Goal: Task Accomplishment & Management: Manage account settings

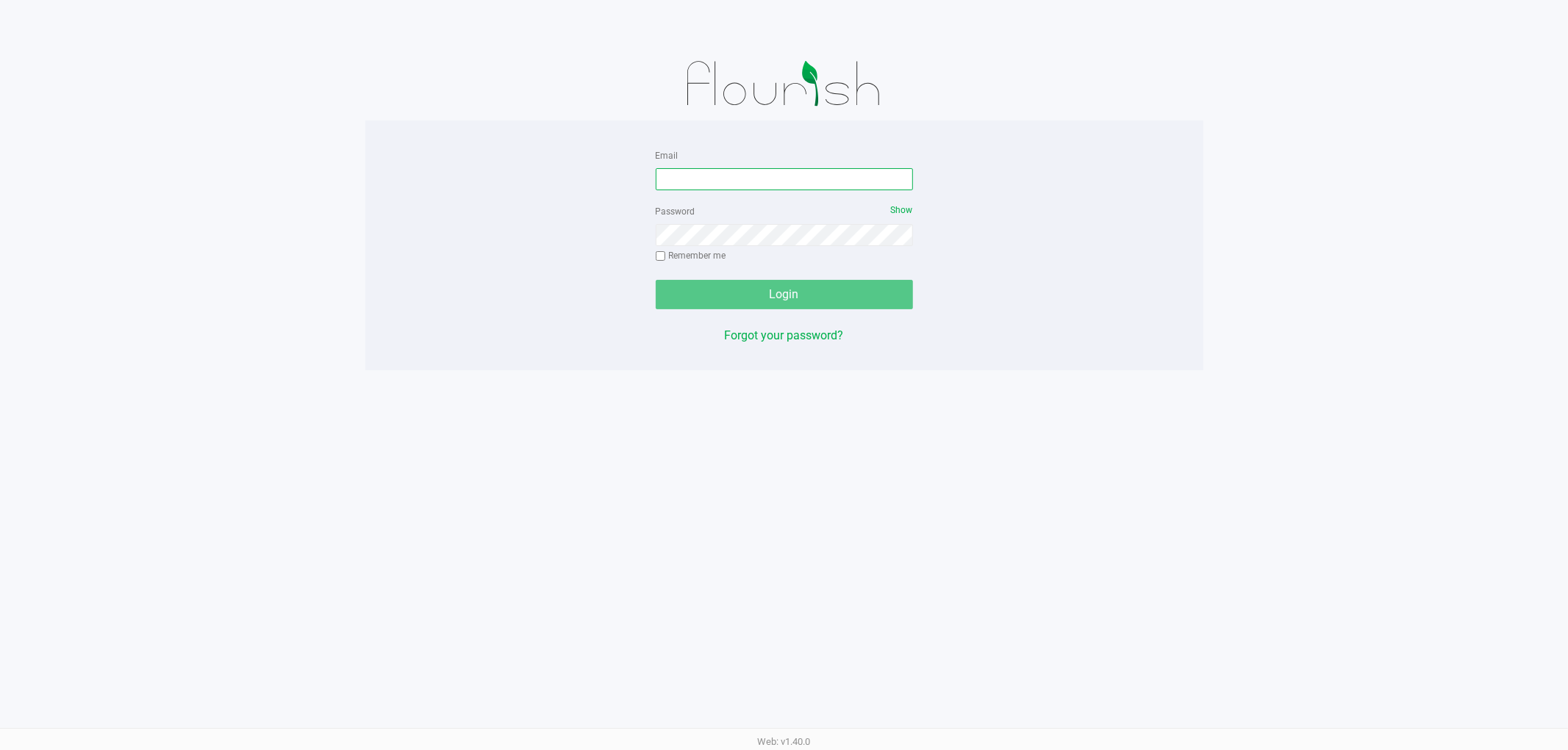
drag, startPoint x: 685, startPoint y: 174, endPoint x: 672, endPoint y: 175, distance: 13.0
click at [686, 174] on input "Email" at bounding box center [784, 180] width 257 height 22
type input "[EMAIL_ADDRESS][DOMAIN_NAME]"
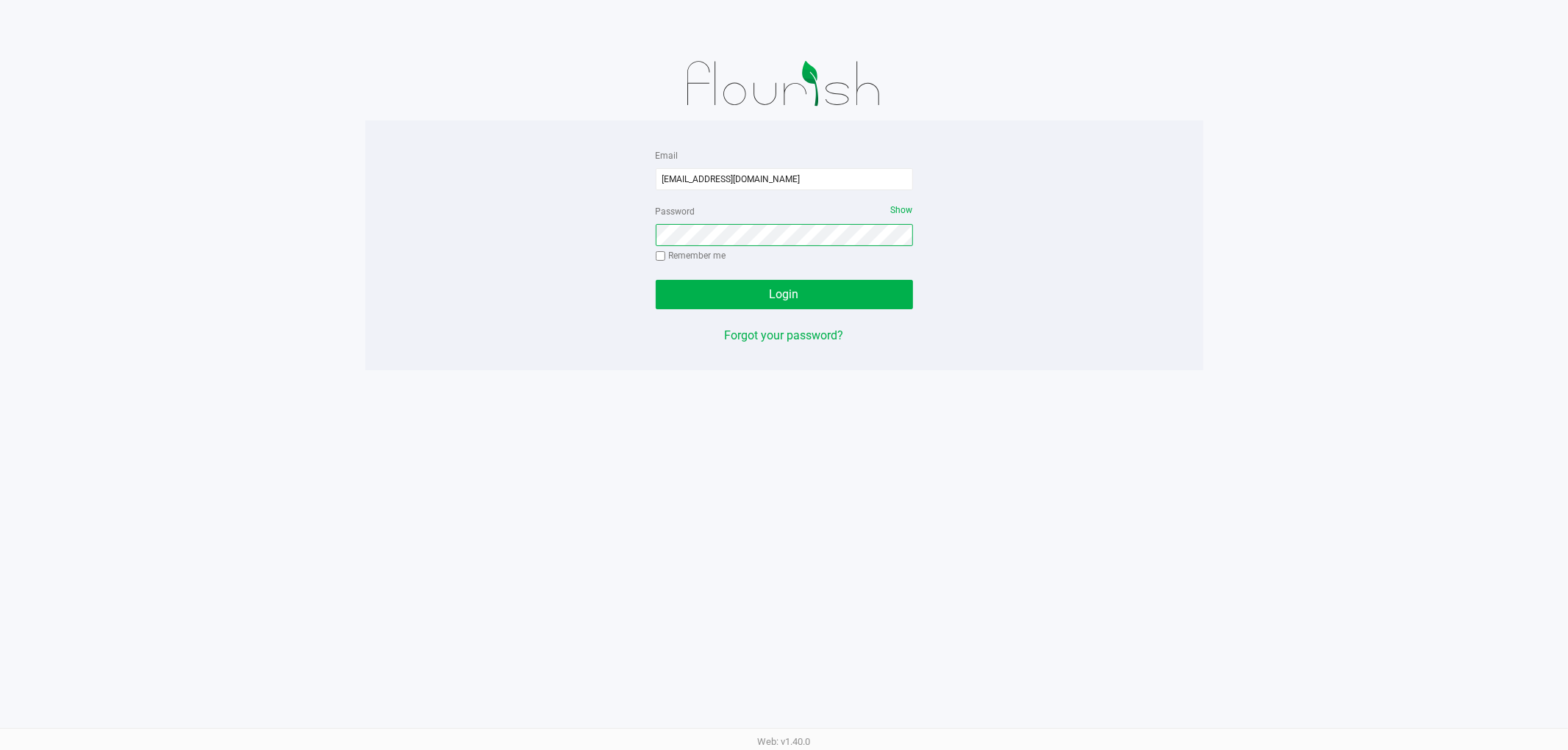
click at [656, 280] on button "Login" at bounding box center [784, 295] width 257 height 30
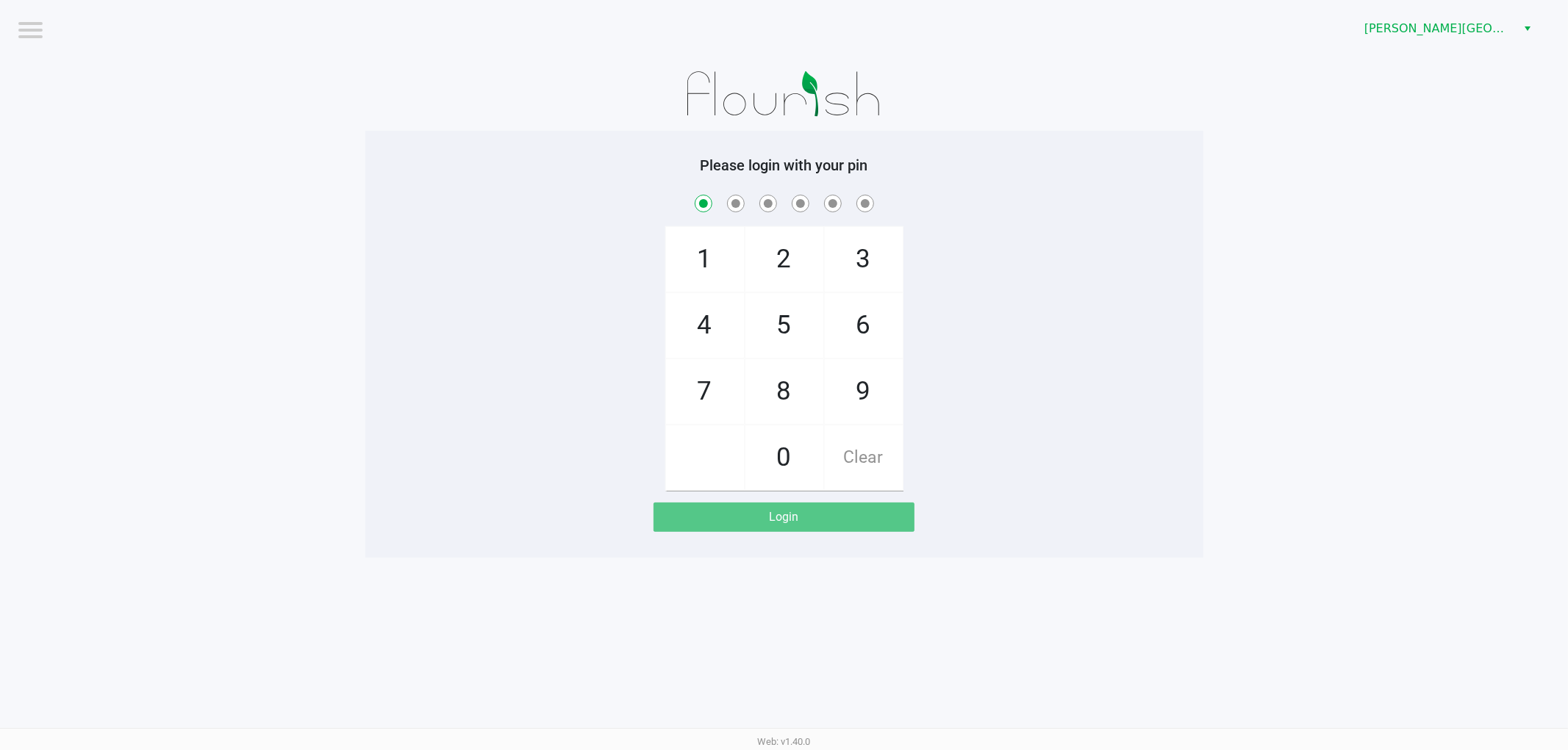
checkbox input "true"
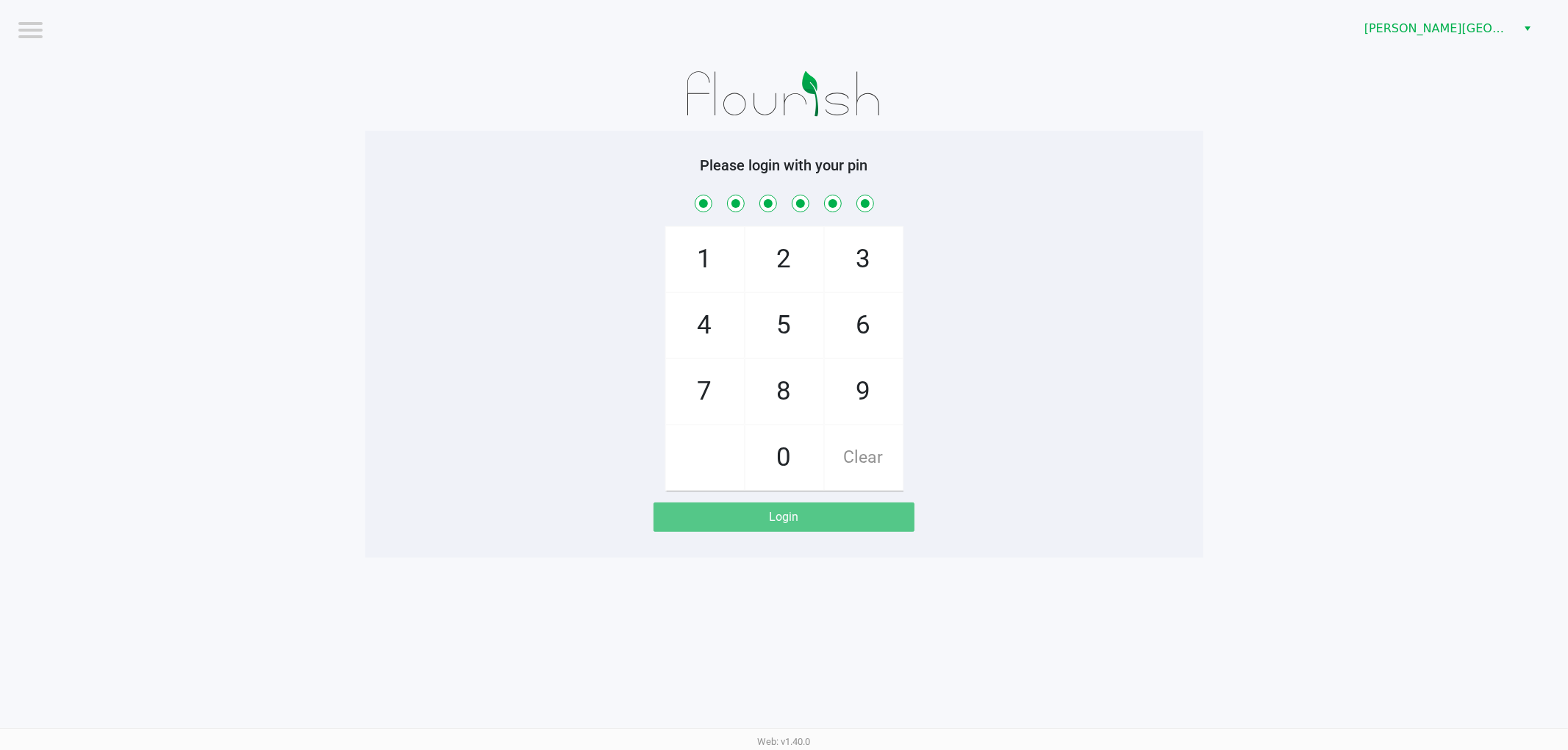
checkbox input "true"
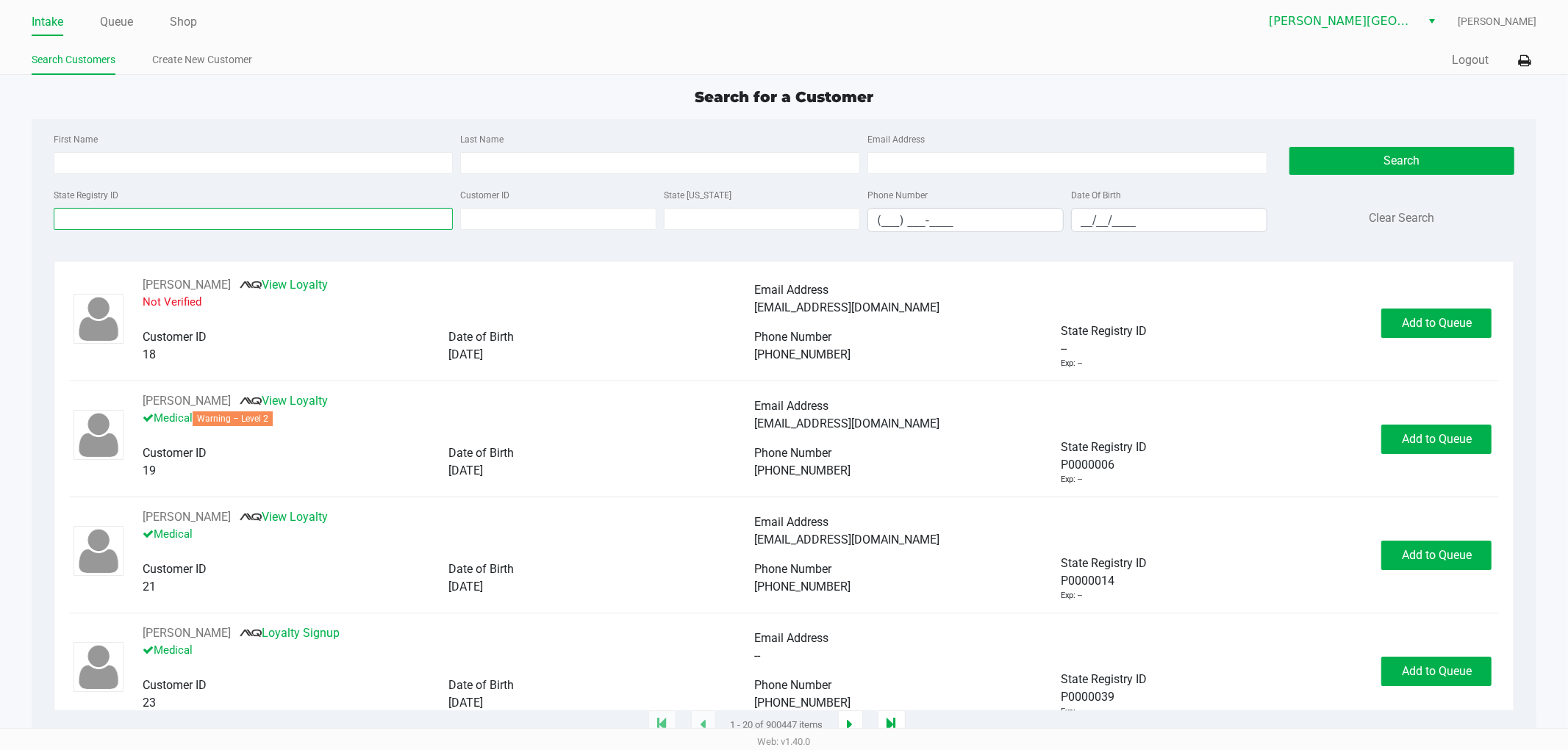
click at [108, 218] on input "State Registry ID" at bounding box center [253, 219] width 400 height 22
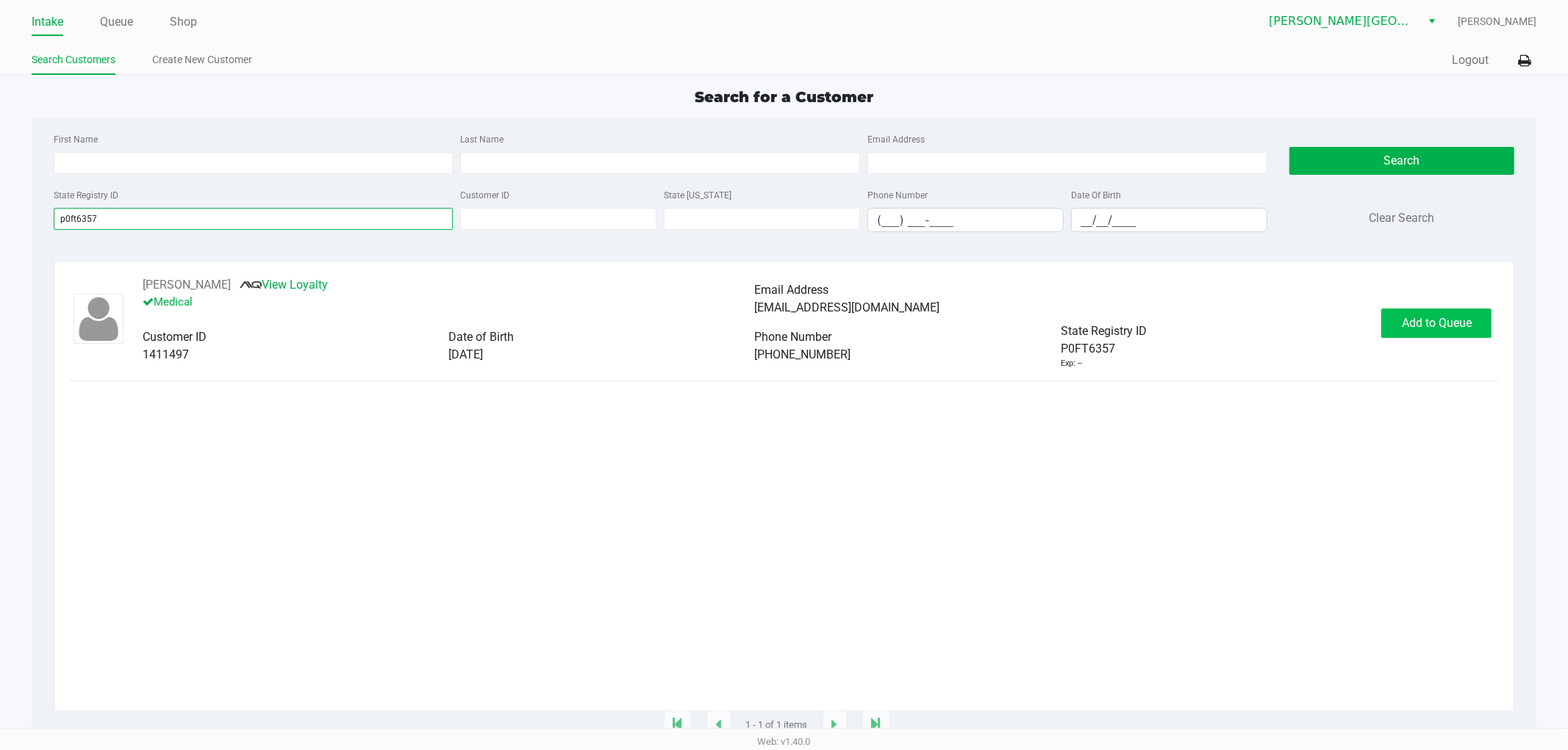
type input "p0ft6357"
click at [1399, 332] on button "Add to Queue" at bounding box center [1436, 324] width 110 height 30
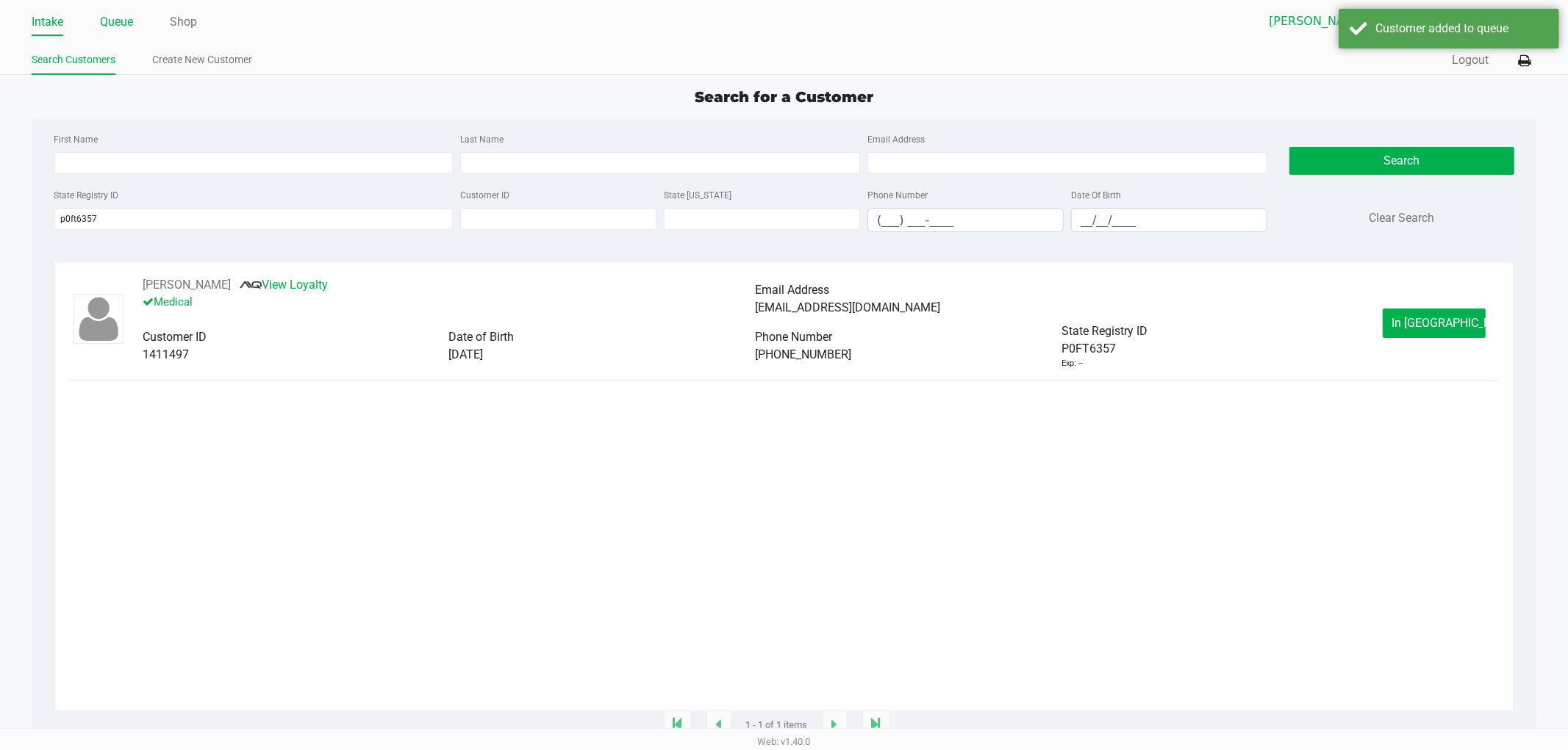
click at [111, 17] on link "Queue" at bounding box center [117, 22] width 33 height 21
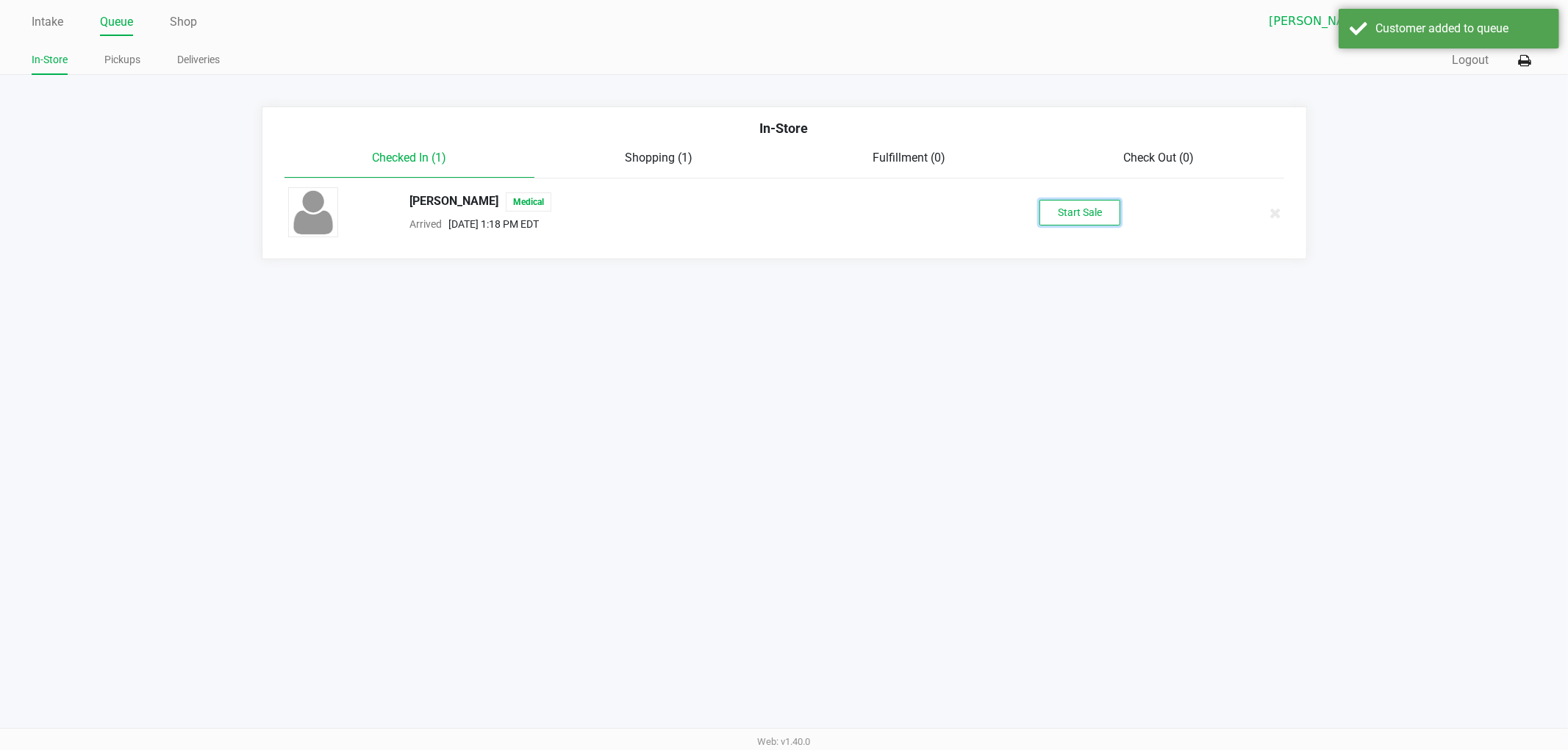
click at [1067, 209] on button "Start Sale" at bounding box center [1079, 212] width 81 height 26
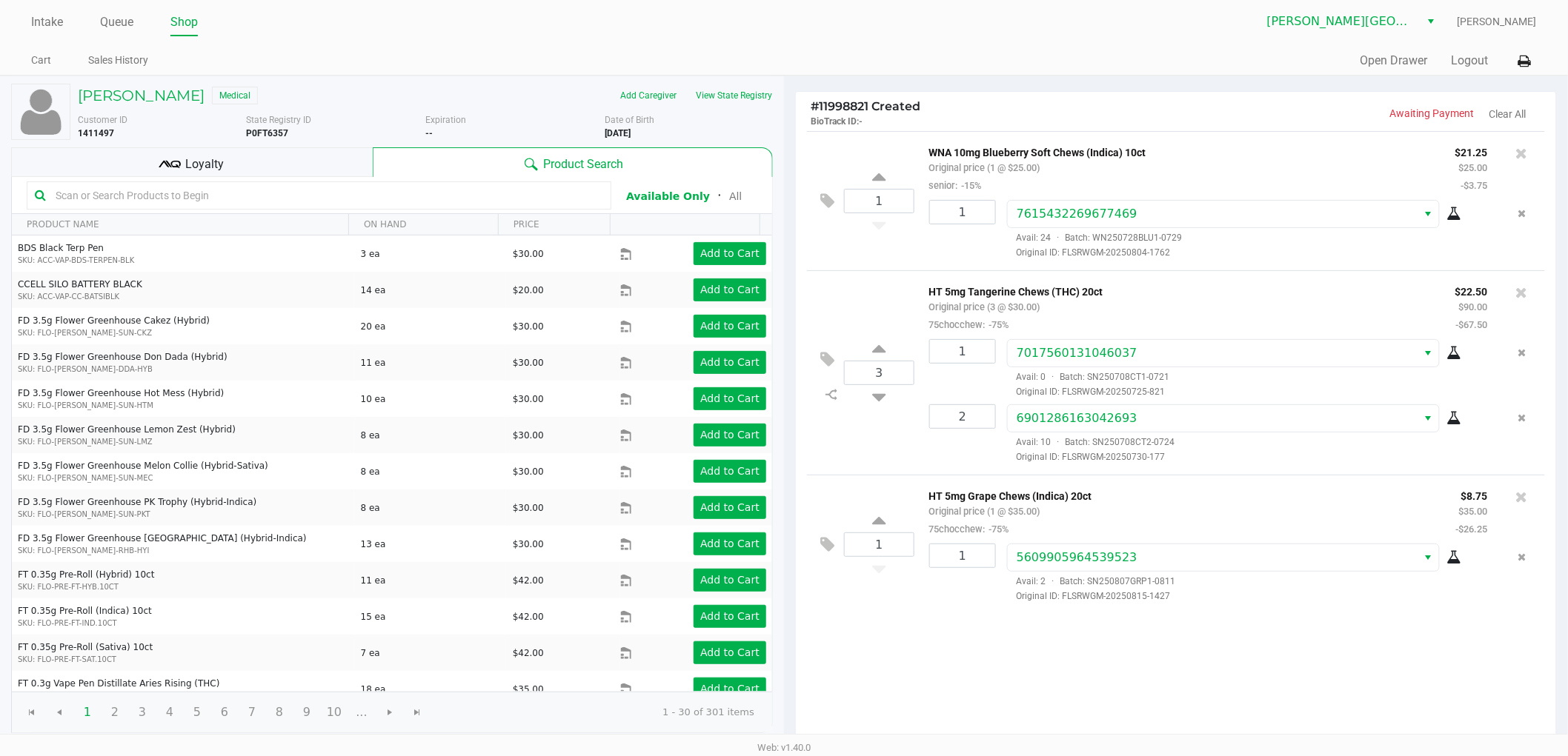
scroll to position [153, 0]
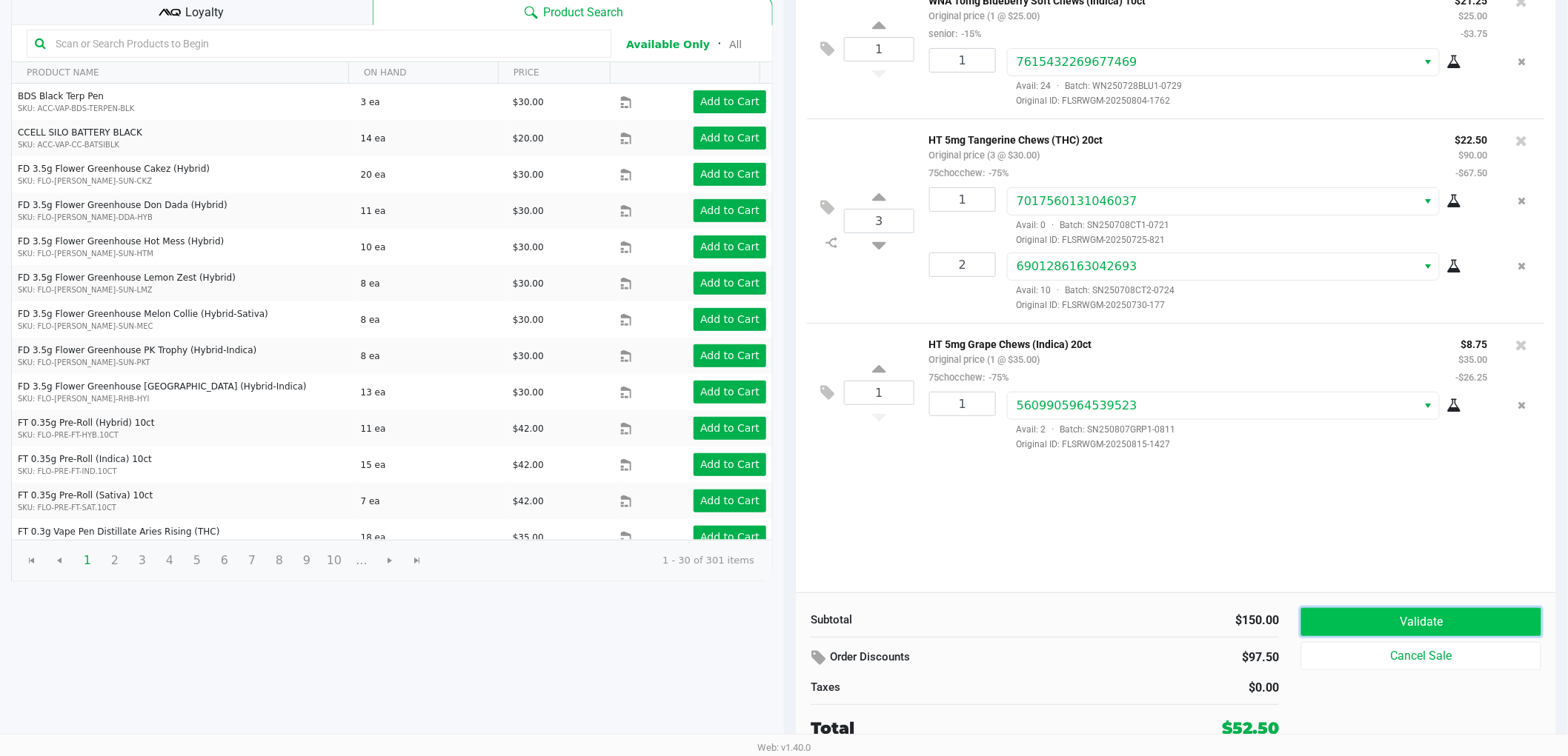
click at [1339, 618] on button "Validate" at bounding box center [1421, 622] width 240 height 28
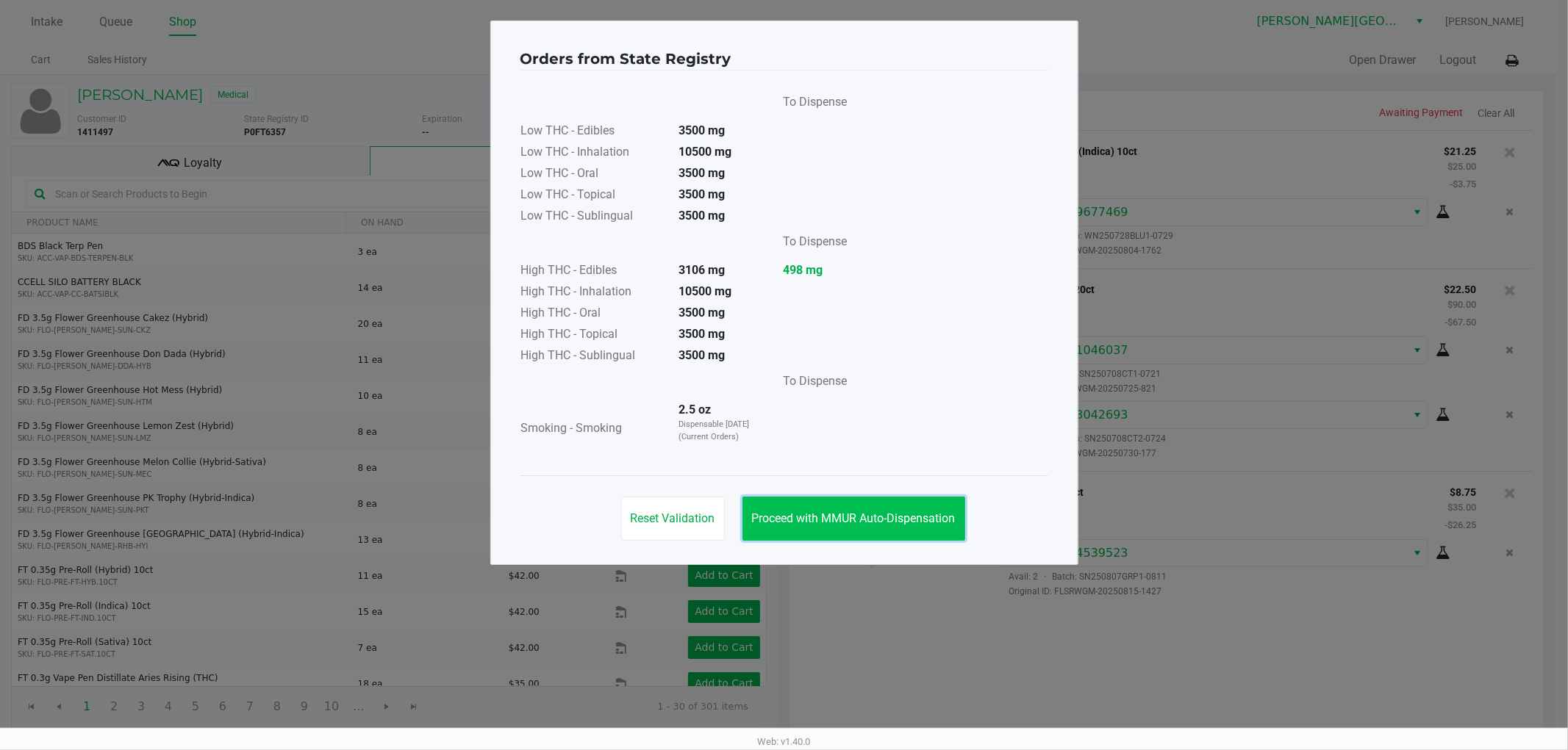
click at [923, 521] on span "Proceed with MMUR Auto-Dispensation" at bounding box center [853, 518] width 204 height 14
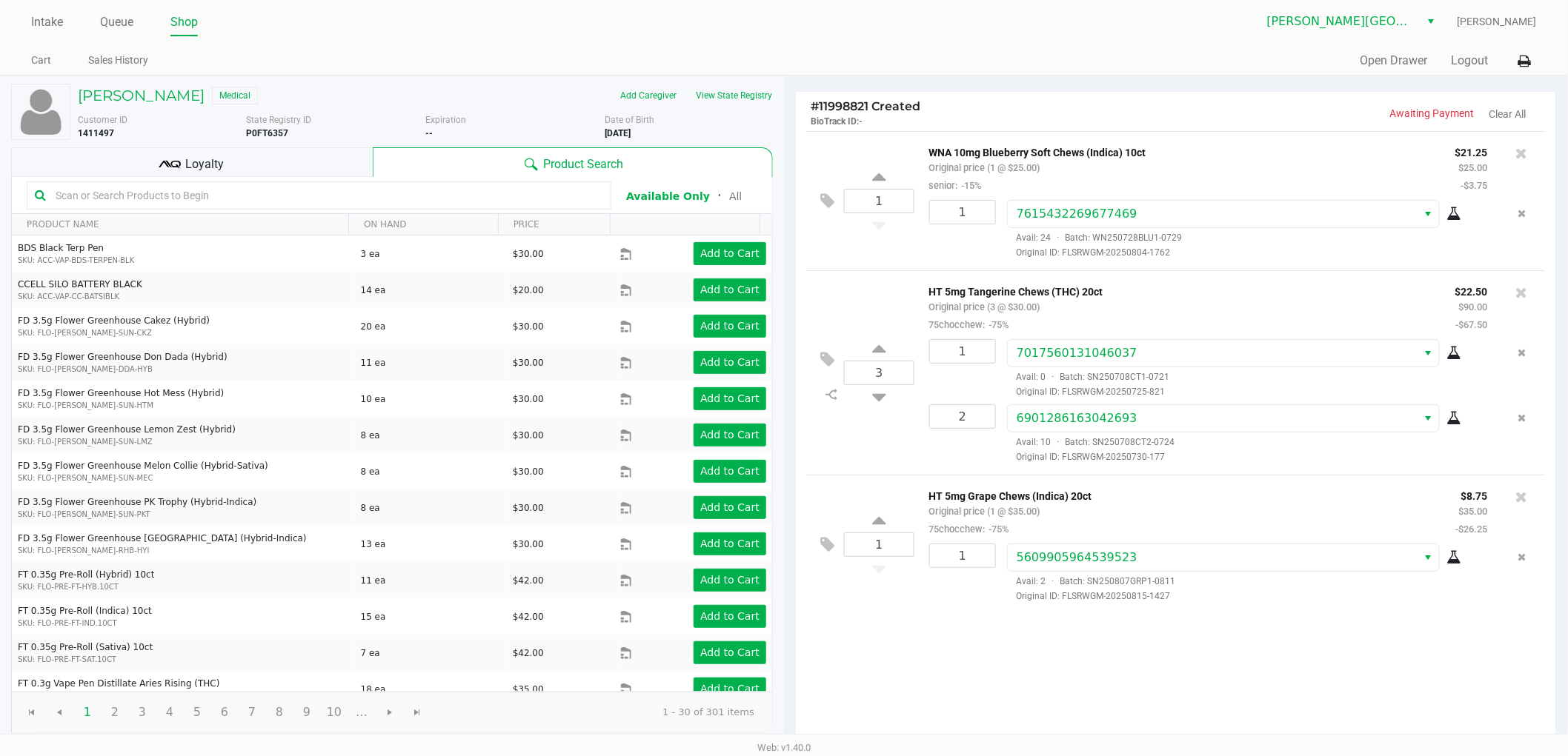
click at [344, 159] on div "Loyalty" at bounding box center [192, 162] width 362 height 30
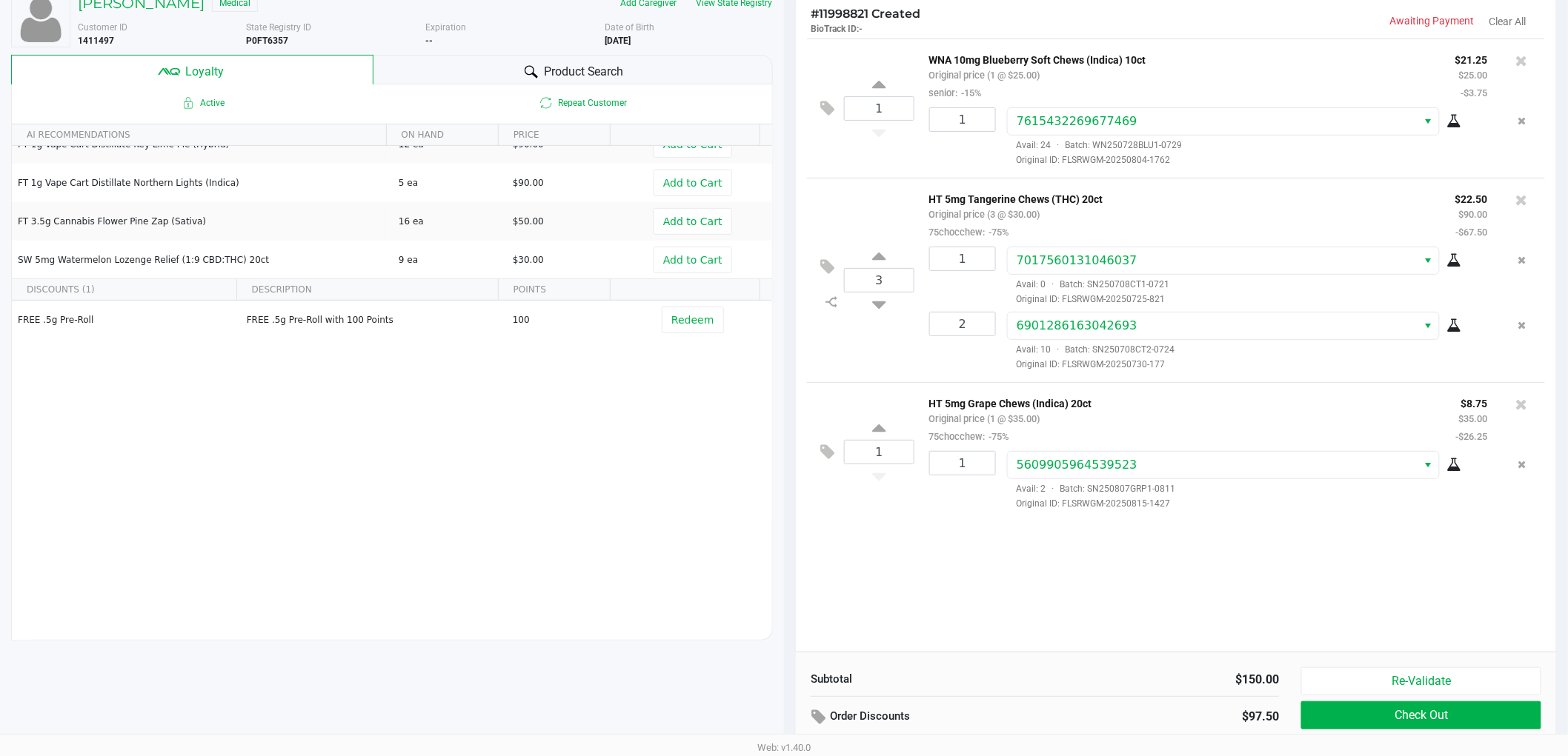
scroll to position [171, 0]
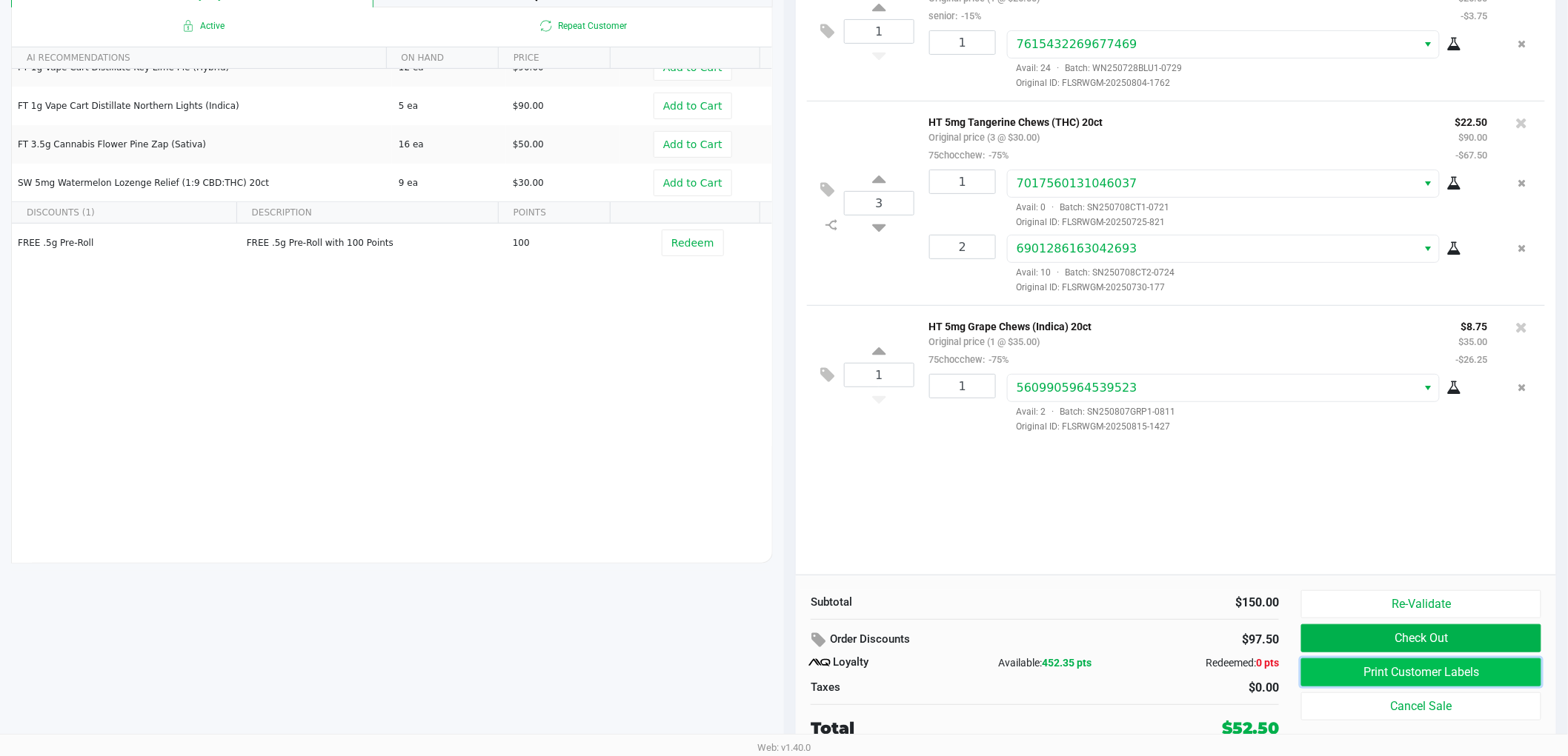
click at [1381, 680] on button "Print Customer Labels" at bounding box center [1421, 673] width 240 height 28
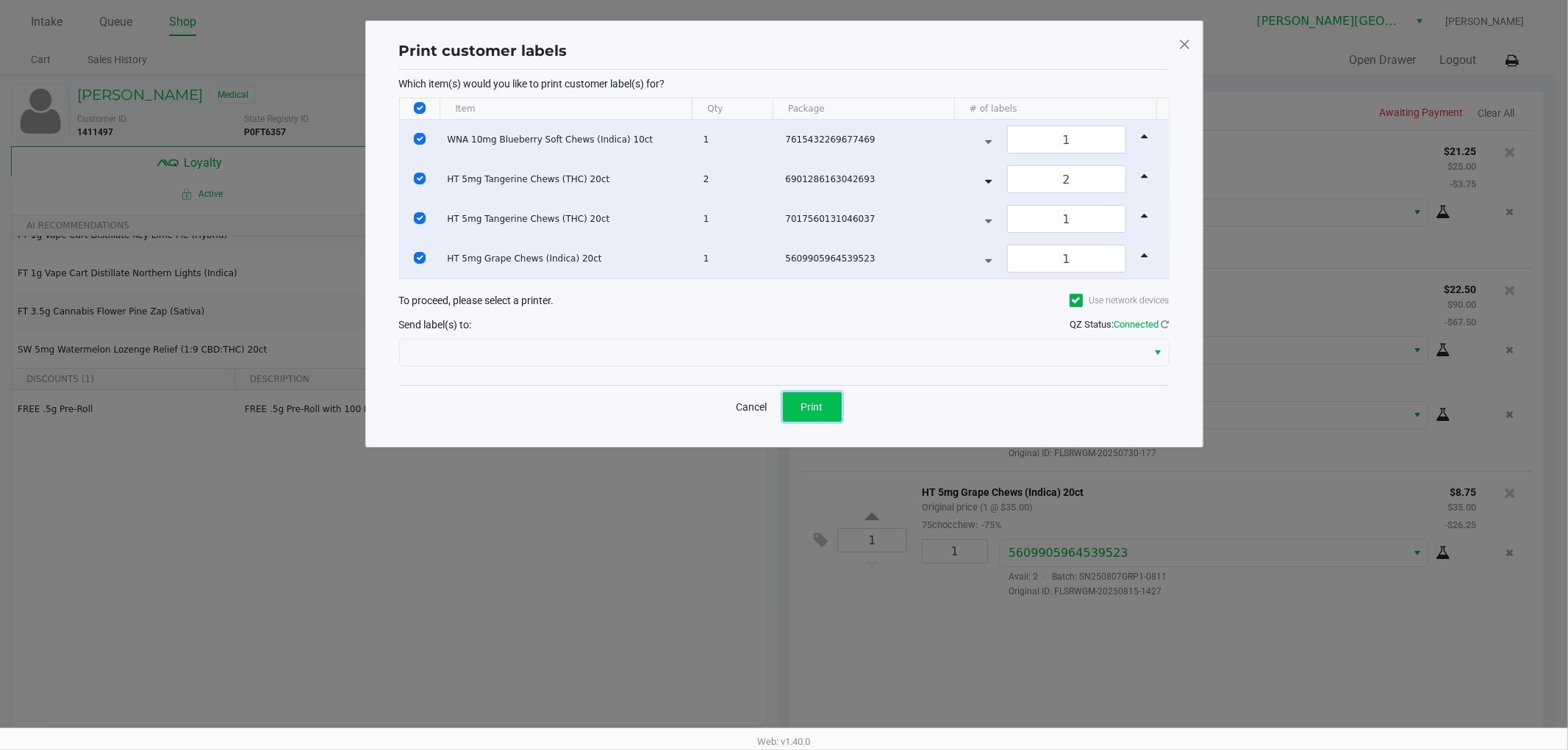
click at [841, 402] on button "Print" at bounding box center [812, 407] width 59 height 30
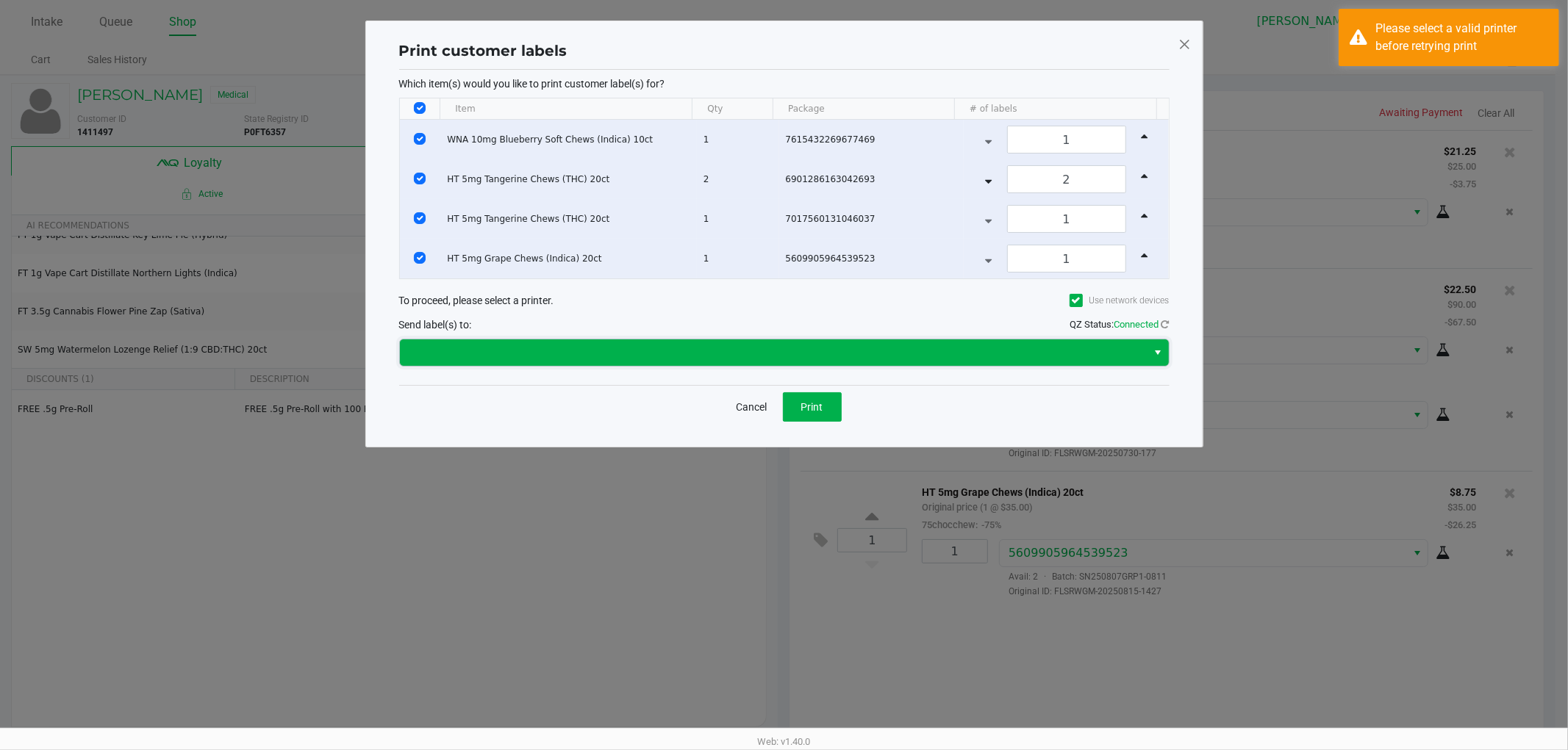
click at [1011, 360] on span at bounding box center [773, 353] width 730 height 18
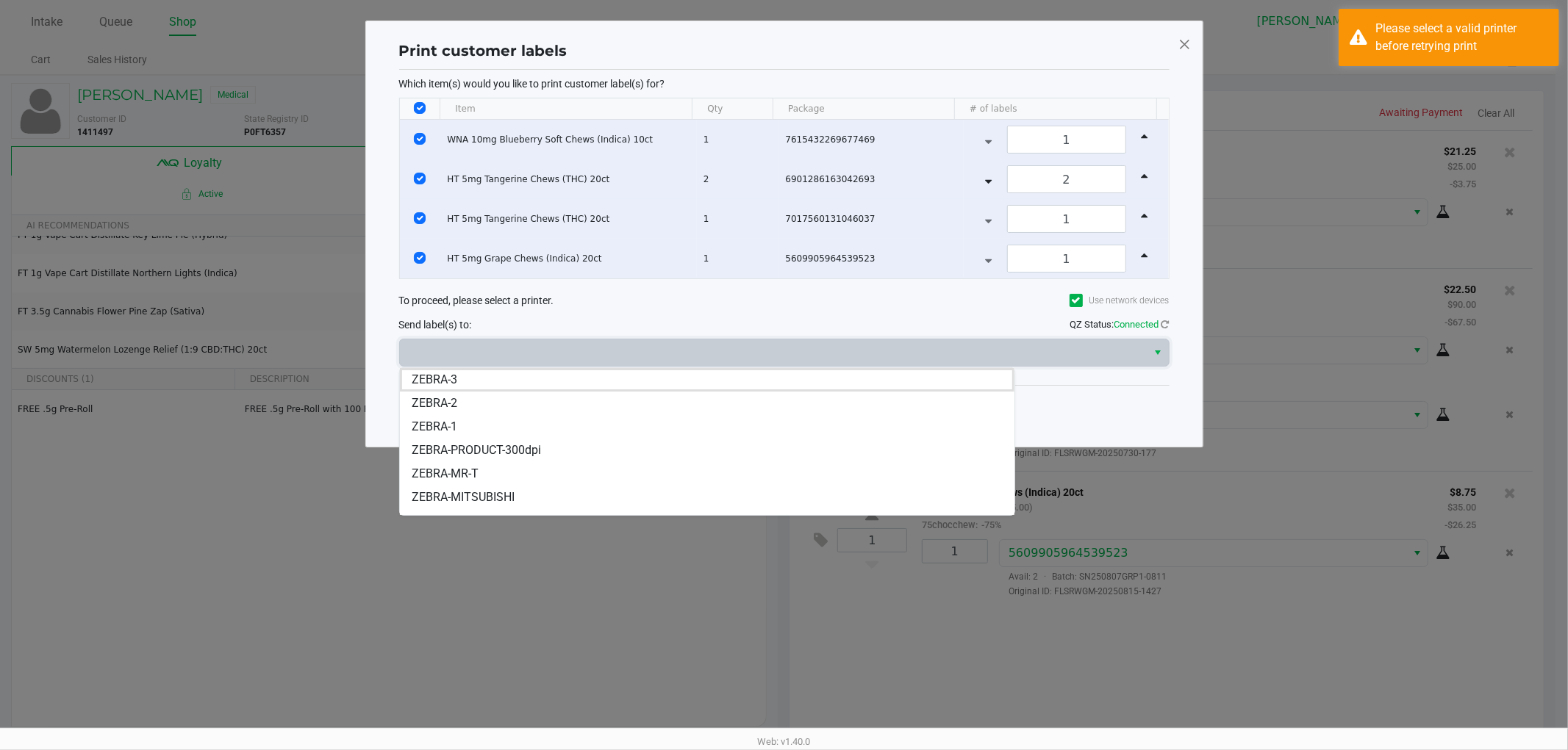
click at [592, 472] on li "ZEBRA-MR-T" at bounding box center [706, 474] width 614 height 24
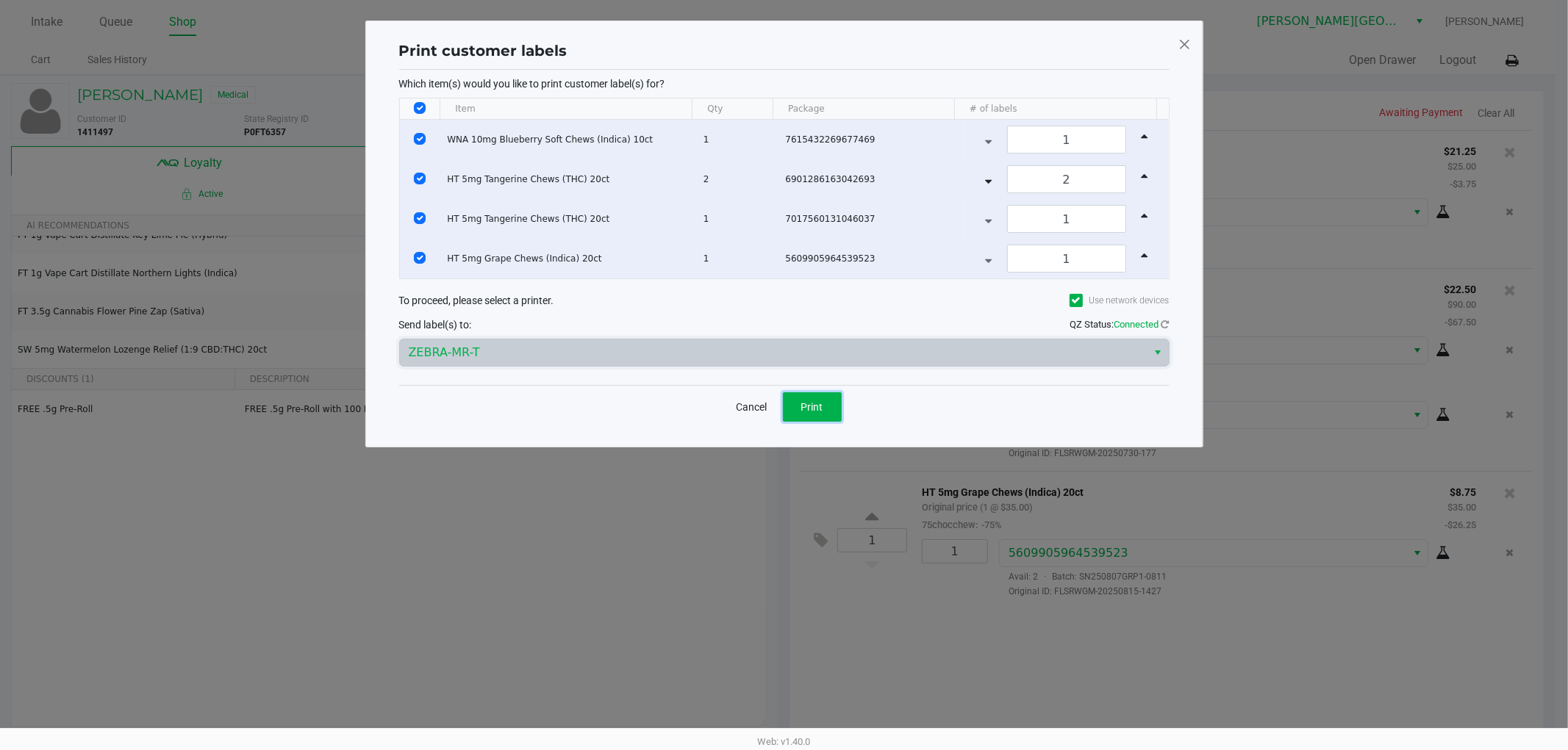
click at [799, 408] on button "Print" at bounding box center [812, 407] width 59 height 30
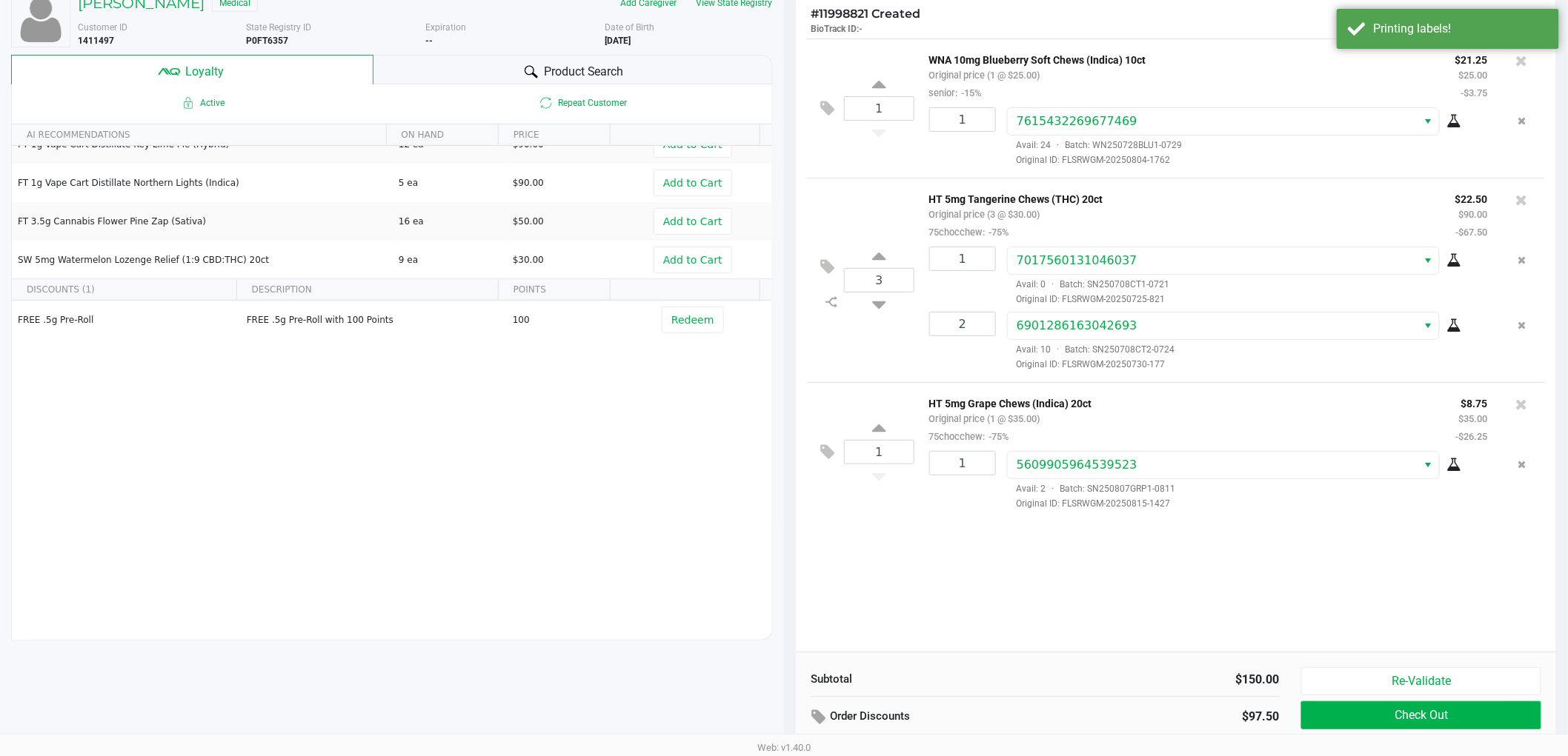
scroll to position [171, 0]
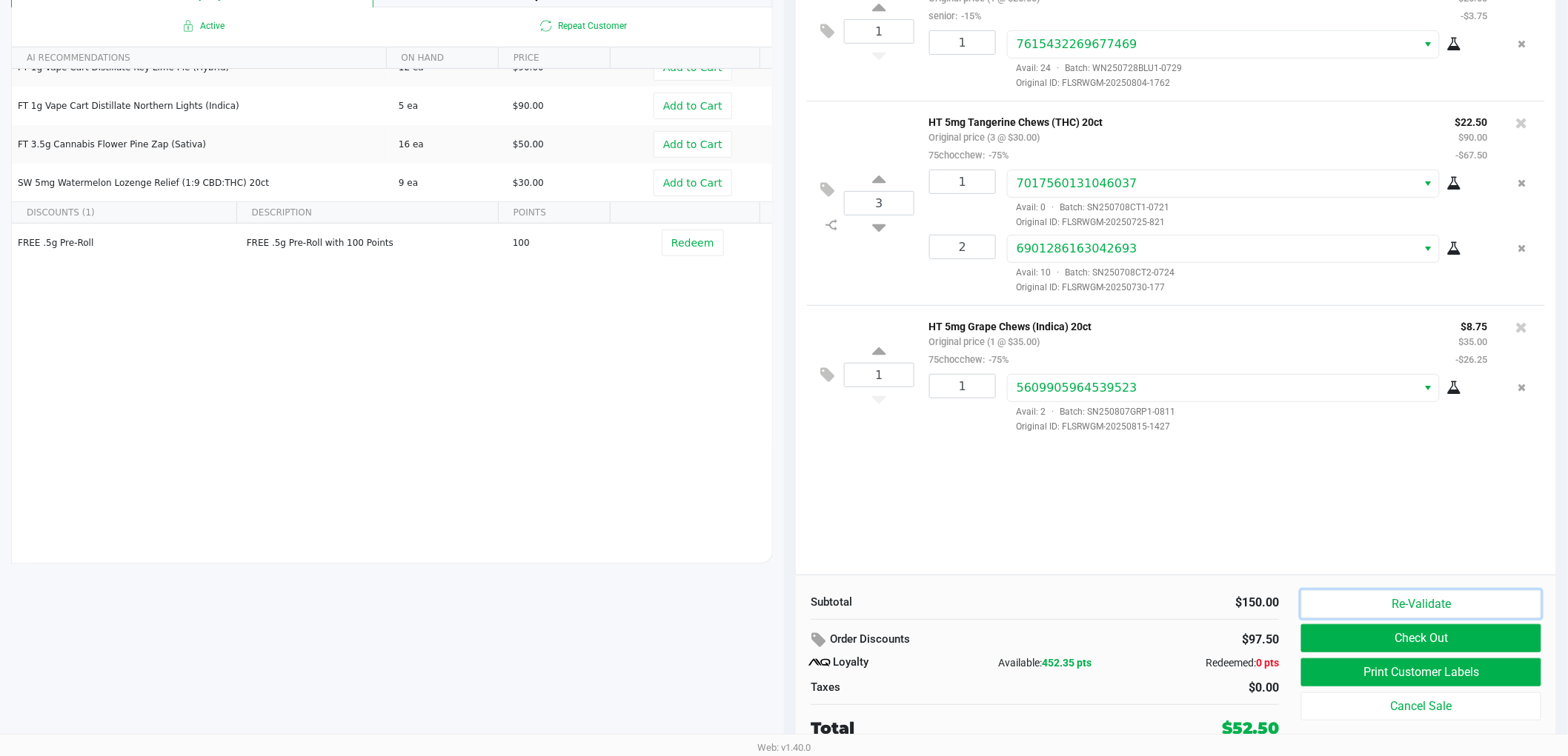
click at [1513, 611] on button "Re-Validate" at bounding box center [1421, 605] width 240 height 28
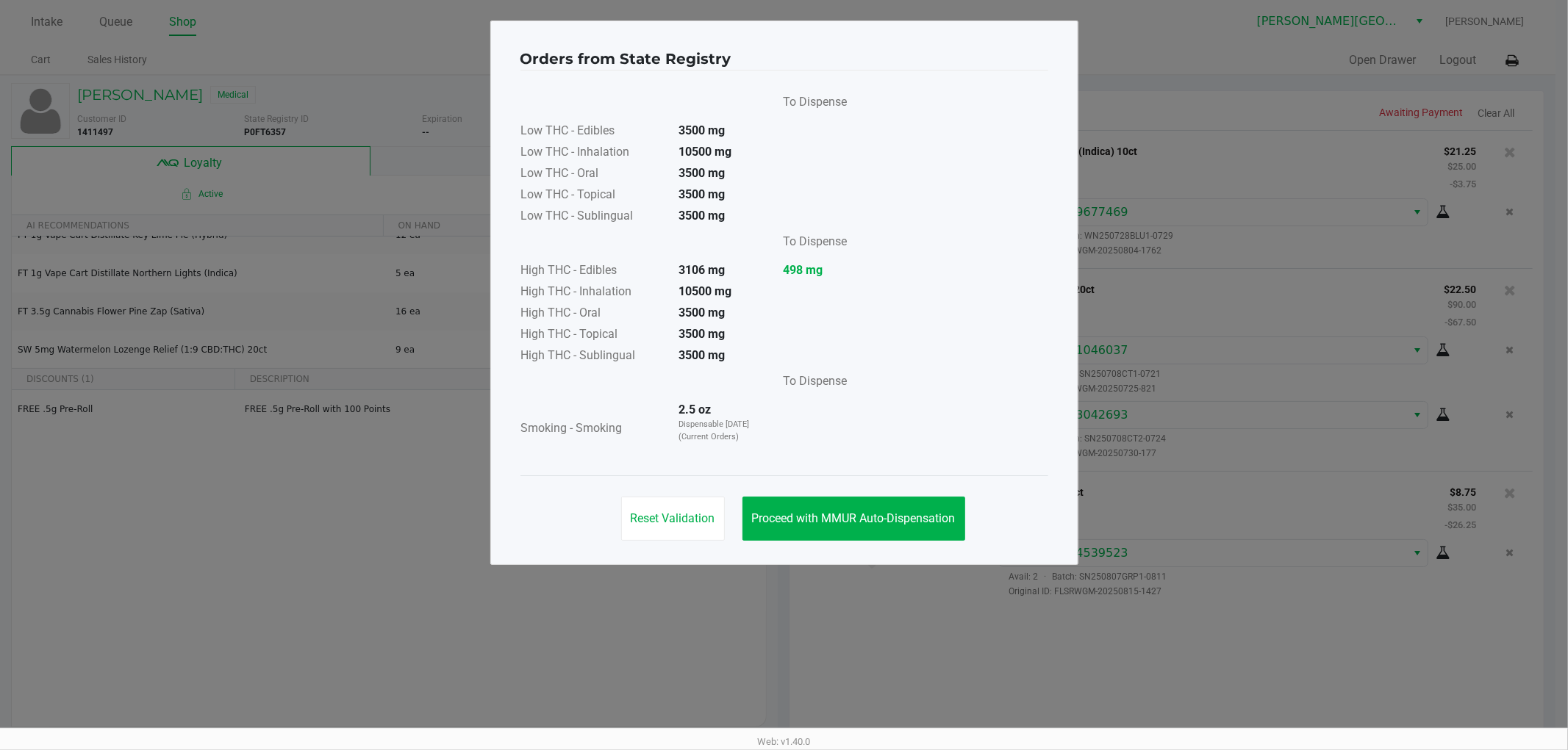
drag, startPoint x: 928, startPoint y: 480, endPoint x: 923, endPoint y: 490, distance: 11.2
click at [927, 480] on div "Reset Validation Proceed with MMUR Auto-Dispensation" at bounding box center [784, 512] width 527 height 74
click at [921, 494] on div "Reset Validation Proceed with MMUR Auto-Dispensation" at bounding box center [784, 512] width 527 height 74
click at [921, 502] on button "Proceed with MMUR Auto-Dispensation" at bounding box center [853, 518] width 223 height 44
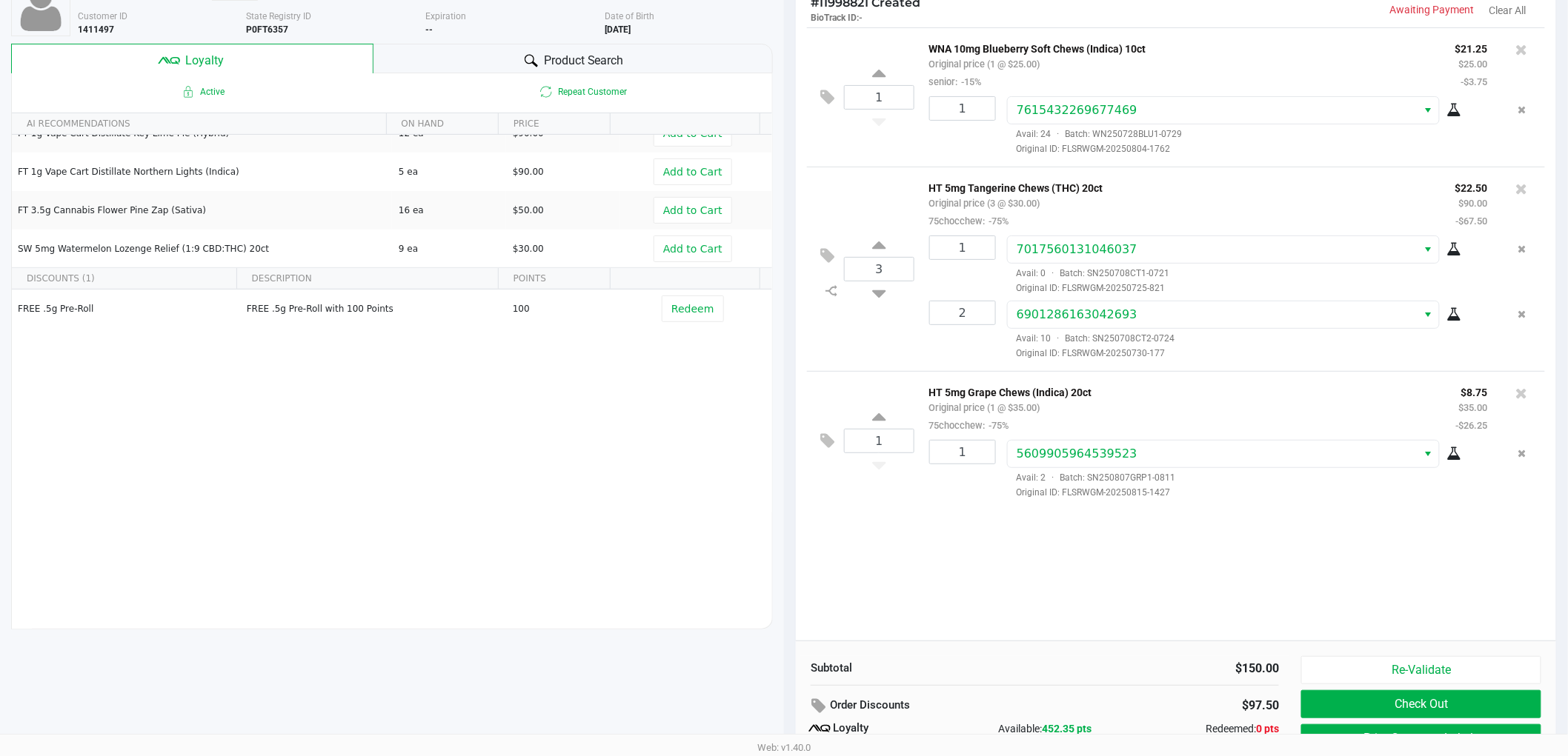
scroll to position [171, 0]
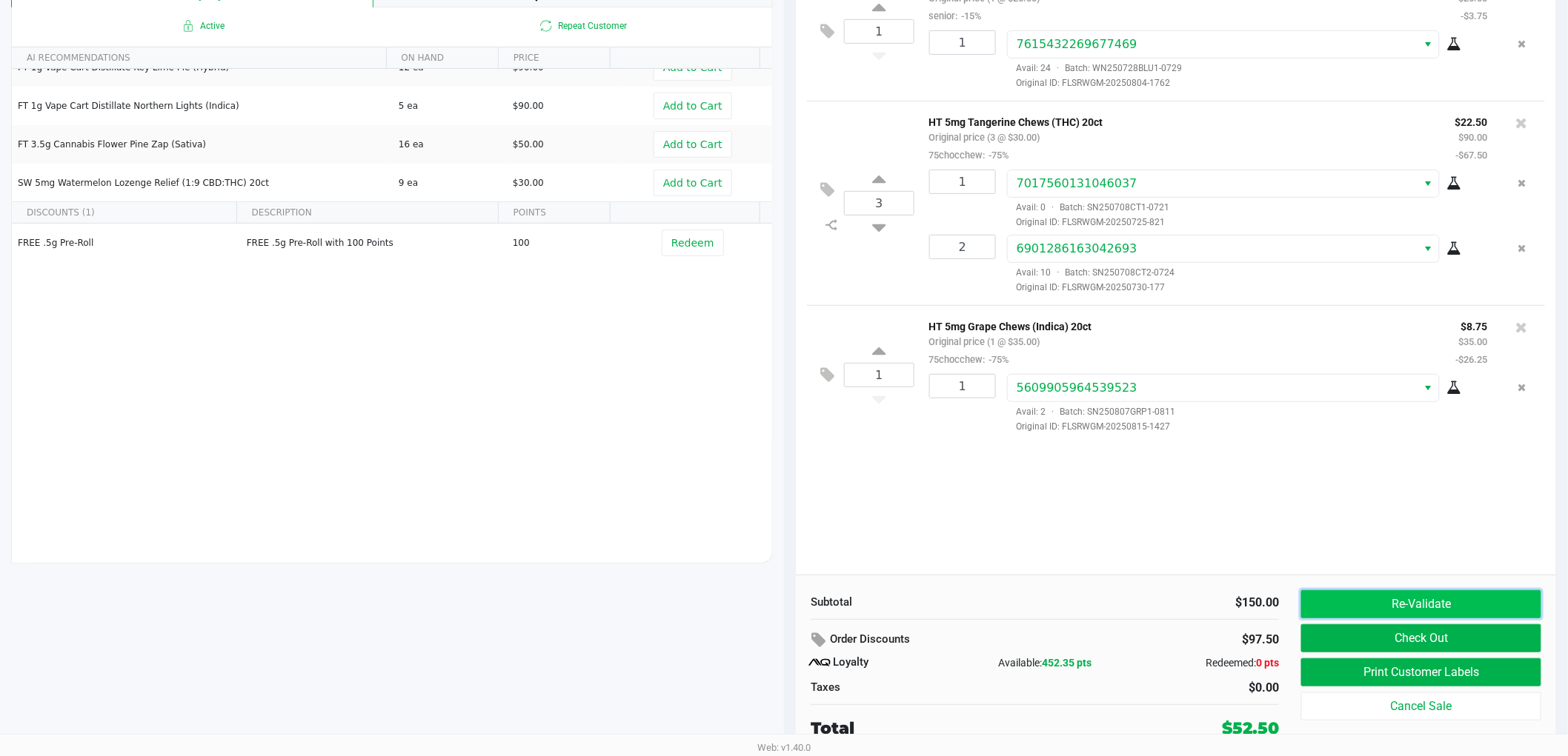
click at [1460, 615] on button "Re-Validate" at bounding box center [1421, 605] width 240 height 28
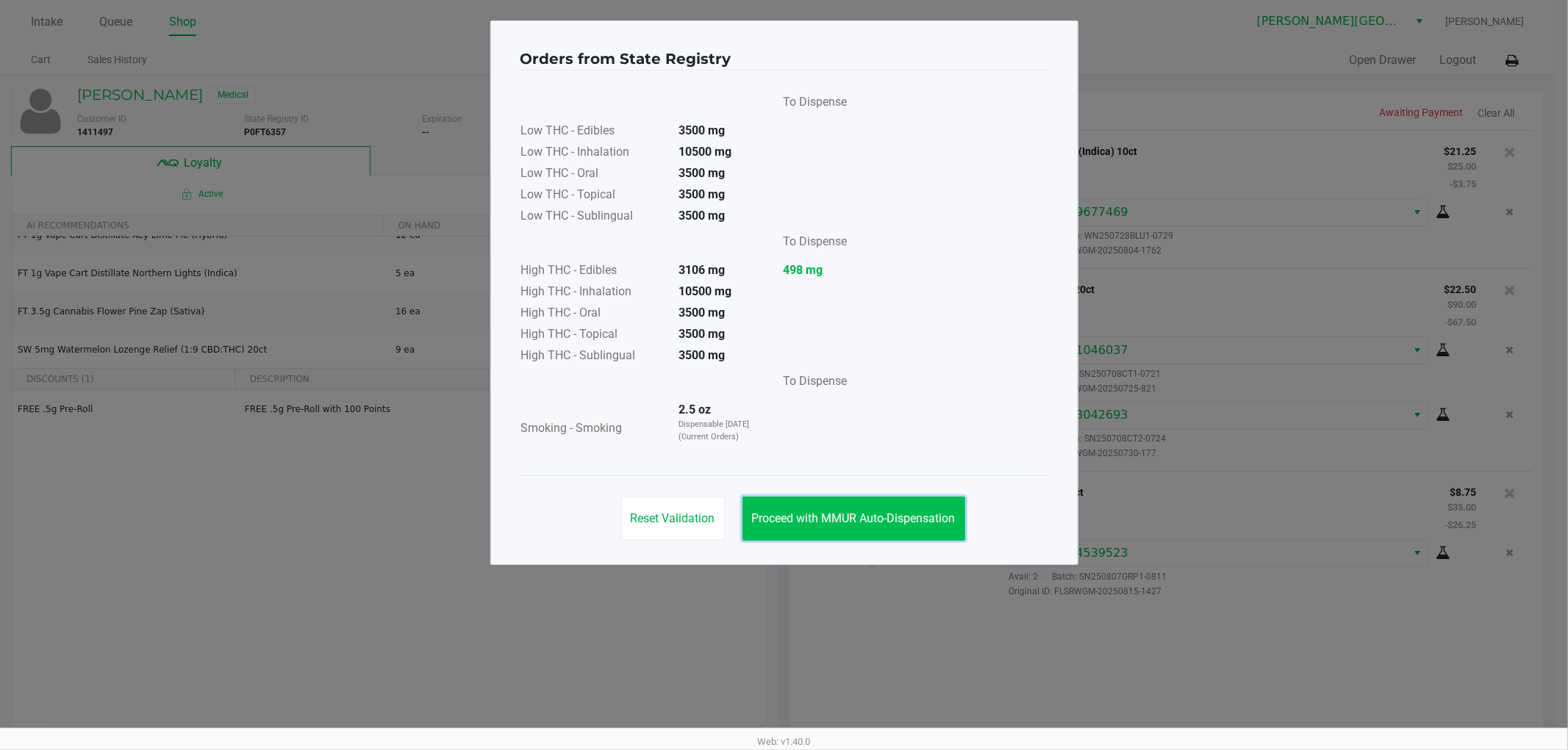
click at [894, 524] on span "Proceed with MMUR Auto-Dispensation" at bounding box center [853, 518] width 204 height 14
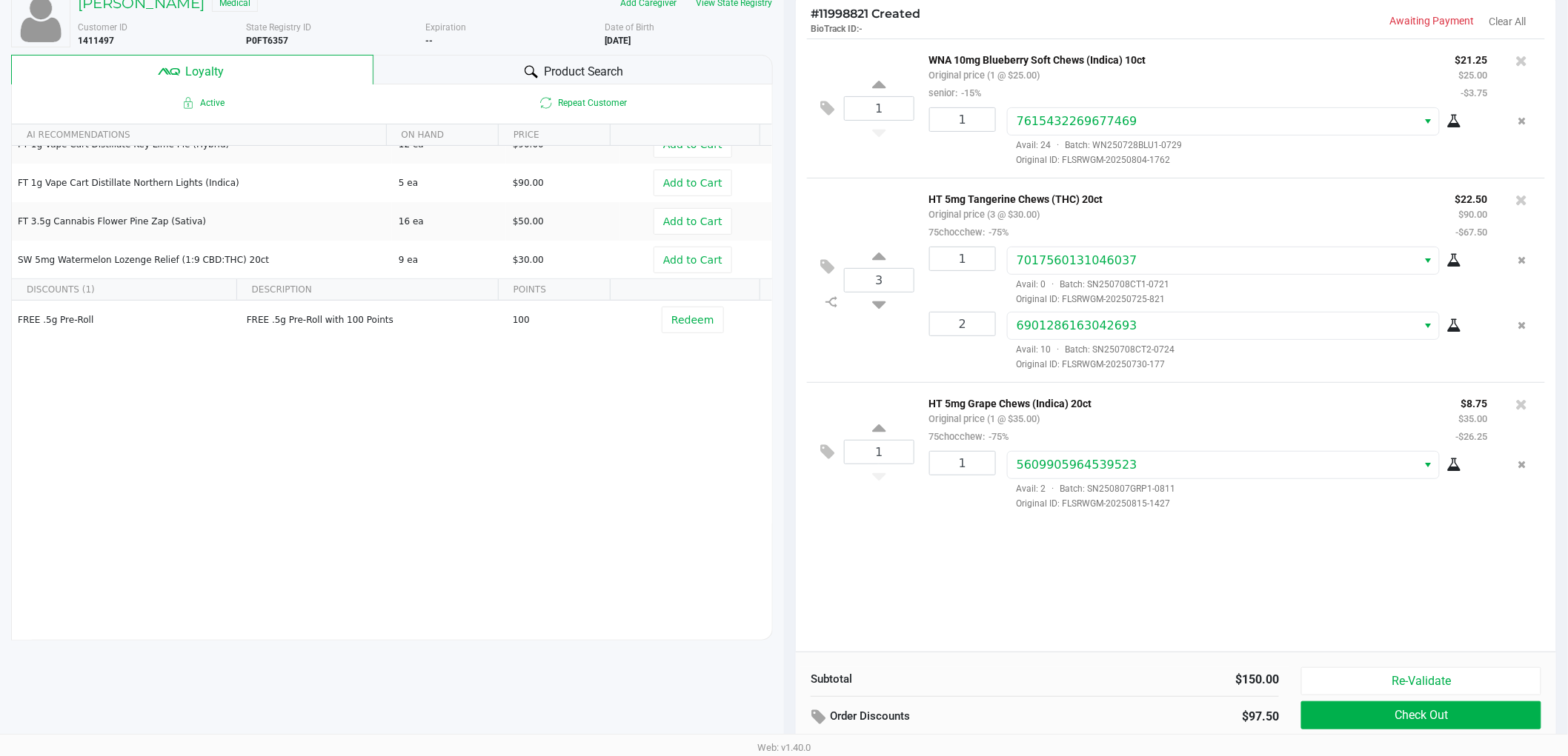
scroll to position [171, 0]
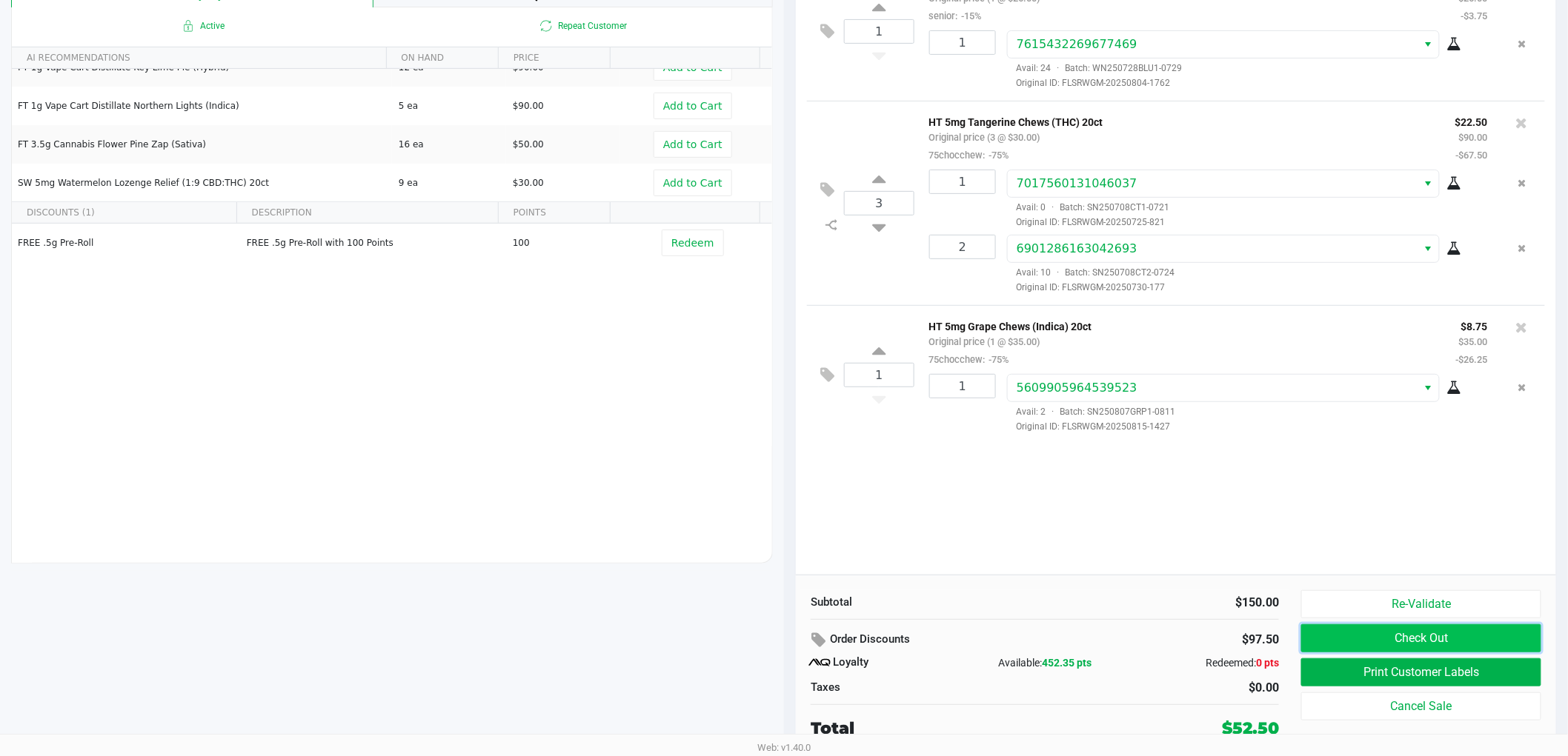
click at [1376, 647] on button "Check Out" at bounding box center [1421, 638] width 240 height 28
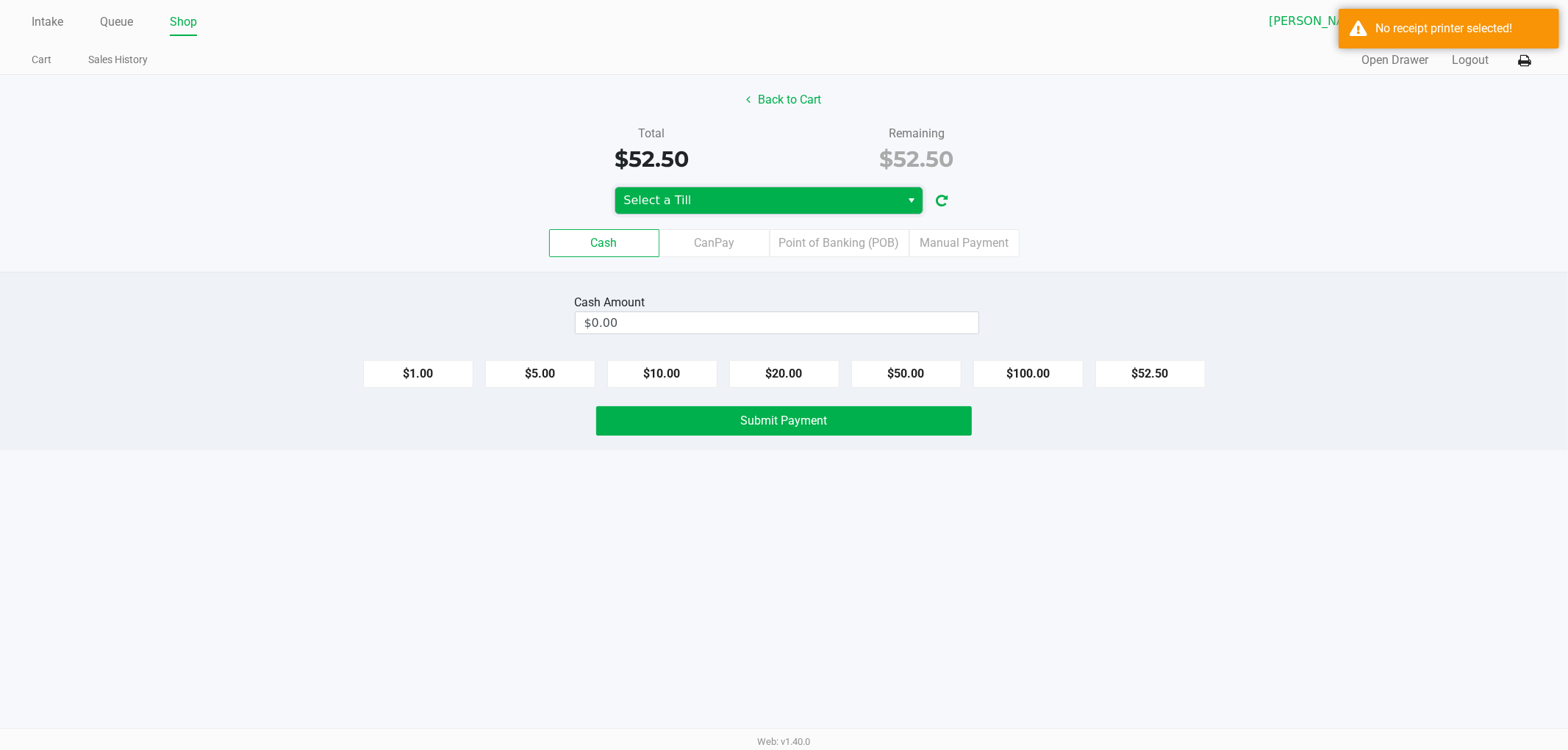
click at [836, 193] on span "Select a Till" at bounding box center [758, 200] width 268 height 18
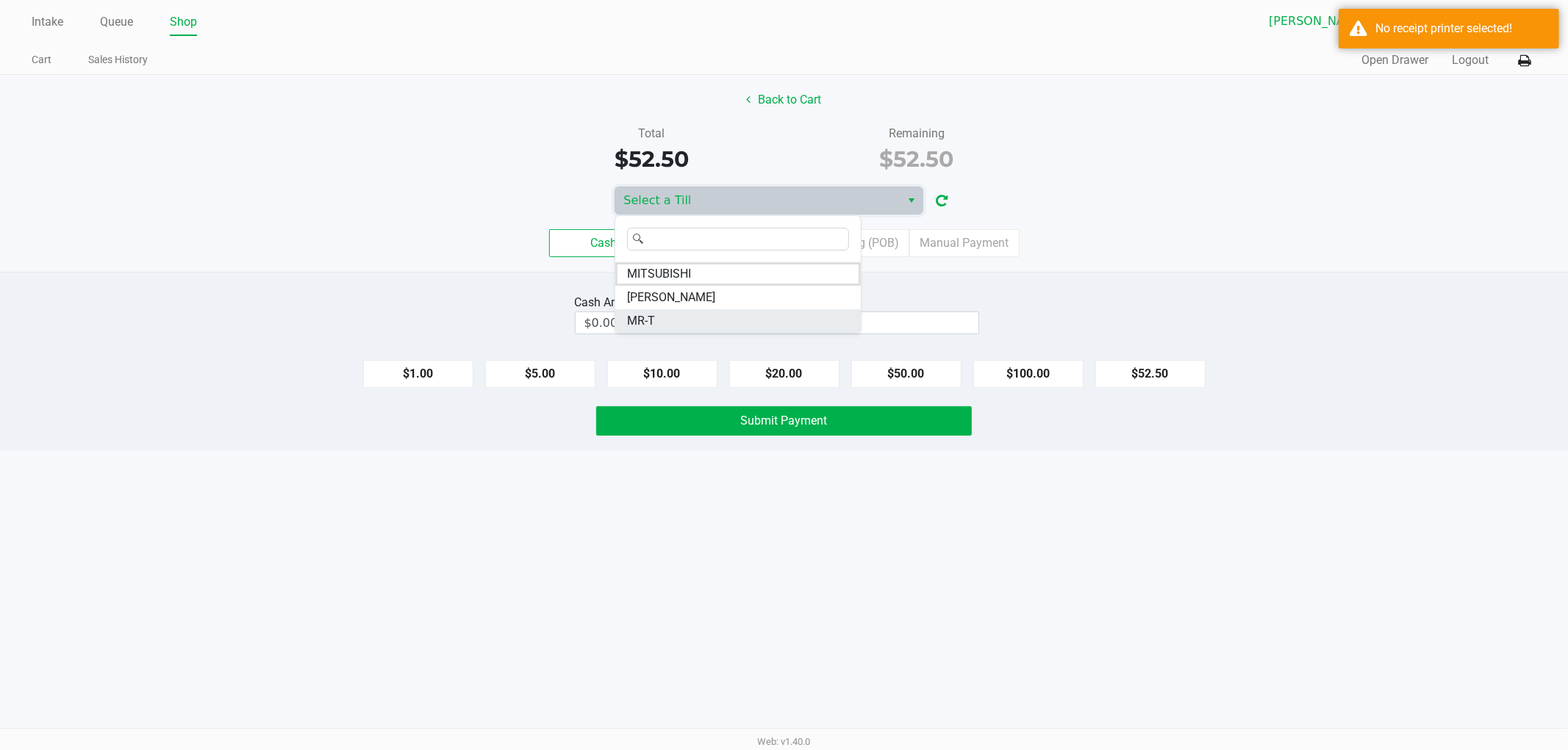
click at [739, 319] on li "MR-T" at bounding box center [738, 322] width 246 height 24
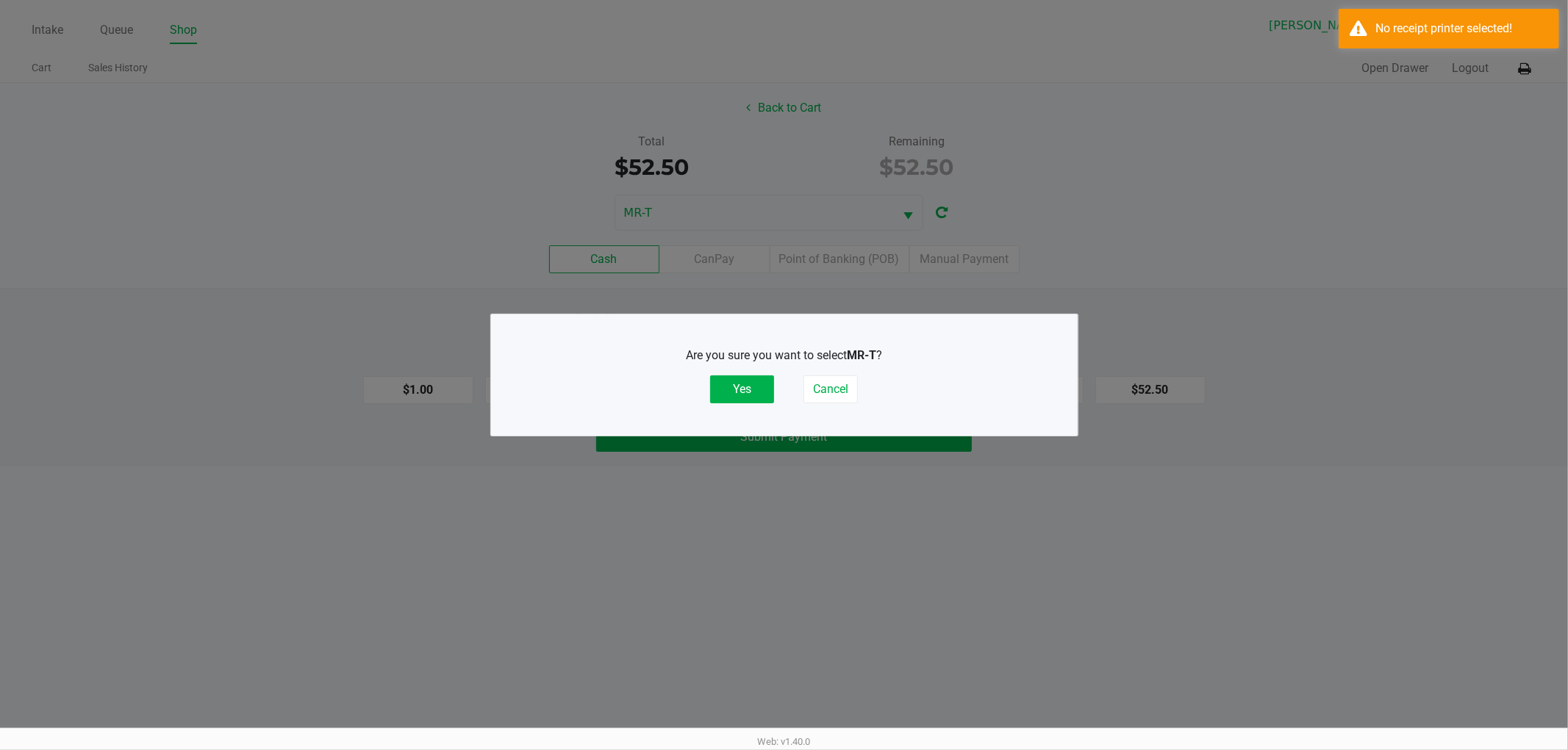
click at [750, 372] on div "Are you sure you want to select MR-T ? Yes Cancel" at bounding box center [784, 375] width 527 height 56
click at [750, 379] on button "Yes" at bounding box center [742, 390] width 64 height 28
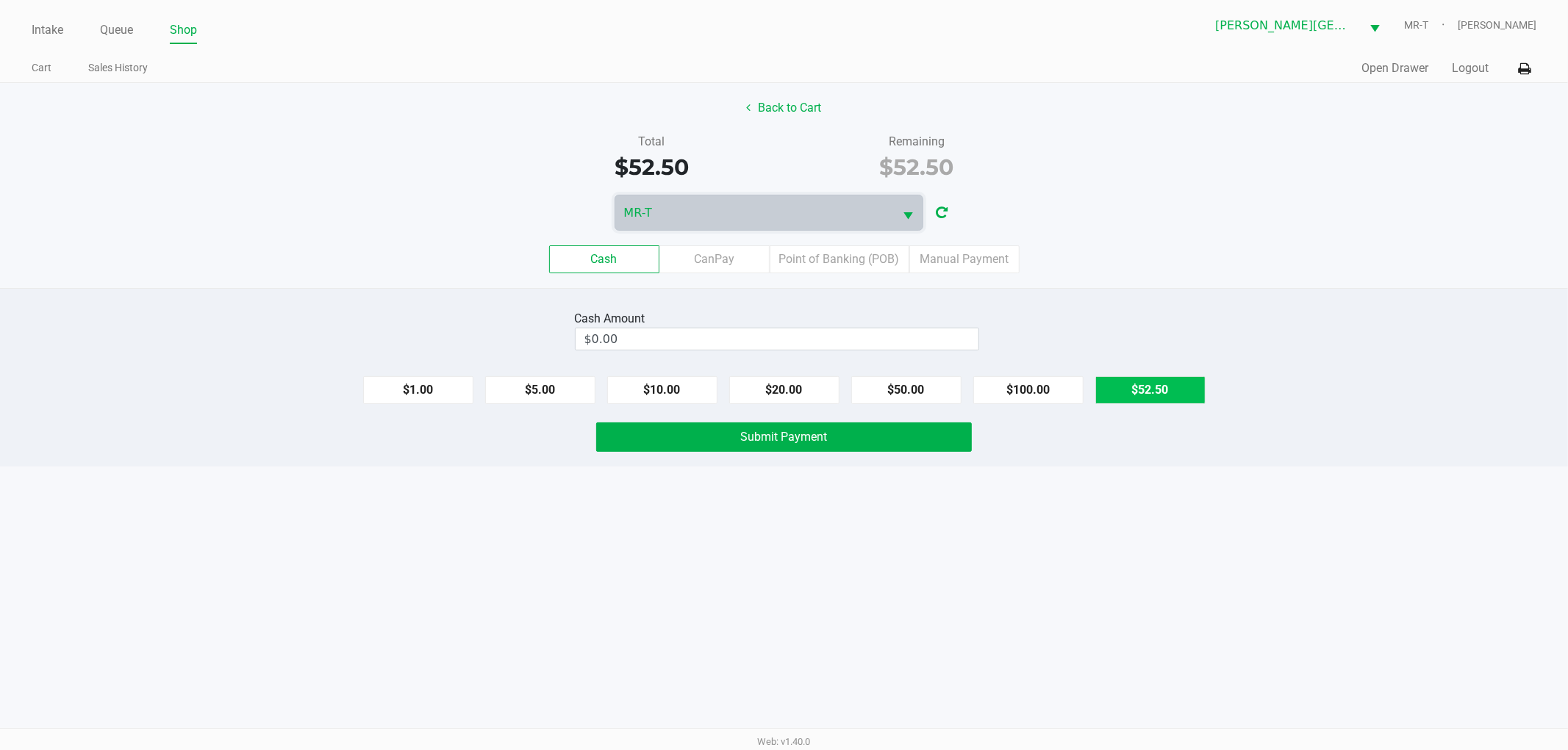
click at [1139, 393] on button "$52.50" at bounding box center [1150, 391] width 110 height 28
type input "$52.50"
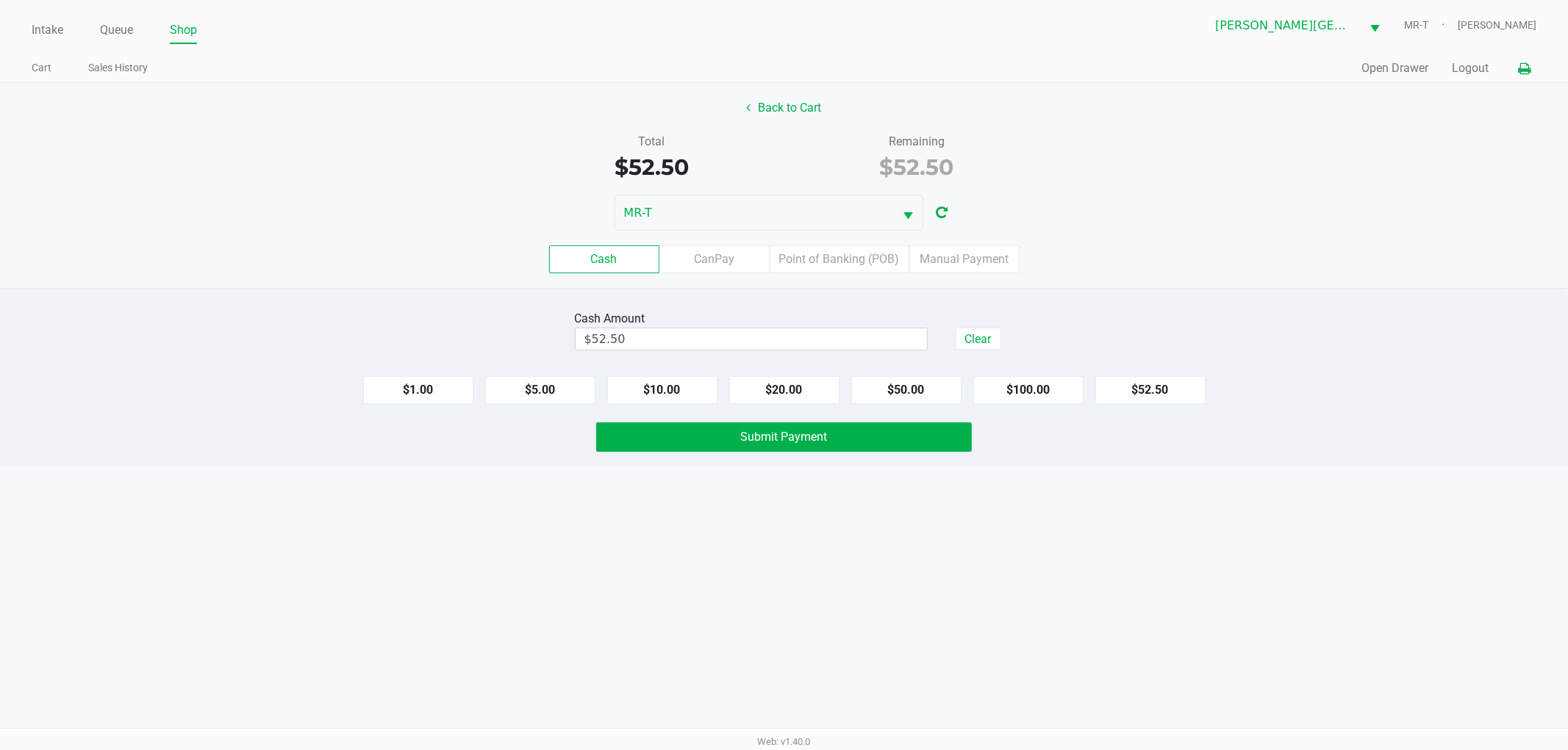
click at [1526, 74] on icon at bounding box center [1523, 69] width 13 height 10
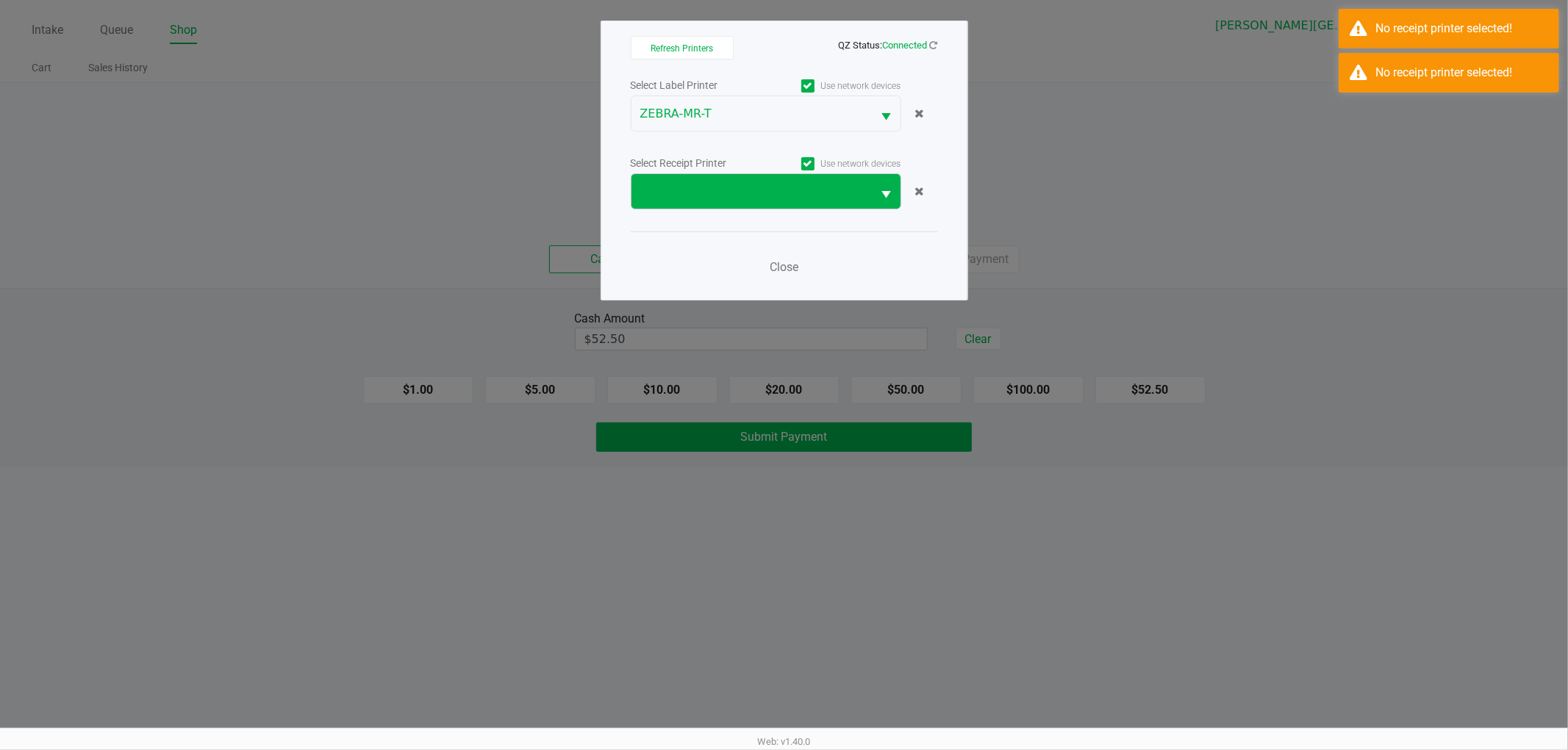
click at [873, 206] on button "Select" at bounding box center [887, 192] width 28 height 35
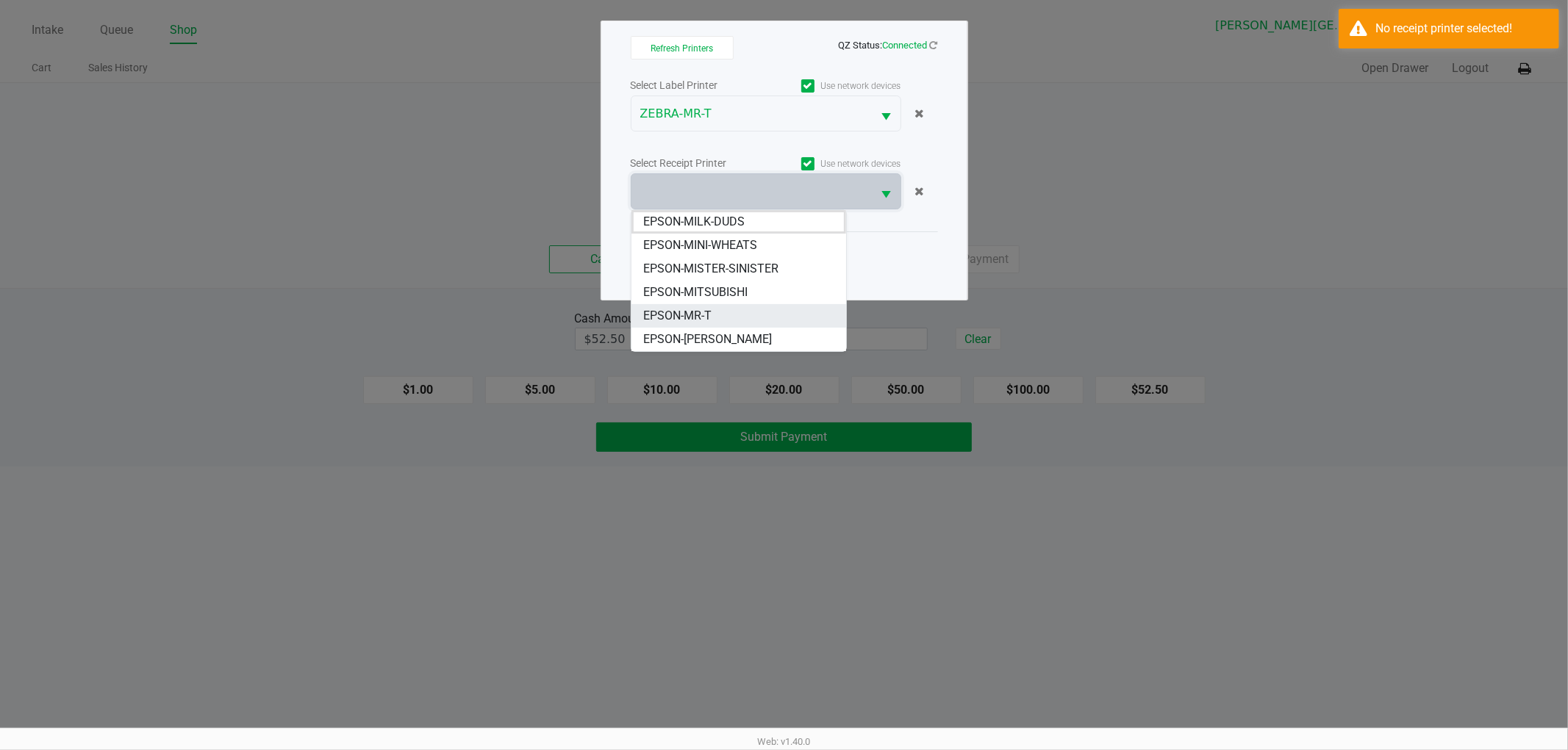
click at [775, 313] on li "EPSON-MR-T" at bounding box center [738, 316] width 215 height 24
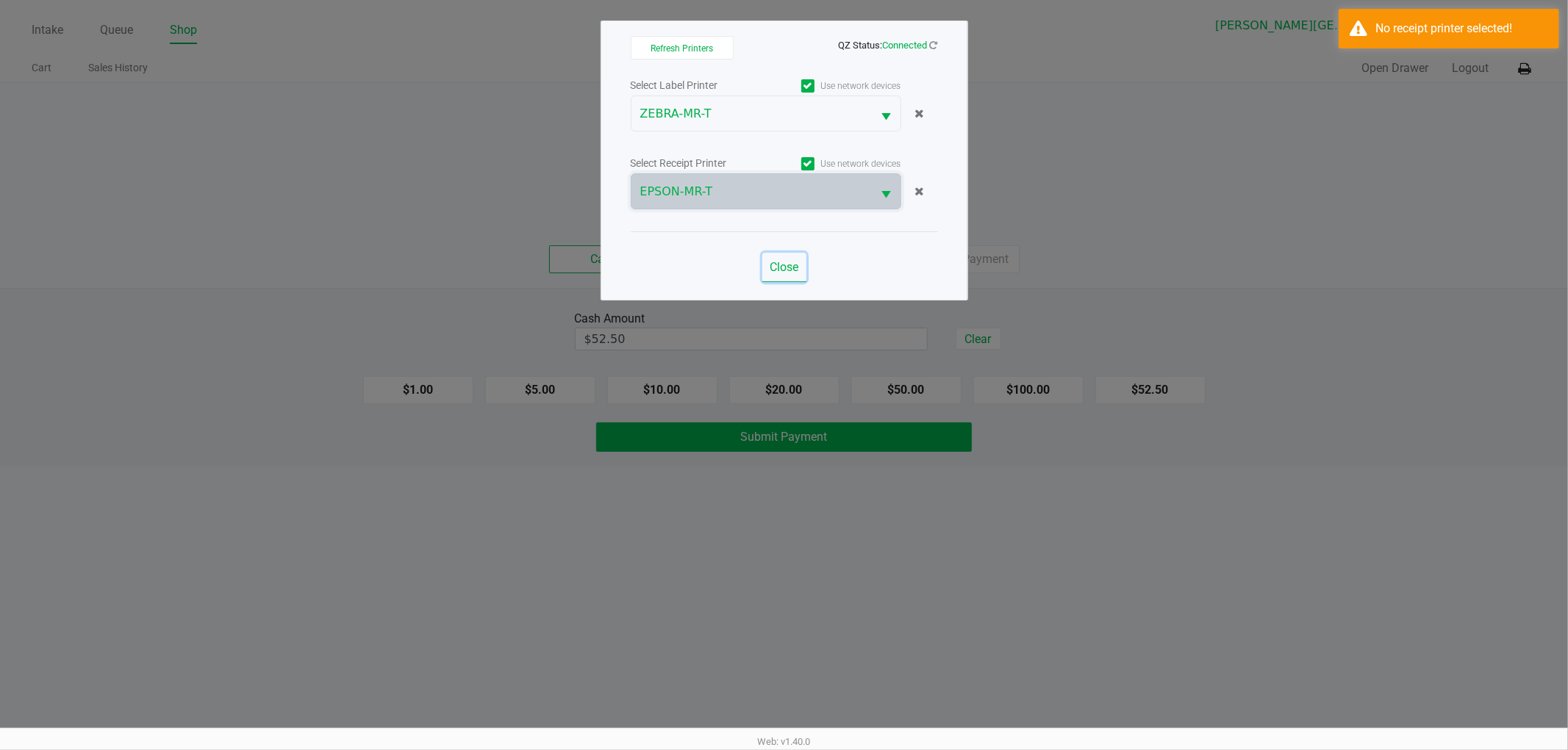
click at [798, 265] on span "Close" at bounding box center [784, 267] width 29 height 14
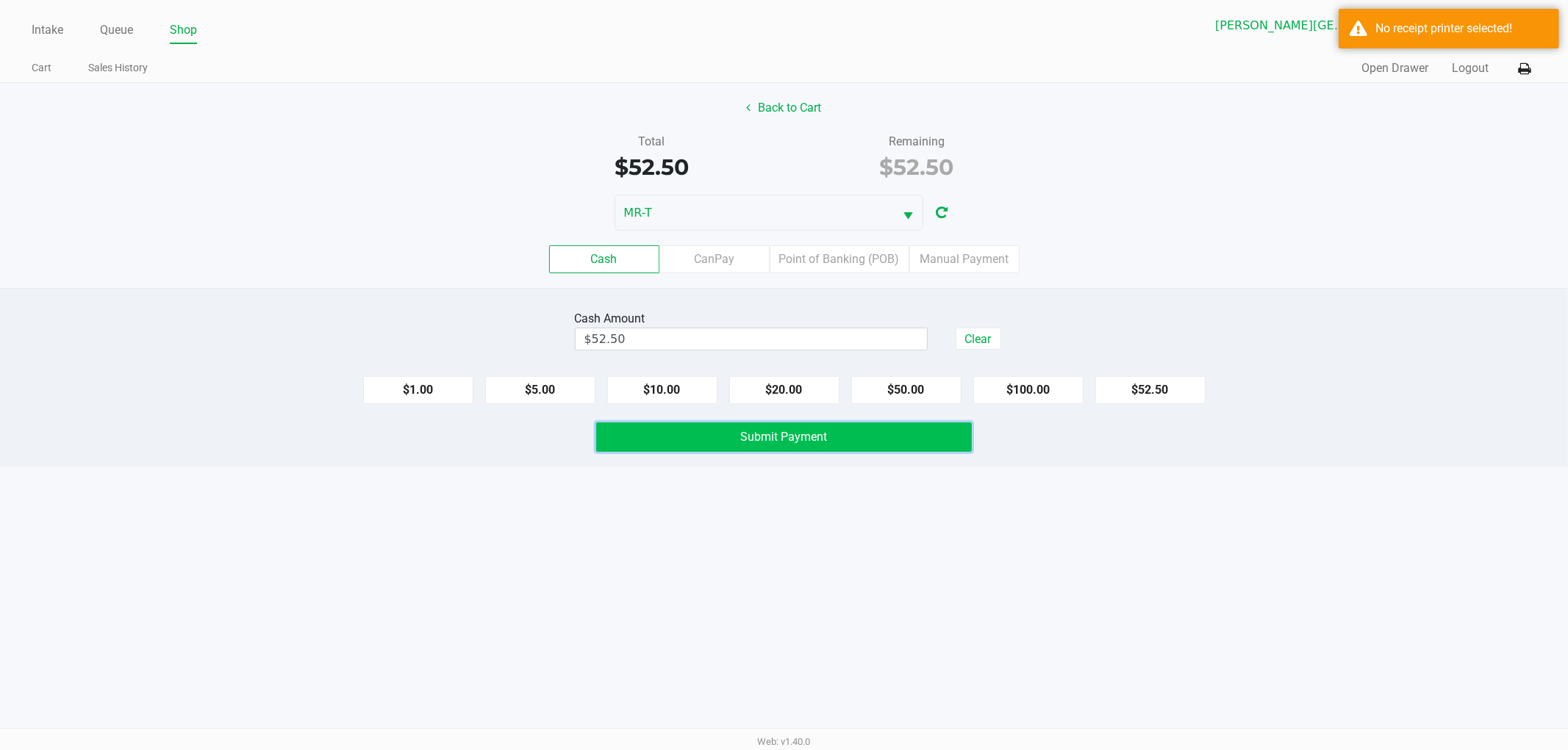
click at [810, 434] on span "Submit Payment" at bounding box center [784, 437] width 87 height 14
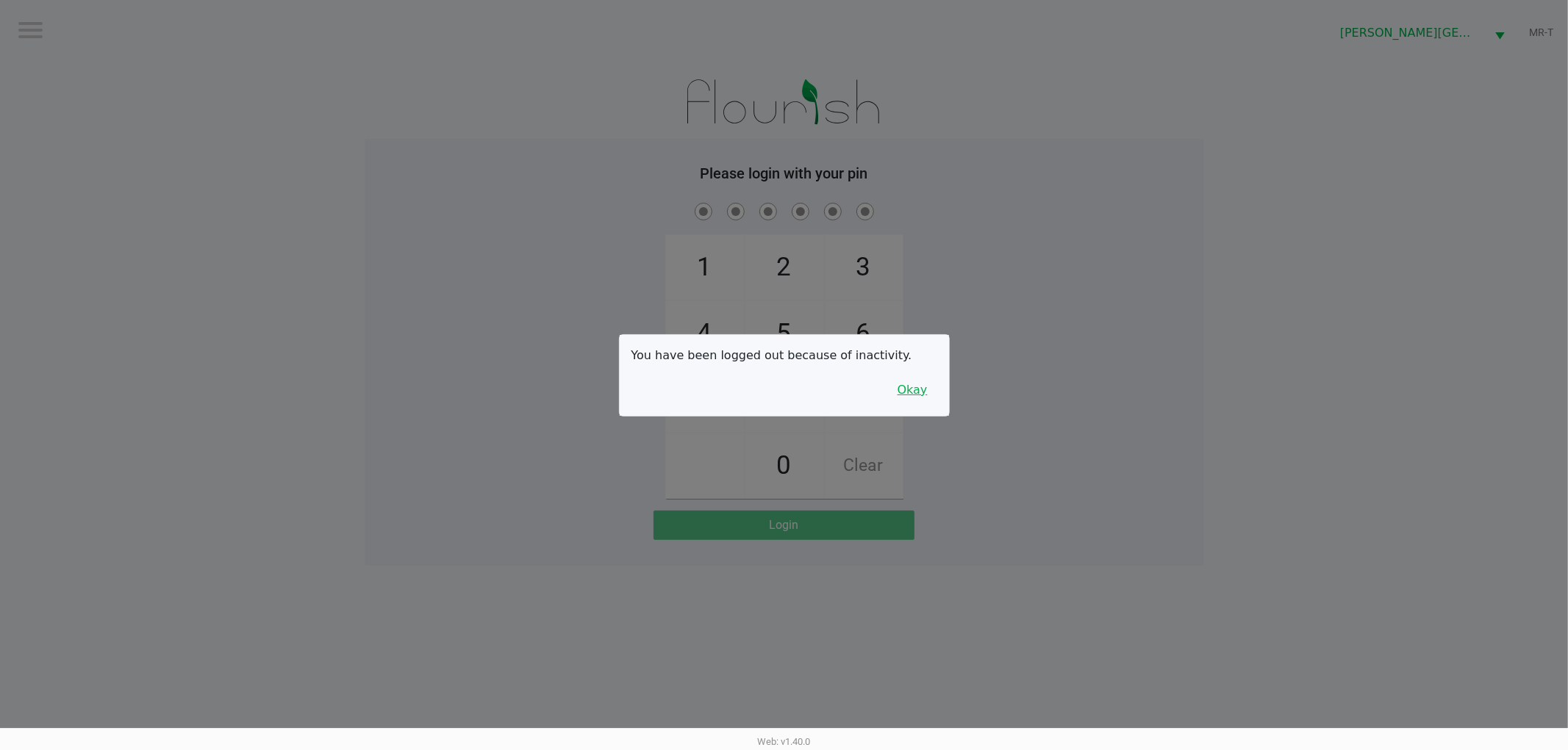
click at [937, 385] on div "You have been logged out because of inactivity. Okay" at bounding box center [784, 375] width 329 height 81
click at [910, 402] on button "Okay" at bounding box center [912, 391] width 49 height 28
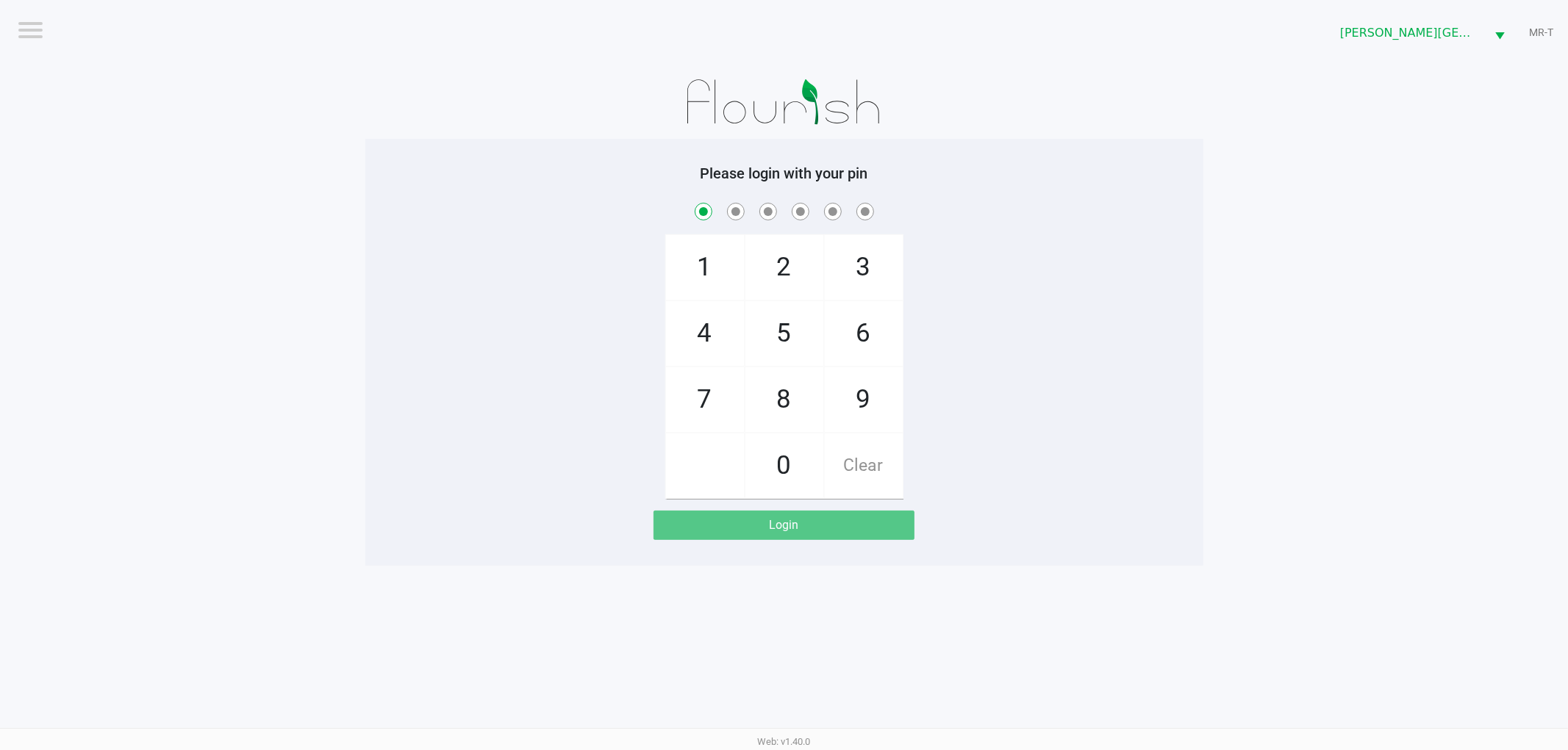
checkbox input "true"
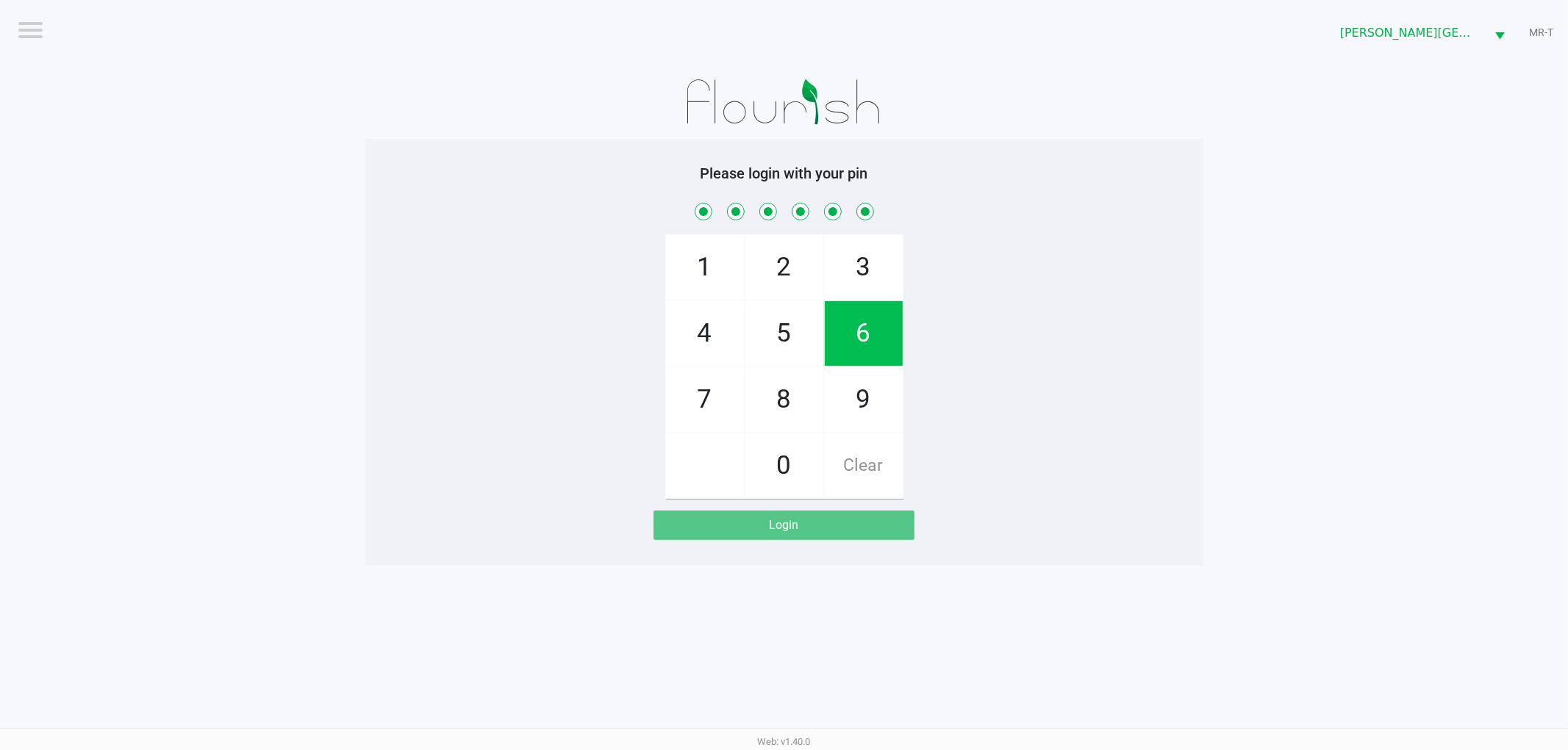
checkbox input "true"
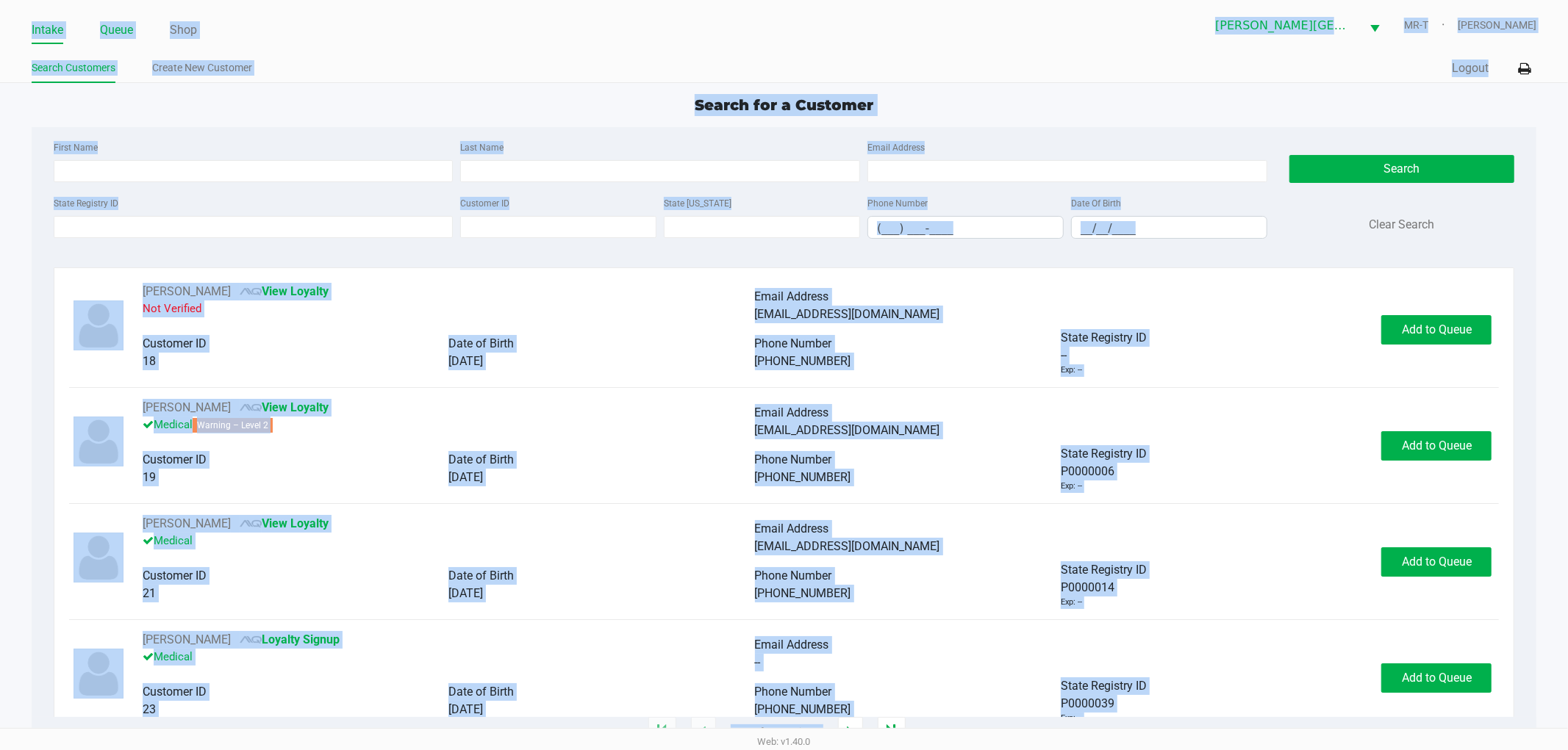
click at [110, 27] on link "Queue" at bounding box center [117, 30] width 33 height 21
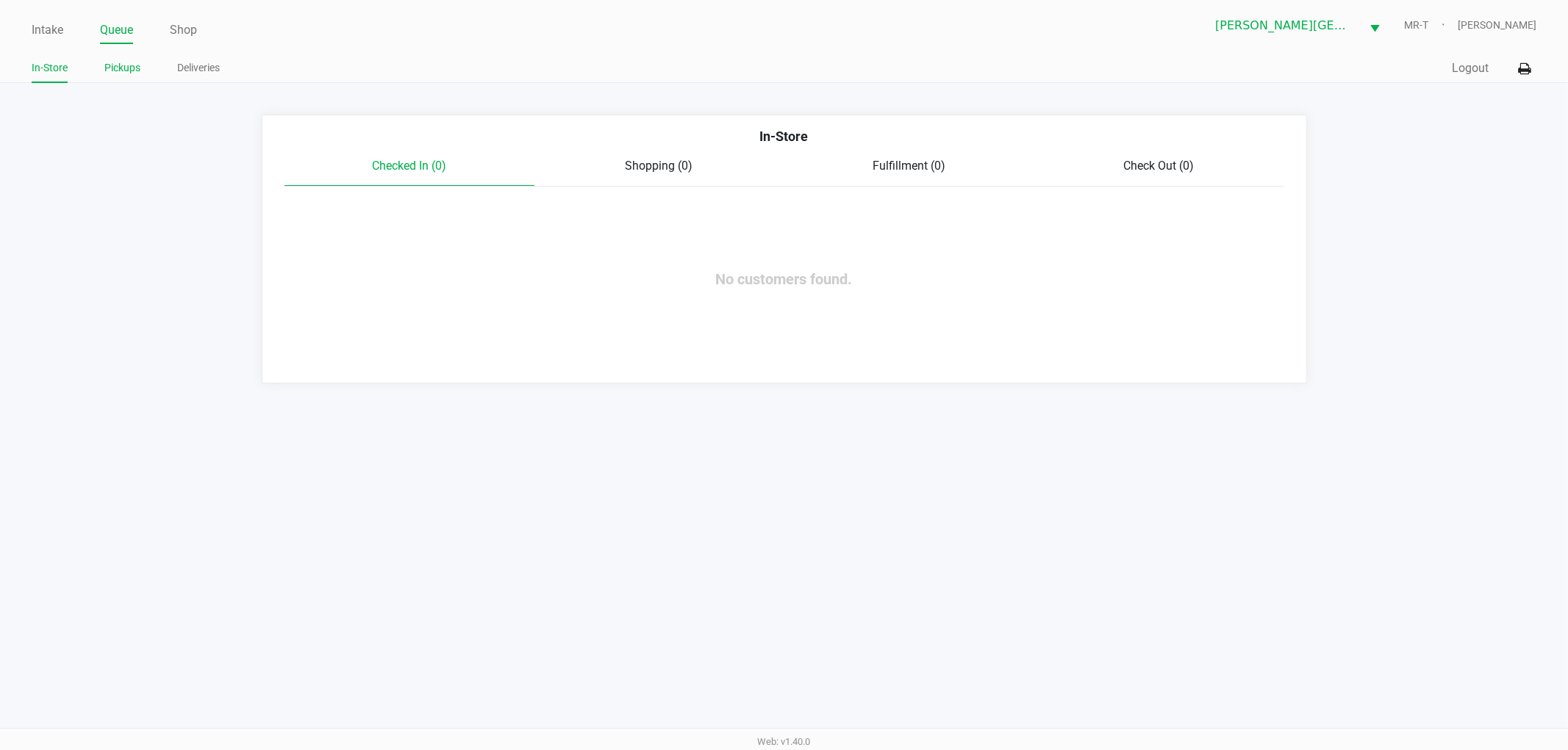
click at [140, 64] on link "Pickups" at bounding box center [123, 68] width 36 height 19
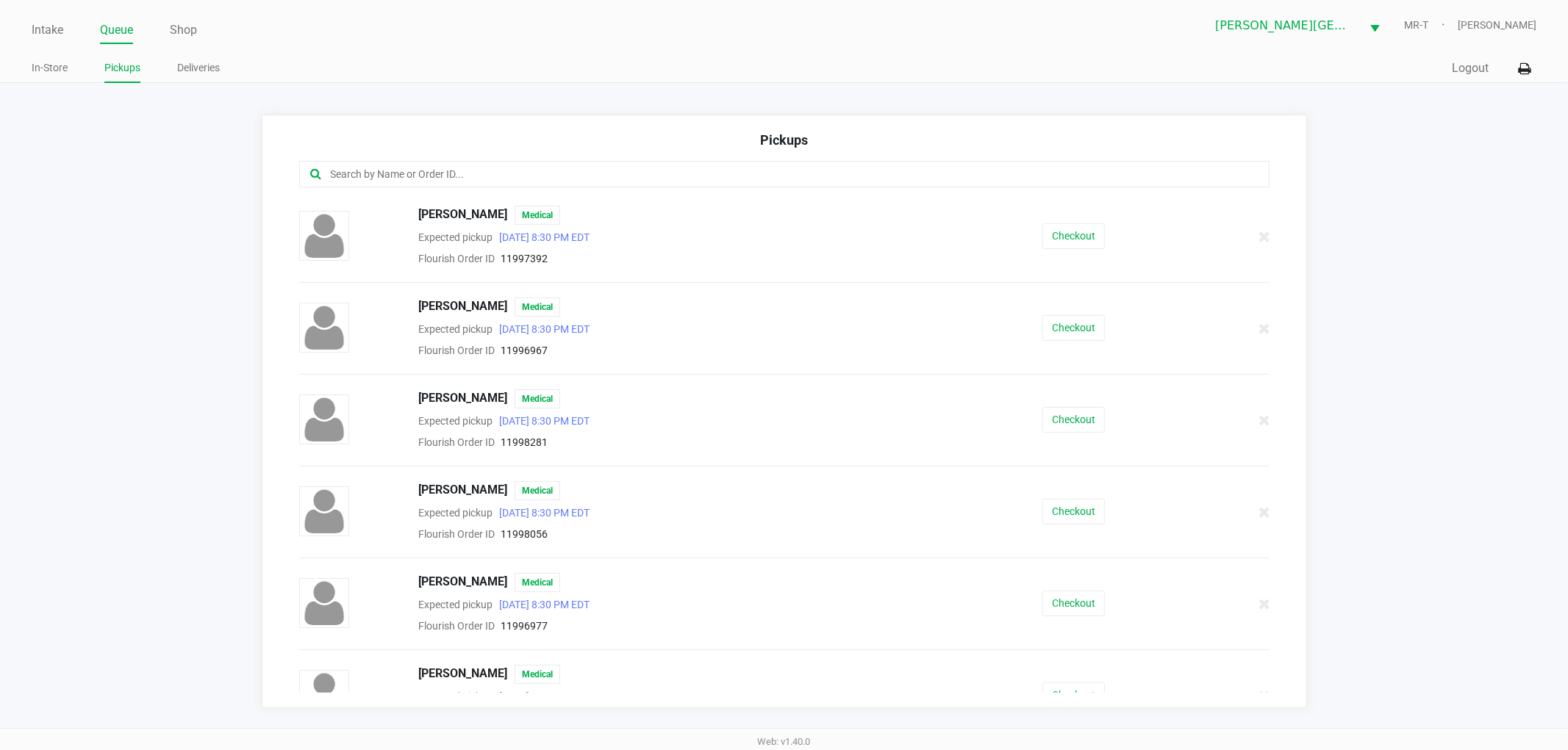
click at [469, 203] on div at bounding box center [784, 183] width 992 height 45
click at [475, 209] on span "ANTONIA D'ANGELO" at bounding box center [463, 215] width 89 height 19
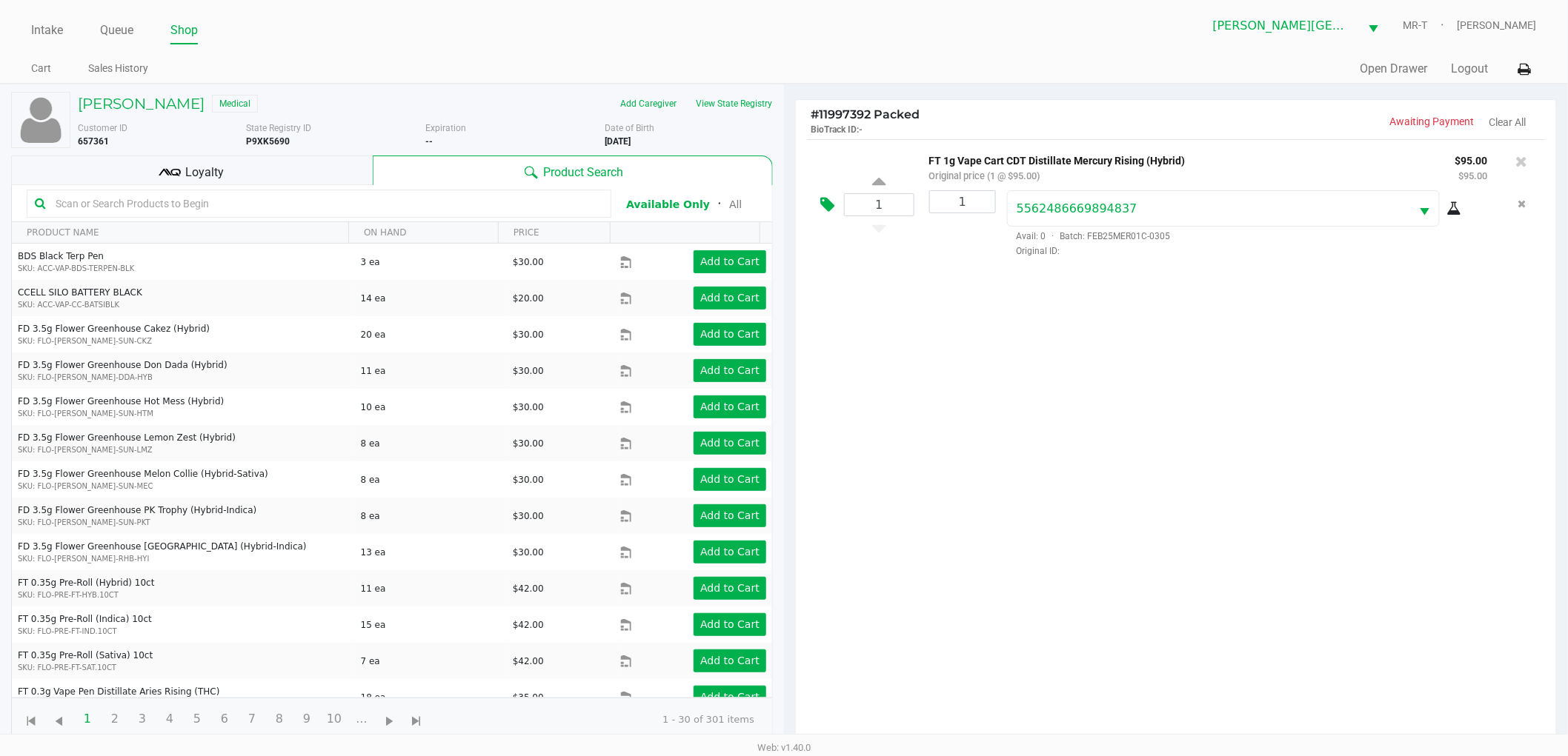
click at [833, 213] on button at bounding box center [830, 204] width 26 height 35
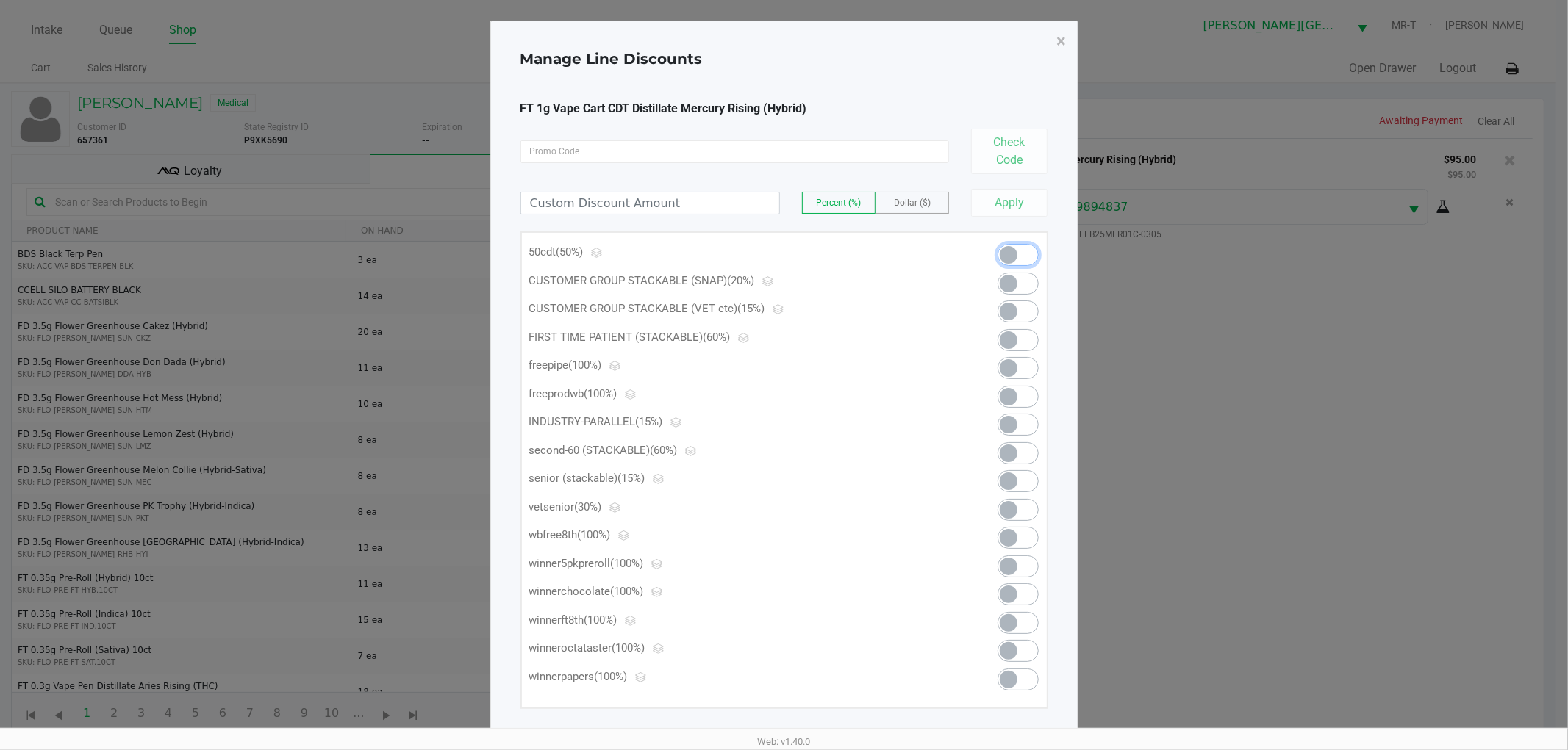
click at [1036, 252] on span at bounding box center [1018, 255] width 41 height 22
click at [1070, 45] on button "×" at bounding box center [1061, 41] width 33 height 41
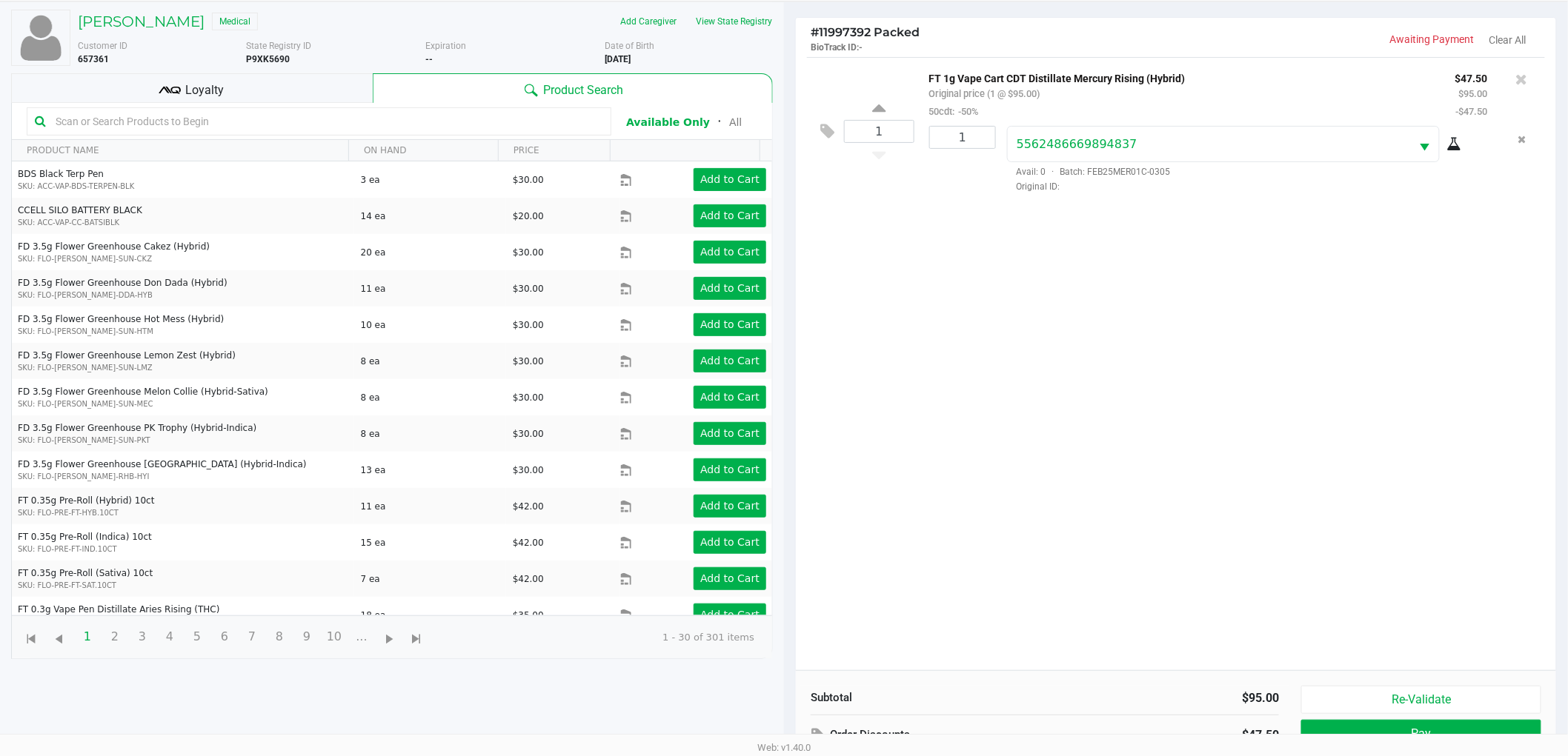
scroll to position [161, 0]
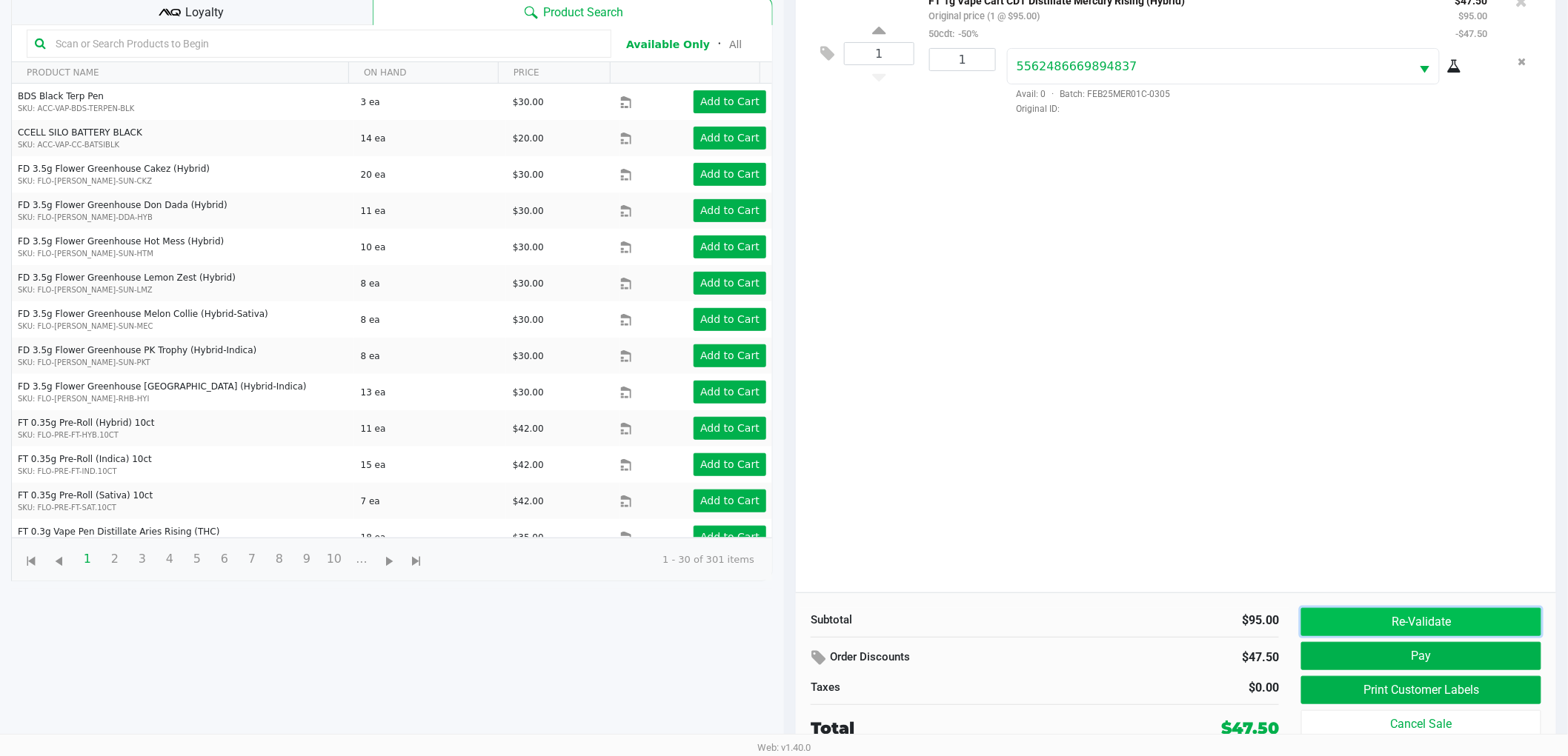
click at [1426, 622] on button "Re-Validate" at bounding box center [1421, 622] width 240 height 28
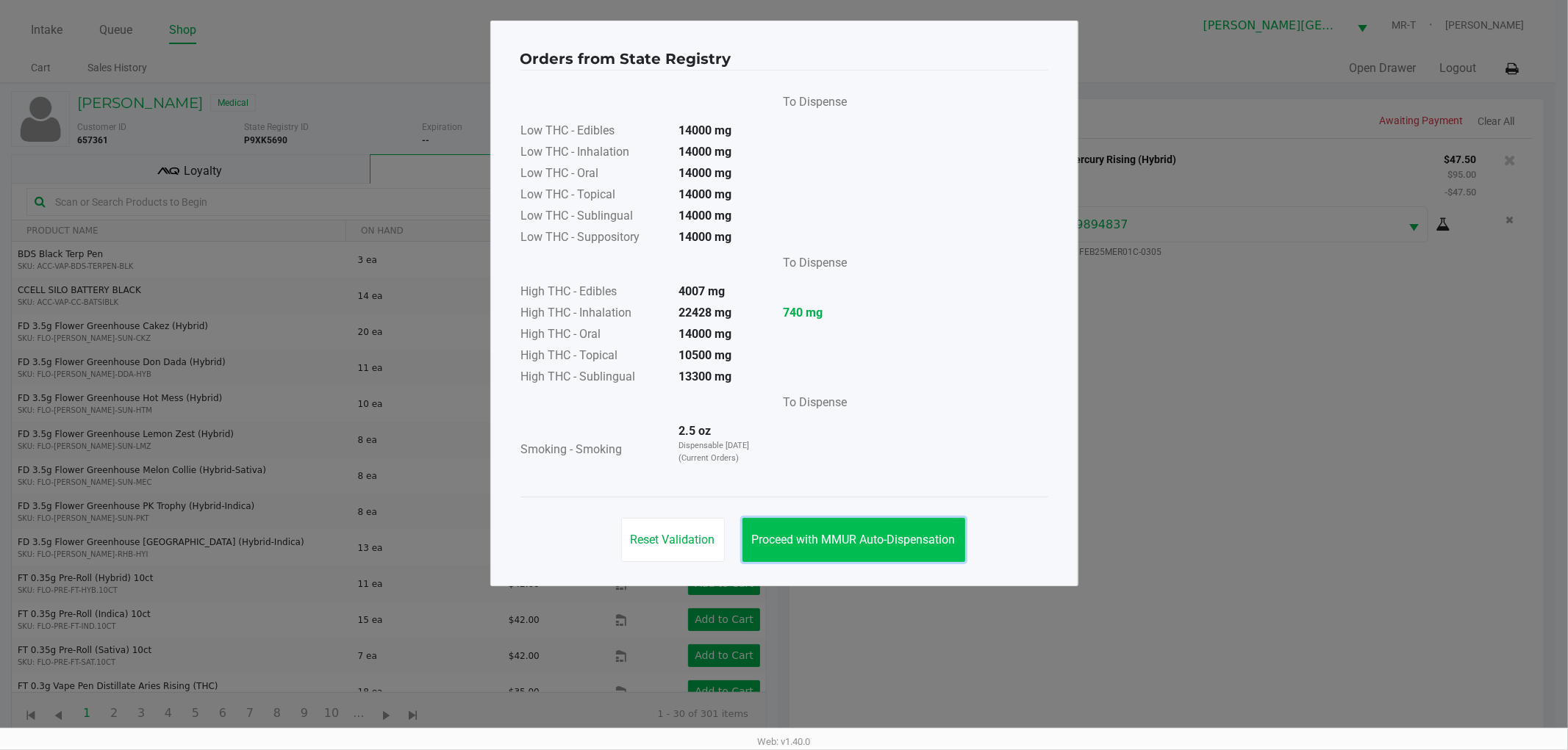
click at [913, 532] on span "Proceed with MMUR Auto-Dispensation" at bounding box center [853, 539] width 204 height 14
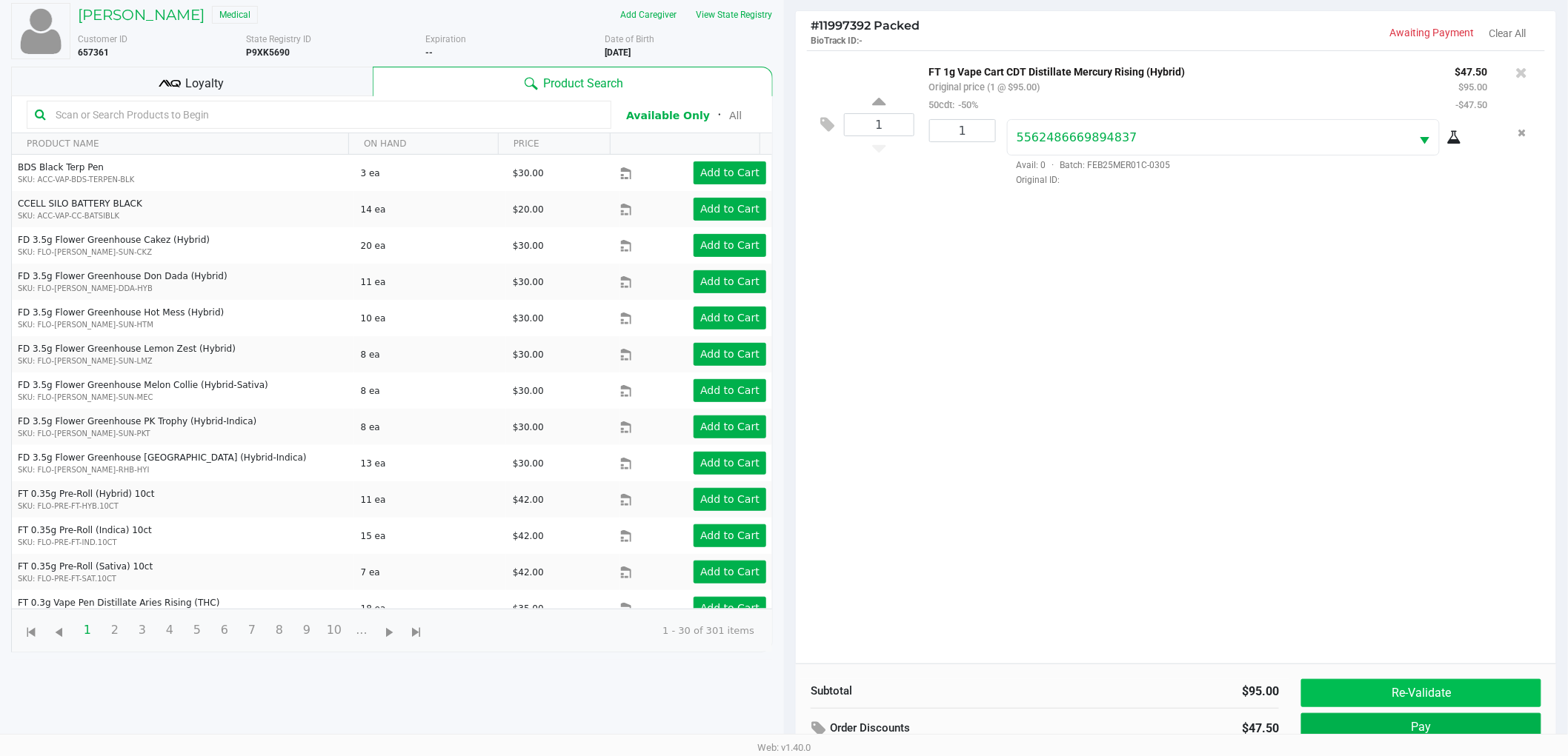
scroll to position [161, 0]
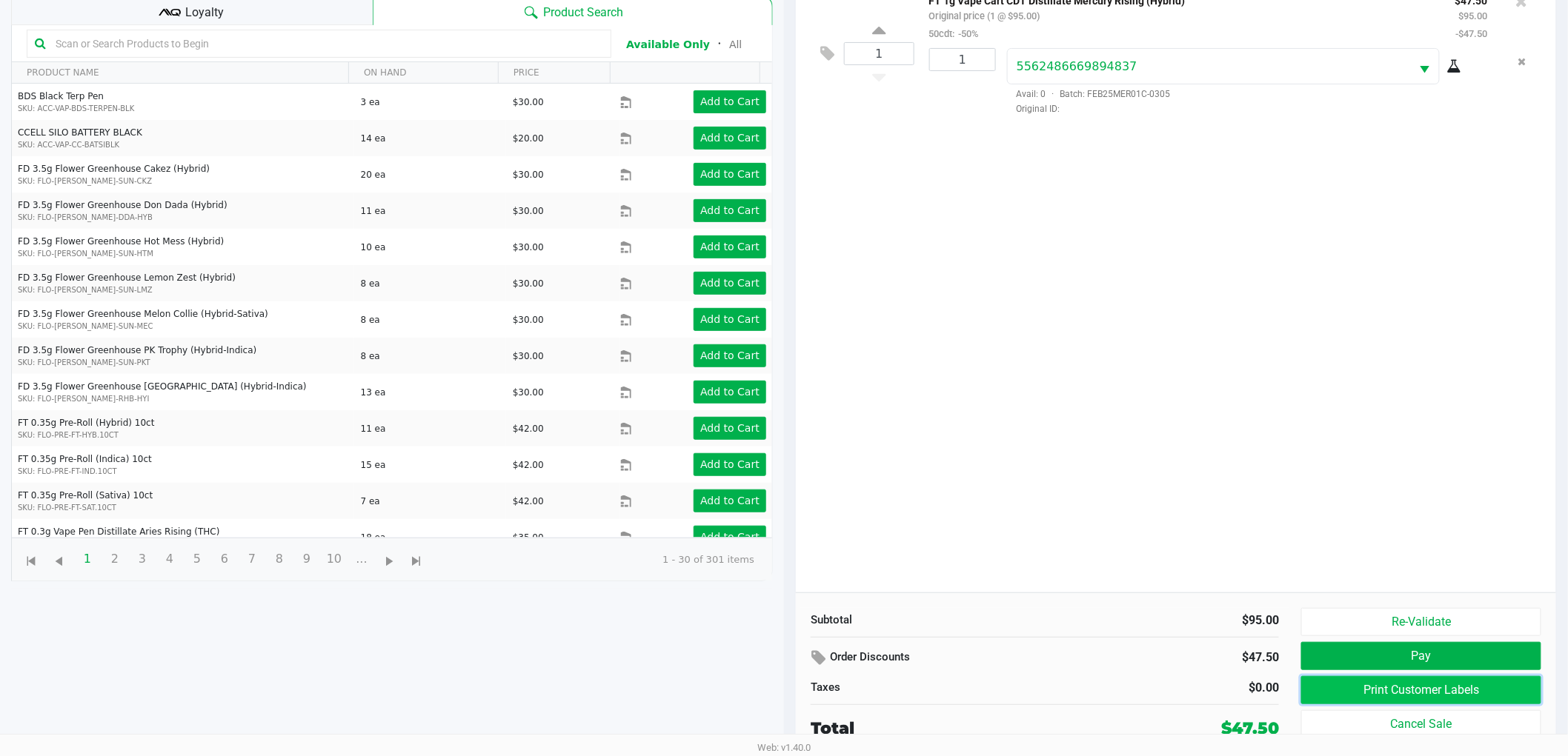
click at [1480, 680] on button "Print Customer Labels" at bounding box center [1421, 690] width 240 height 28
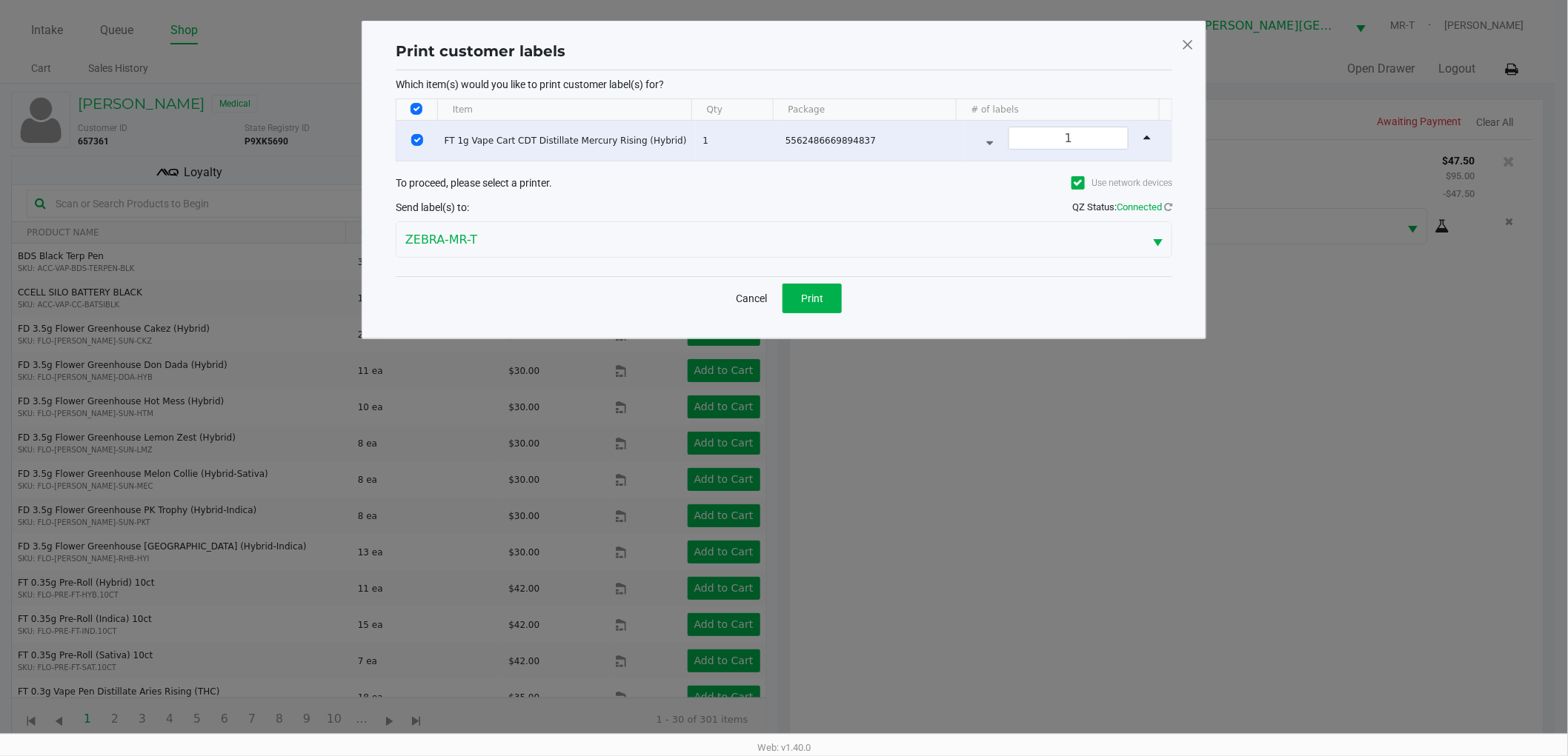
scroll to position [0, 0]
click at [838, 305] on button "Print" at bounding box center [818, 299] width 59 height 30
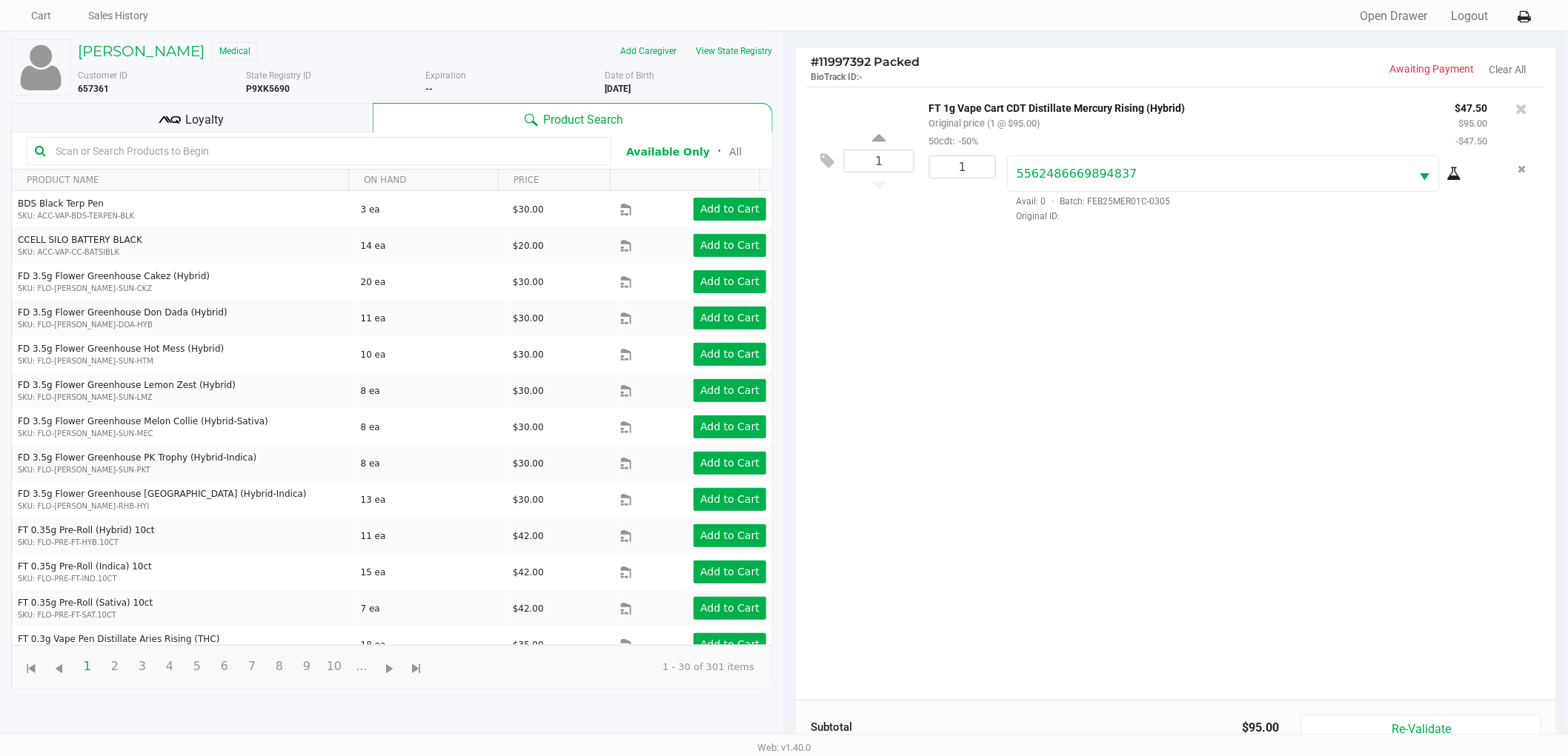
scroll to position [161, 0]
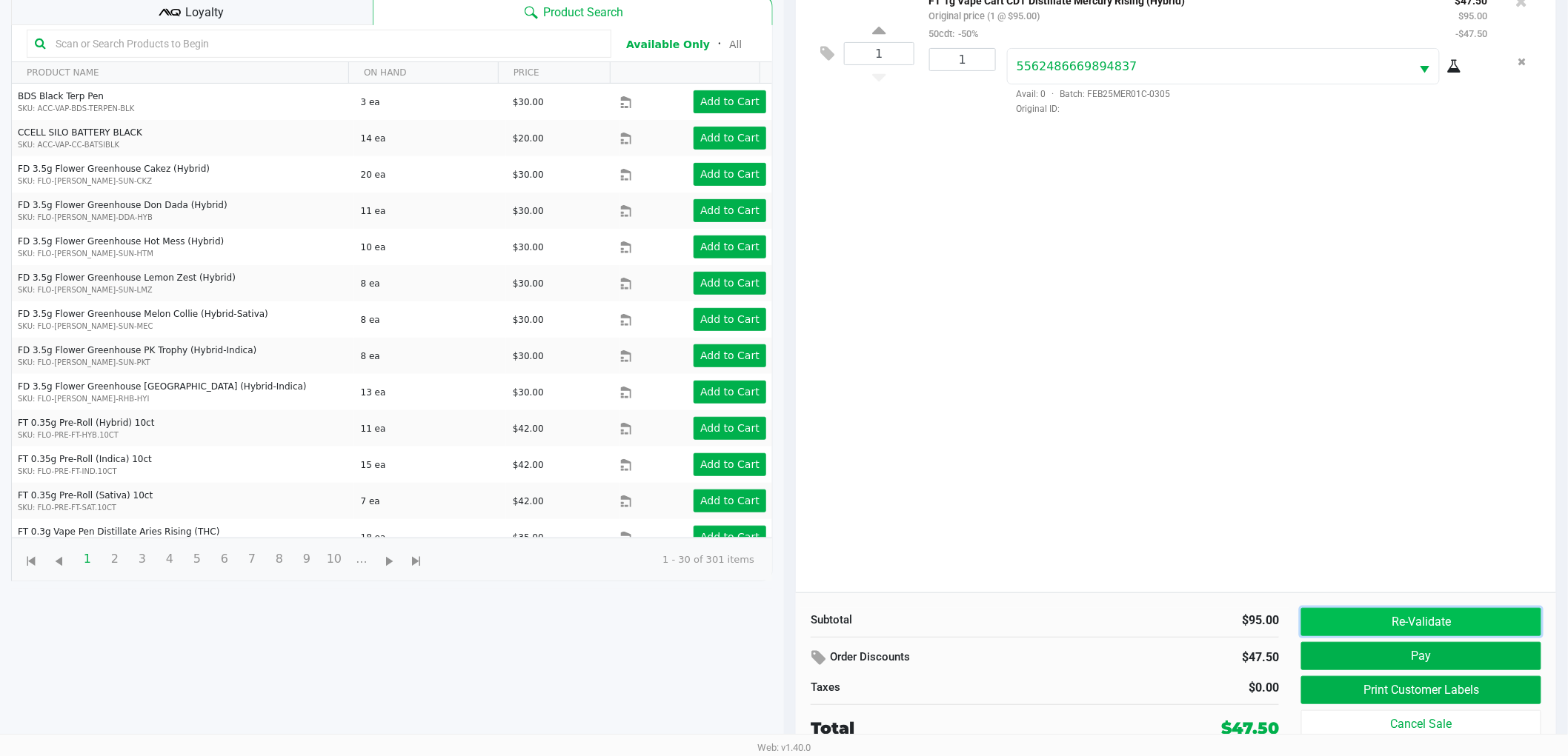
click at [1453, 625] on button "Re-Validate" at bounding box center [1421, 622] width 240 height 28
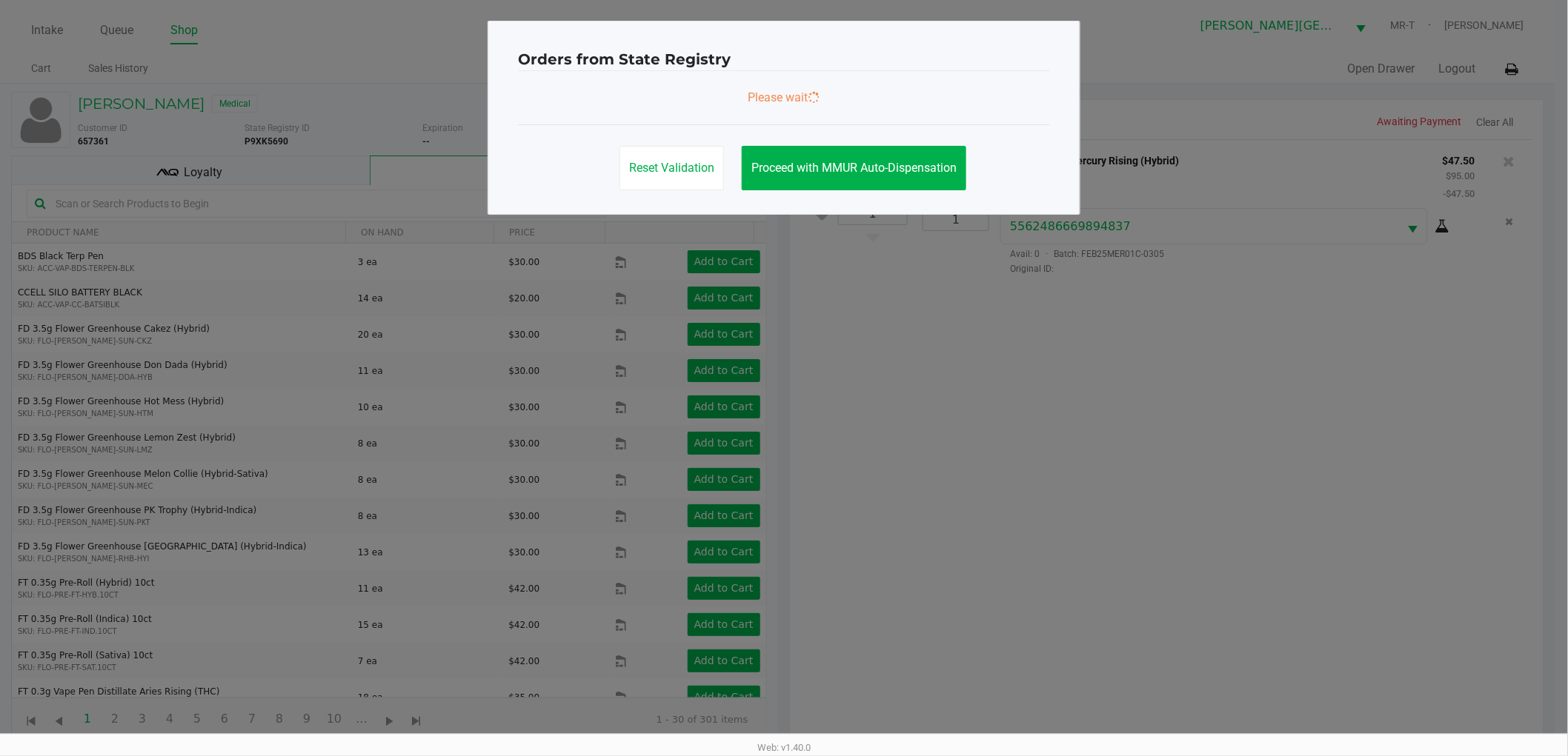
scroll to position [0, 0]
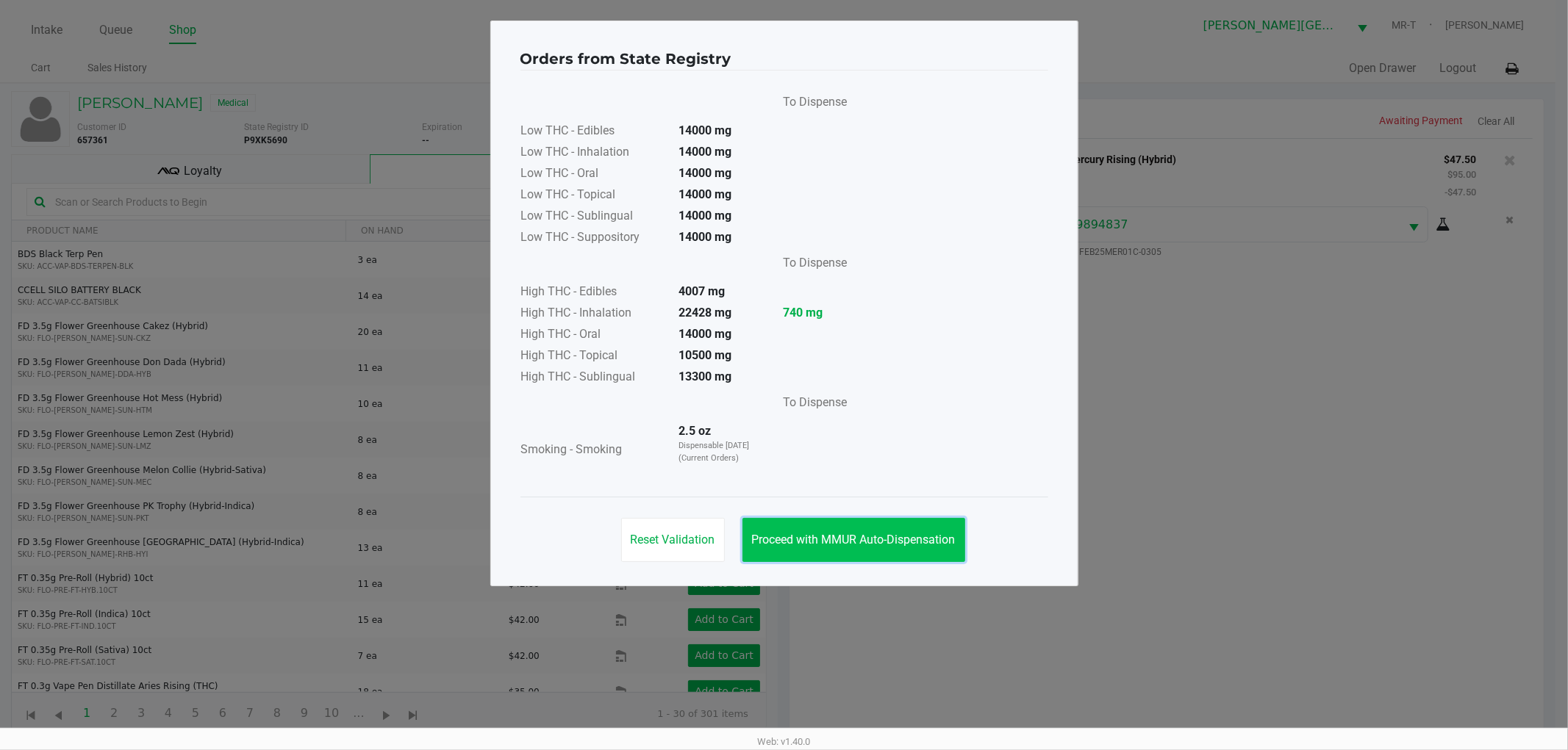
click at [946, 550] on button "Proceed with MMUR Auto-Dispensation" at bounding box center [853, 540] width 223 height 44
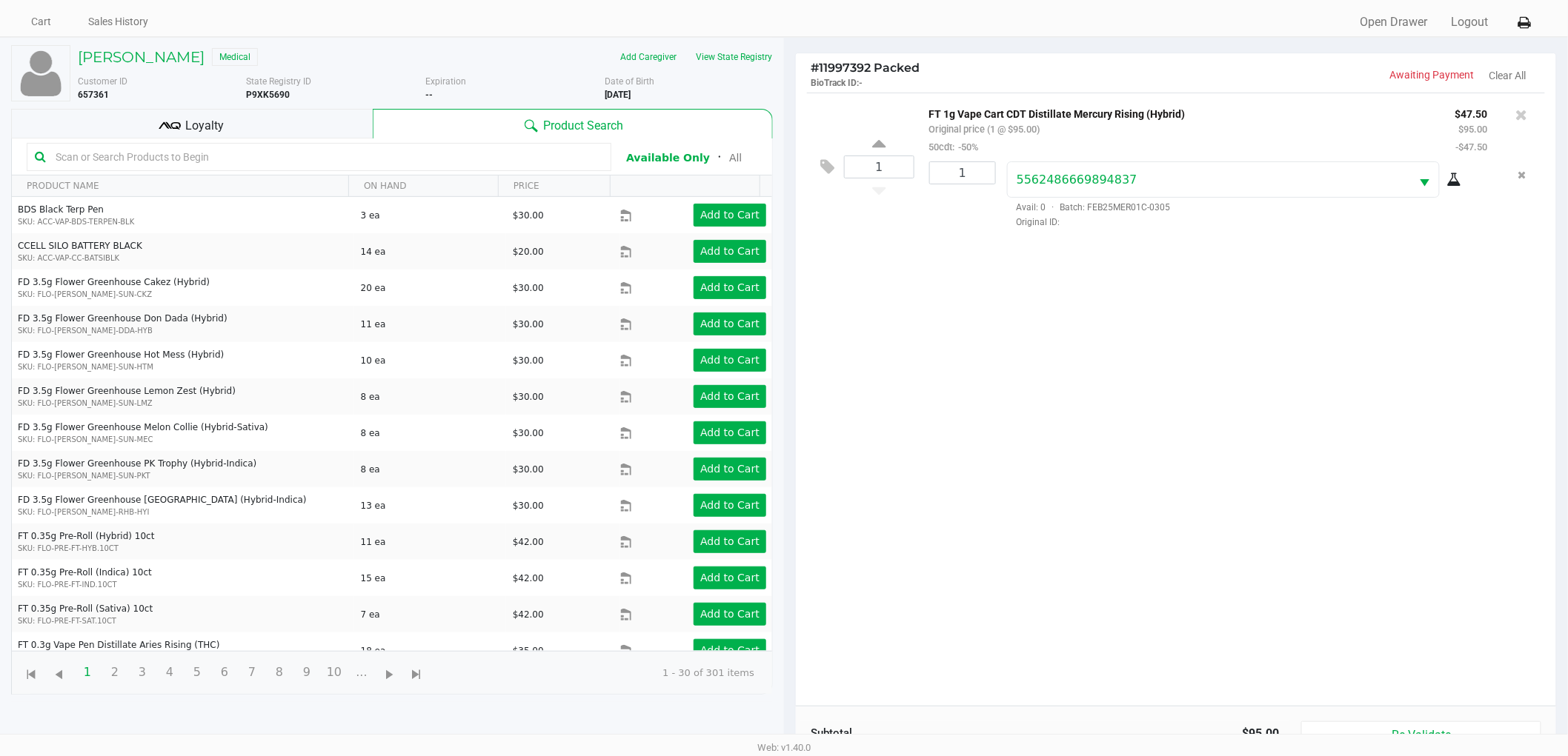
scroll to position [161, 0]
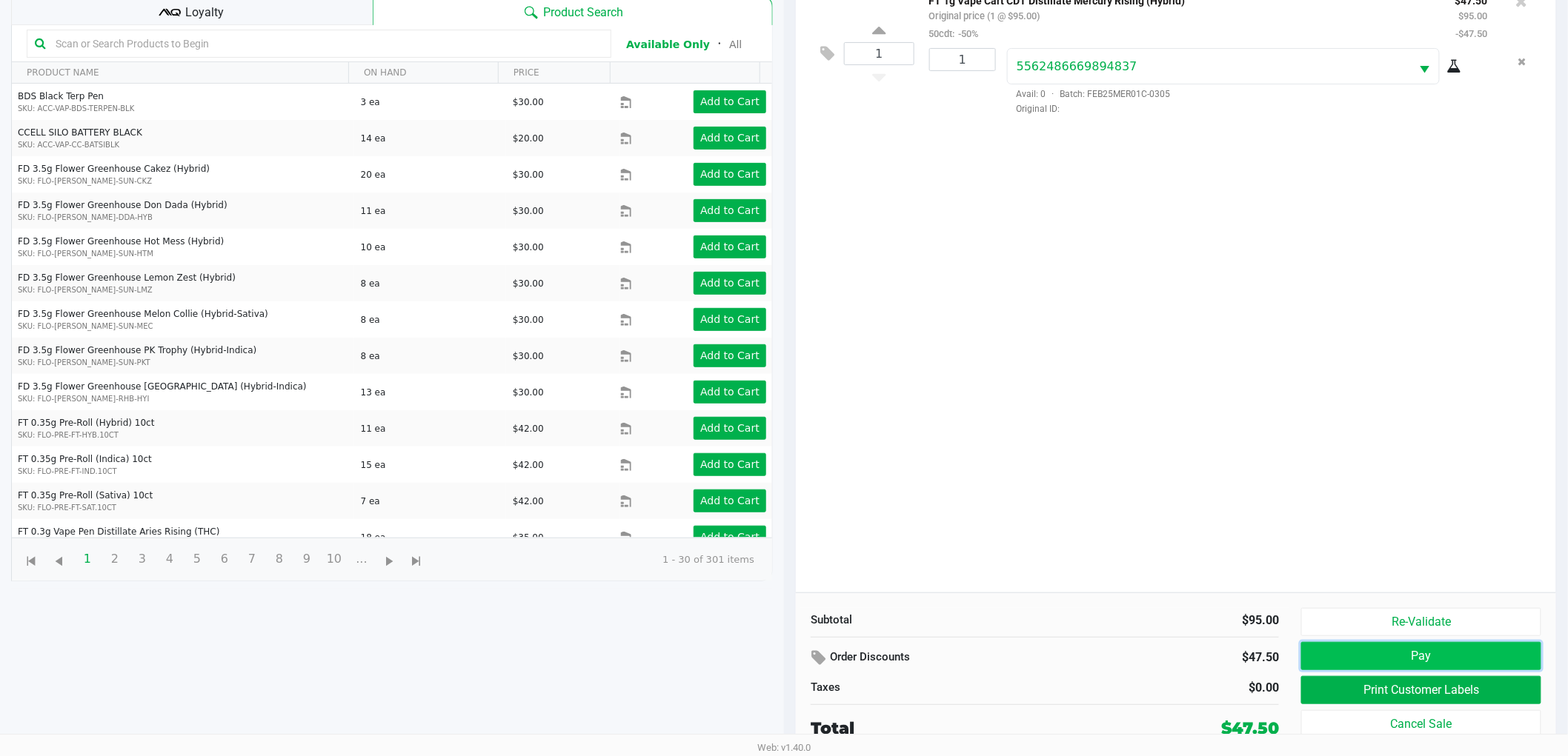
click at [1323, 653] on button "Pay" at bounding box center [1421, 656] width 240 height 28
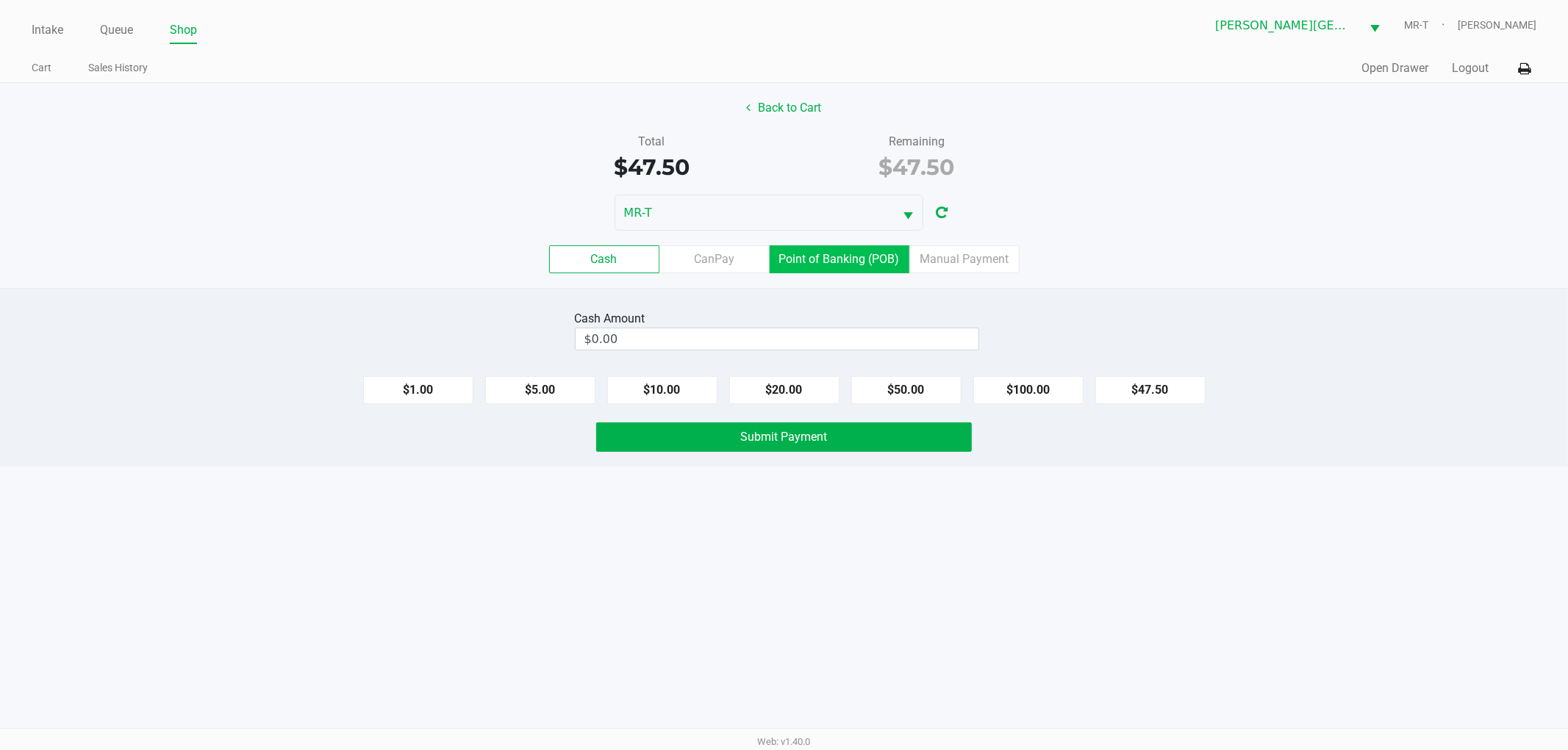
click at [818, 265] on label "Point of Banking (POB)" at bounding box center [839, 260] width 140 height 28
click at [0, 0] on 7 "Point of Banking (POB)" at bounding box center [0, 0] width 0 height 0
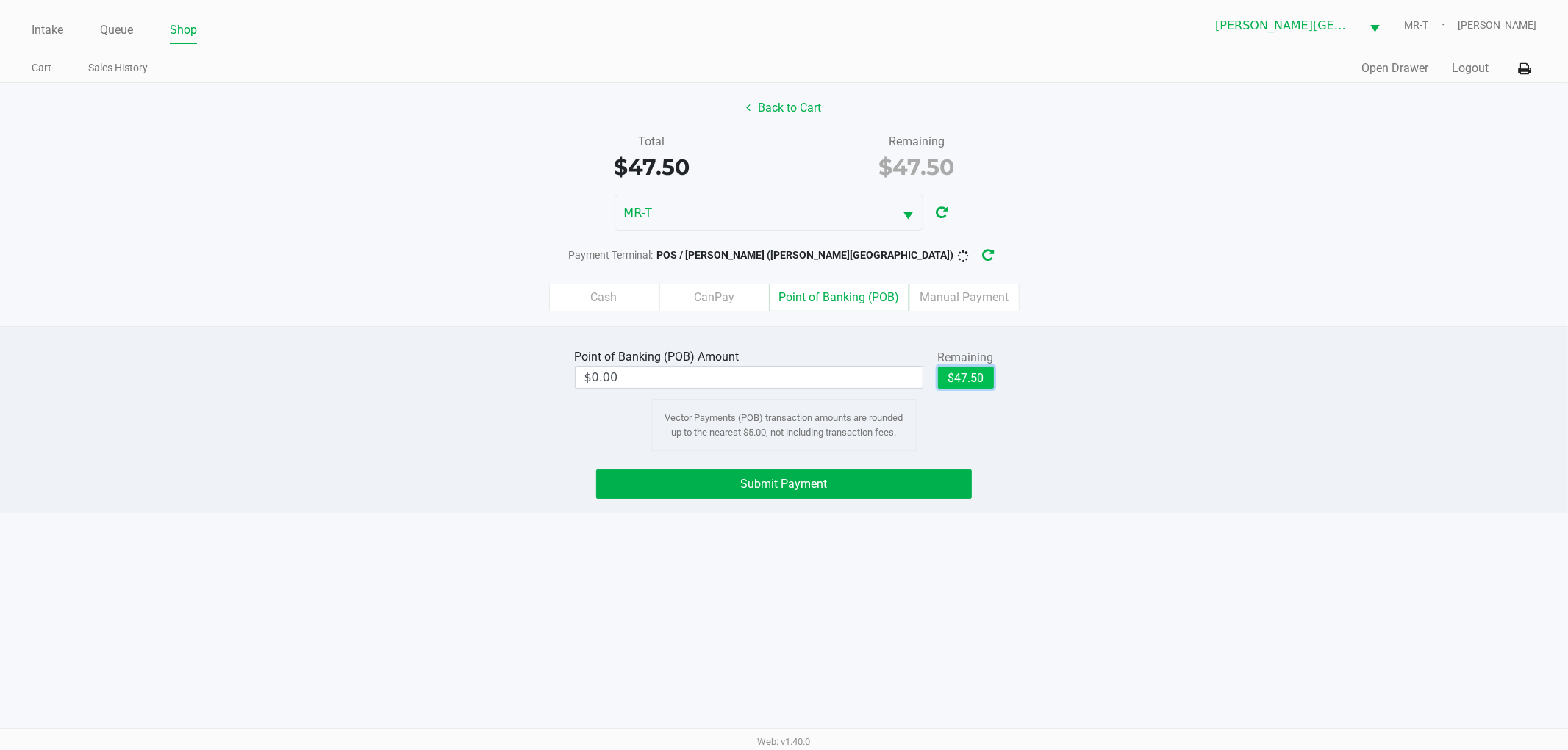
click at [965, 369] on button "$47.50" at bounding box center [966, 378] width 56 height 22
type input "$47.50"
click at [940, 473] on button "Submit Payment" at bounding box center [784, 484] width 376 height 30
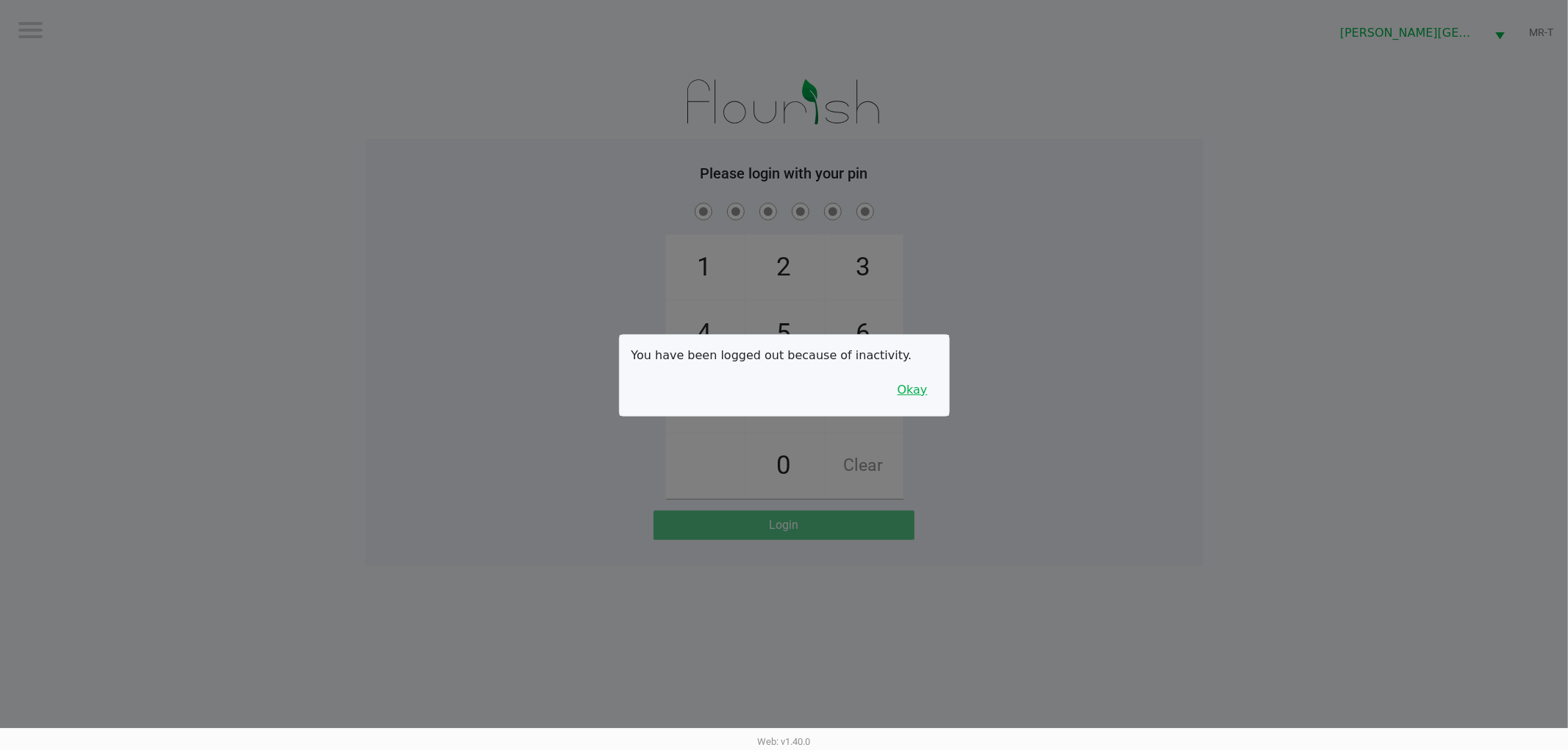
click at [902, 402] on div "You have been logged out because of inactivity. Okay" at bounding box center [784, 375] width 329 height 81
click at [904, 401] on button "Okay" at bounding box center [912, 391] width 49 height 28
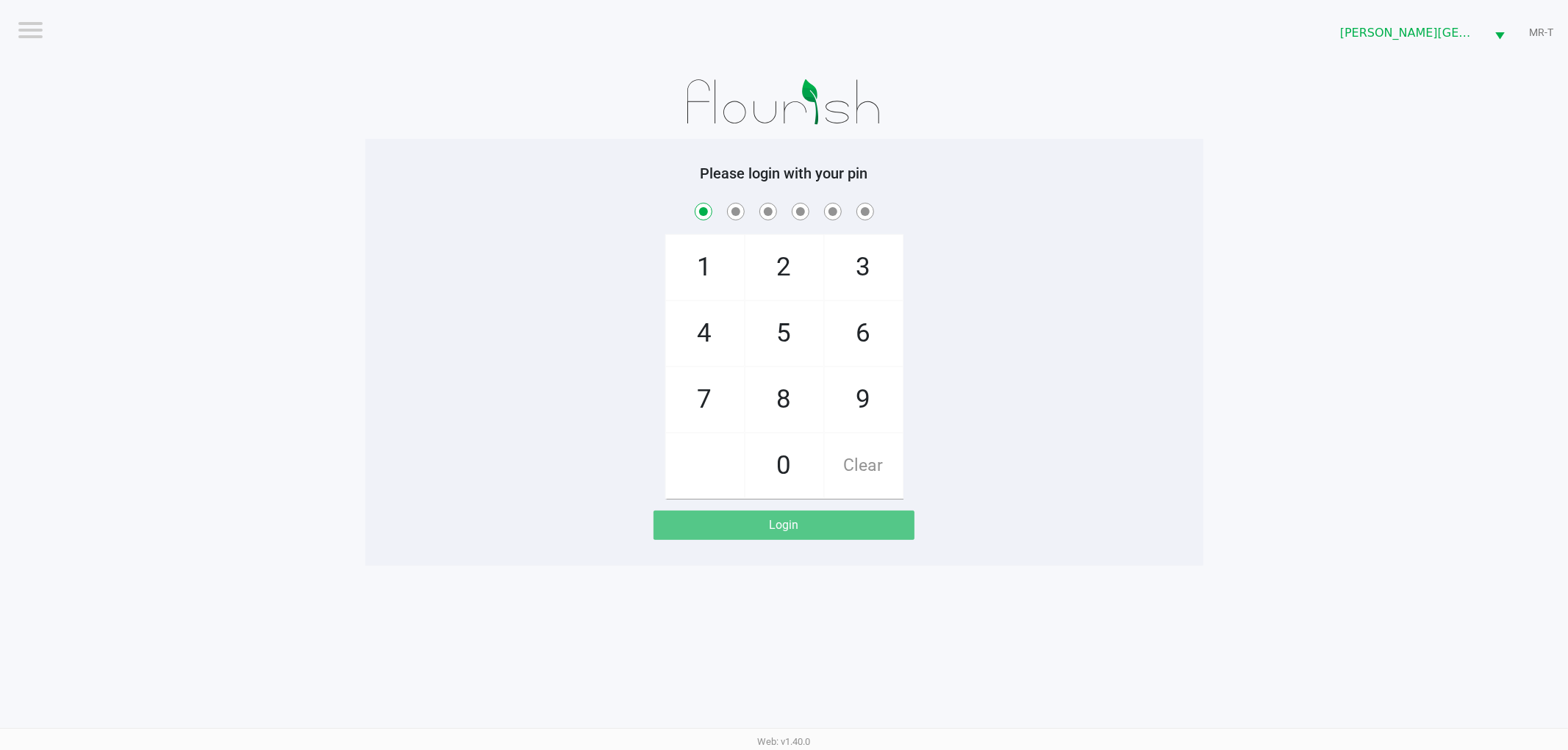
checkbox input "true"
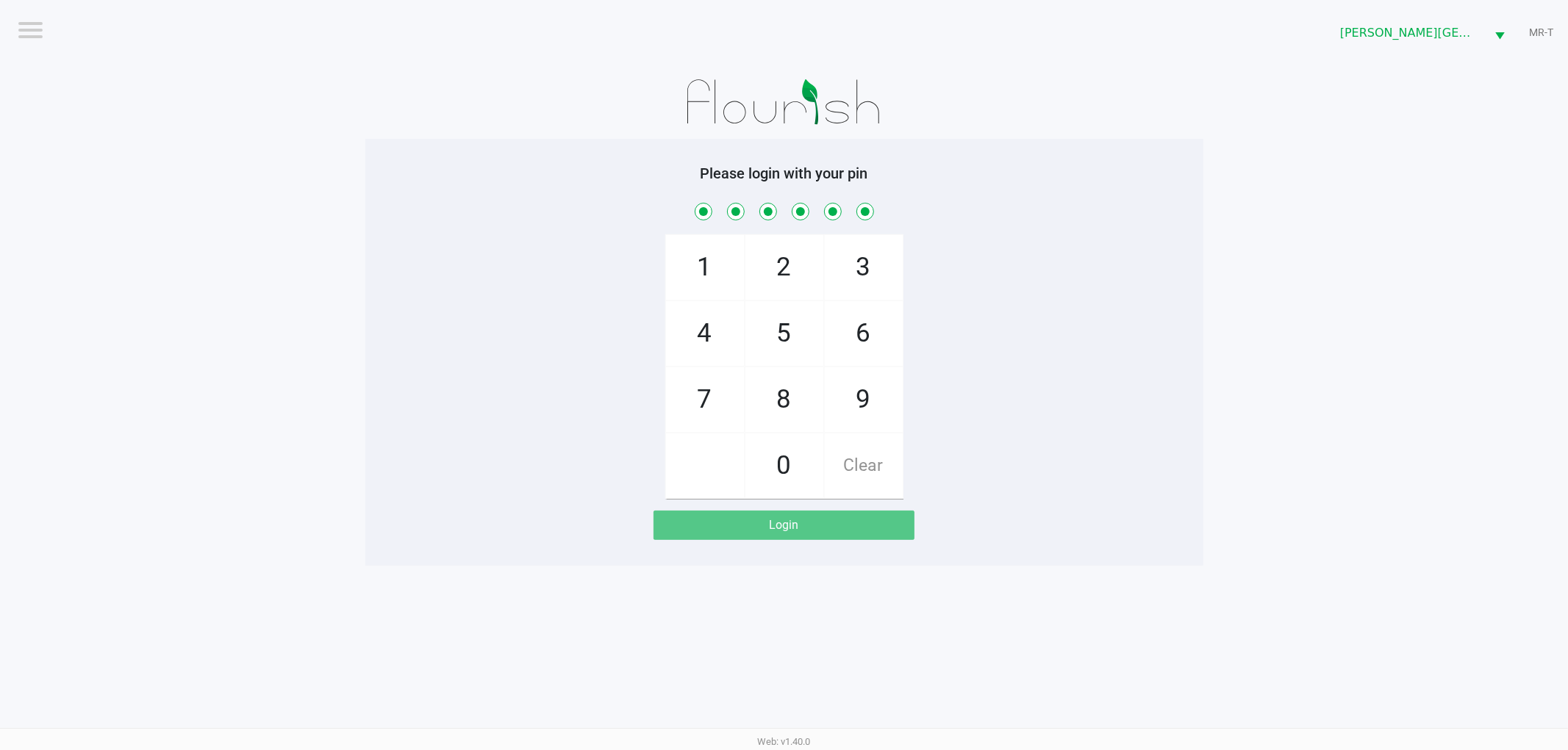
checkbox input "true"
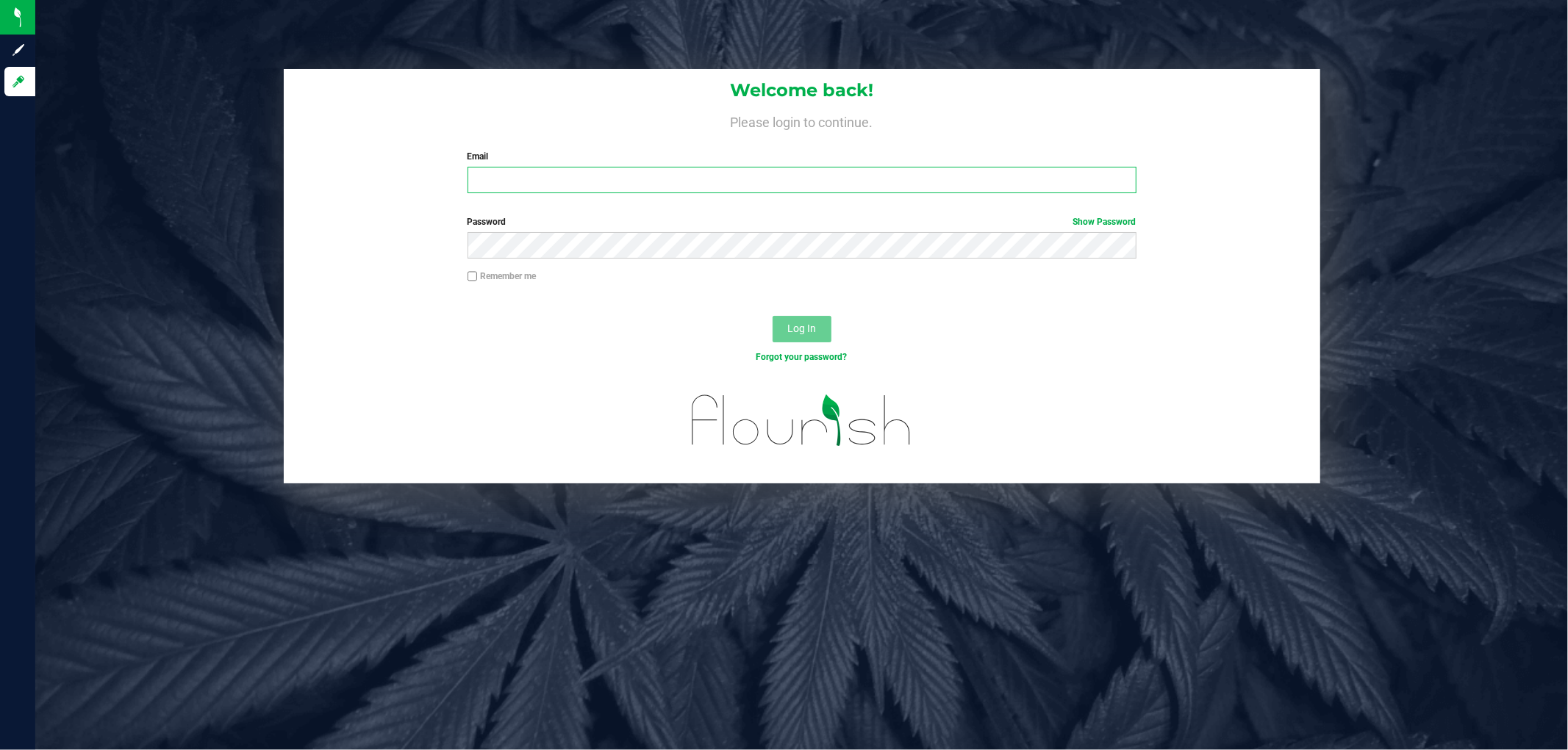
click at [534, 191] on input "Email" at bounding box center [801, 180] width 668 height 27
type input "[EMAIL_ADDRESS][DOMAIN_NAME]"
click at [772, 316] on button "Log In" at bounding box center [801, 329] width 59 height 27
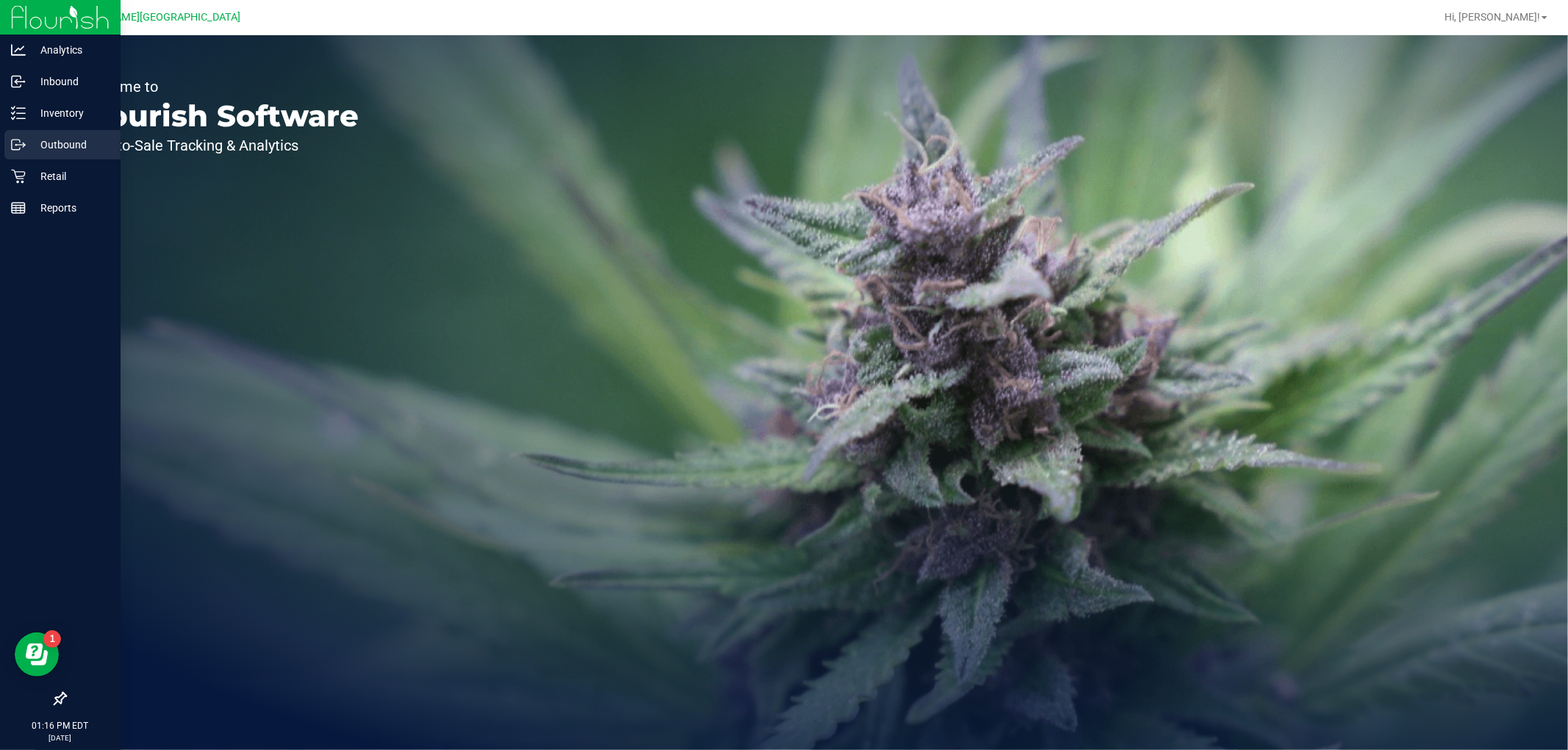
click at [55, 157] on div "Outbound" at bounding box center [62, 145] width 116 height 30
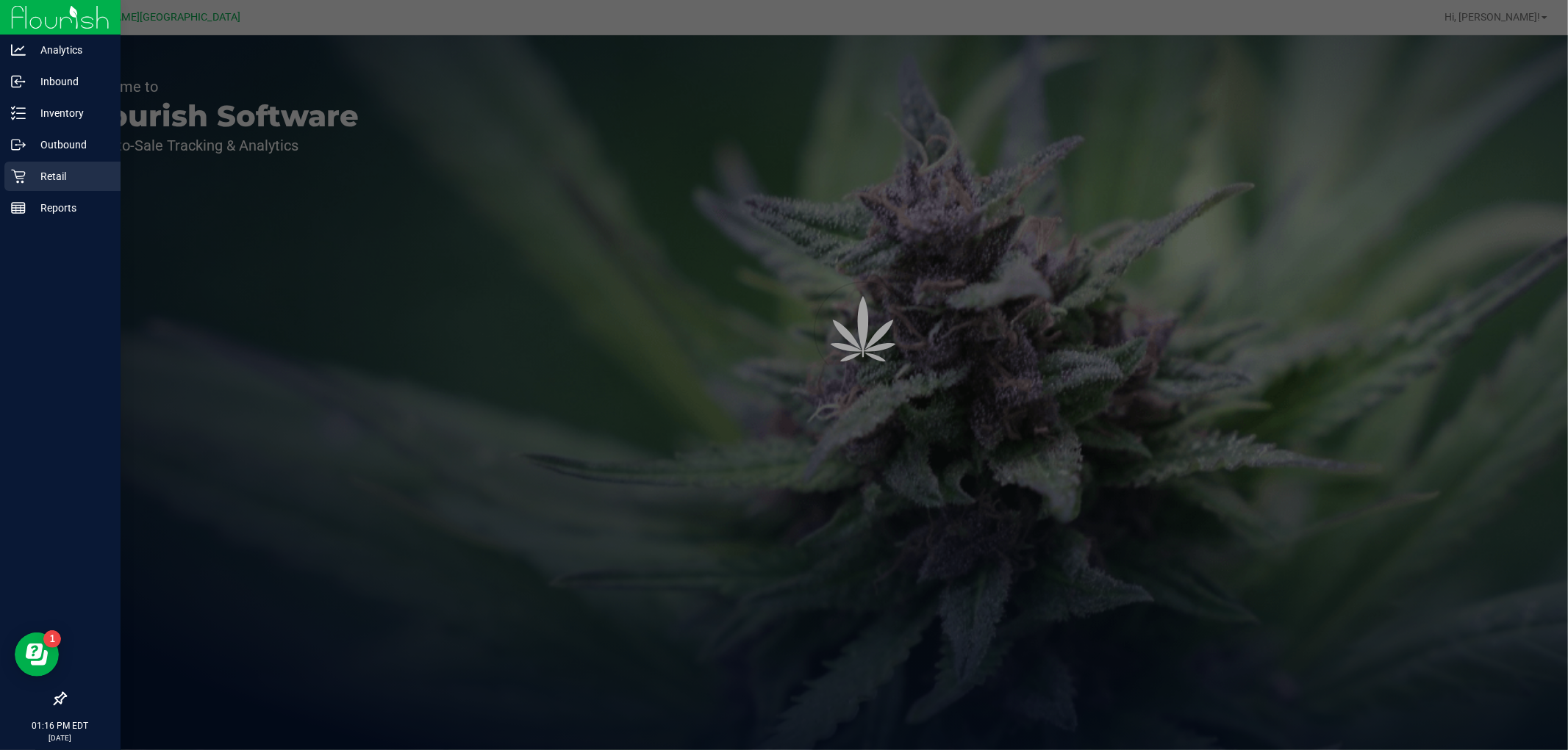
click at [76, 172] on p "Retail" at bounding box center [70, 177] width 88 height 18
click at [75, 172] on p "Retail" at bounding box center [70, 177] width 88 height 18
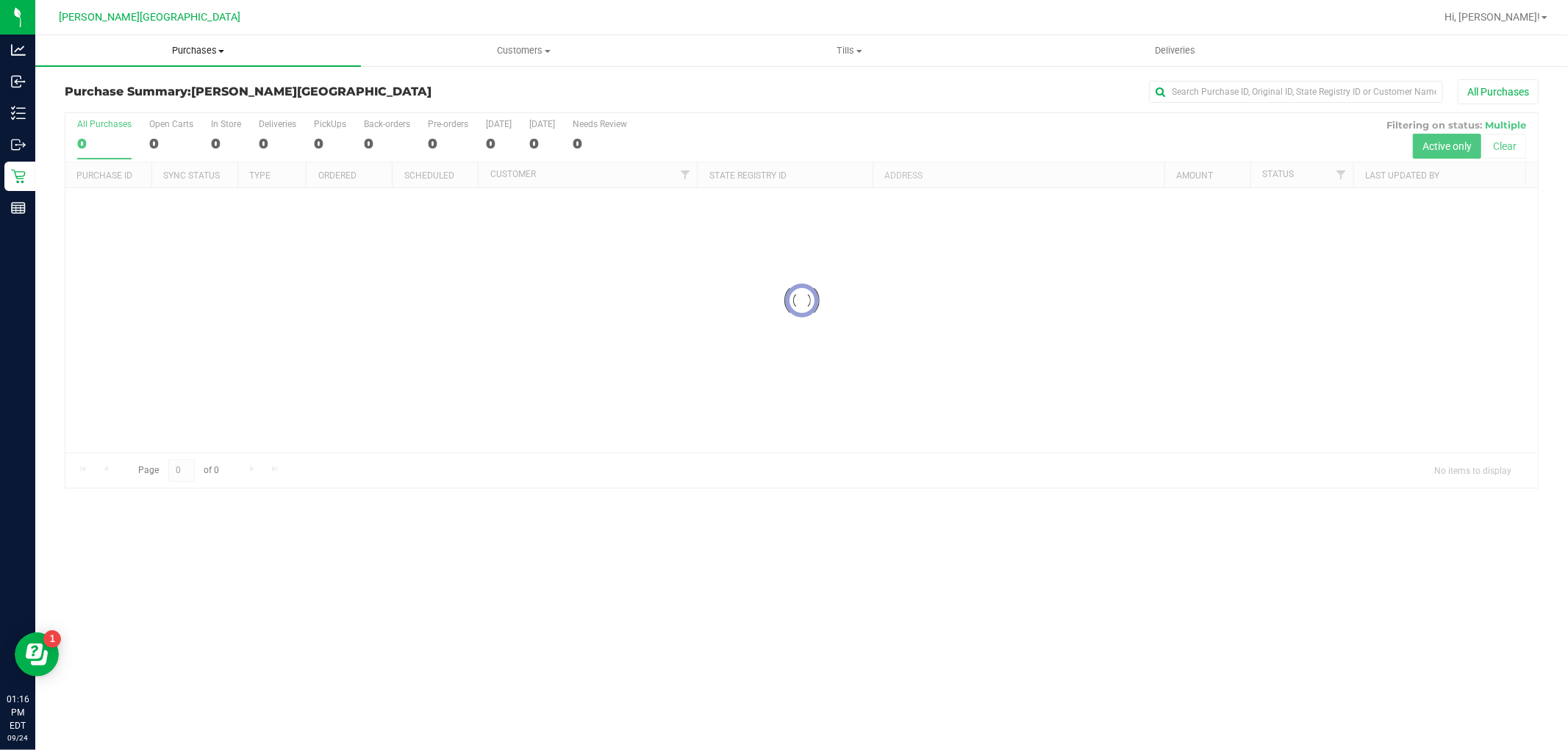
click at [189, 53] on span "Purchases" at bounding box center [198, 50] width 325 height 13
click at [133, 100] on li "Fulfillment" at bounding box center [198, 107] width 325 height 18
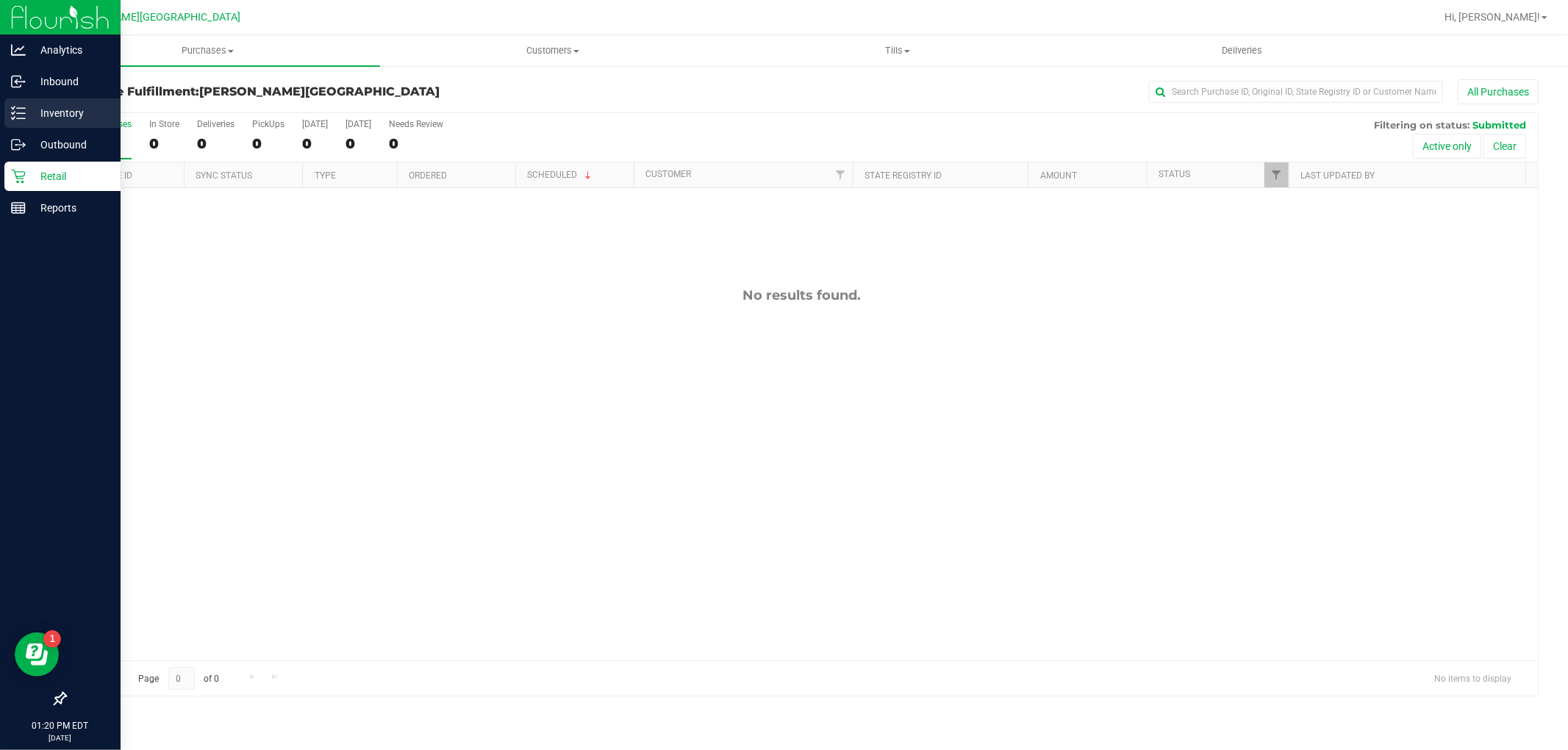
click at [45, 116] on p "Inventory" at bounding box center [70, 114] width 88 height 18
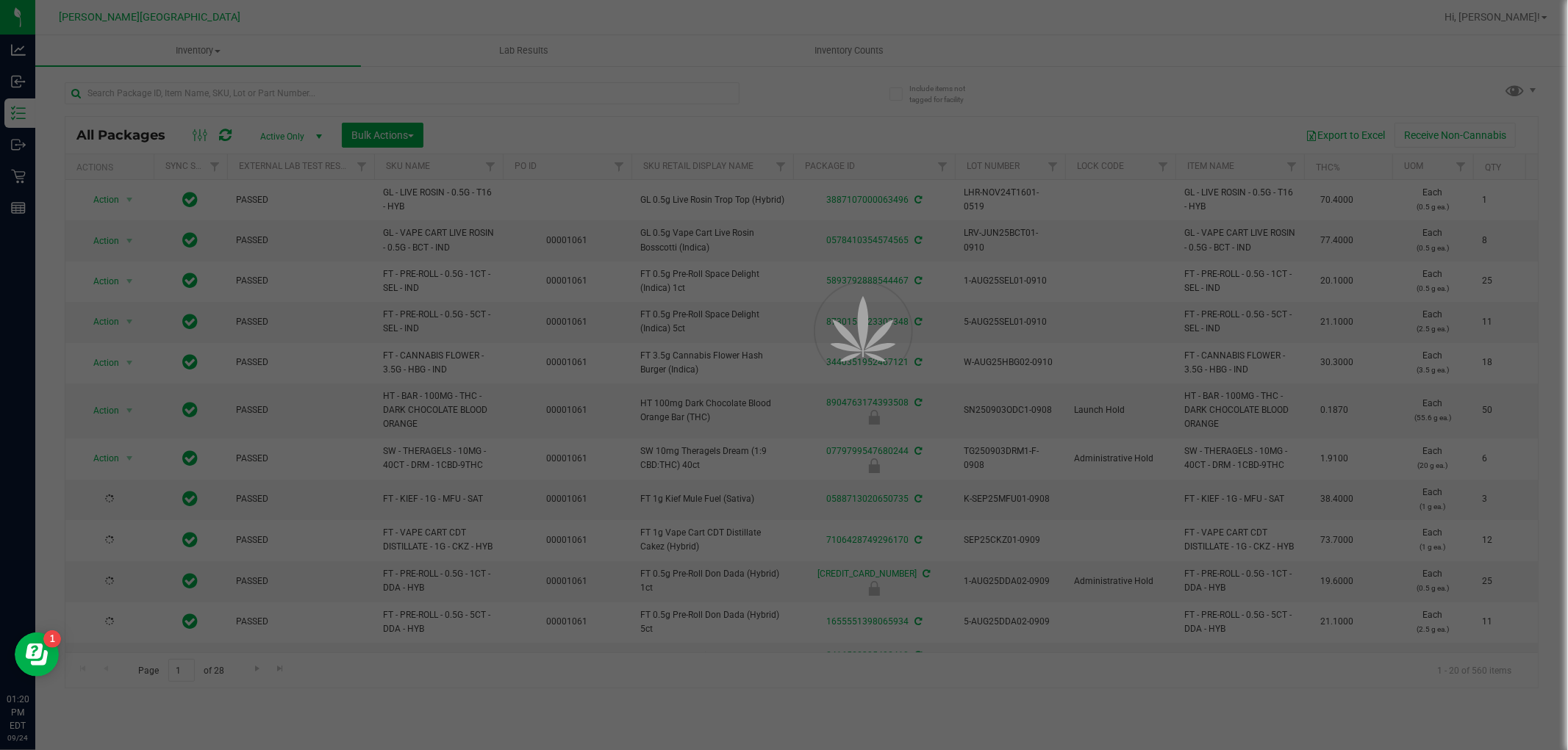
click at [227, 91] on div at bounding box center [784, 375] width 1568 height 750
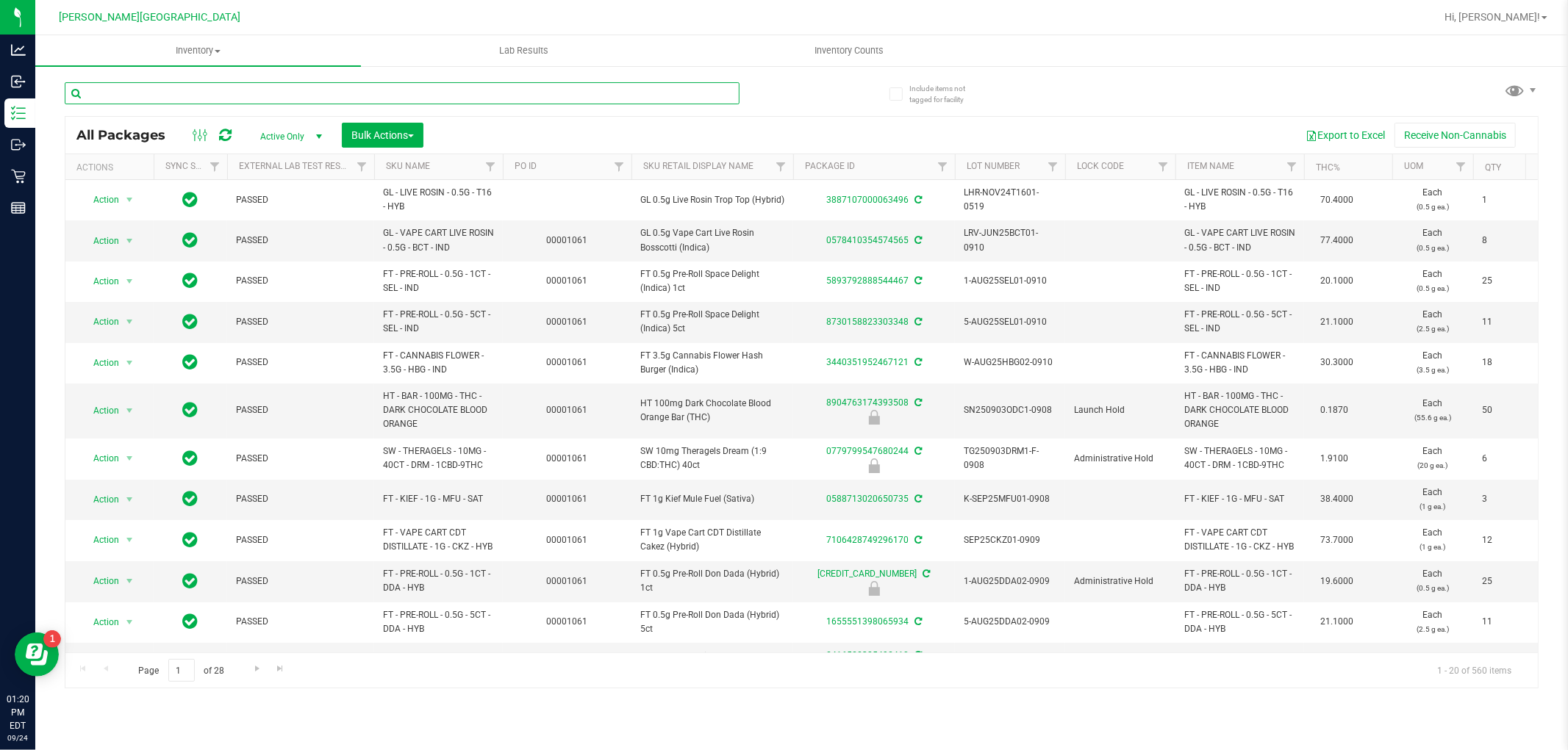
click at [227, 91] on input "text" at bounding box center [402, 94] width 674 height 22
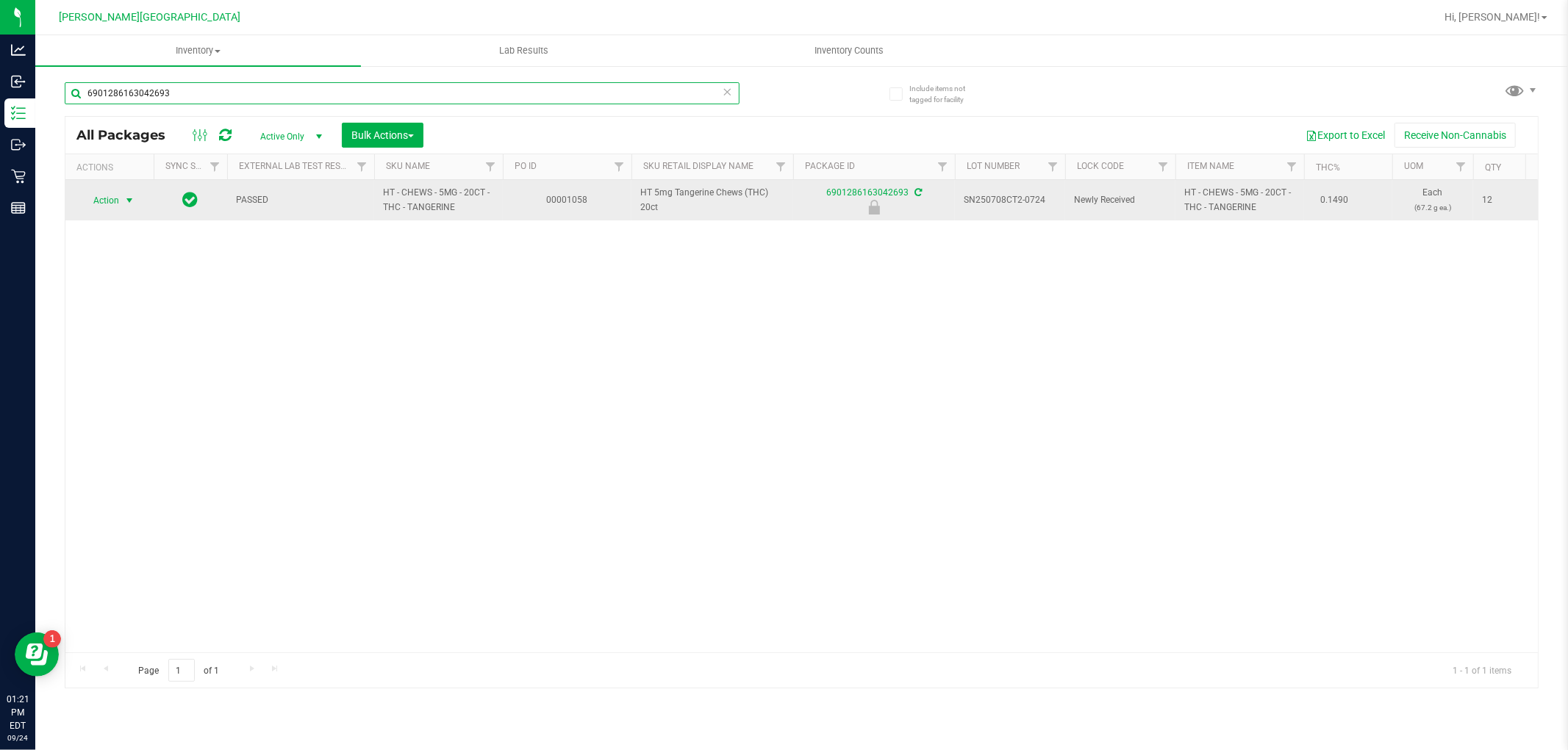
type input "6901286163042693"
click at [136, 200] on span "select" at bounding box center [129, 200] width 19 height 21
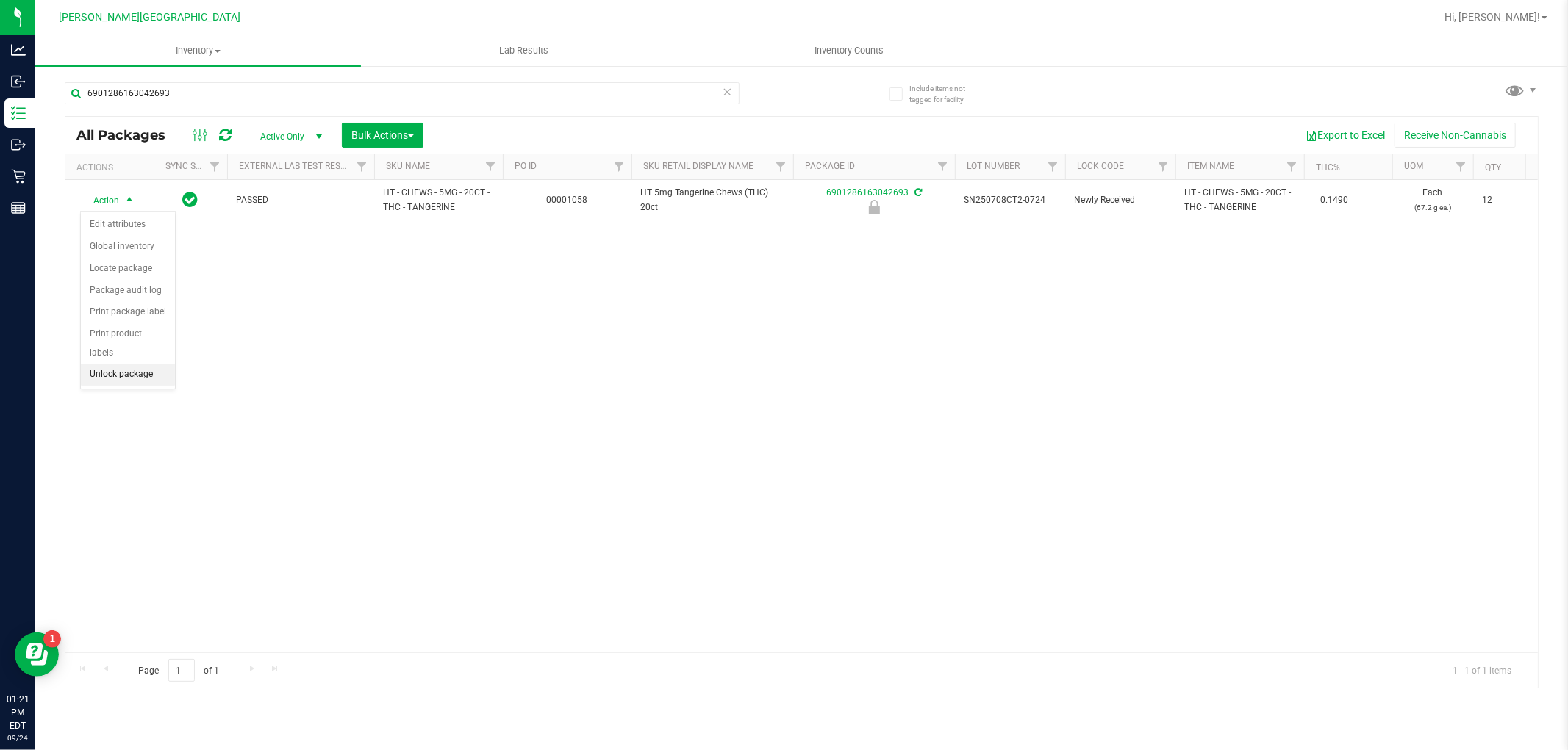
click at [136, 379] on li "Unlock package" at bounding box center [128, 375] width 94 height 22
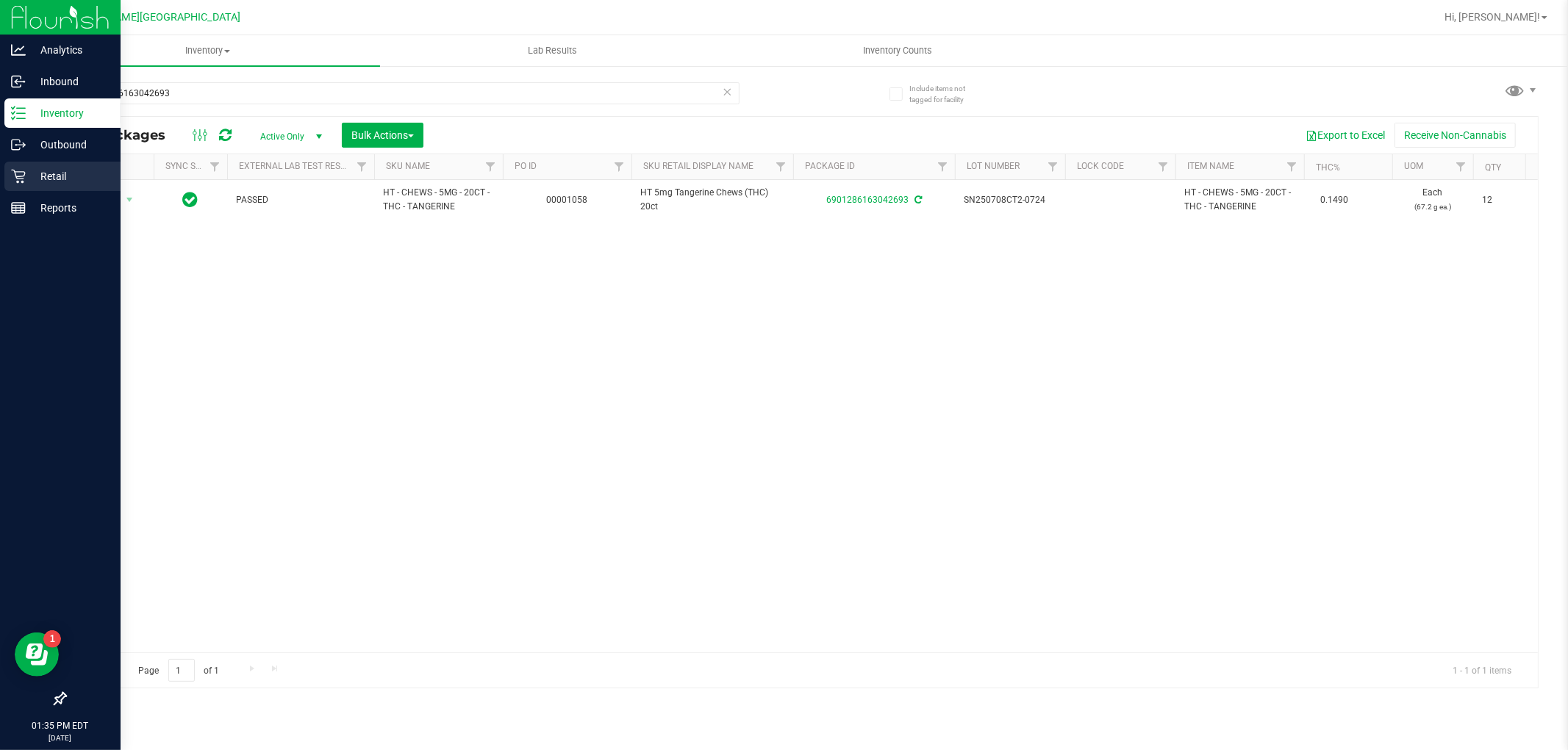
click at [35, 169] on p "Retail" at bounding box center [70, 177] width 88 height 18
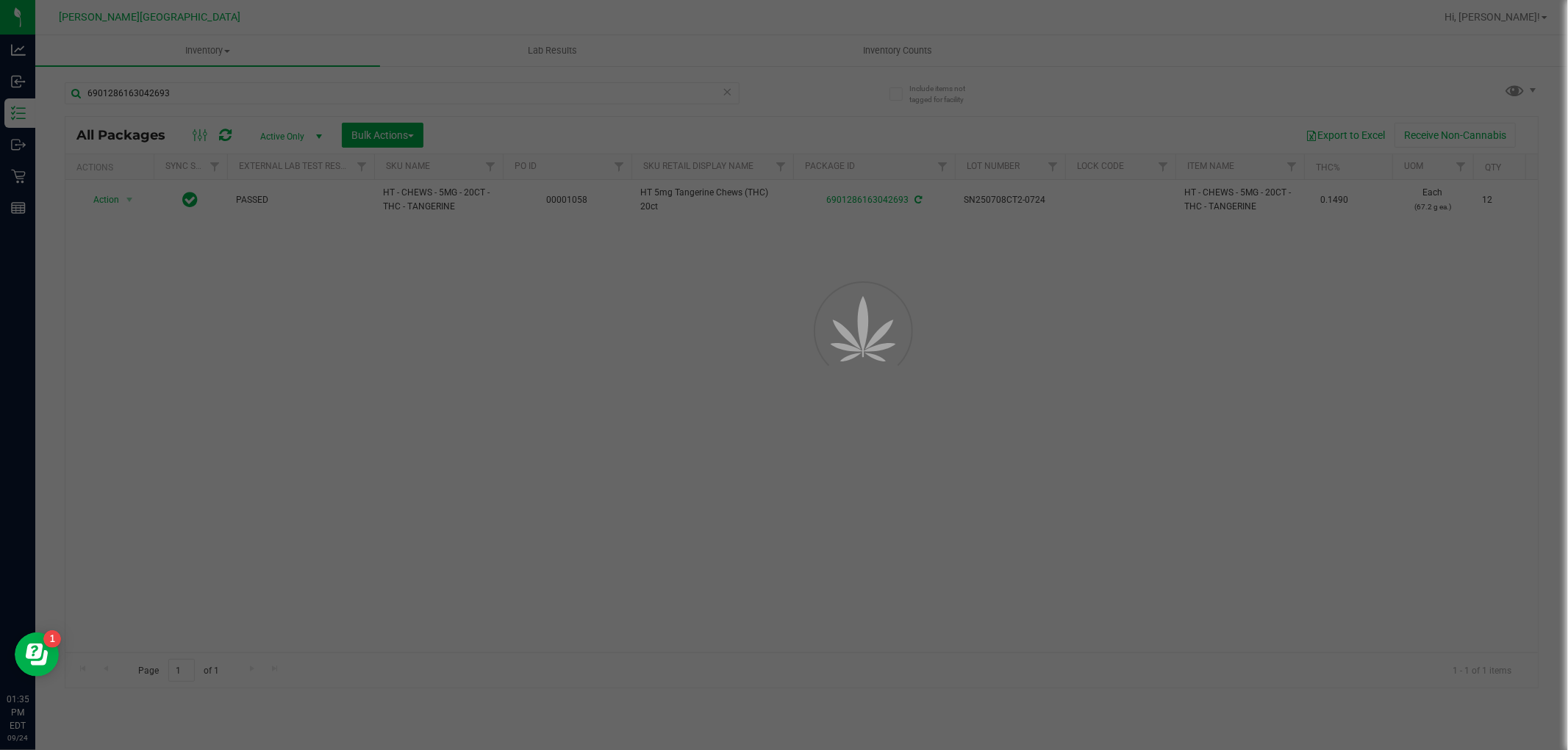
click at [203, 53] on div at bounding box center [784, 375] width 1568 height 750
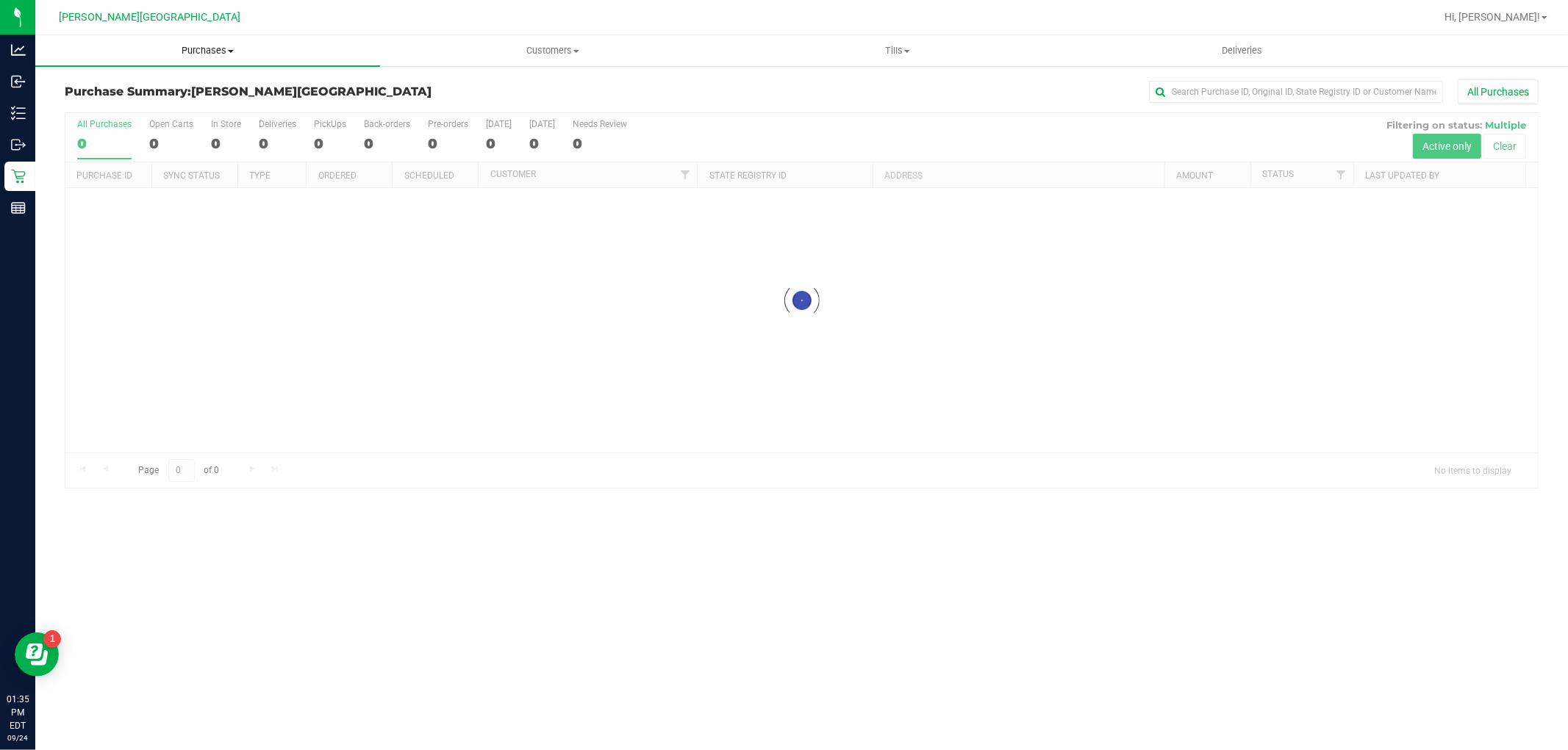
click at [204, 48] on span "Purchases" at bounding box center [207, 50] width 345 height 13
click at [145, 100] on li "Fulfillment" at bounding box center [207, 107] width 345 height 18
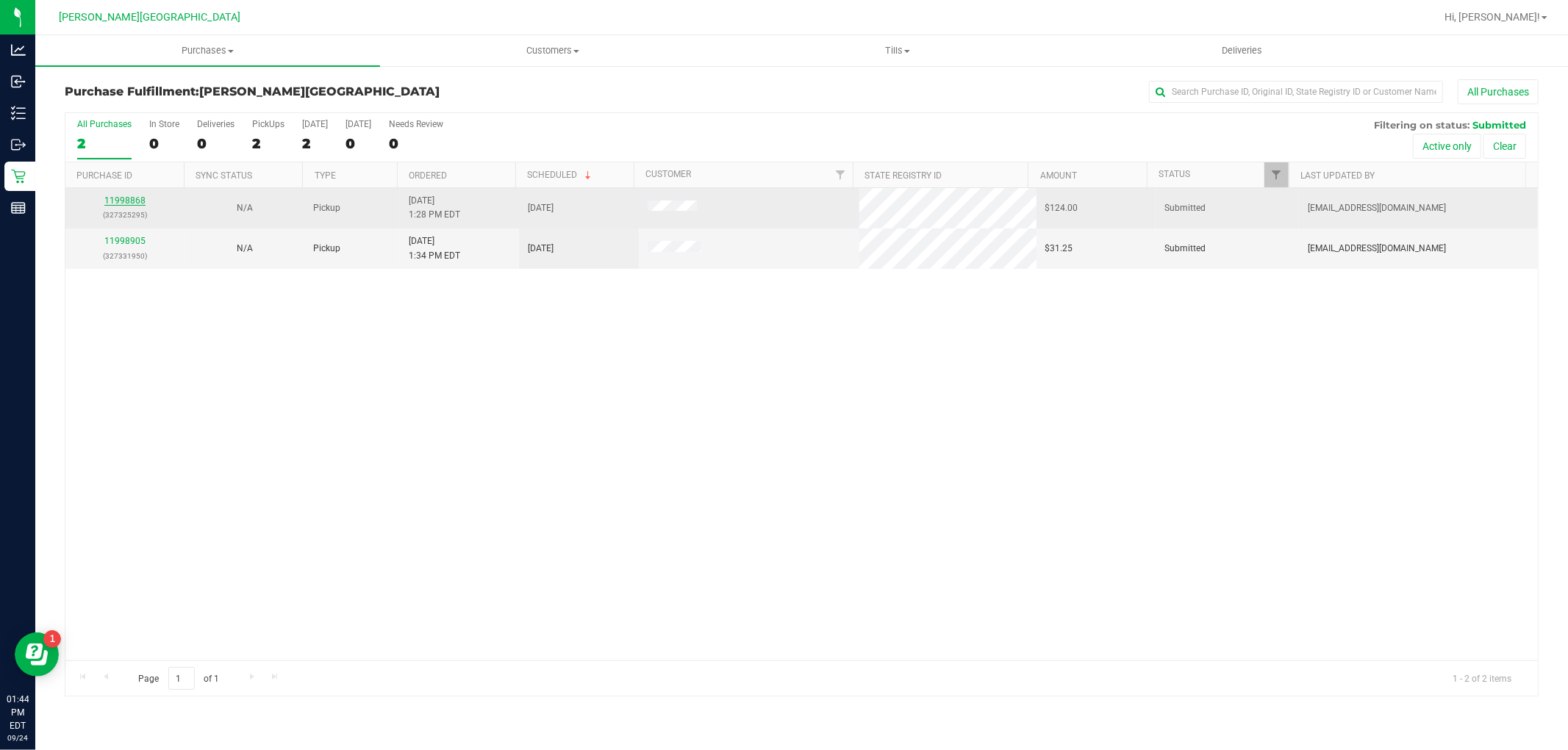
click at [140, 198] on link "11998868" at bounding box center [125, 200] width 41 height 10
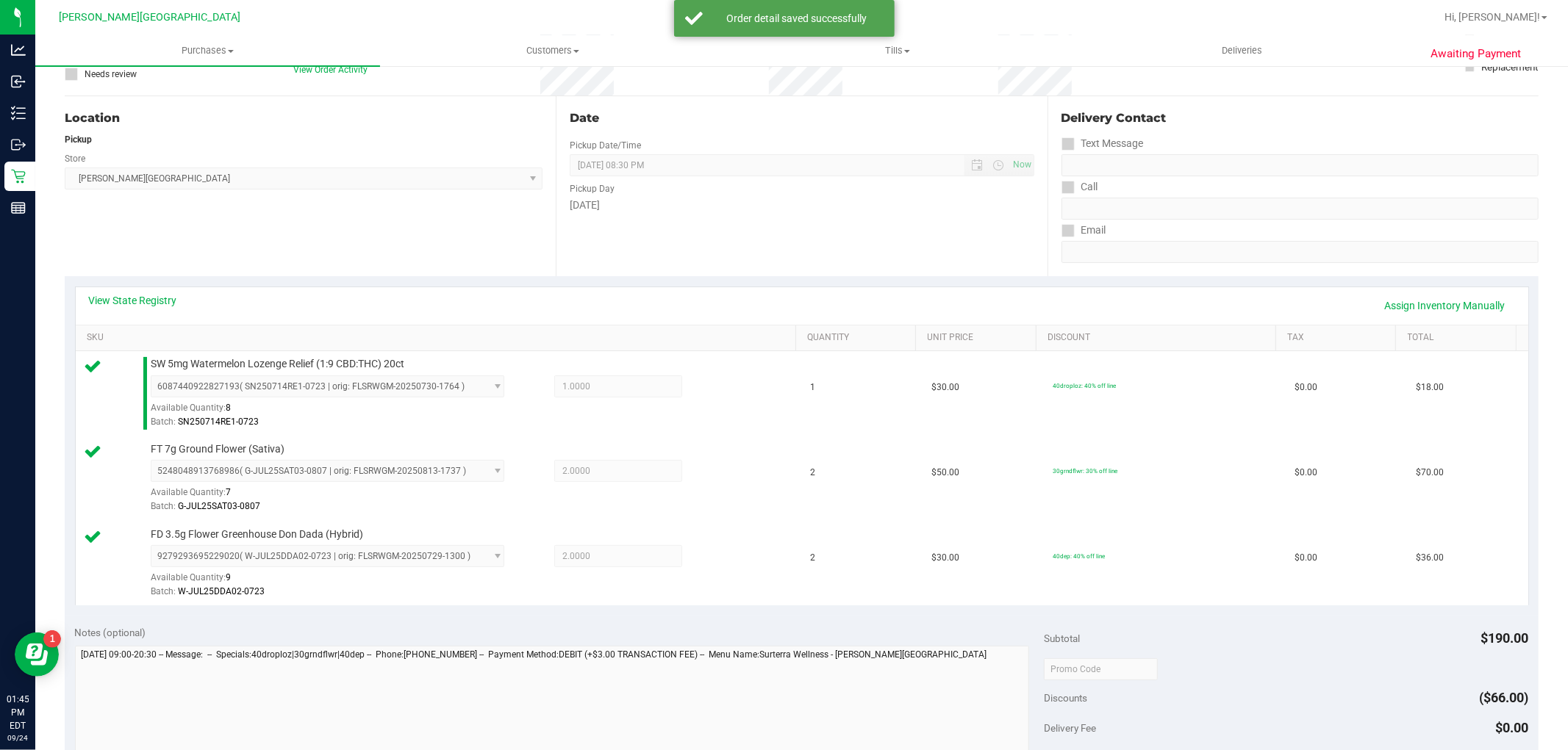
scroll to position [408, 0]
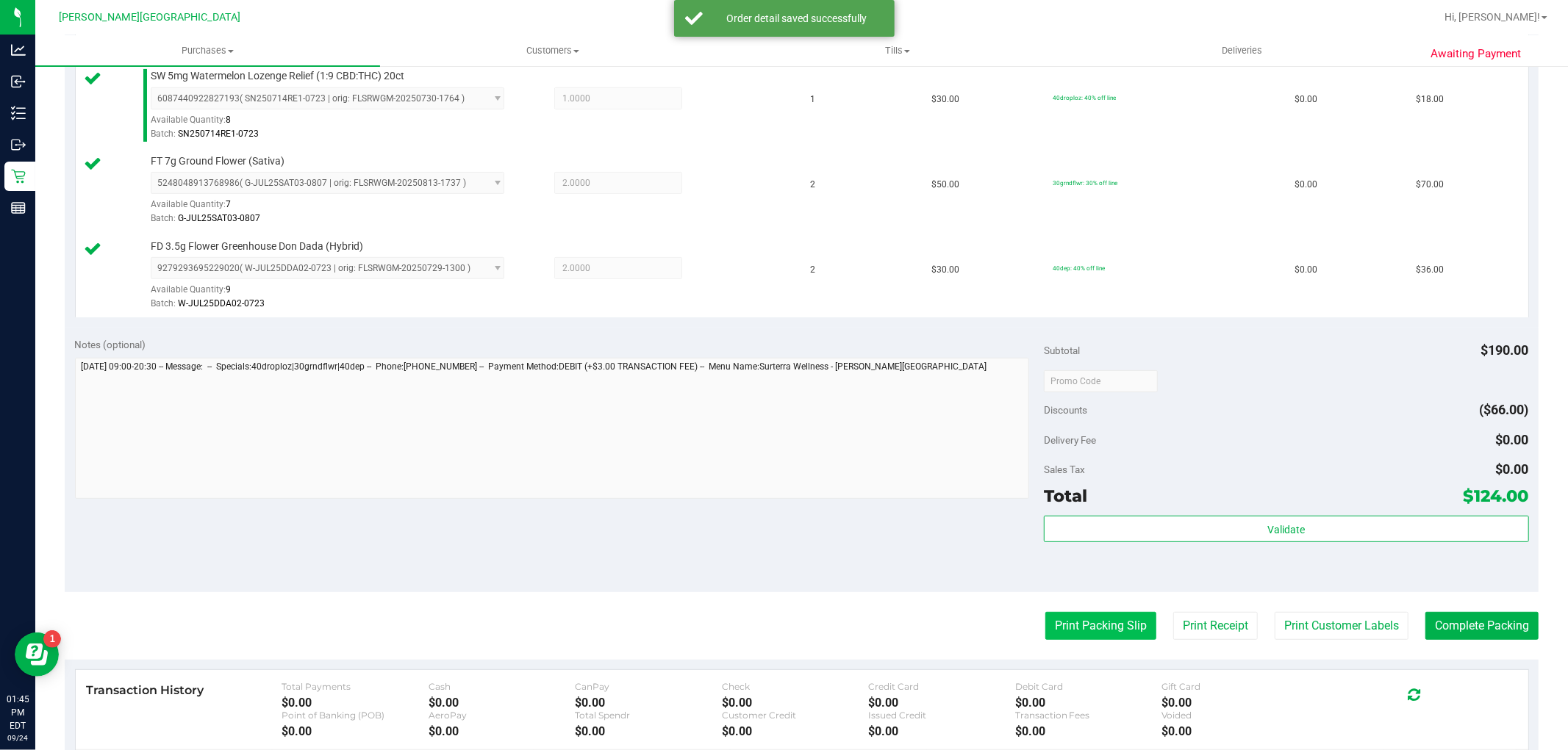
click at [1128, 635] on button "Print Packing Slip" at bounding box center [1100, 626] width 111 height 28
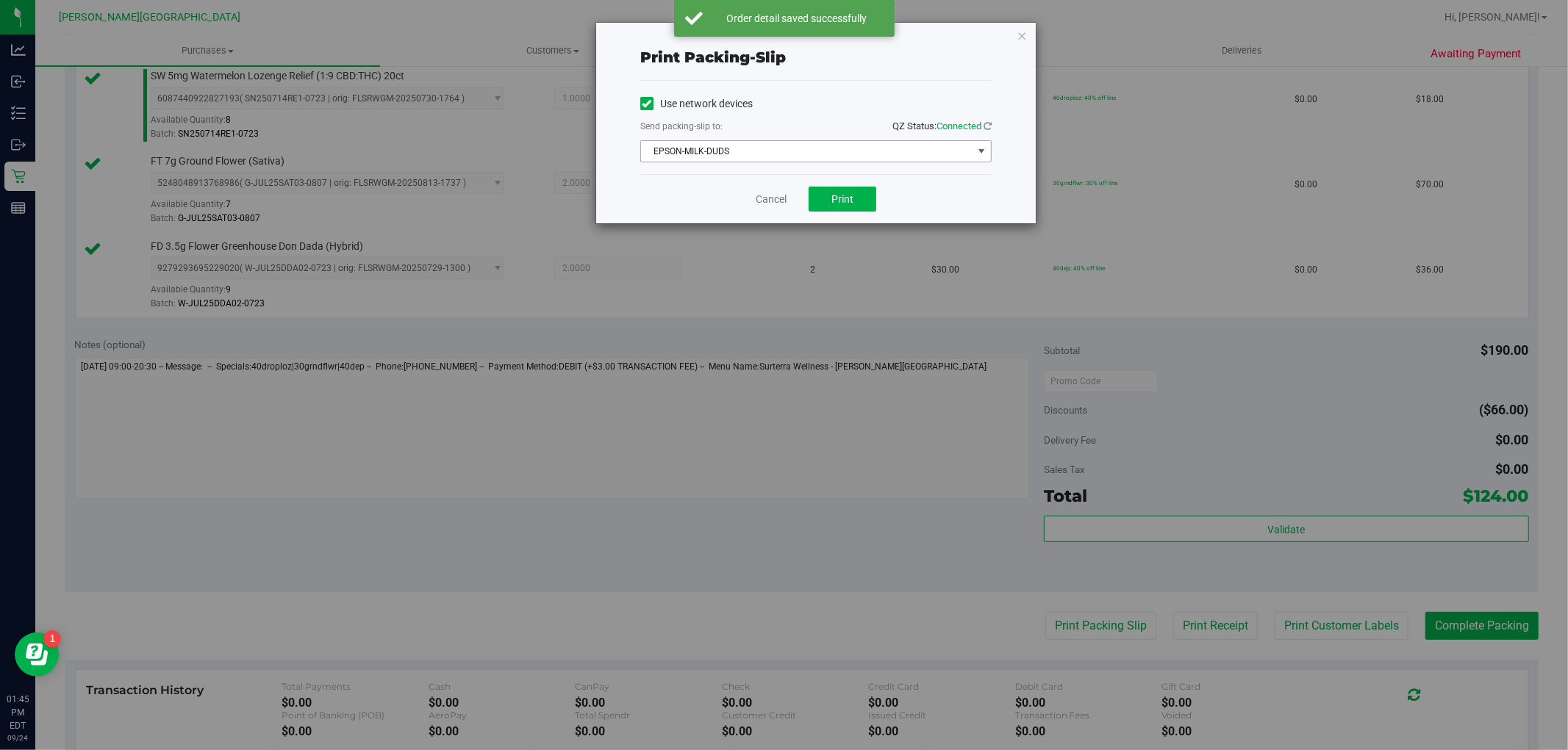
click at [853, 148] on span "EPSON-MILK-DUDS" at bounding box center [807, 151] width 331 height 21
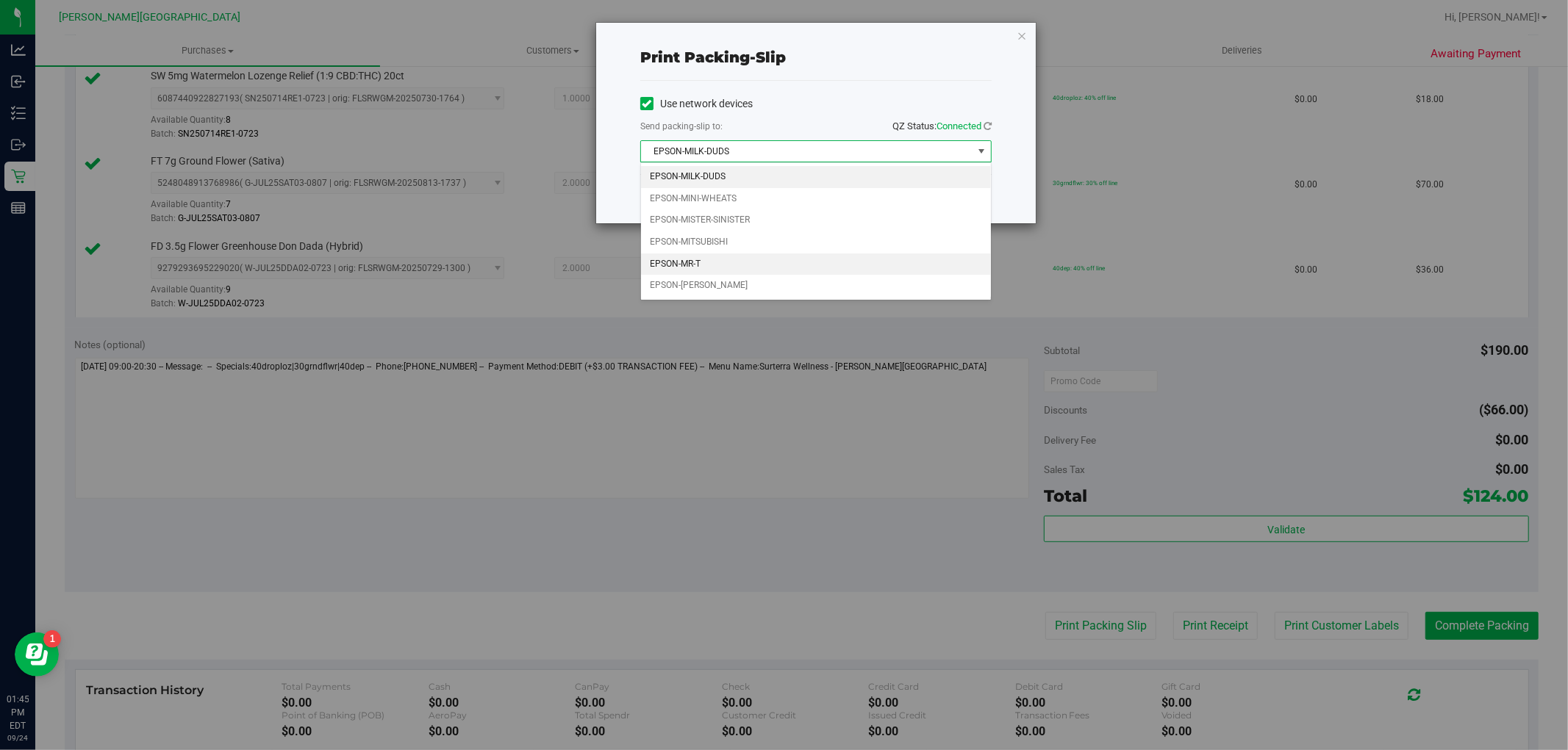
click at [763, 267] on li "EPSON-MR-T" at bounding box center [816, 264] width 350 height 22
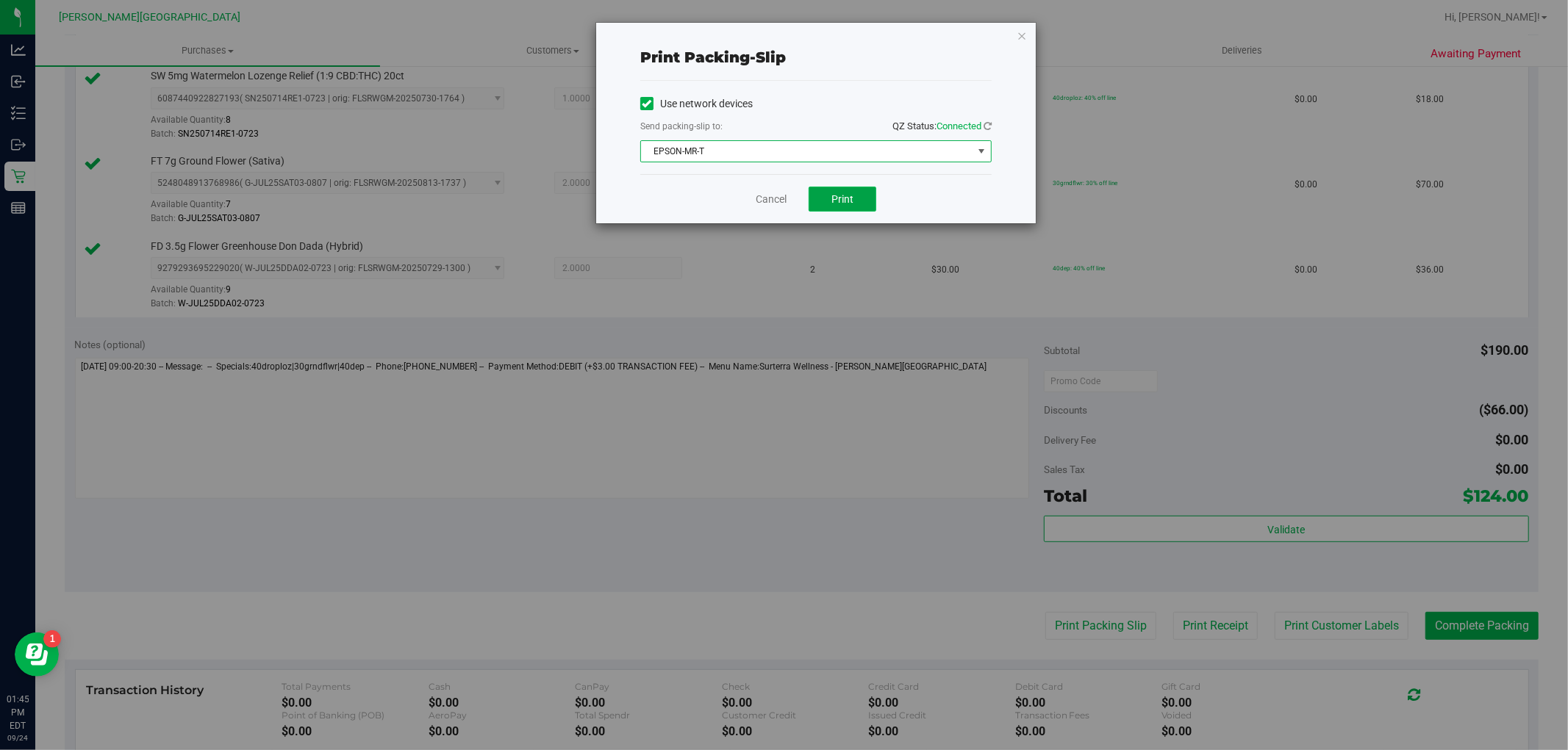
click at [847, 203] on span "Print" at bounding box center [842, 199] width 22 height 12
click at [1032, 30] on div "Print packing-slip Use network devices Send packing-slip to: QZ Status: Connect…" at bounding box center [816, 123] width 440 height 200
click at [1024, 32] on icon "button" at bounding box center [1022, 36] width 10 height 18
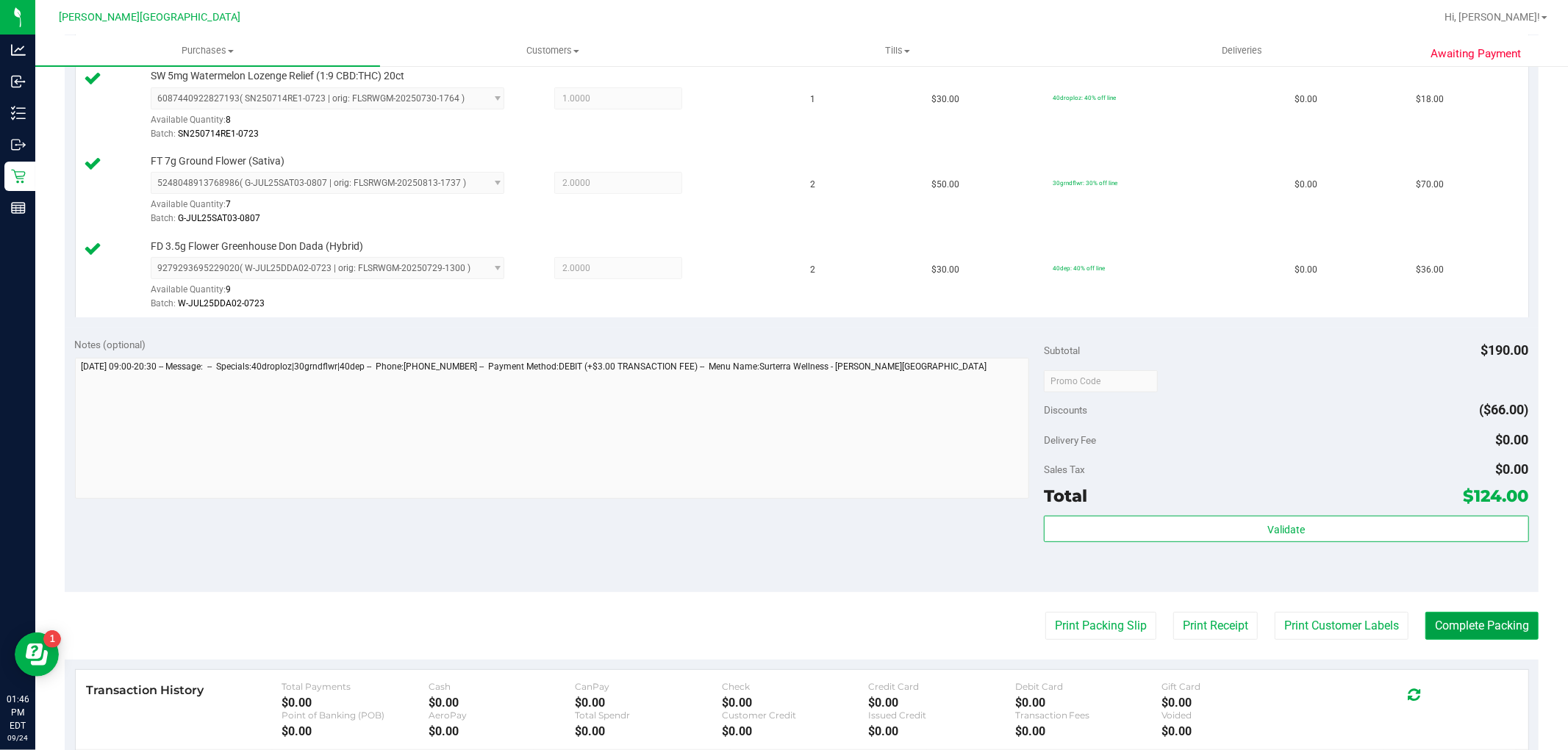
click at [1496, 636] on button "Complete Packing" at bounding box center [1482, 626] width 113 height 28
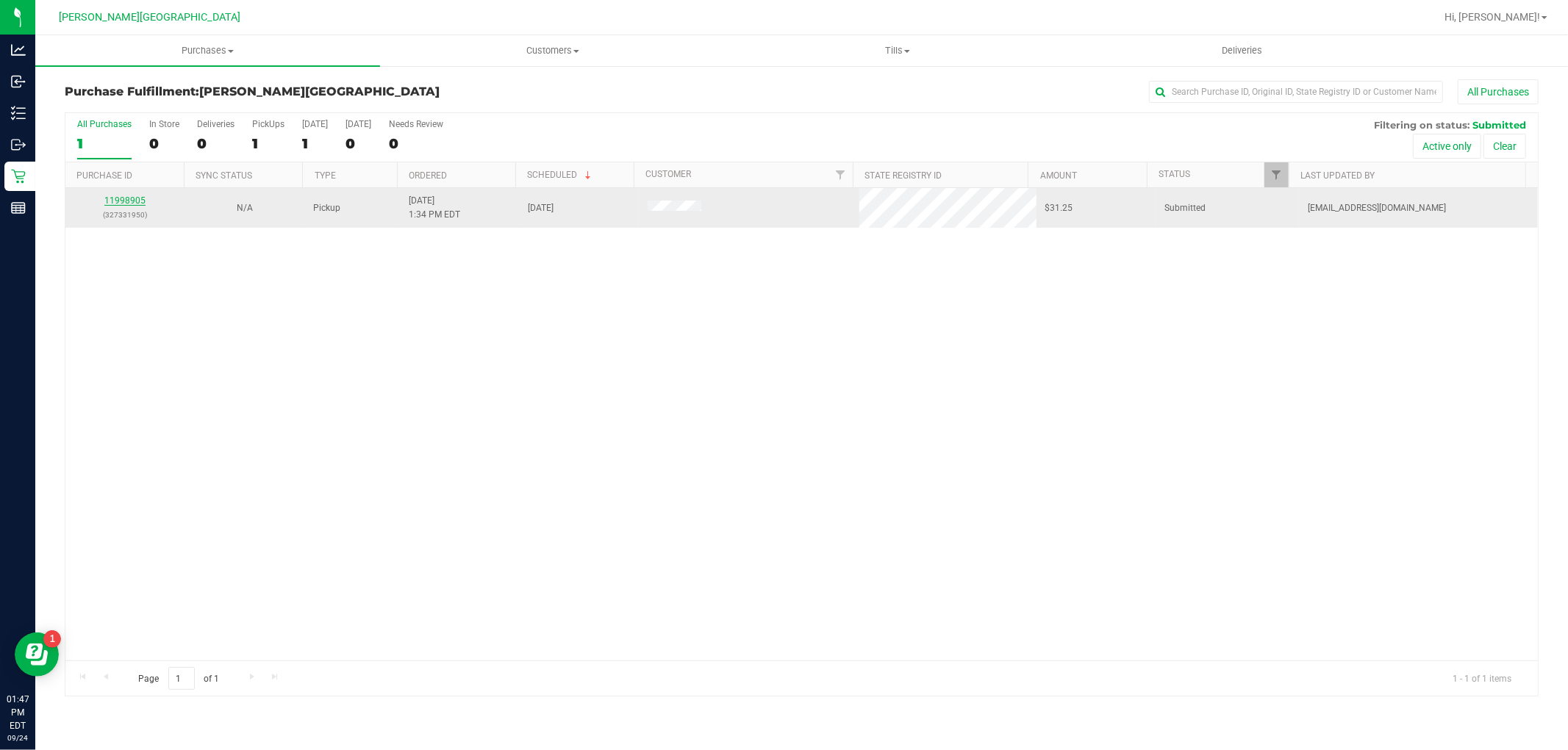
click at [130, 201] on link "11998905" at bounding box center [125, 200] width 41 height 10
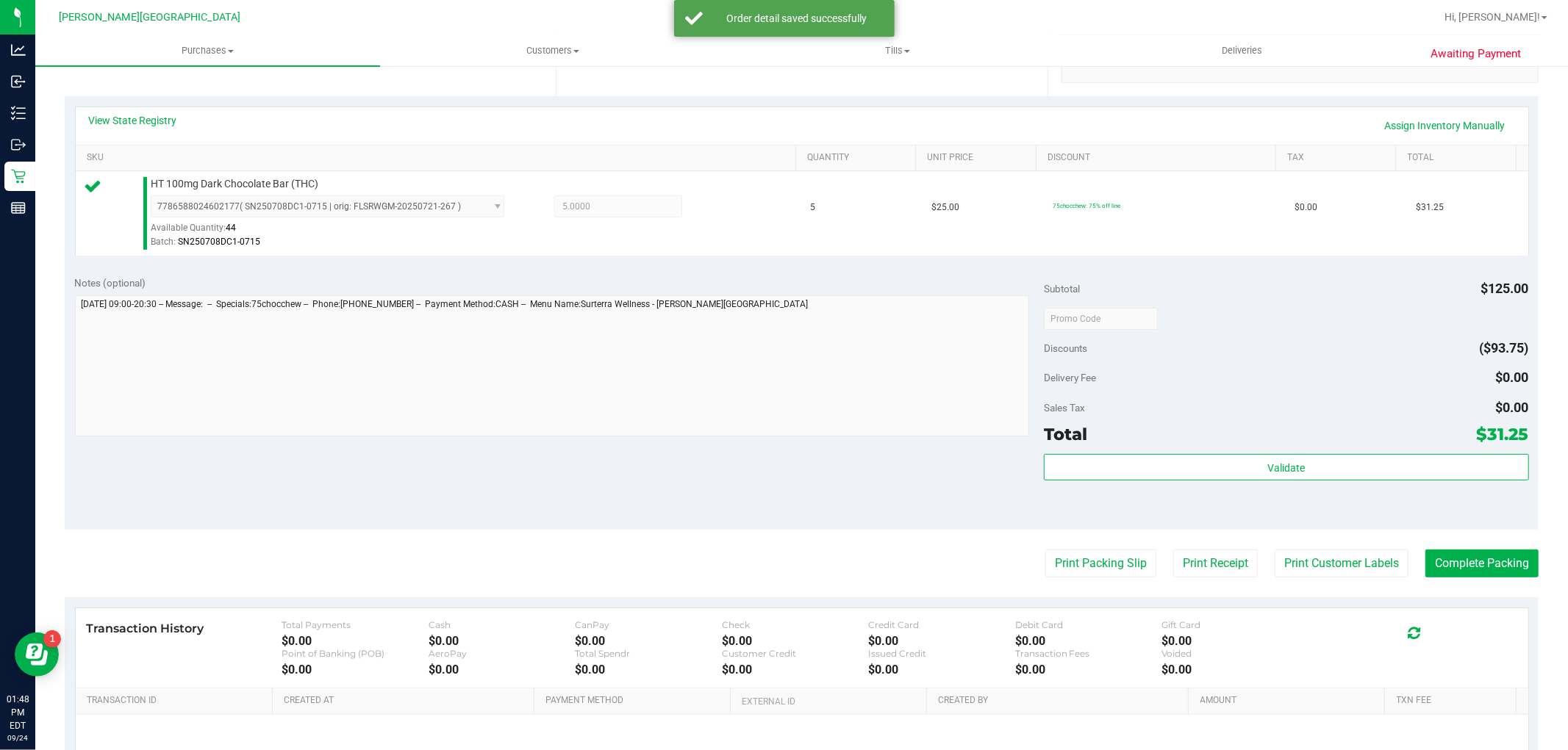
scroll to position [326, 0]
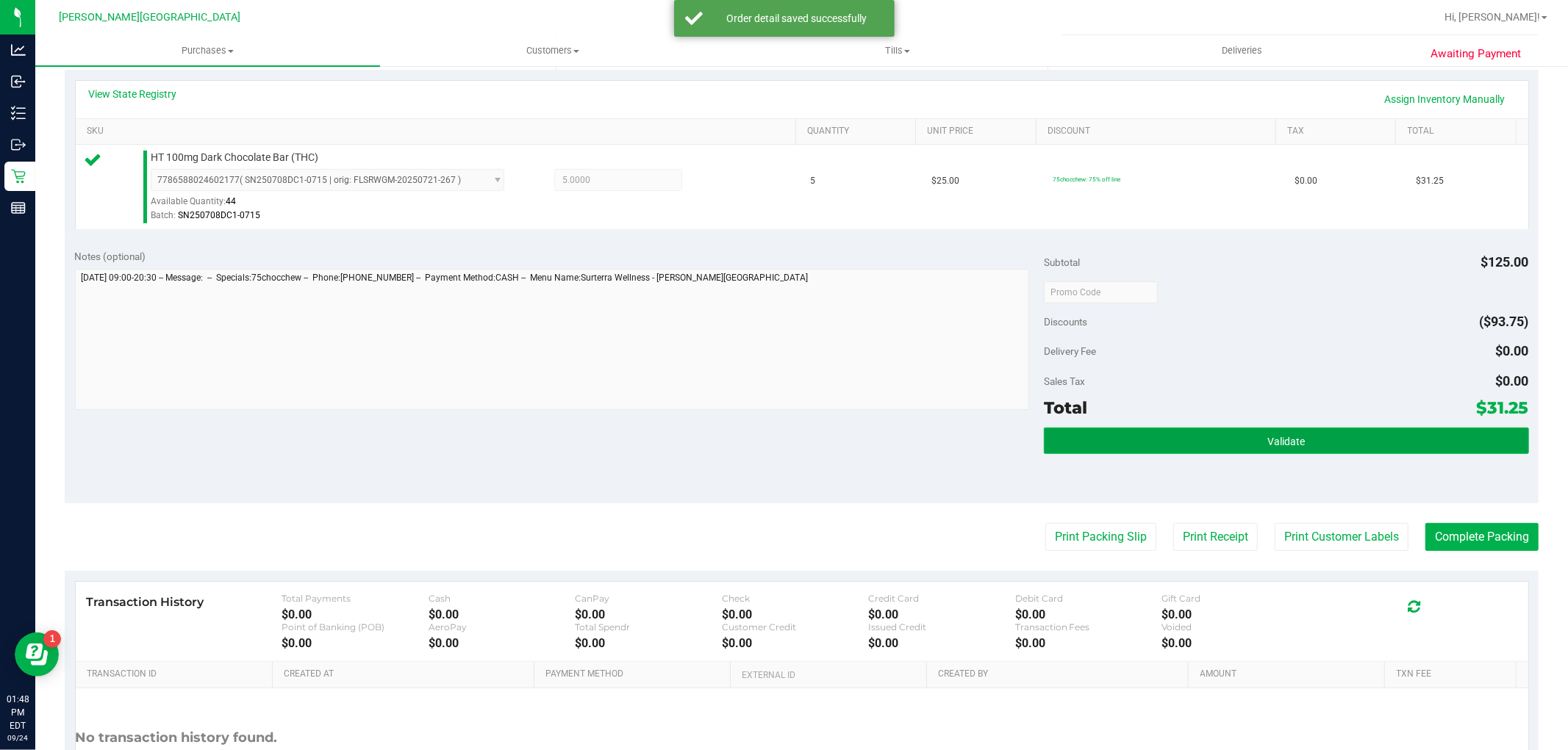
click at [1191, 447] on button "Validate" at bounding box center [1286, 441] width 484 height 27
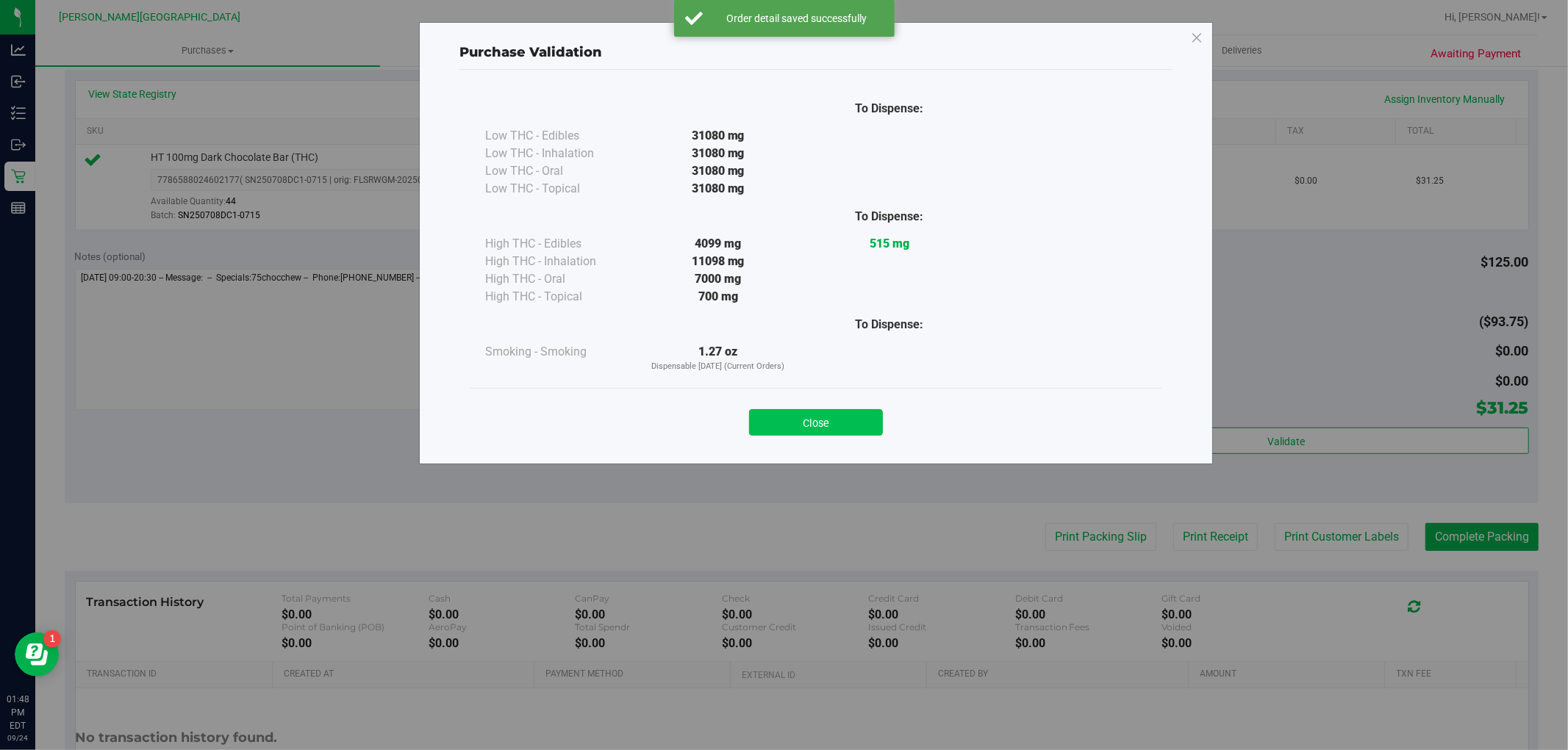
click at [869, 422] on button "Close" at bounding box center [816, 423] width 134 height 27
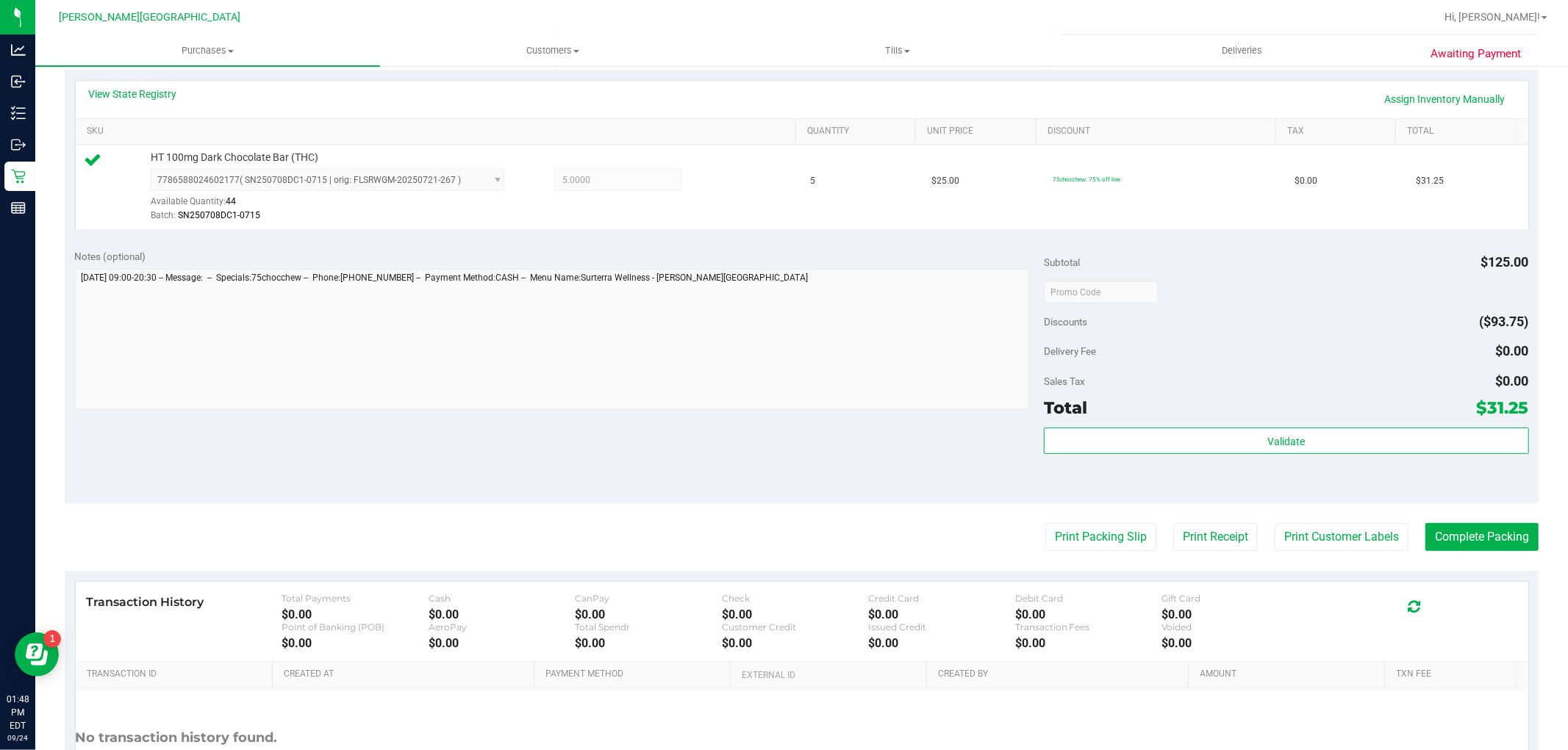
click at [1122, 522] on purchase-details "Back Edit Purchase Cancel Purchase View Profile # 11998905 BioTrack ID: - Submi…" at bounding box center [801, 299] width 1474 height 1092
click at [1125, 524] on button "Print Packing Slip" at bounding box center [1100, 538] width 111 height 28
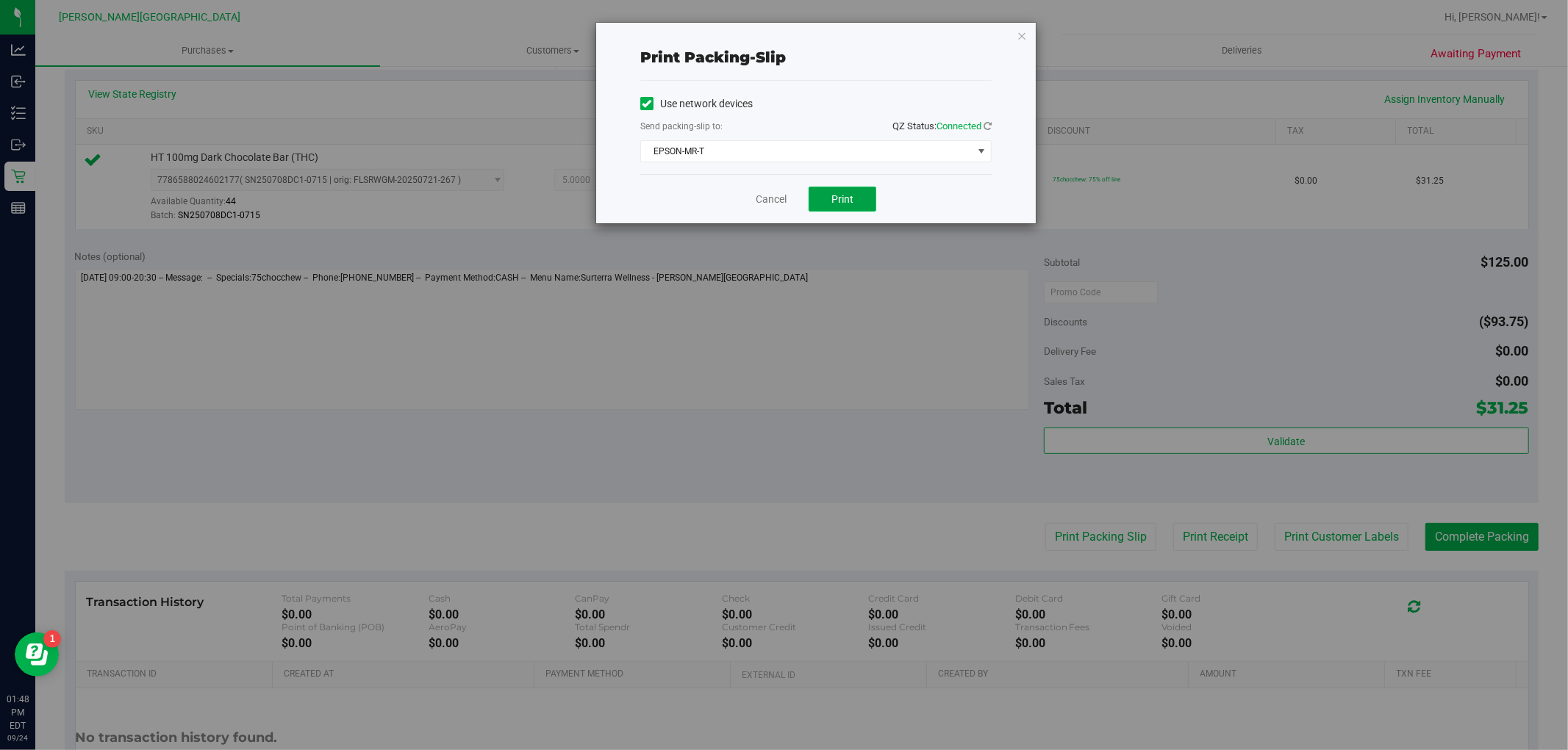
click at [861, 192] on button "Print" at bounding box center [842, 199] width 68 height 25
click at [1022, 34] on icon "button" at bounding box center [1022, 36] width 10 height 18
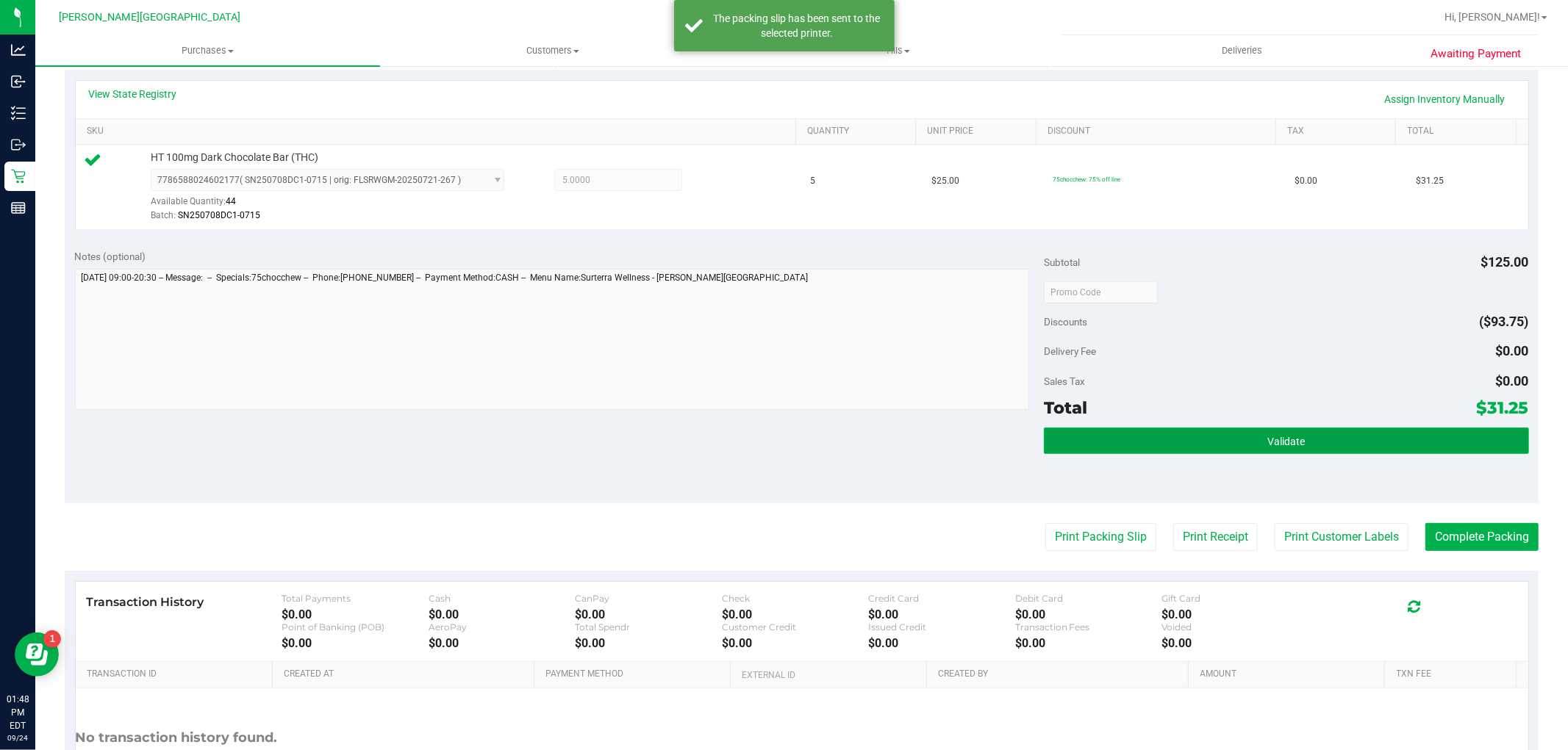
click at [1223, 439] on button "Validate" at bounding box center [1286, 441] width 484 height 27
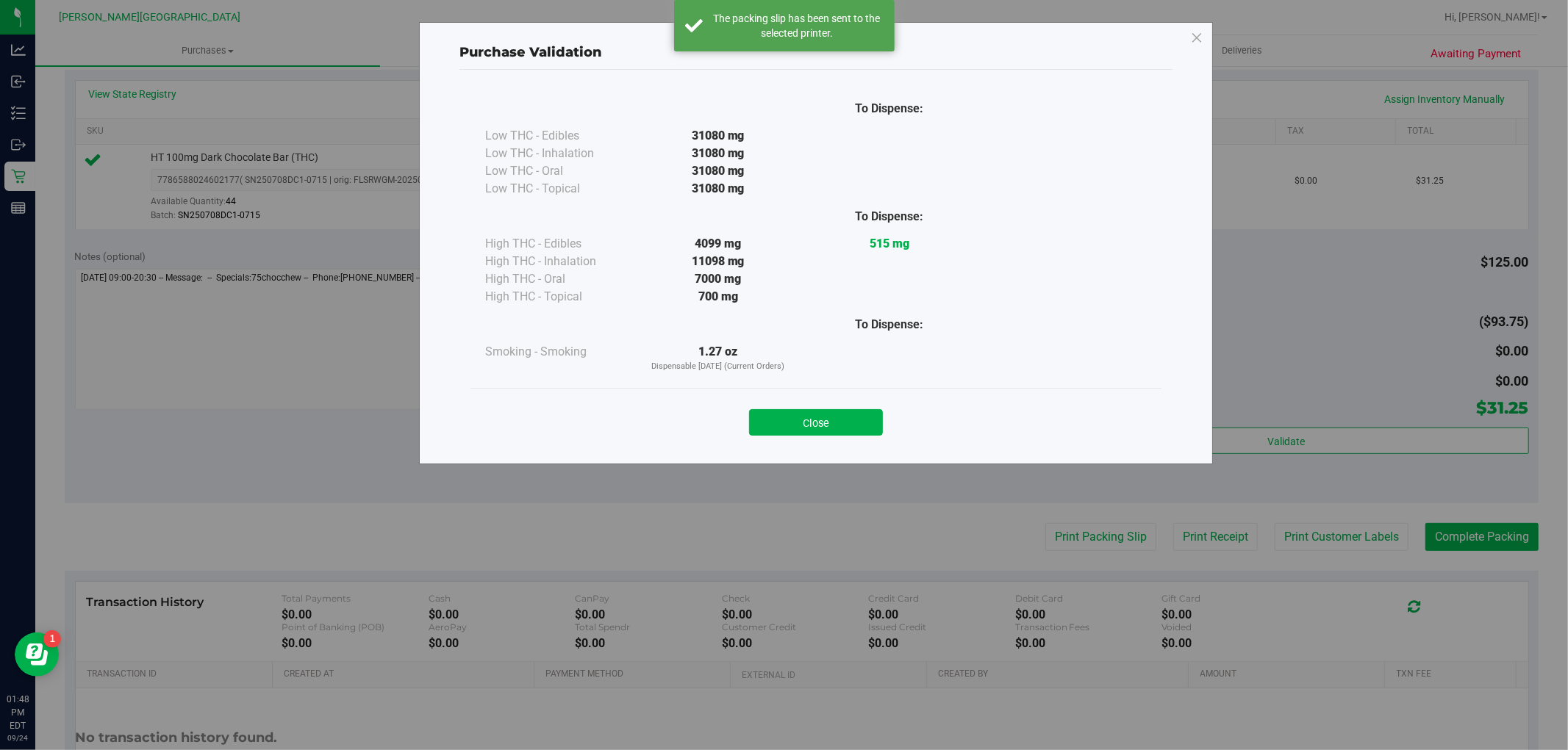
drag, startPoint x: 871, startPoint y: 422, endPoint x: 887, endPoint y: 426, distance: 16.5
click at [871, 423] on button "Close" at bounding box center [816, 423] width 134 height 27
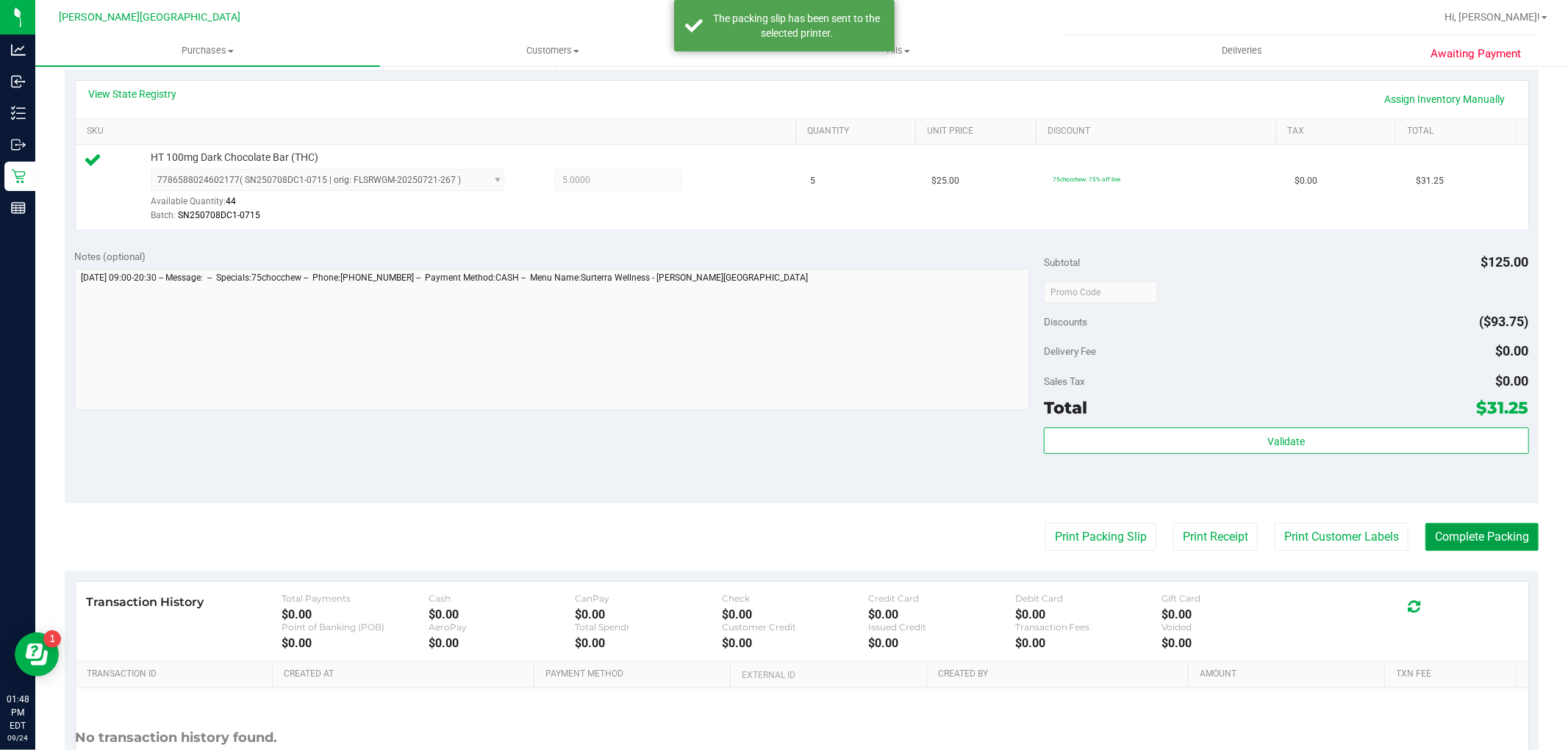
click at [1485, 536] on button "Complete Packing" at bounding box center [1482, 538] width 113 height 28
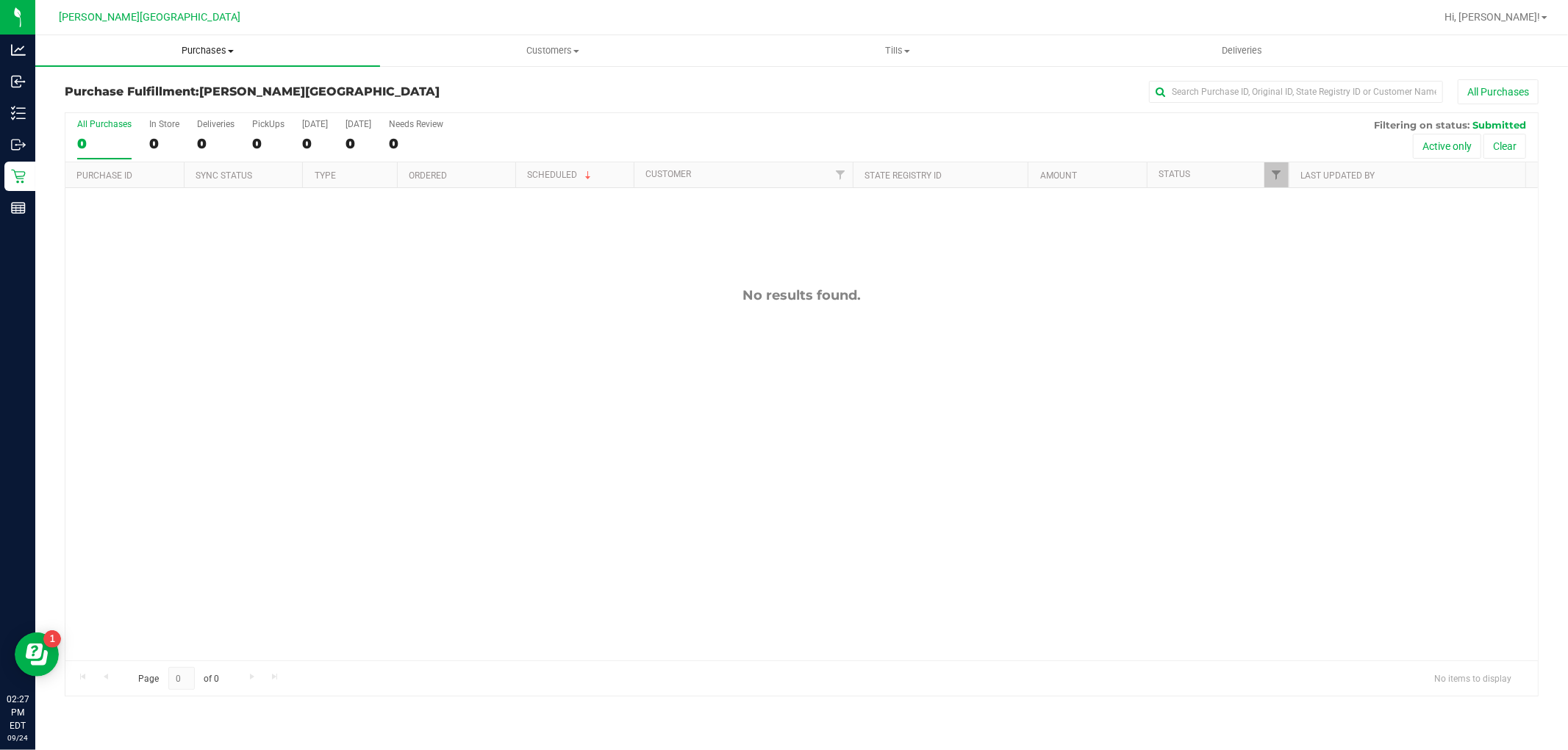
click at [200, 47] on span "Purchases" at bounding box center [207, 50] width 345 height 13
click at [125, 103] on li "Fulfillment" at bounding box center [207, 107] width 345 height 18
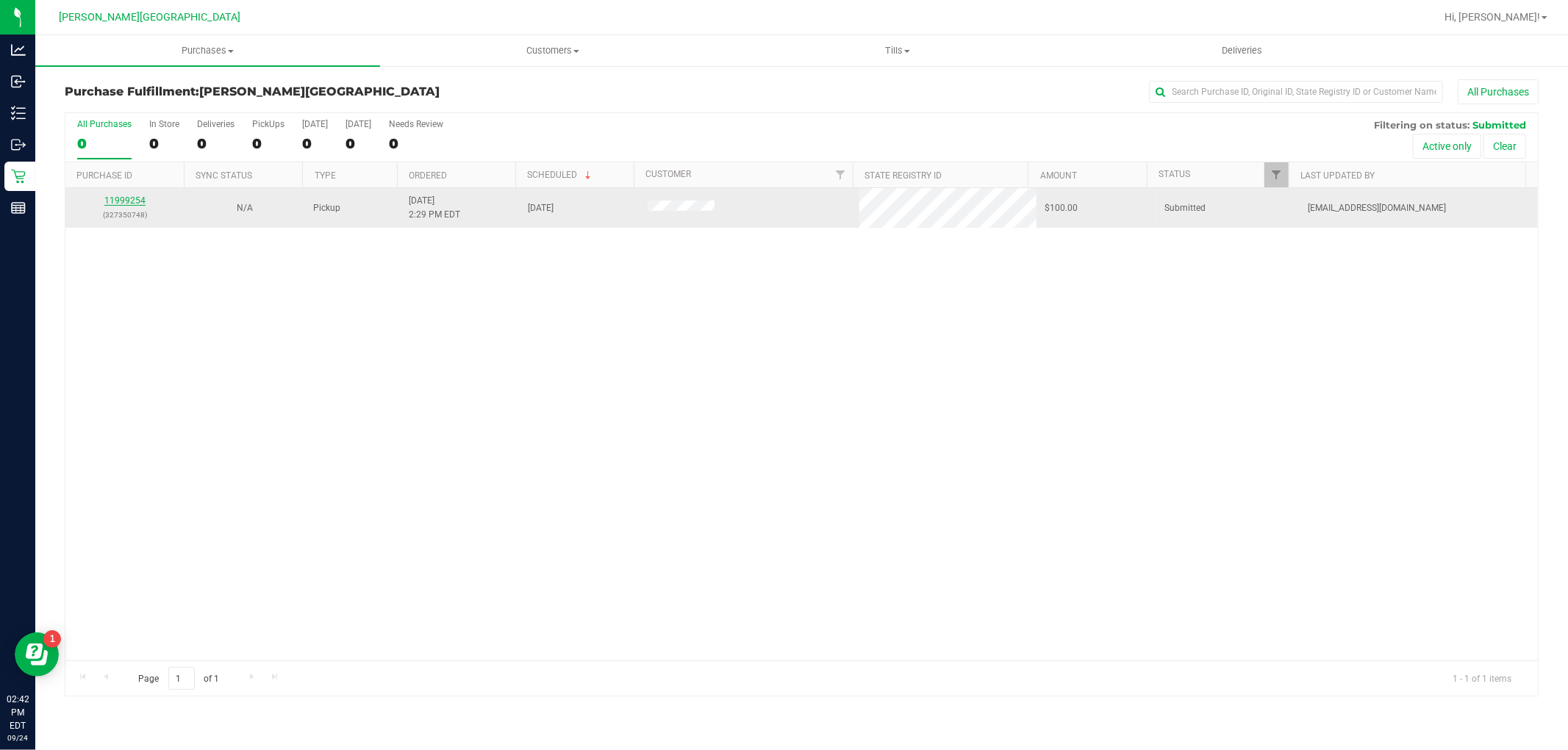
click at [113, 203] on link "11999254" at bounding box center [125, 200] width 41 height 10
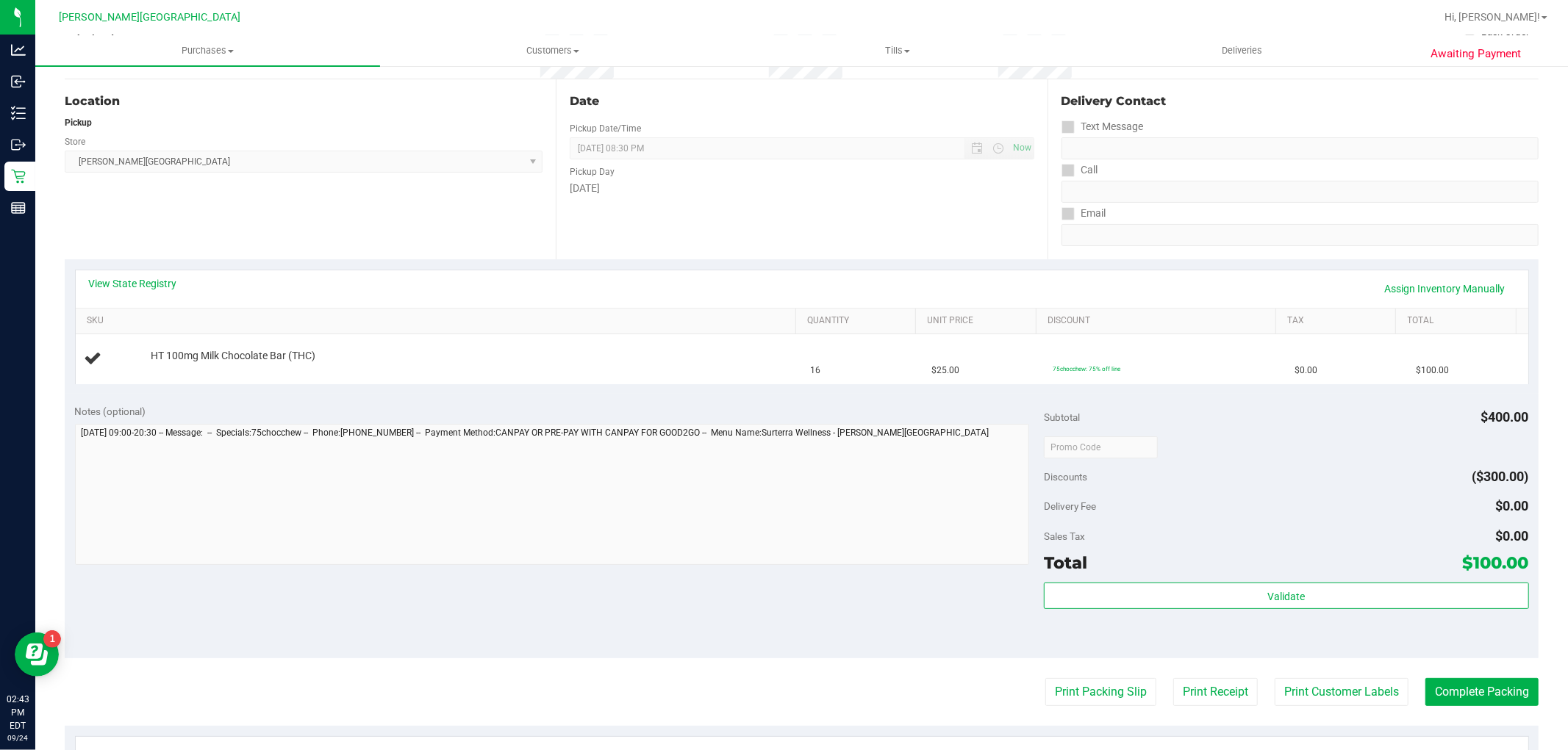
scroll to position [408, 0]
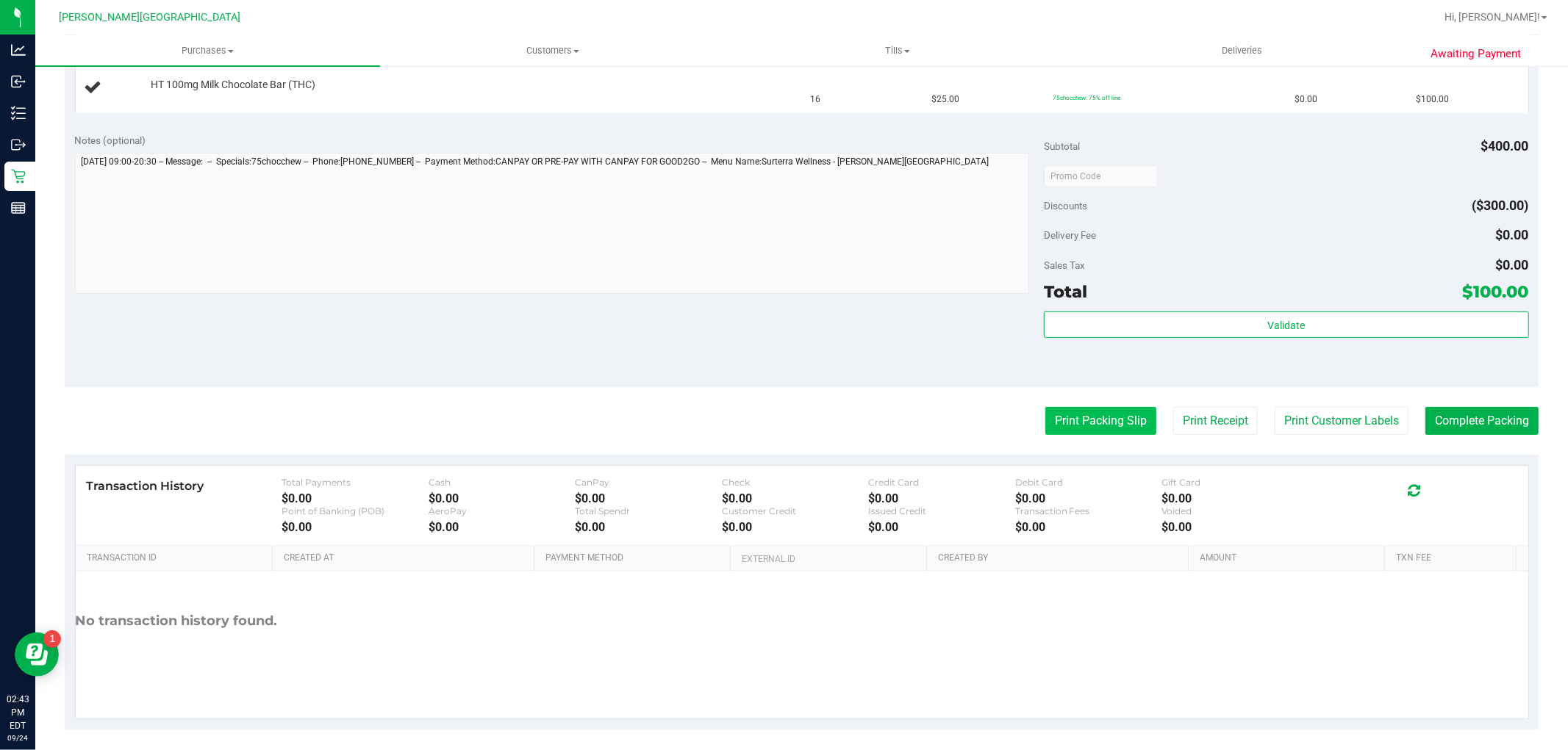
click at [1104, 421] on button "Print Packing Slip" at bounding box center [1100, 421] width 111 height 28
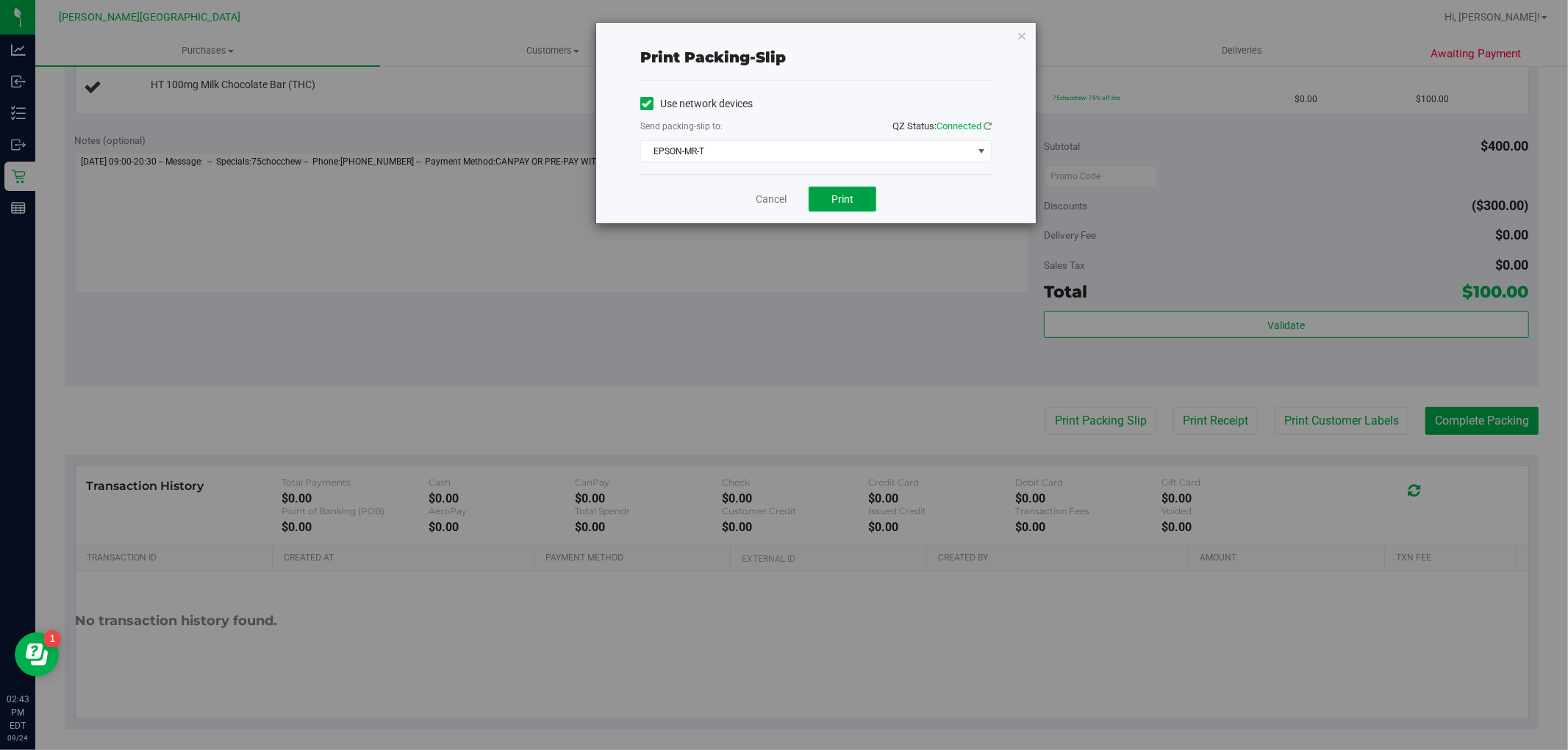
click at [836, 189] on button "Print" at bounding box center [842, 199] width 68 height 25
click at [1017, 32] on icon "button" at bounding box center [1022, 36] width 10 height 18
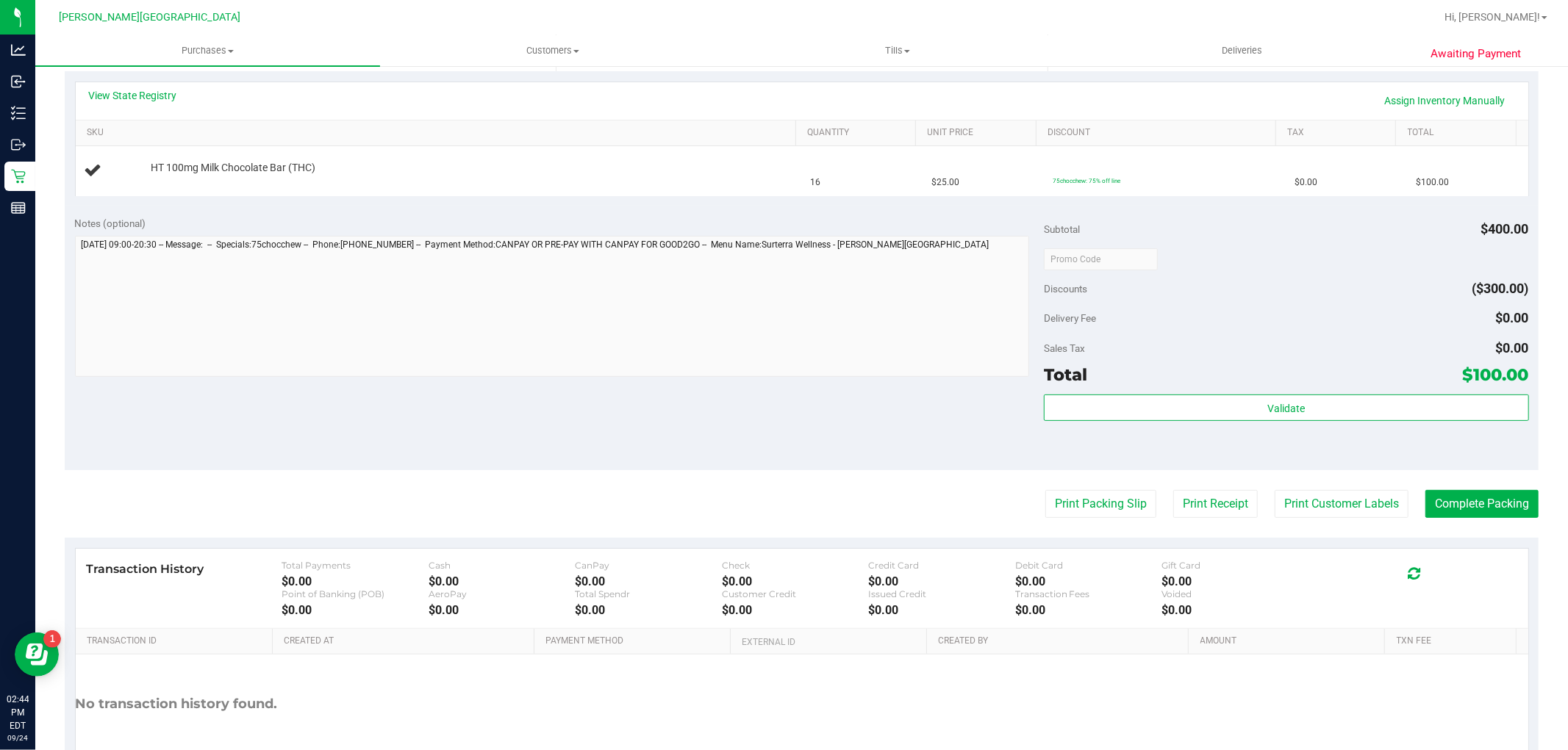
scroll to position [245, 0]
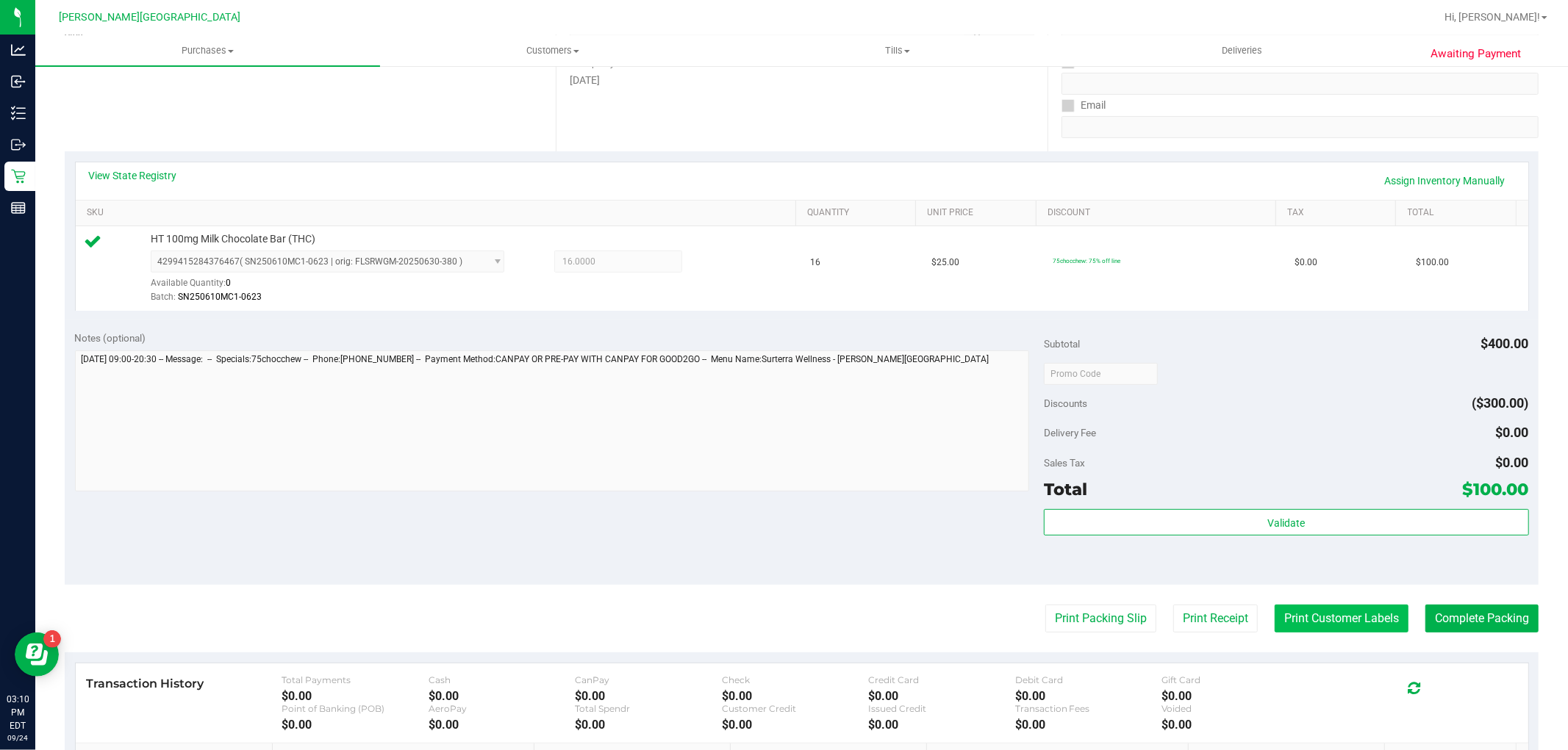
click at [1364, 611] on button "Print Customer Labels" at bounding box center [1341, 619] width 134 height 28
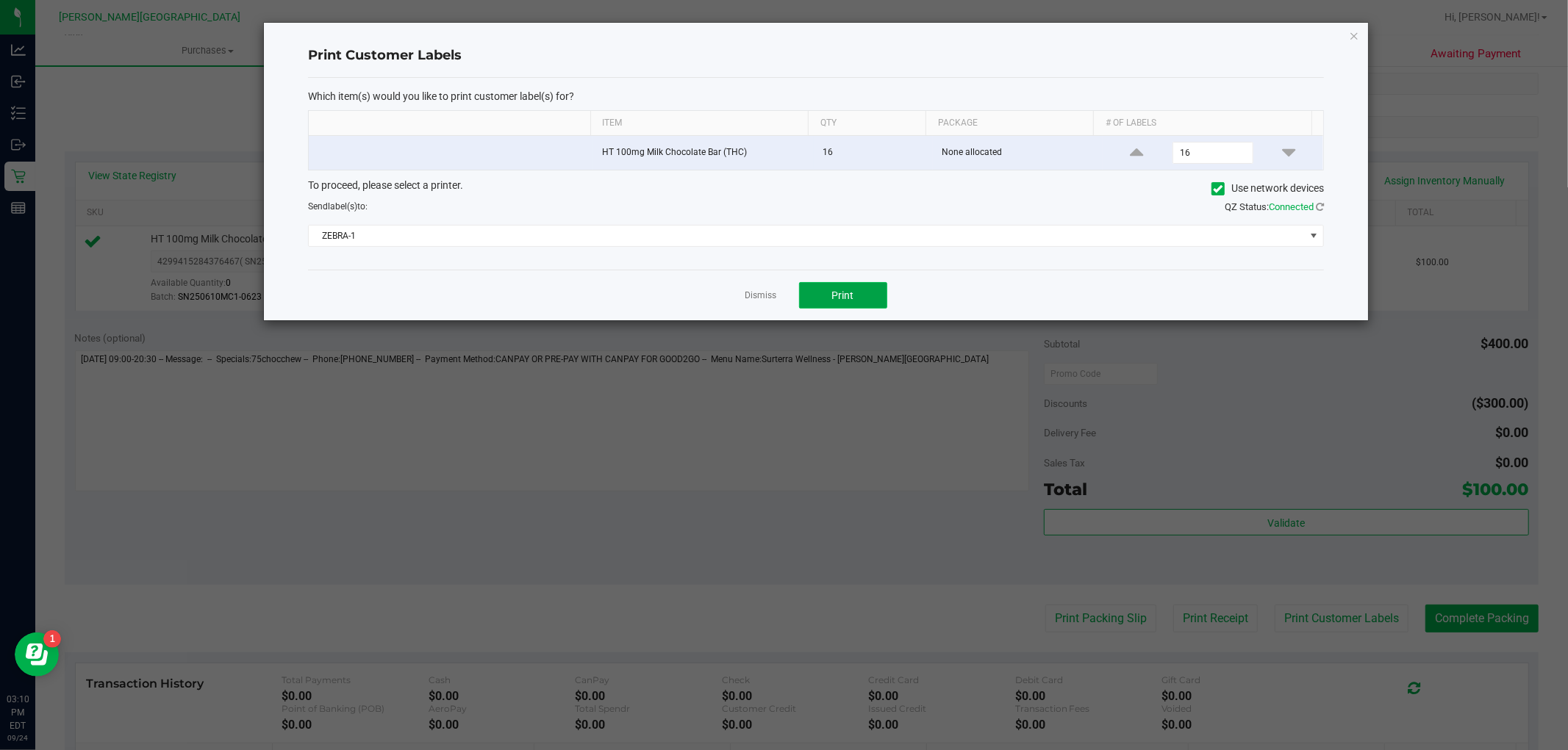
click at [848, 285] on button "Print" at bounding box center [843, 296] width 88 height 27
click at [858, 223] on div "To proceed, please select a printer. Use network devices Send label(s) to: QZ S…" at bounding box center [816, 212] width 1016 height 70
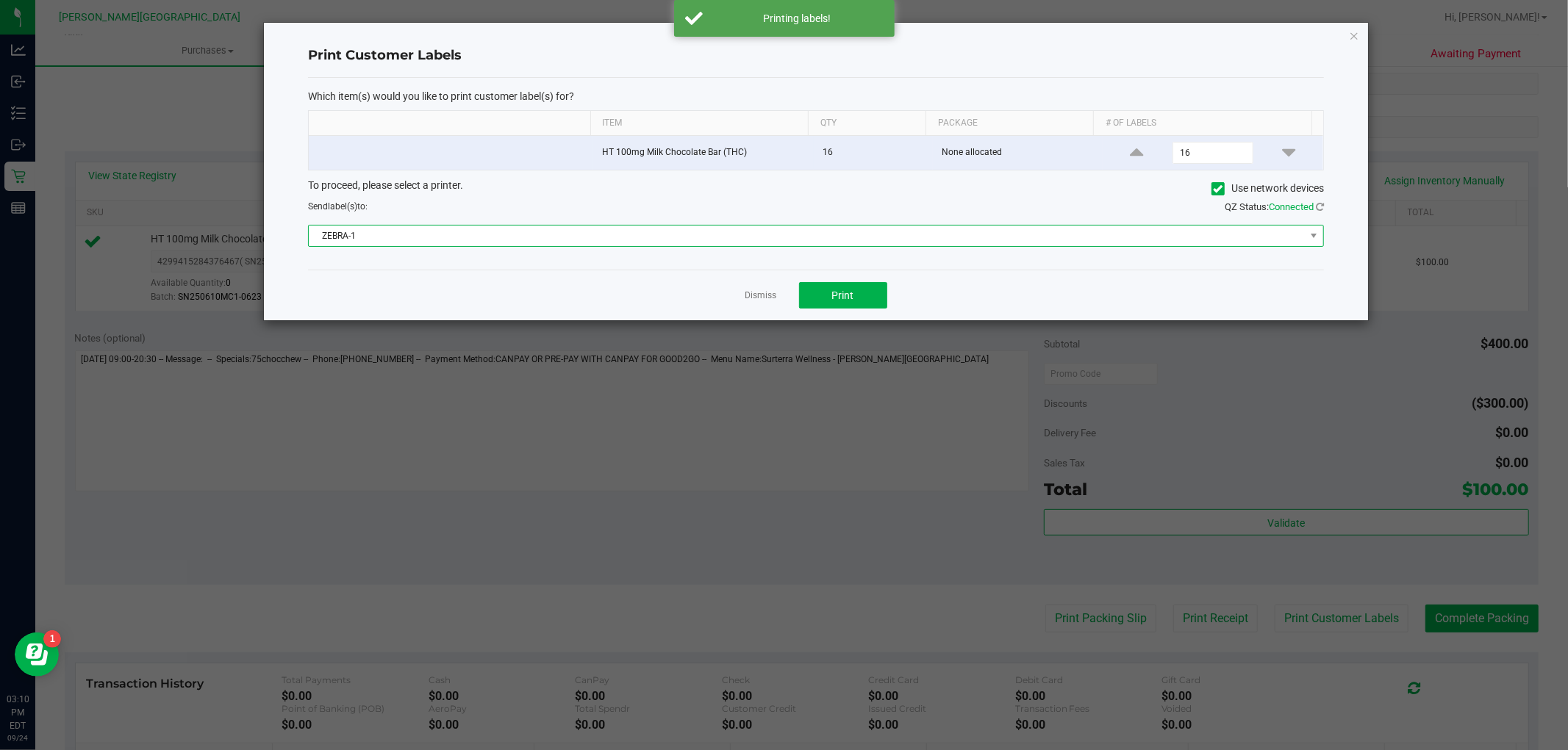
click at [961, 240] on span "ZEBRA-1" at bounding box center [807, 236] width 996 height 21
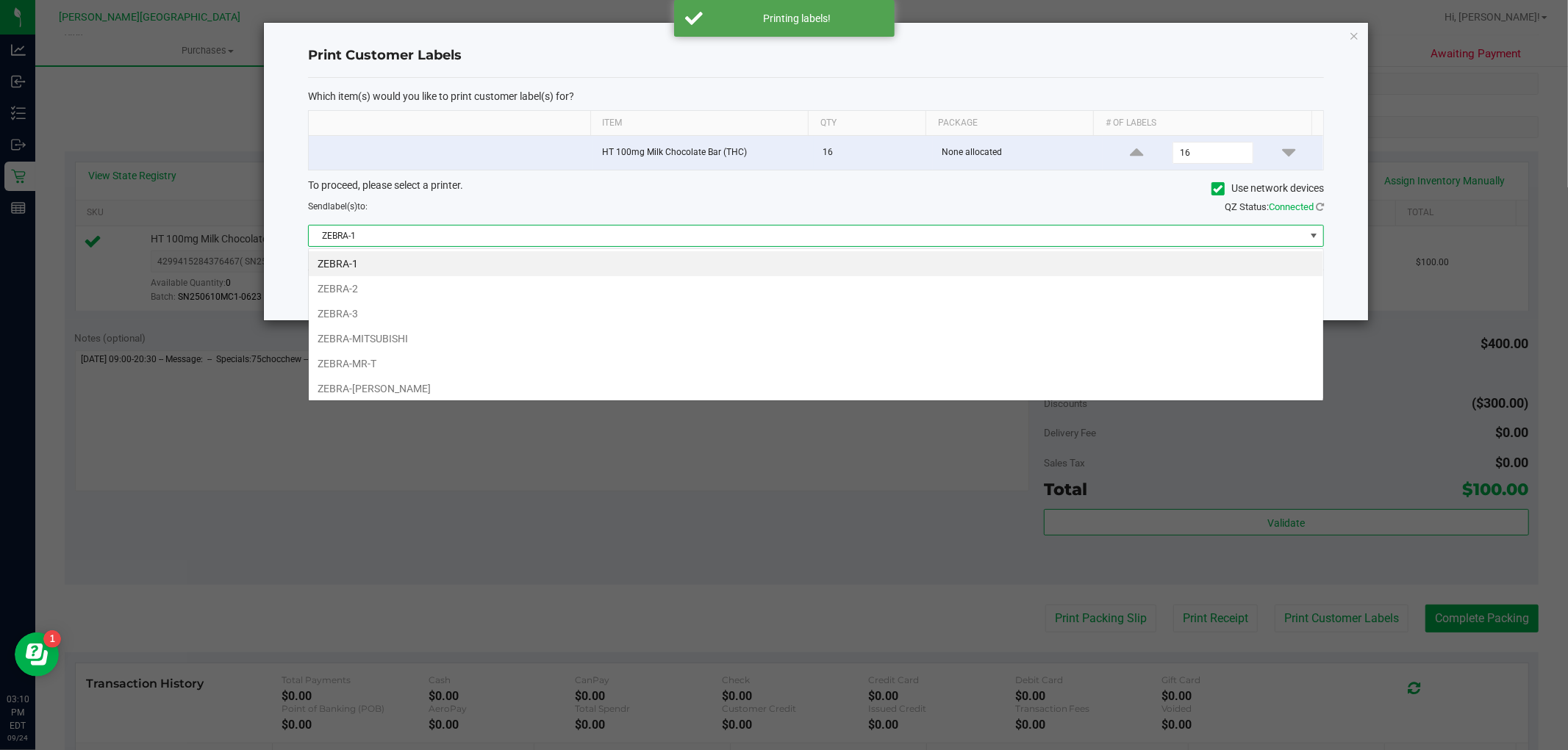
scroll to position [22, 1016]
click at [495, 355] on li "ZEBRA-MR-T" at bounding box center [816, 364] width 1015 height 25
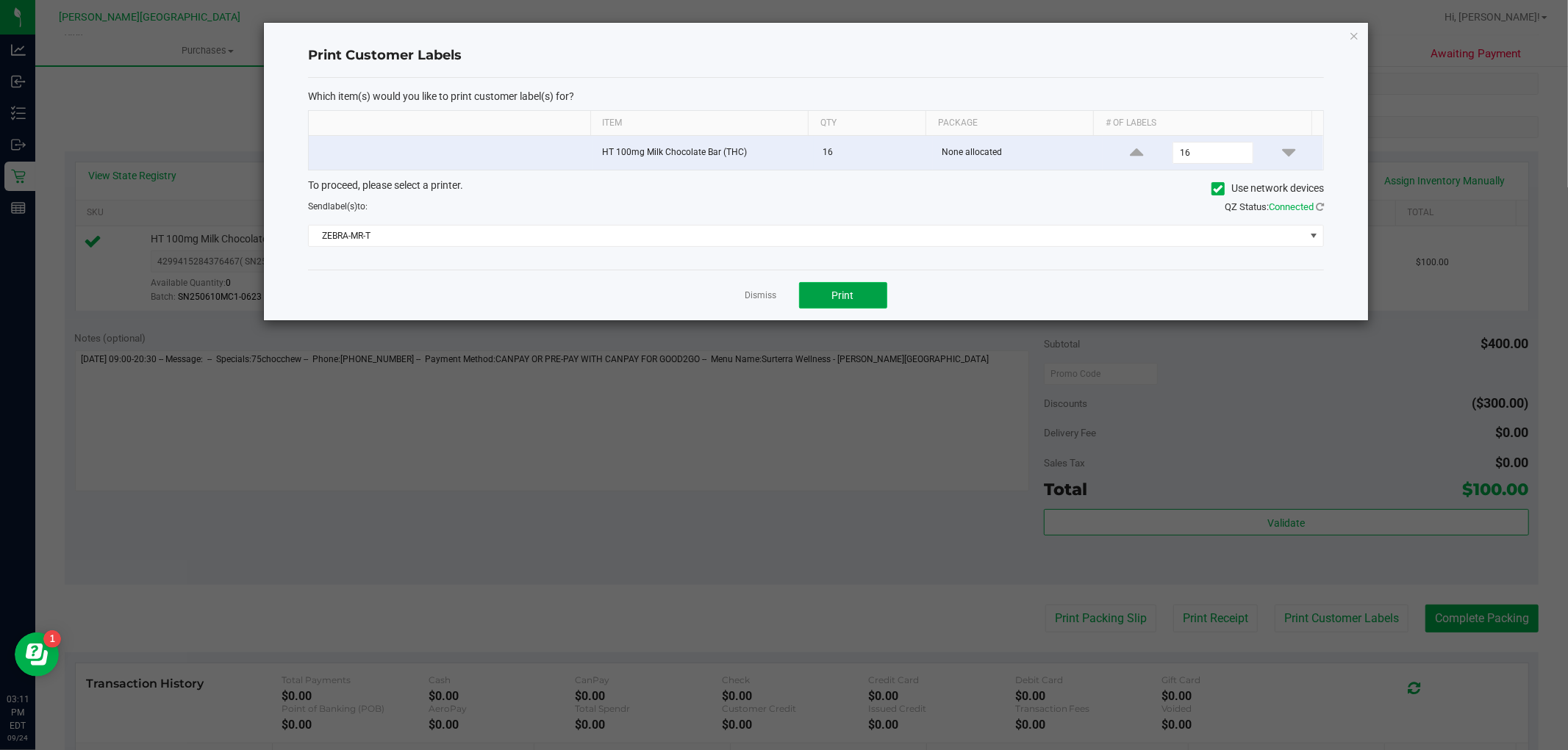
click at [816, 284] on button "Print" at bounding box center [843, 296] width 88 height 27
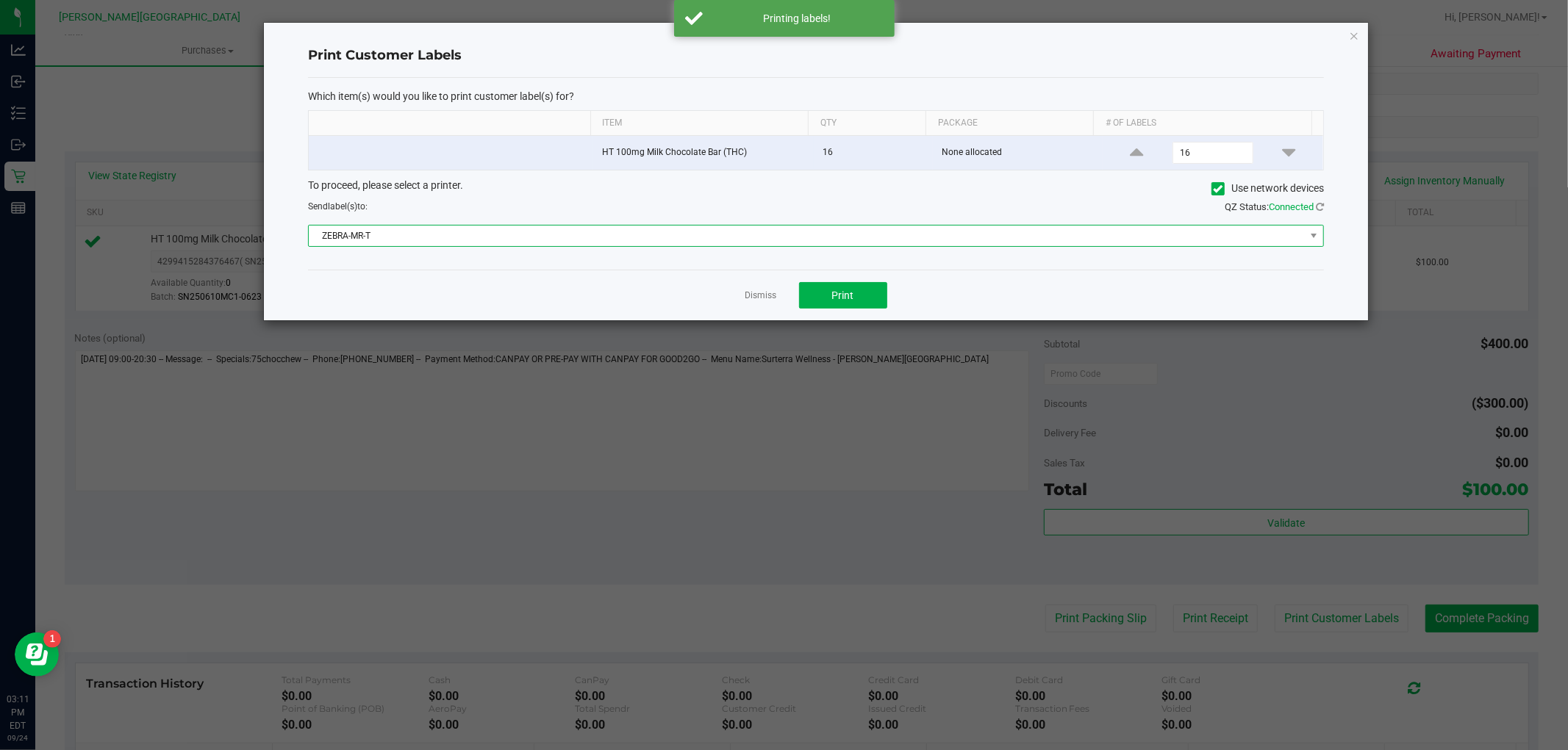
click at [865, 236] on span "ZEBRA-MR-T" at bounding box center [807, 236] width 996 height 21
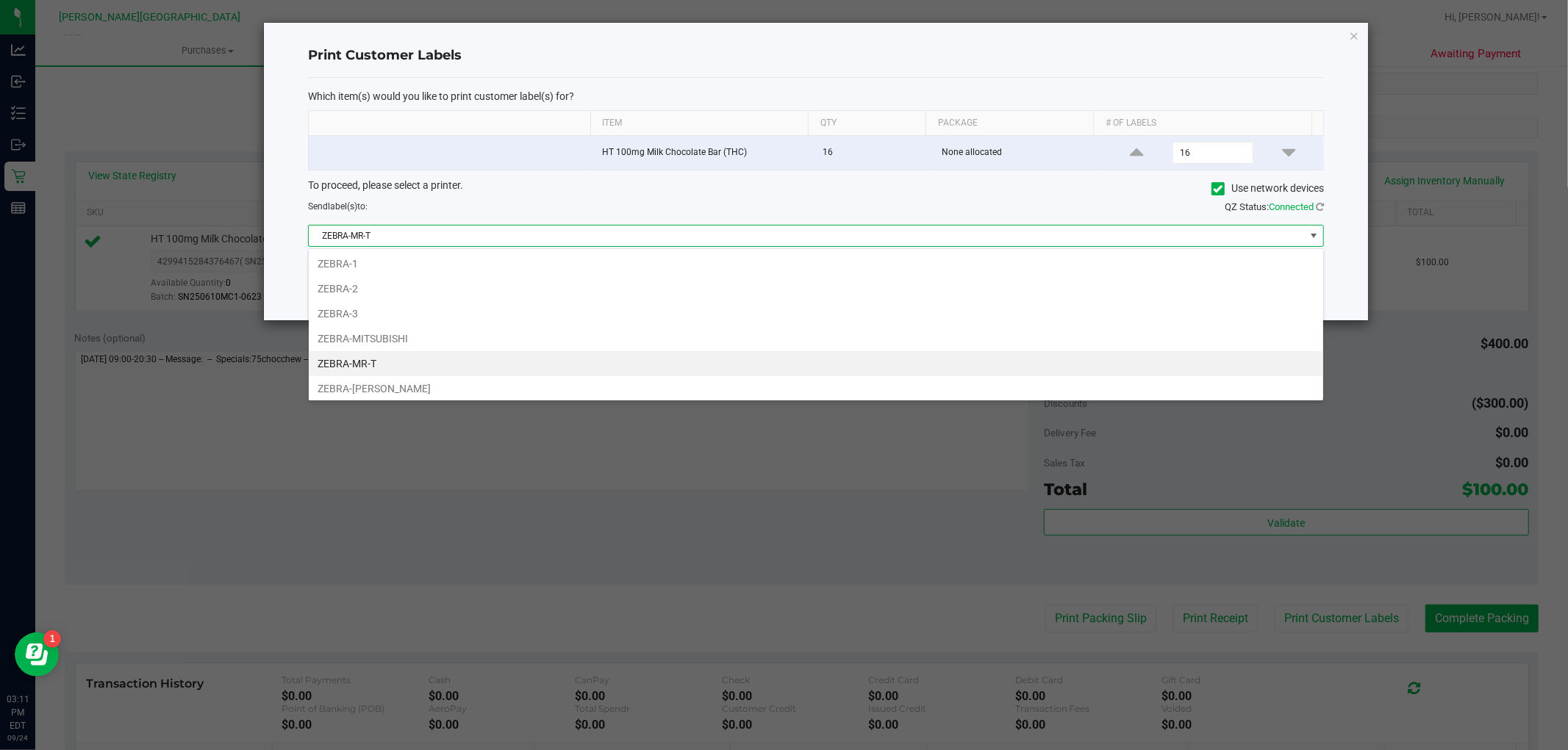
click at [458, 391] on li "ZEBRA-[PERSON_NAME]" at bounding box center [816, 389] width 1015 height 25
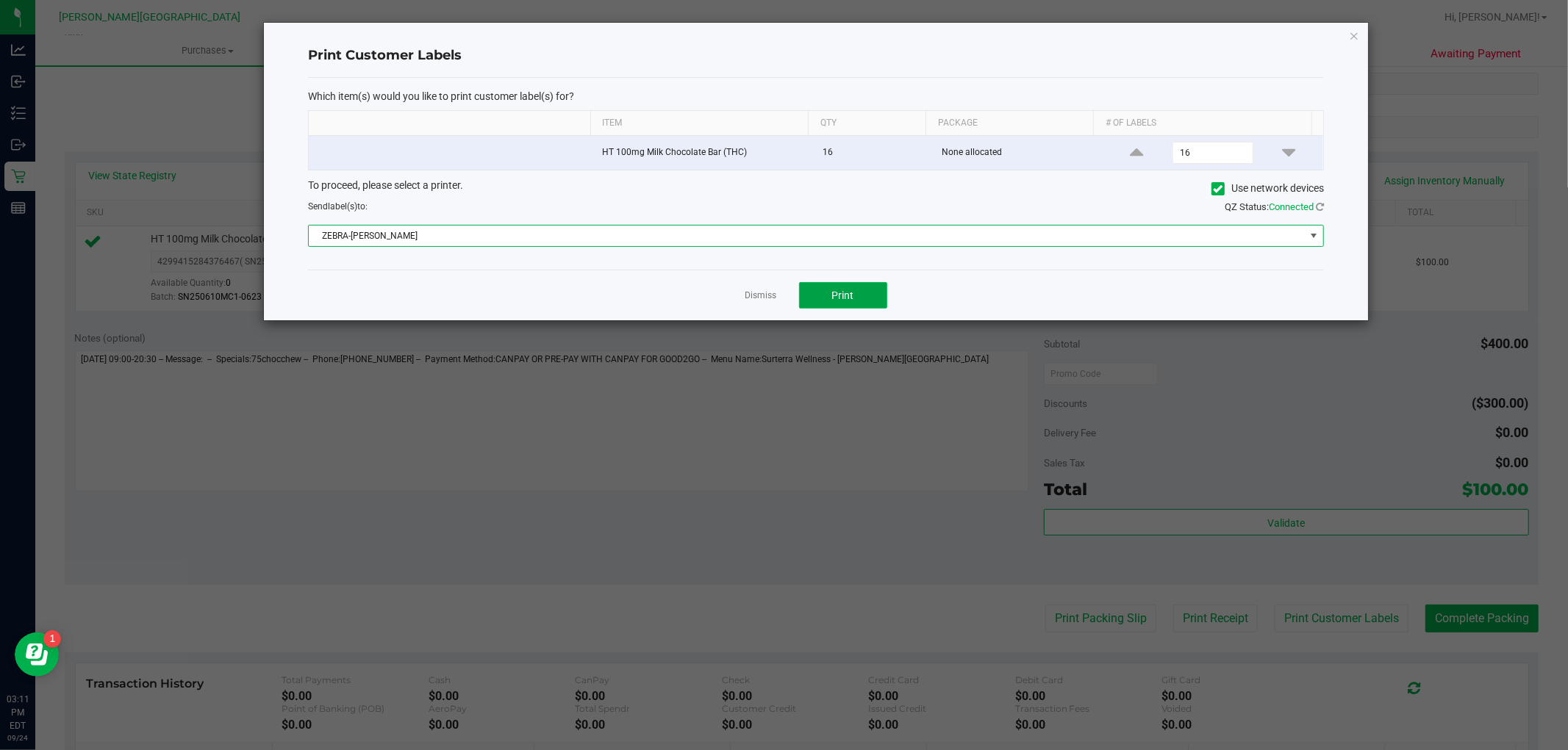
click at [869, 302] on button "Print" at bounding box center [843, 296] width 88 height 27
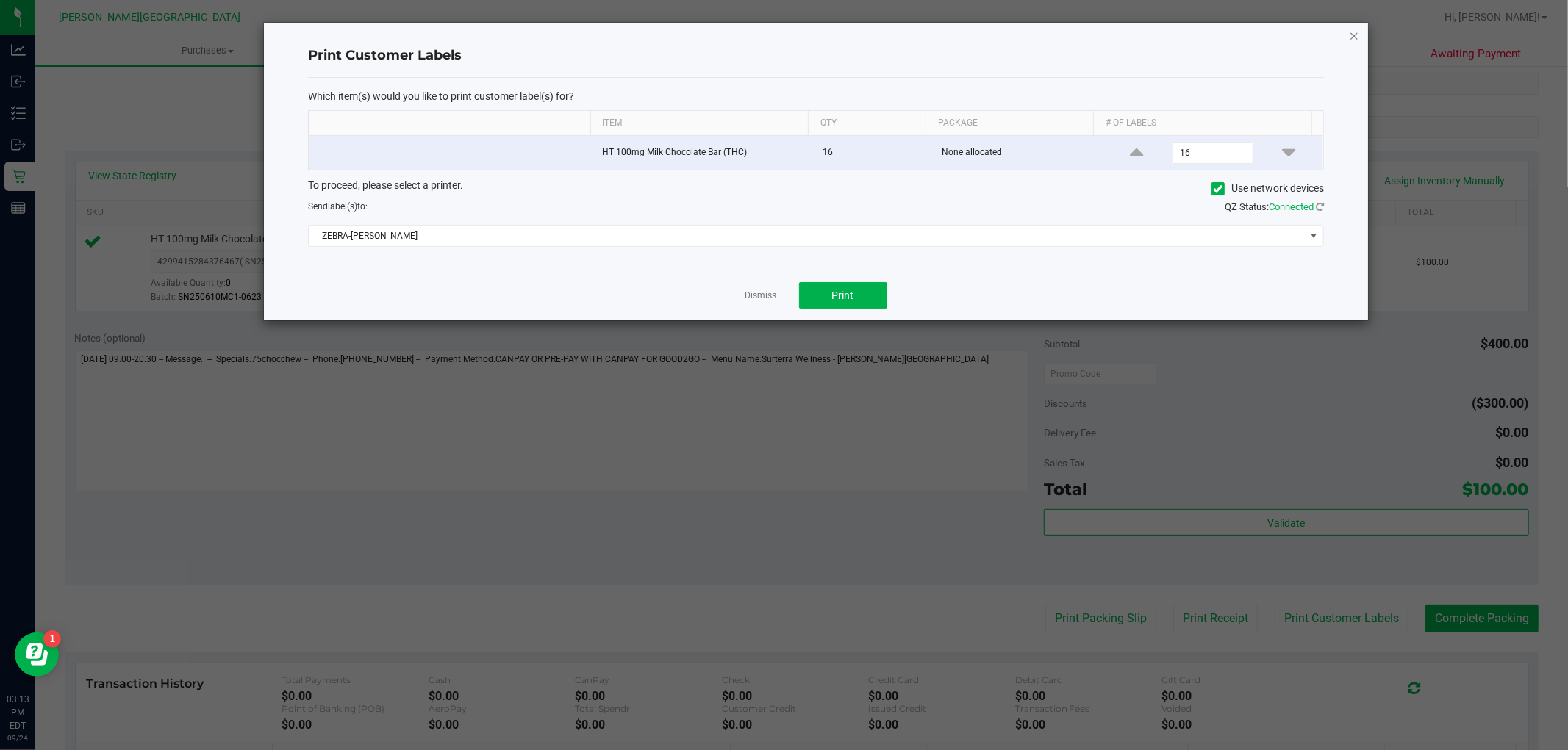
click at [1351, 40] on icon "button" at bounding box center [1354, 36] width 10 height 18
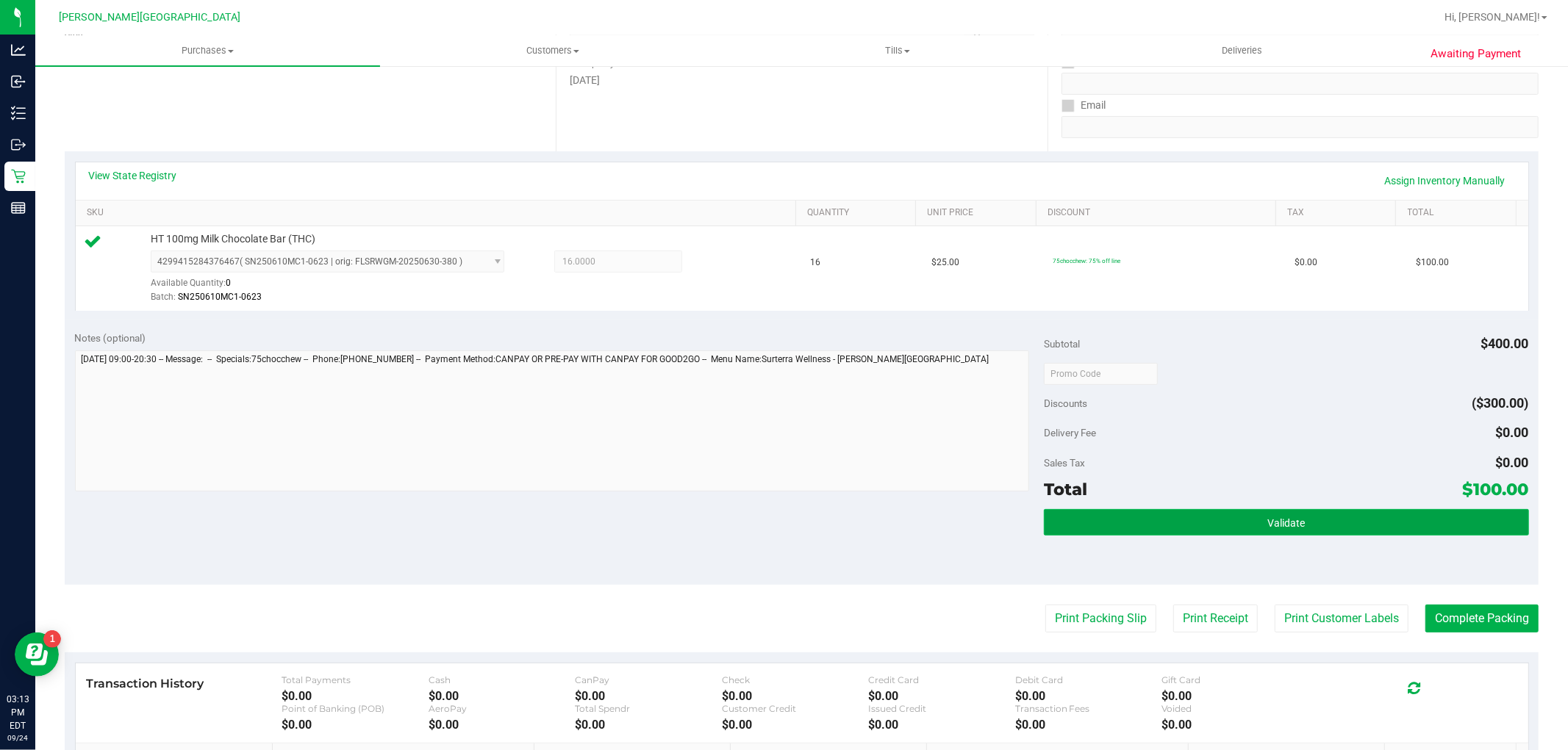
click at [1344, 518] on button "Validate" at bounding box center [1286, 523] width 484 height 27
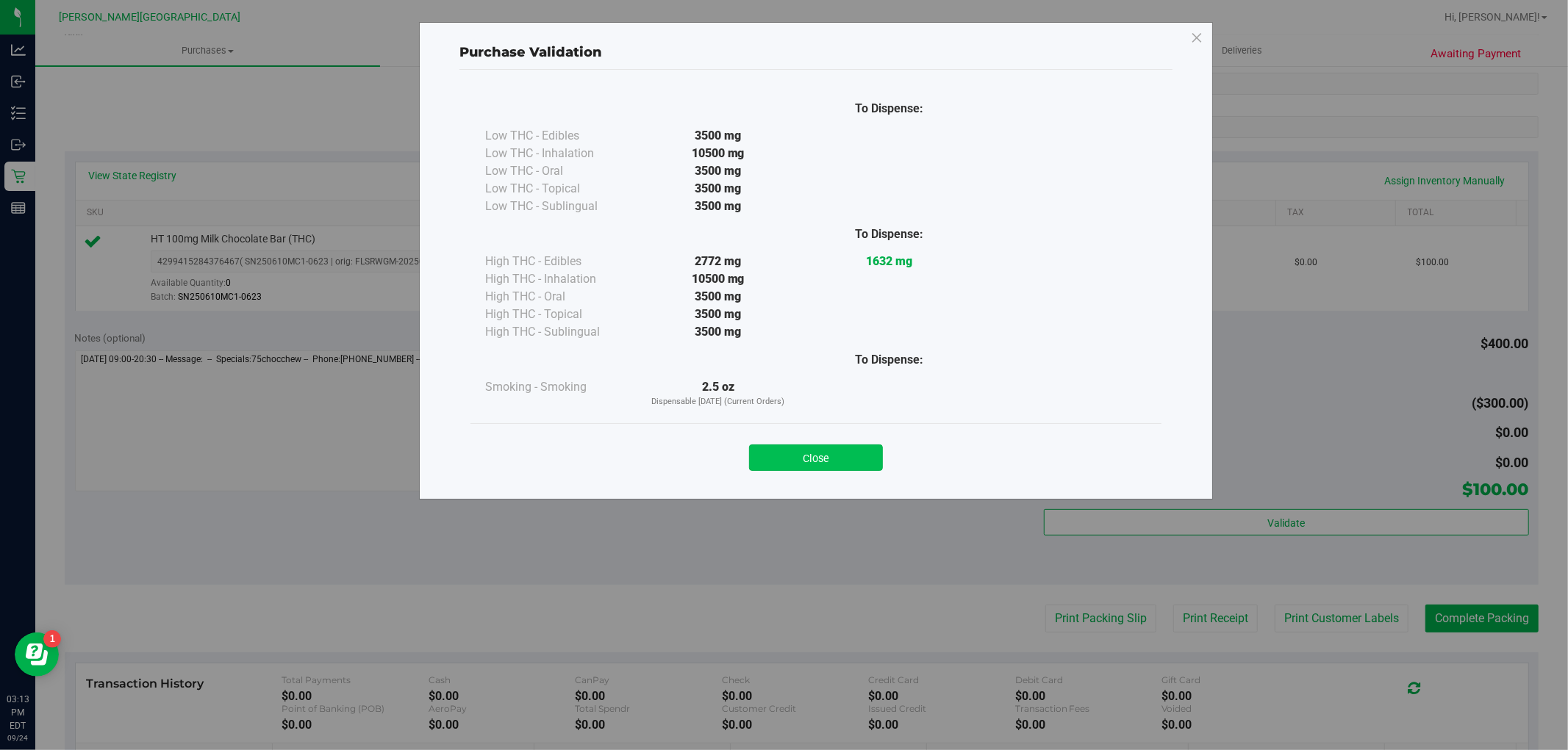
click at [871, 446] on button "Close" at bounding box center [816, 458] width 134 height 27
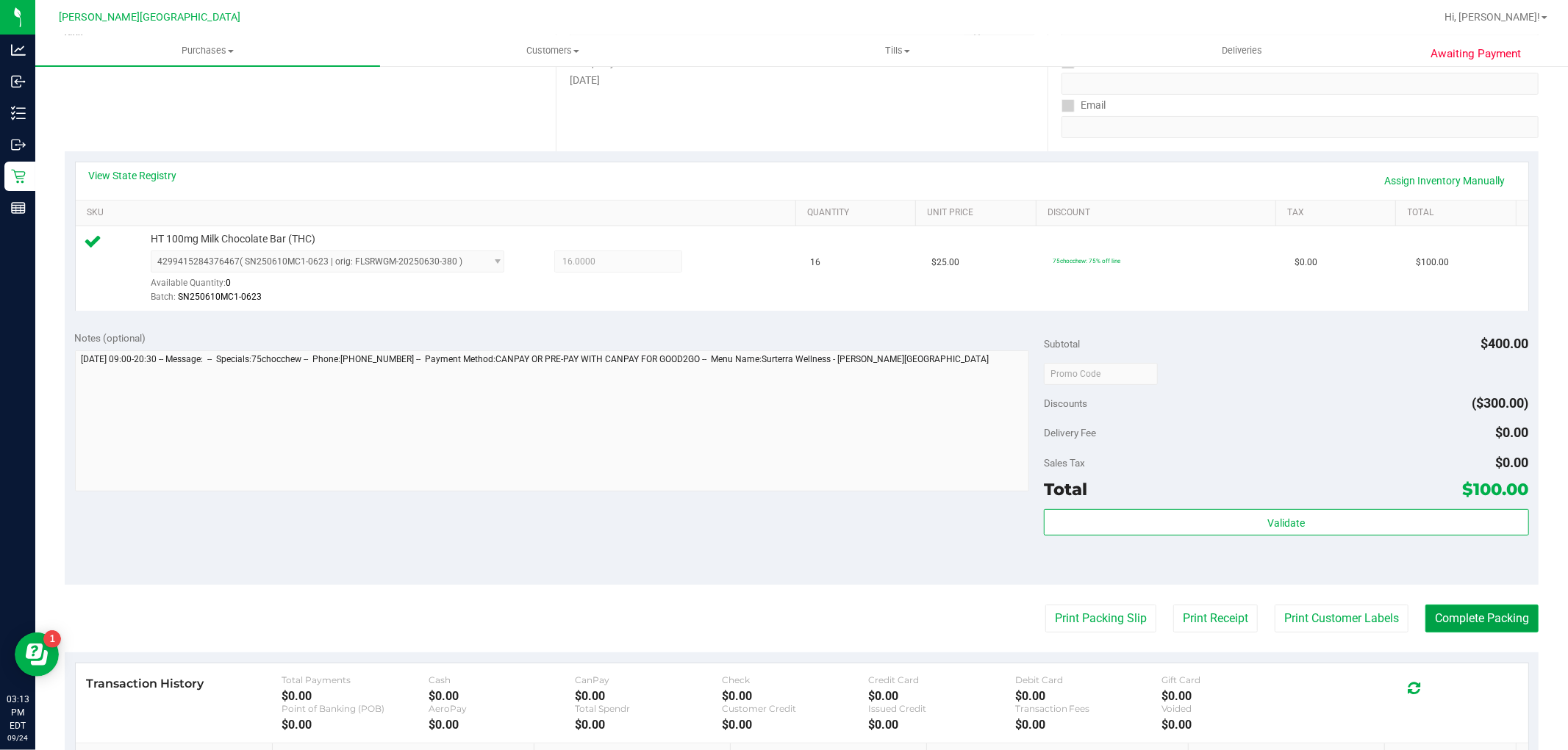
click at [1470, 630] on button "Complete Packing" at bounding box center [1482, 619] width 113 height 28
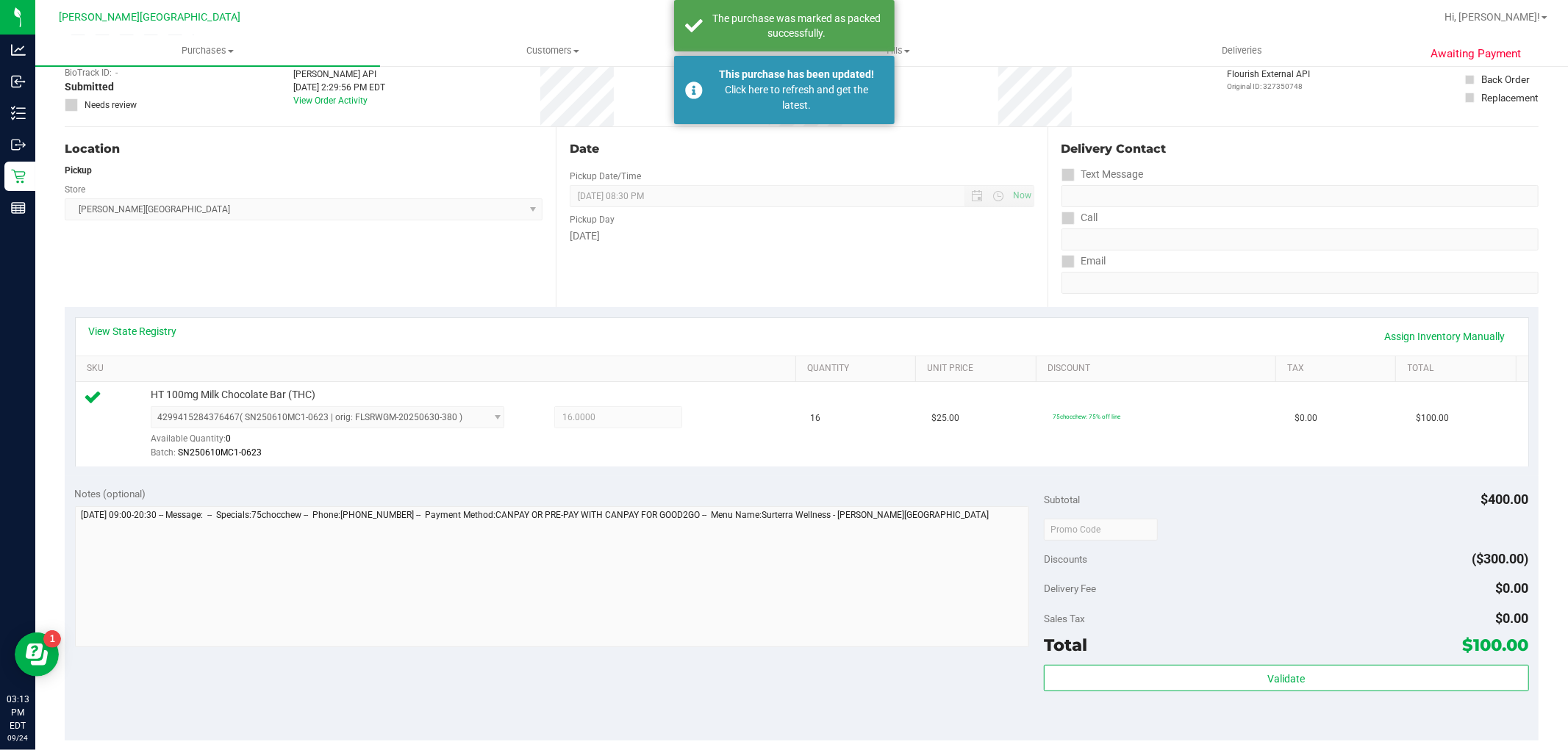
scroll to position [0, 0]
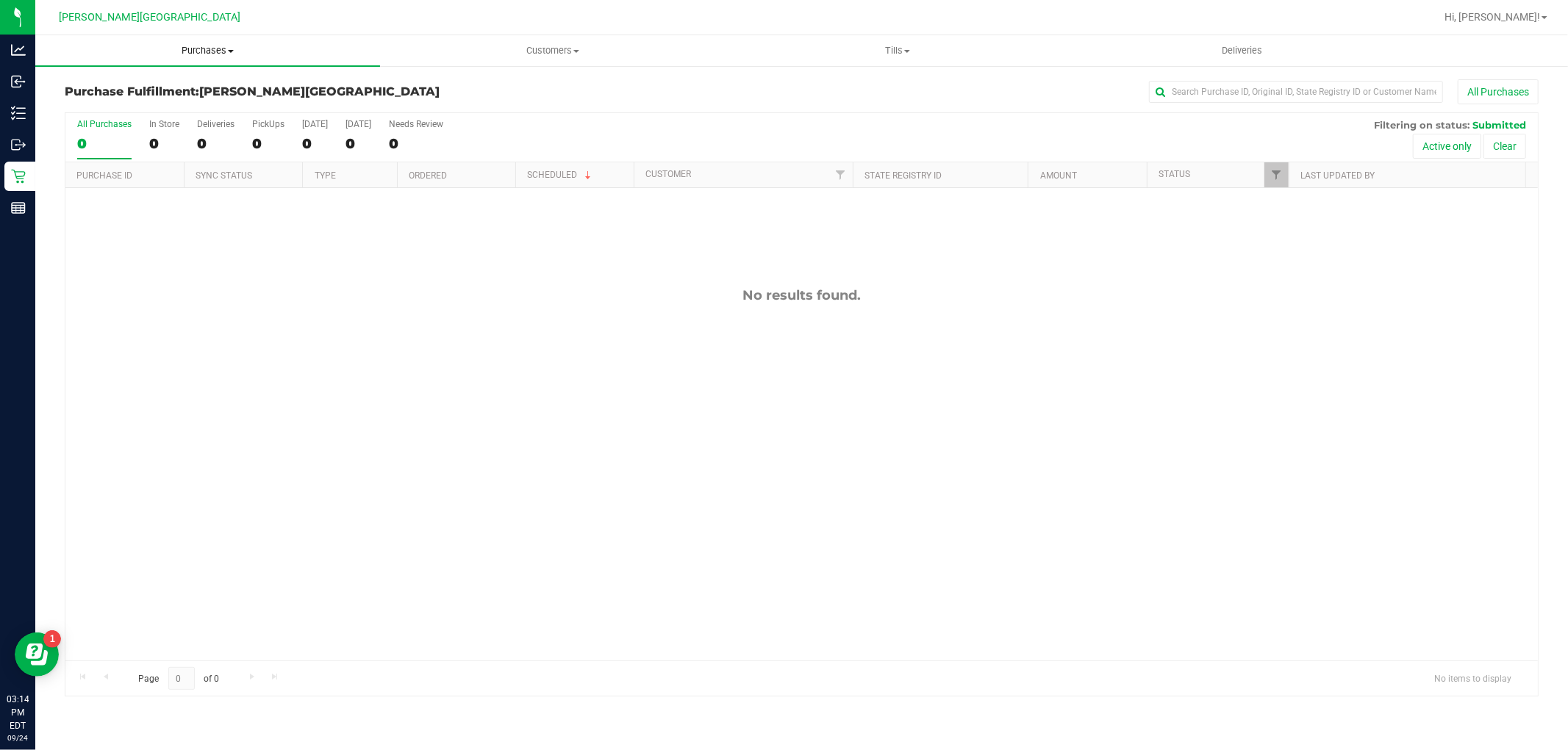
click at [211, 53] on span "Purchases" at bounding box center [207, 50] width 345 height 13
click at [118, 120] on span "All purchases" at bounding box center [87, 123] width 105 height 13
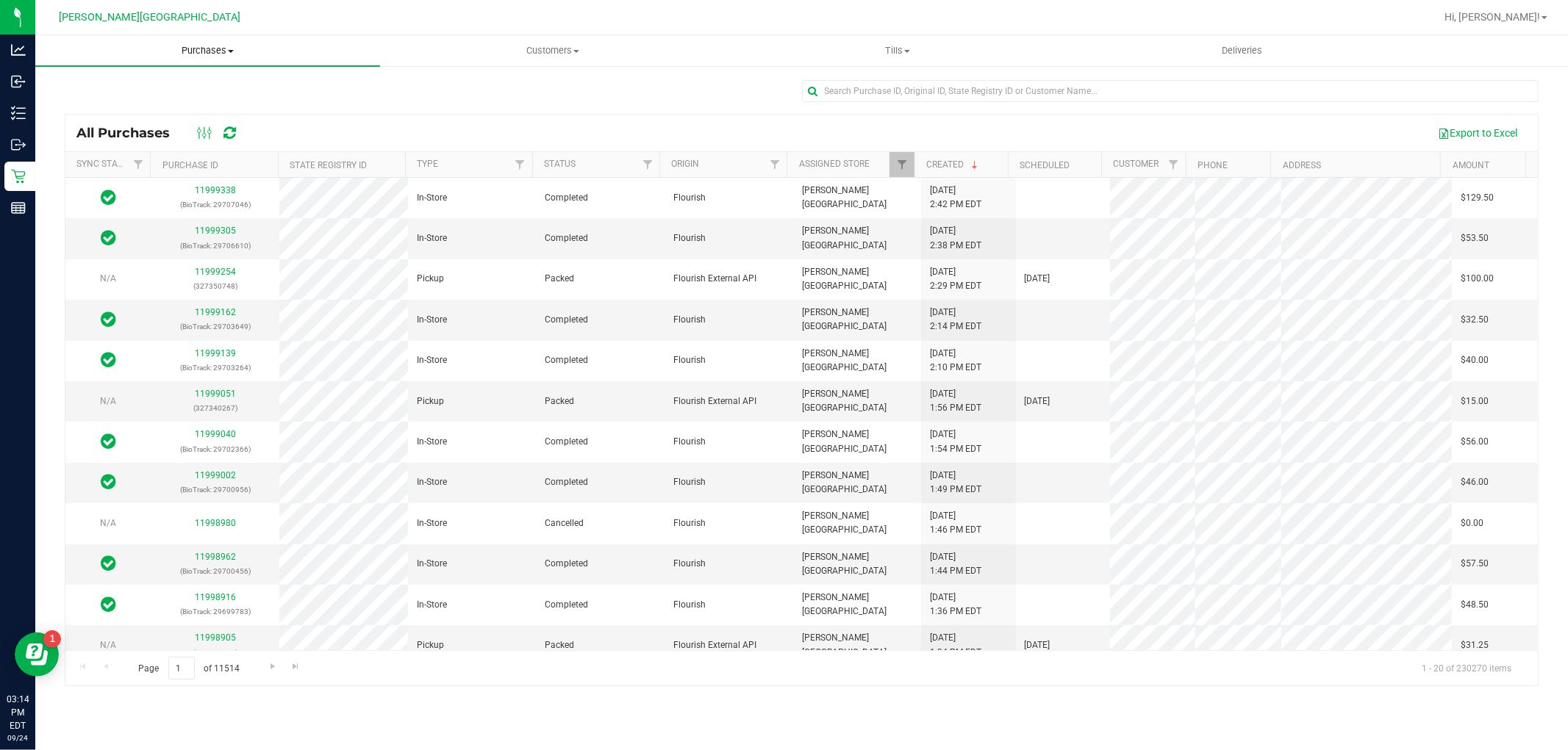
click at [207, 50] on span "Purchases" at bounding box center [207, 50] width 345 height 13
click at [192, 91] on li "Summary of purchases" at bounding box center [207, 89] width 345 height 18
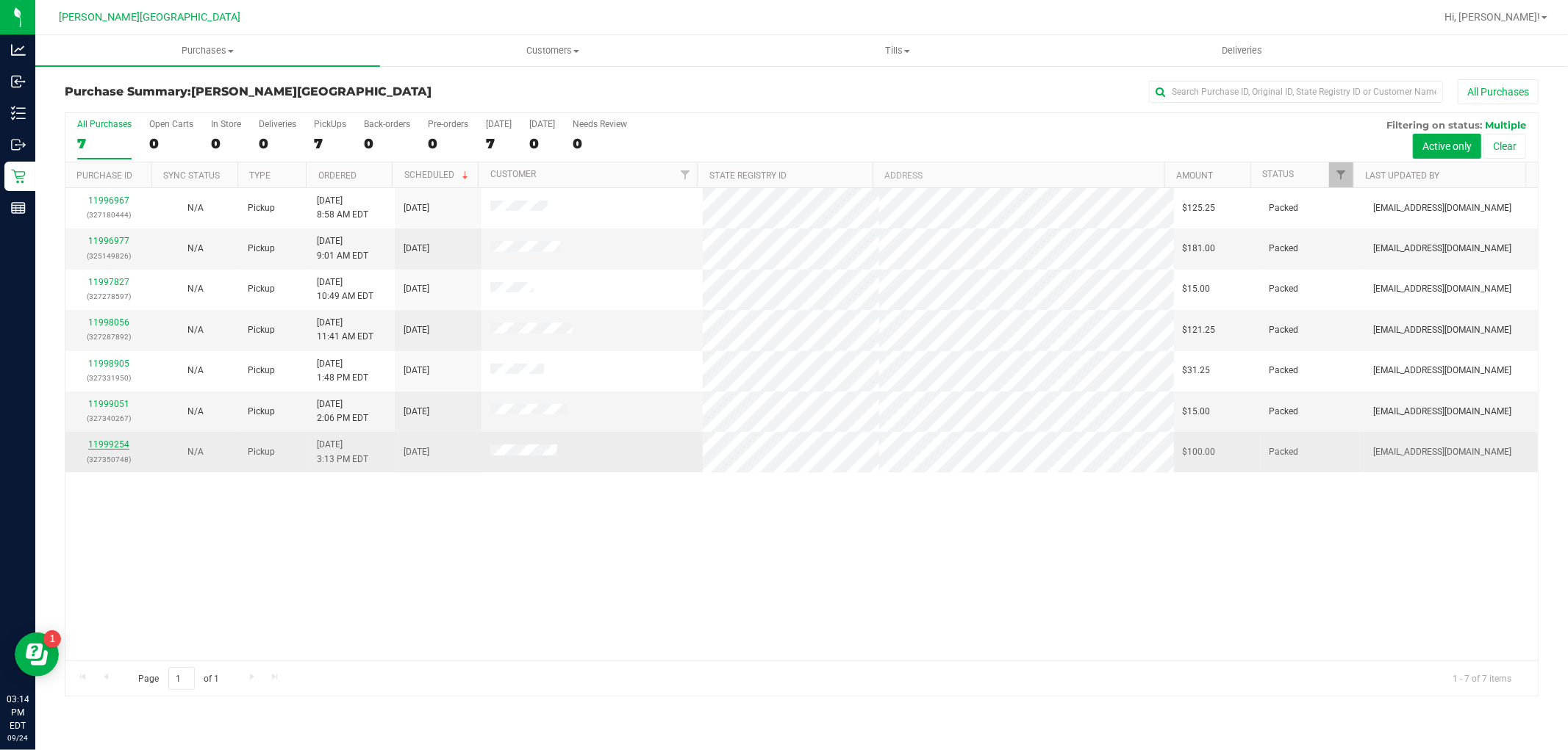
click at [113, 443] on link "11999254" at bounding box center [108, 445] width 41 height 10
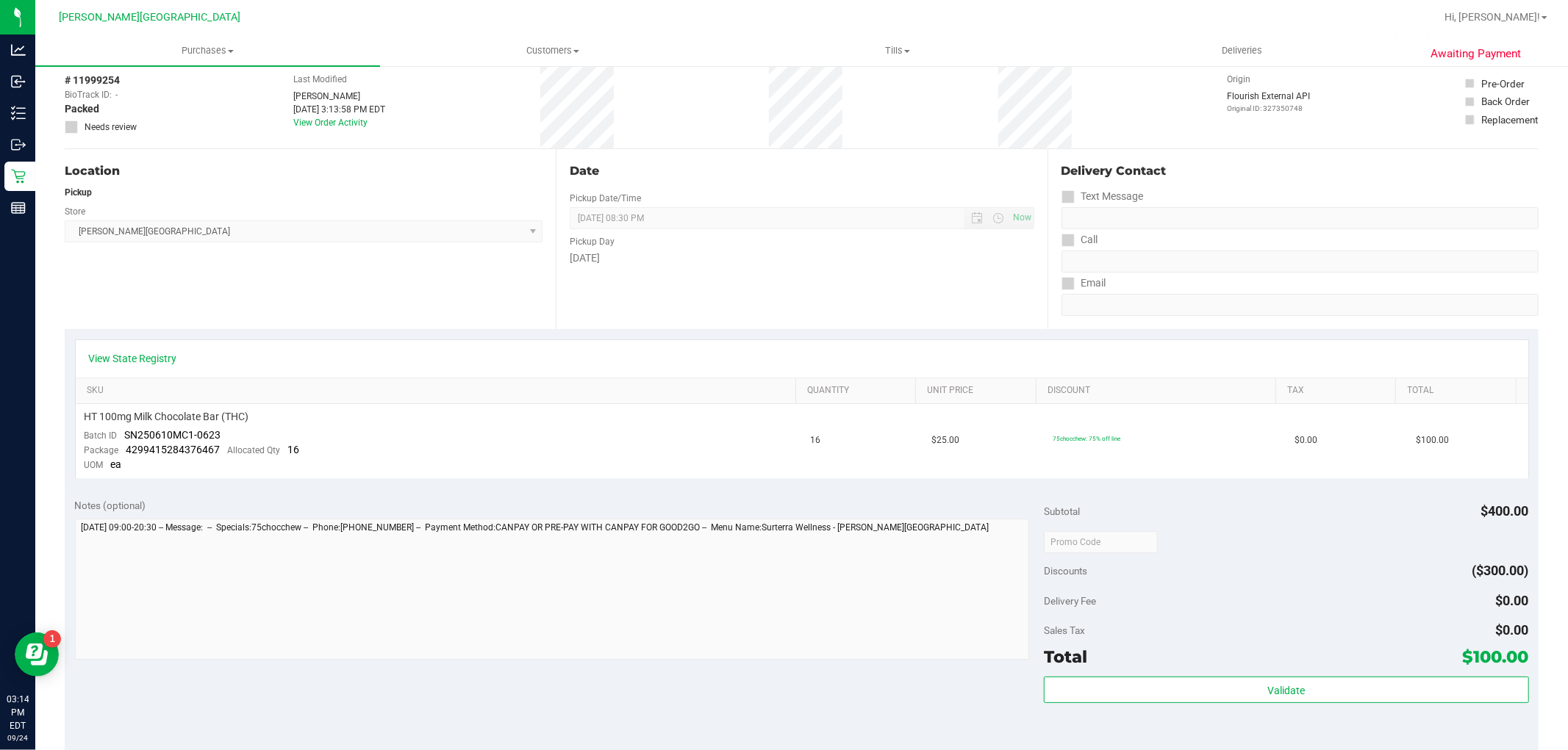
scroll to position [326, 0]
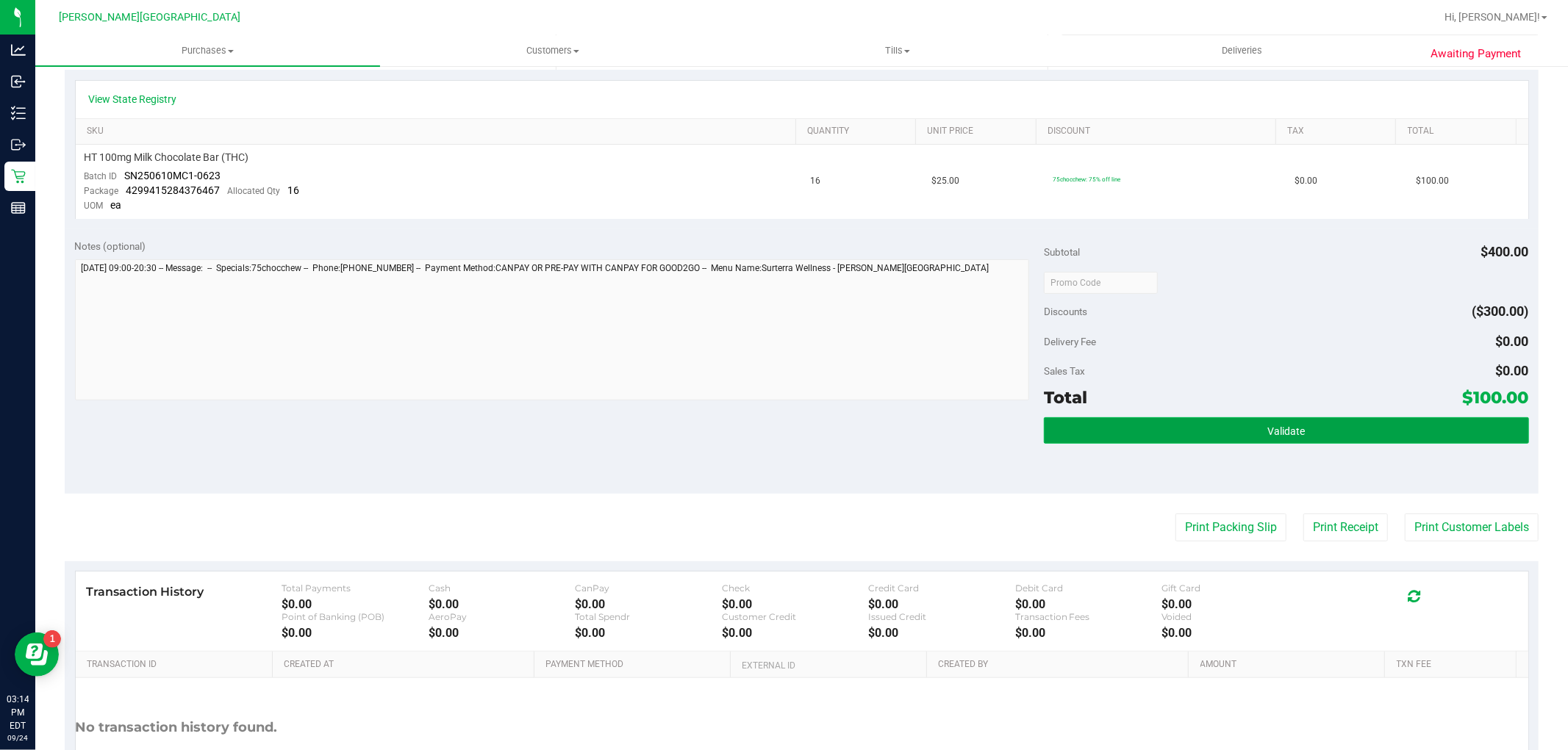
click at [1191, 424] on button "Validate" at bounding box center [1286, 431] width 484 height 27
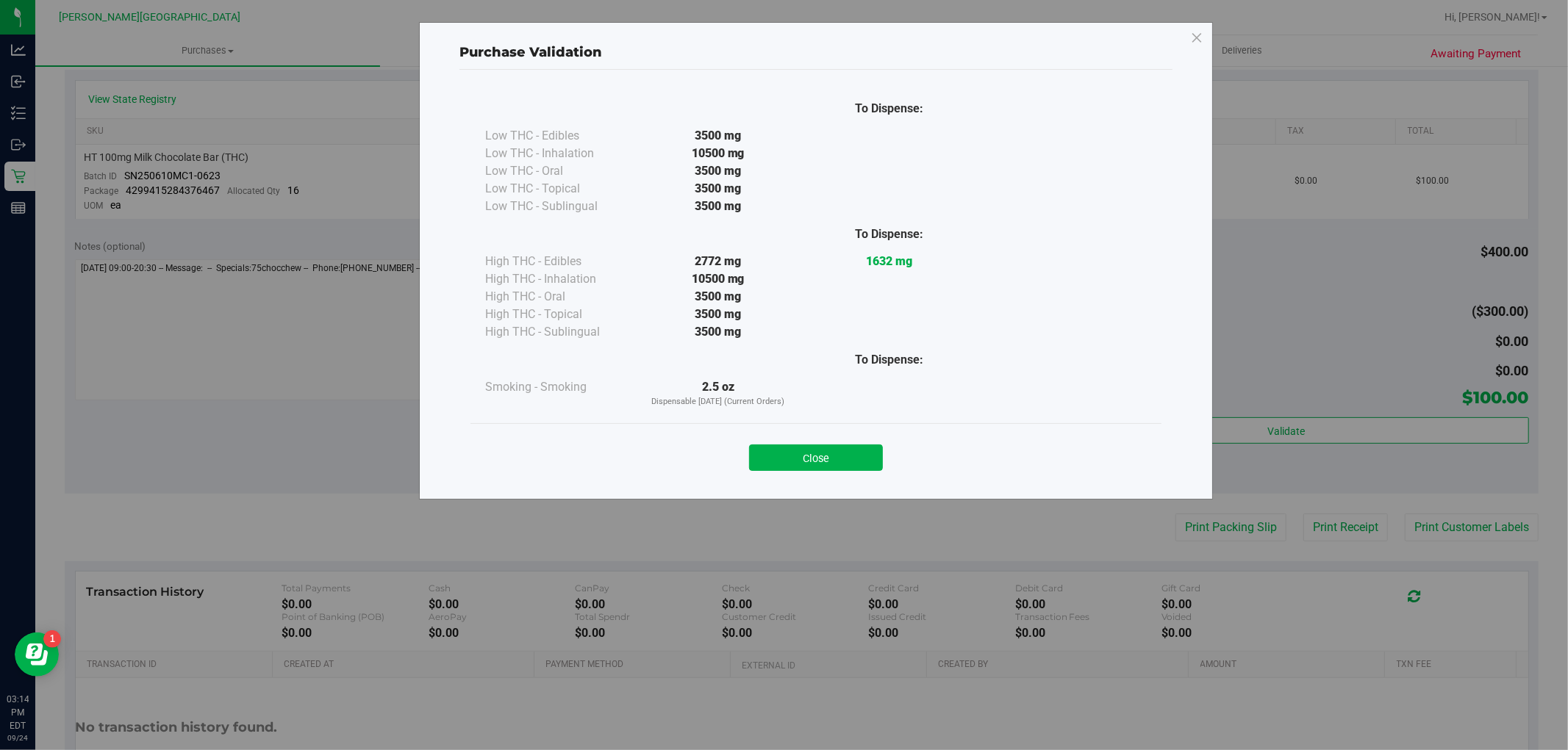
click at [862, 453] on button "Close" at bounding box center [816, 458] width 134 height 27
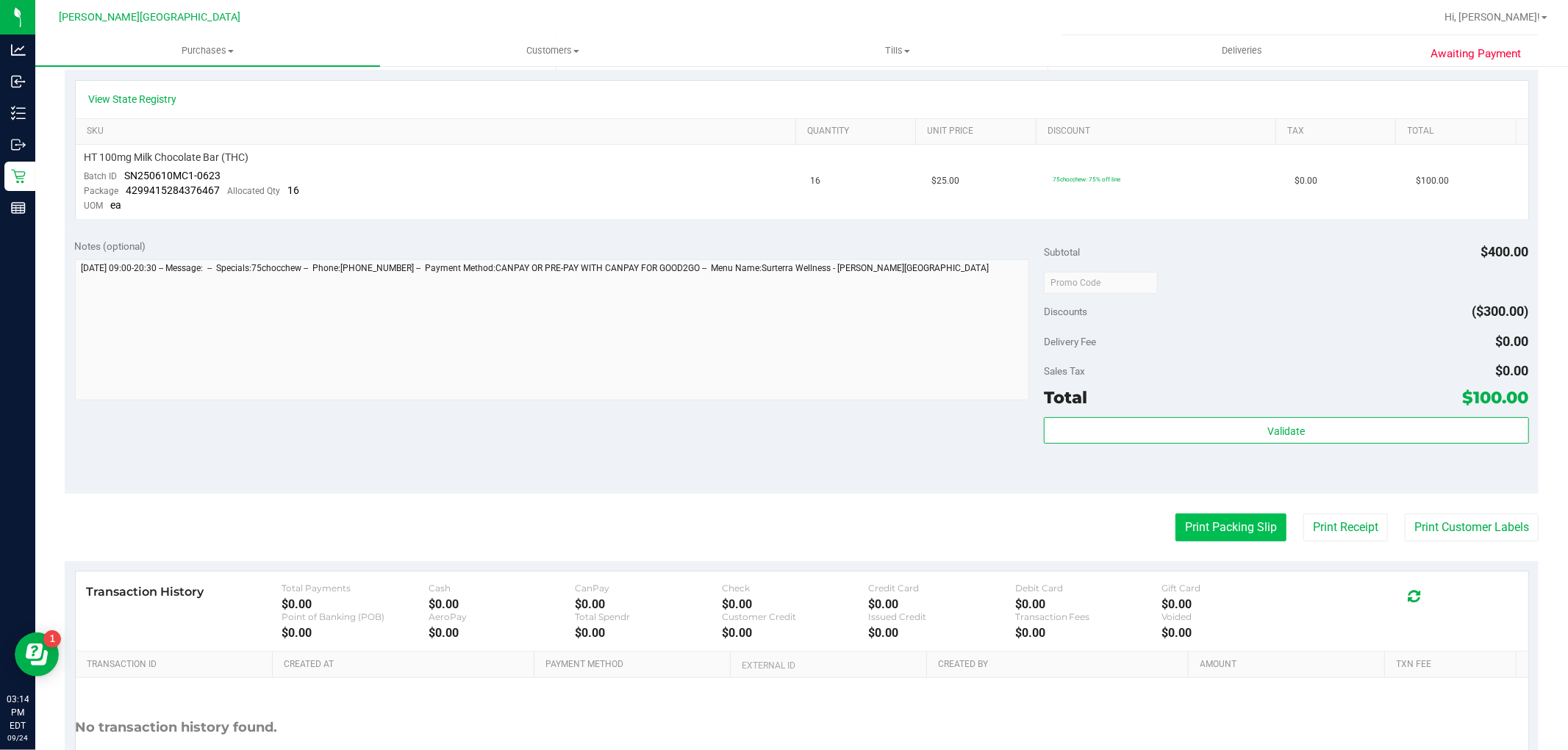
click at [1213, 515] on button "Print Packing Slip" at bounding box center [1230, 528] width 111 height 28
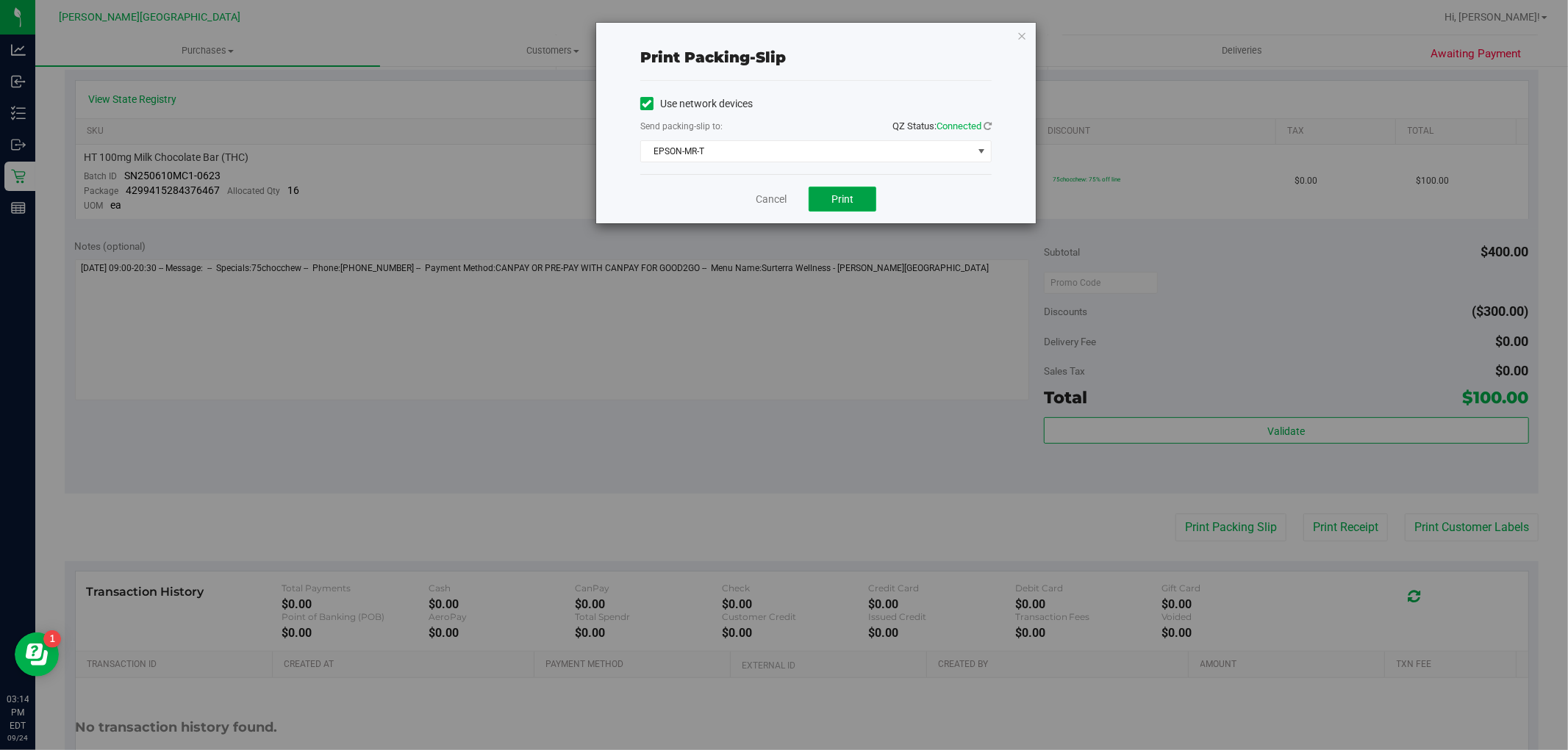
click at [863, 200] on button "Print" at bounding box center [842, 199] width 68 height 25
click at [1019, 39] on icon "button" at bounding box center [1022, 36] width 10 height 18
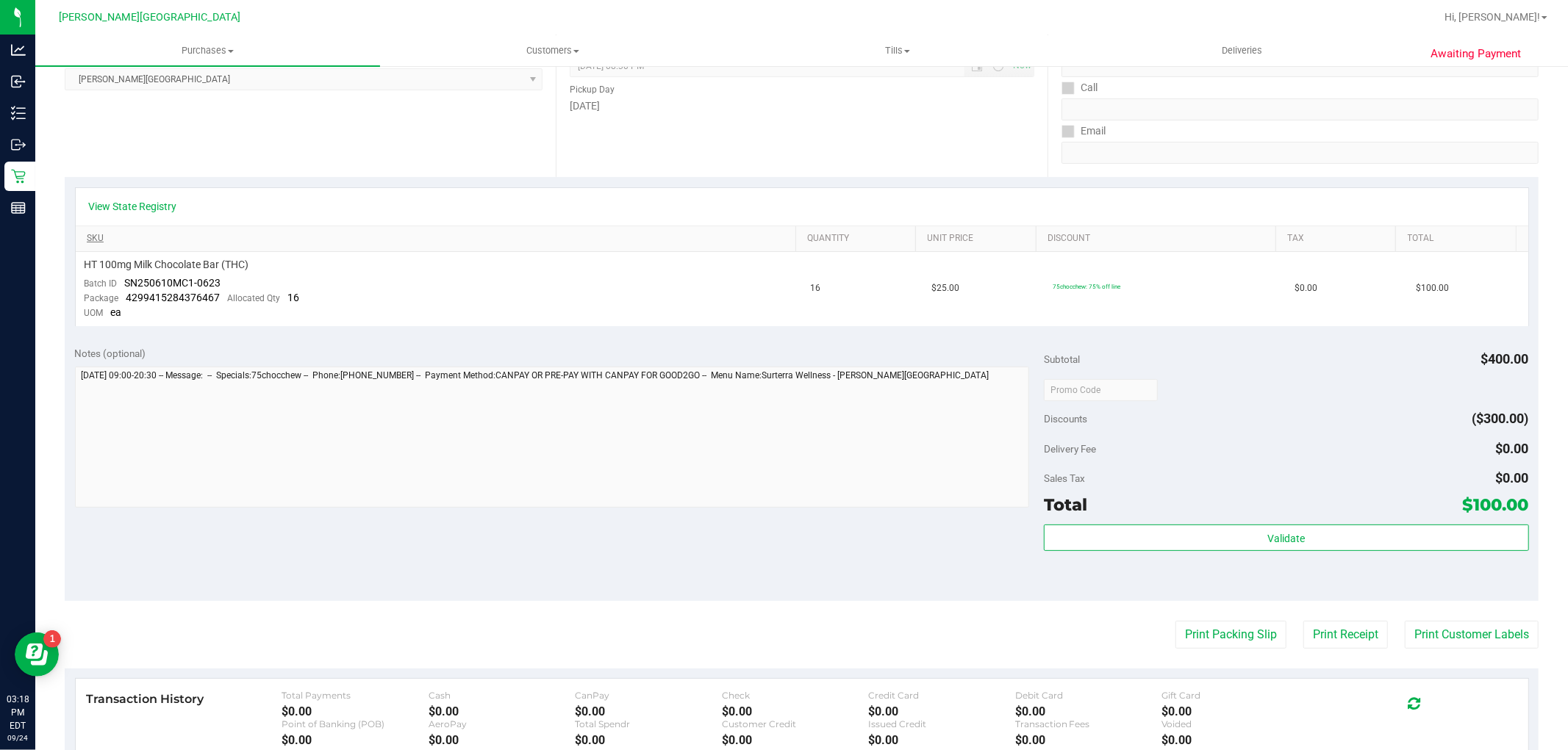
scroll to position [82, 0]
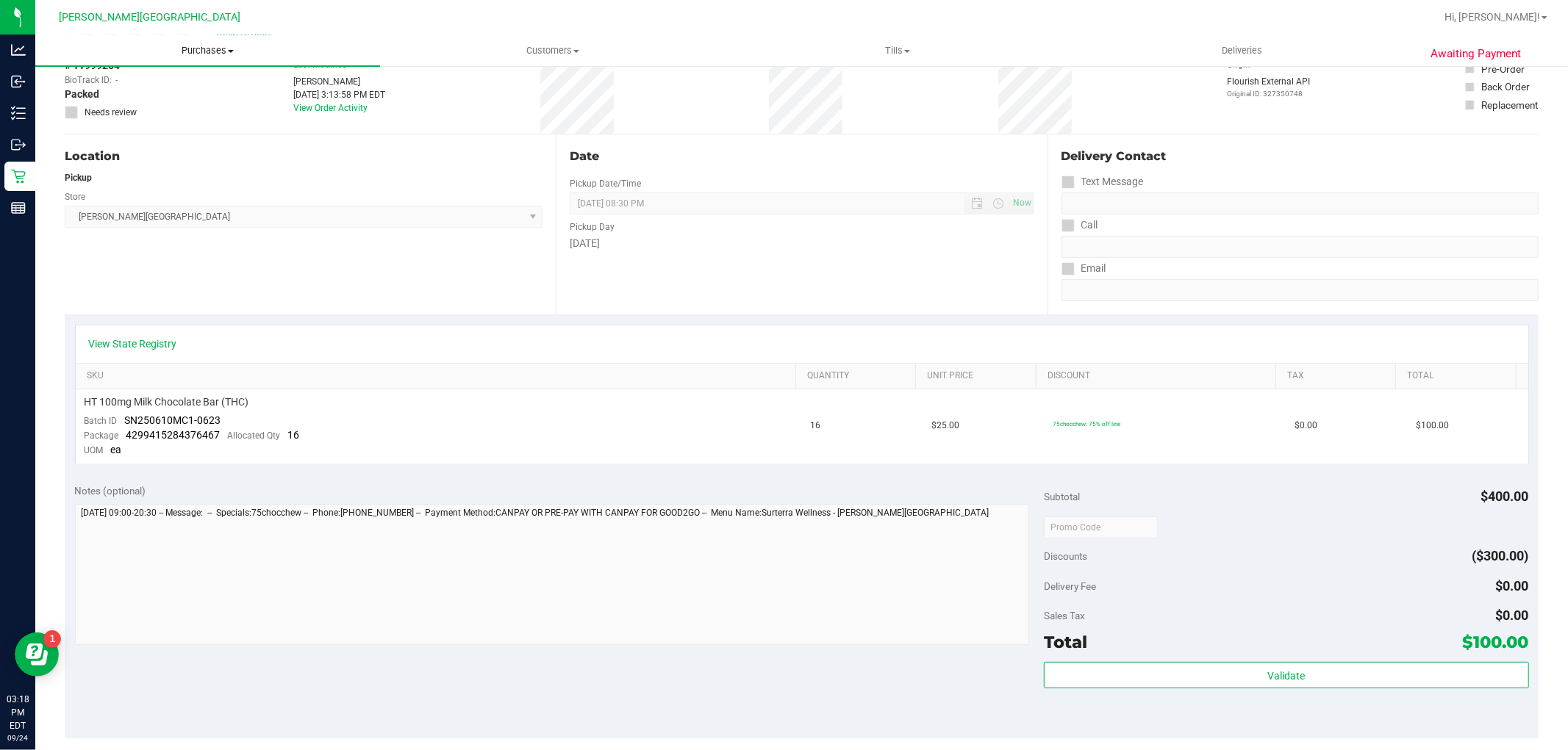
click at [196, 54] on span "Purchases" at bounding box center [207, 50] width 345 height 13
click at [81, 108] on span "Fulfillment" at bounding box center [80, 106] width 91 height 13
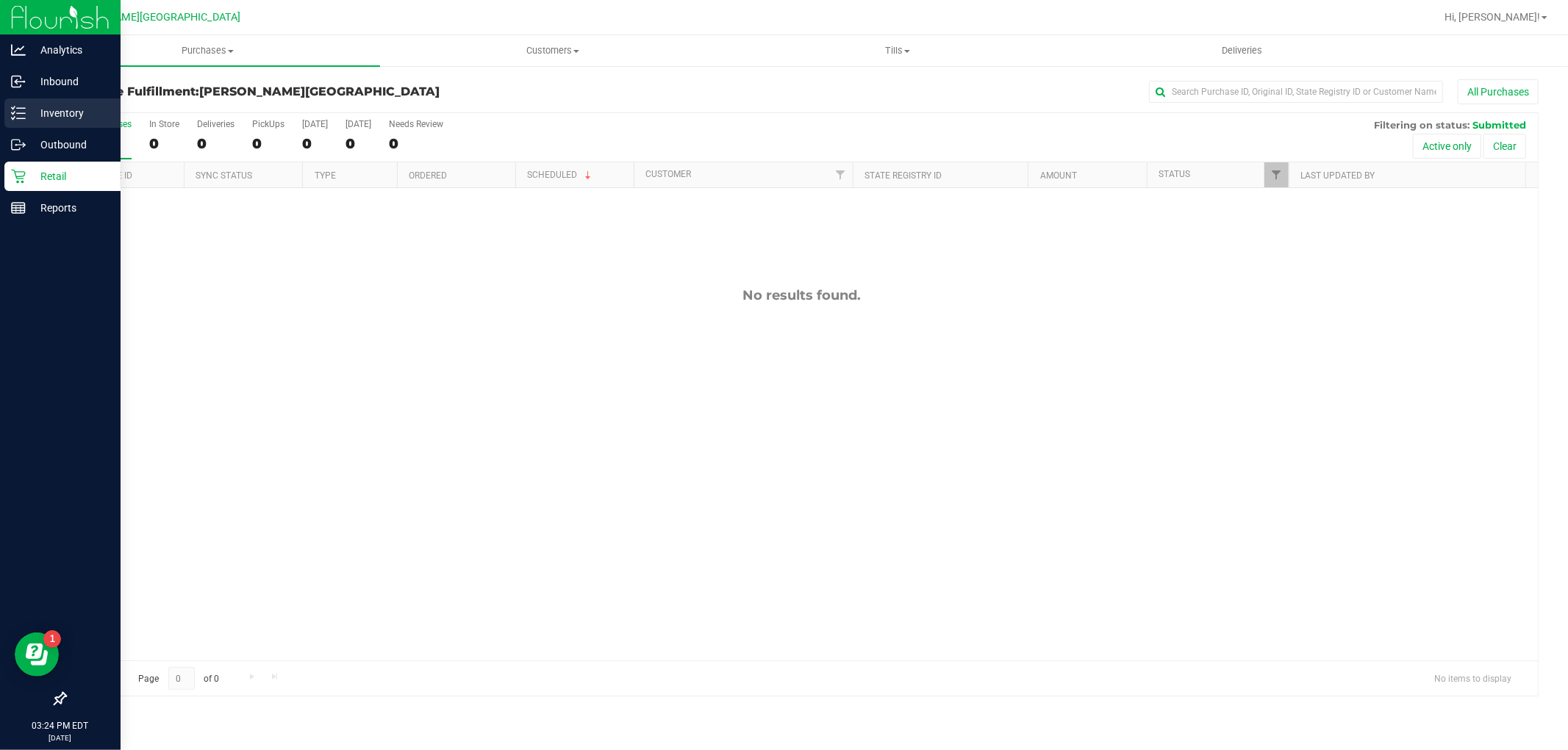
click at [30, 117] on p "Inventory" at bounding box center [70, 114] width 88 height 18
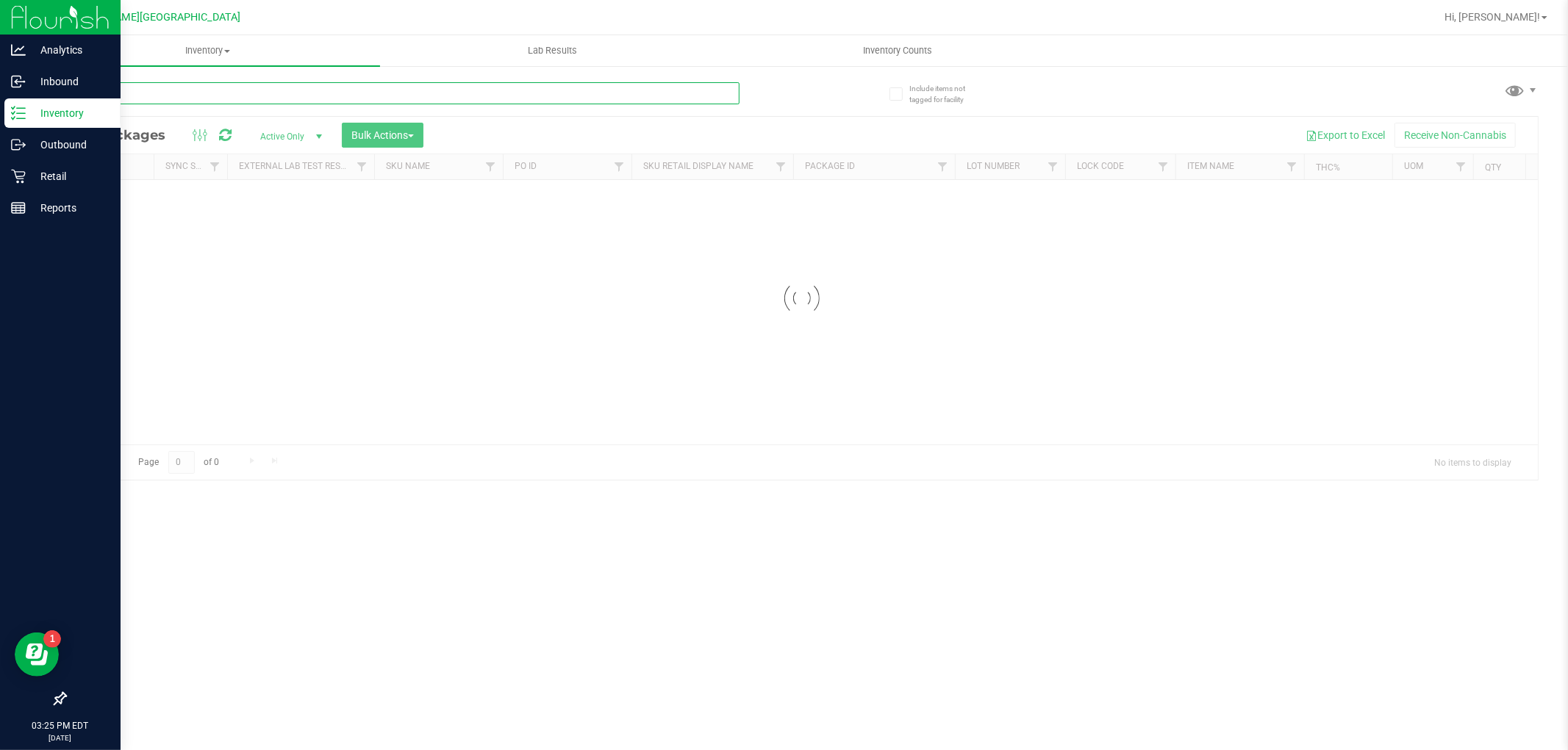
drag, startPoint x: 195, startPoint y: 83, endPoint x: 189, endPoint y: 93, distance: 11.7
click at [189, 93] on input "text" at bounding box center [402, 94] width 674 height 22
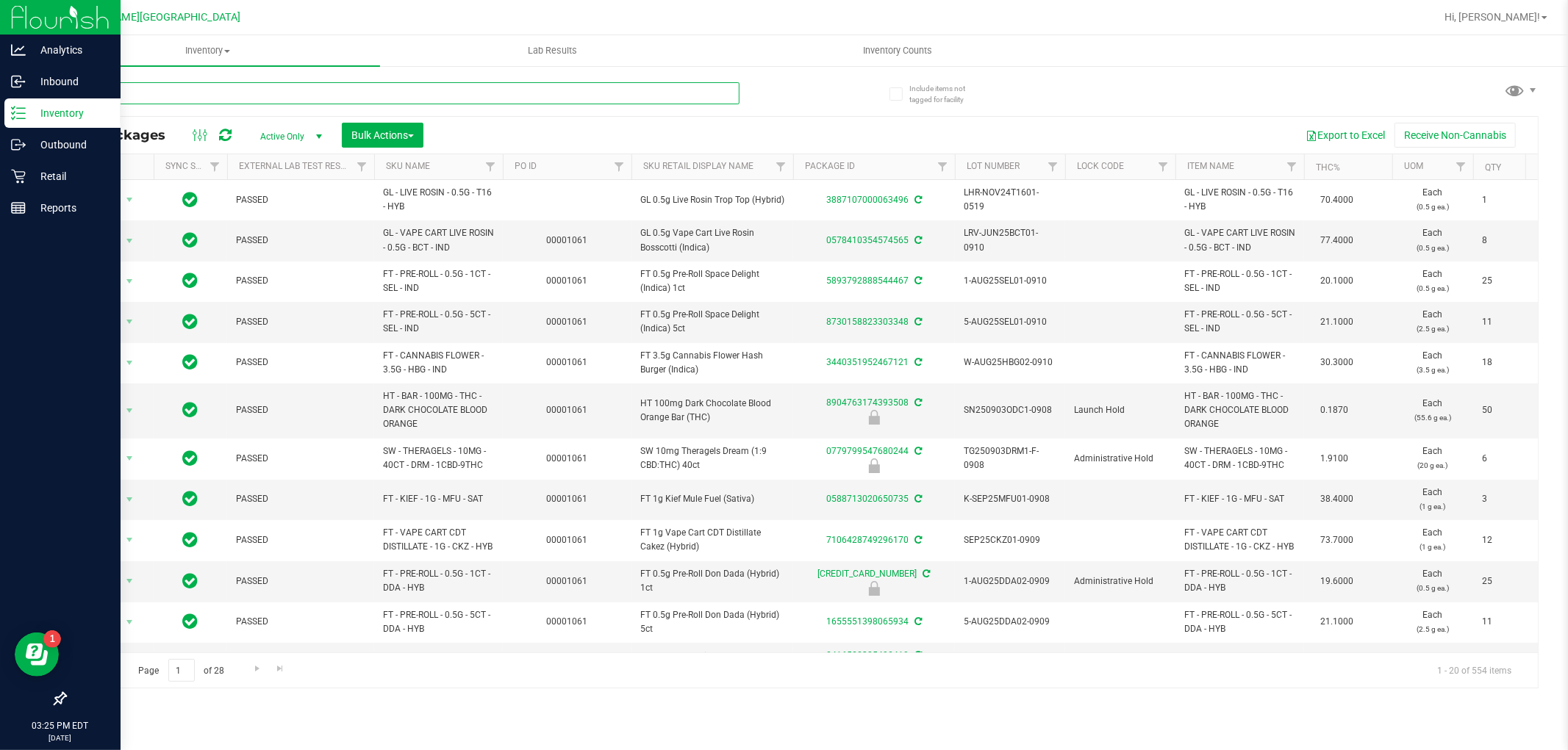
type input "grape"
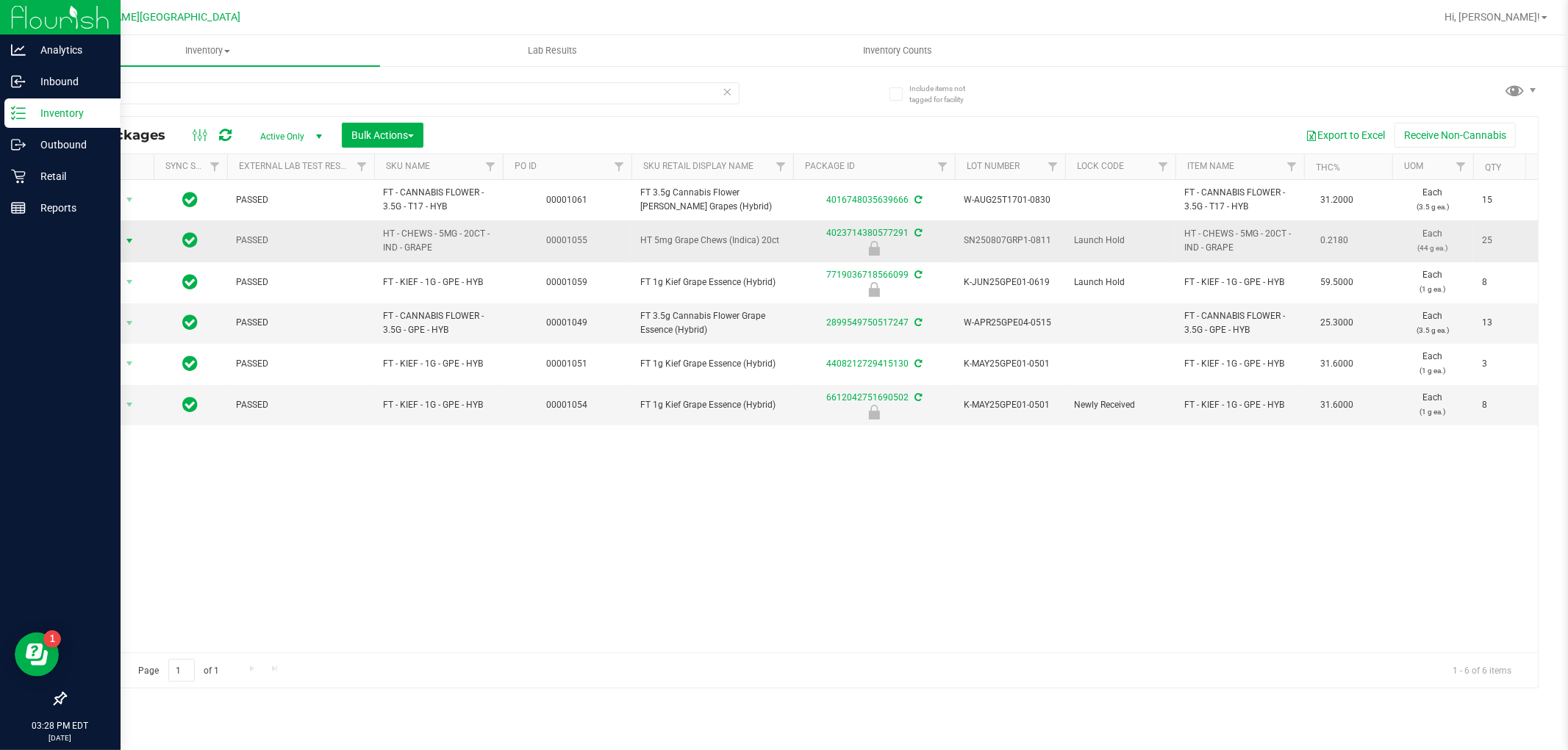
click at [122, 233] on span "select" at bounding box center [129, 241] width 19 height 21
click at [129, 417] on li "Unlock package" at bounding box center [128, 416] width 94 height 22
click at [316, 91] on input "grape" at bounding box center [402, 94] width 674 height 22
type input "g"
type input "htm"
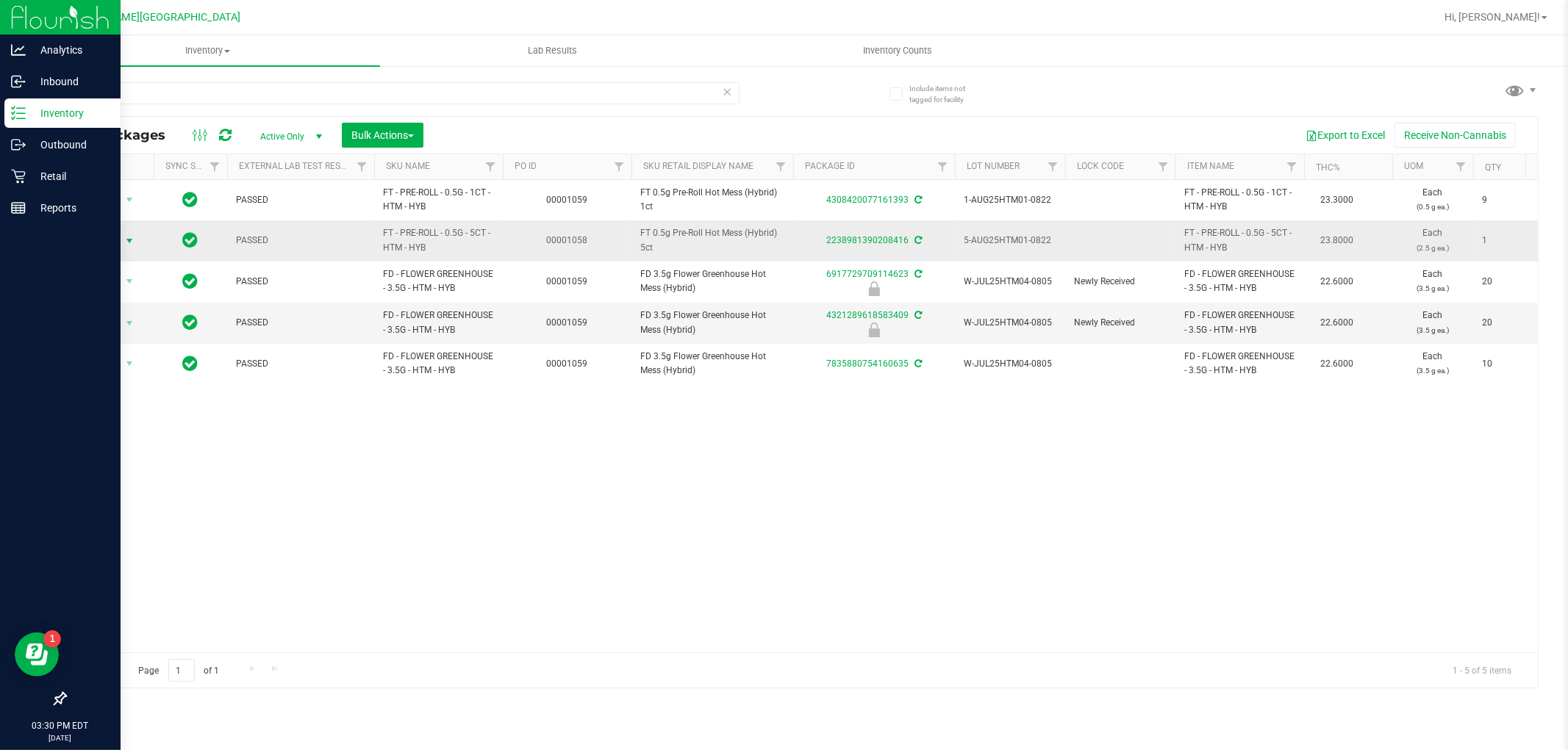
click at [134, 246] on span "select" at bounding box center [129, 241] width 12 height 12
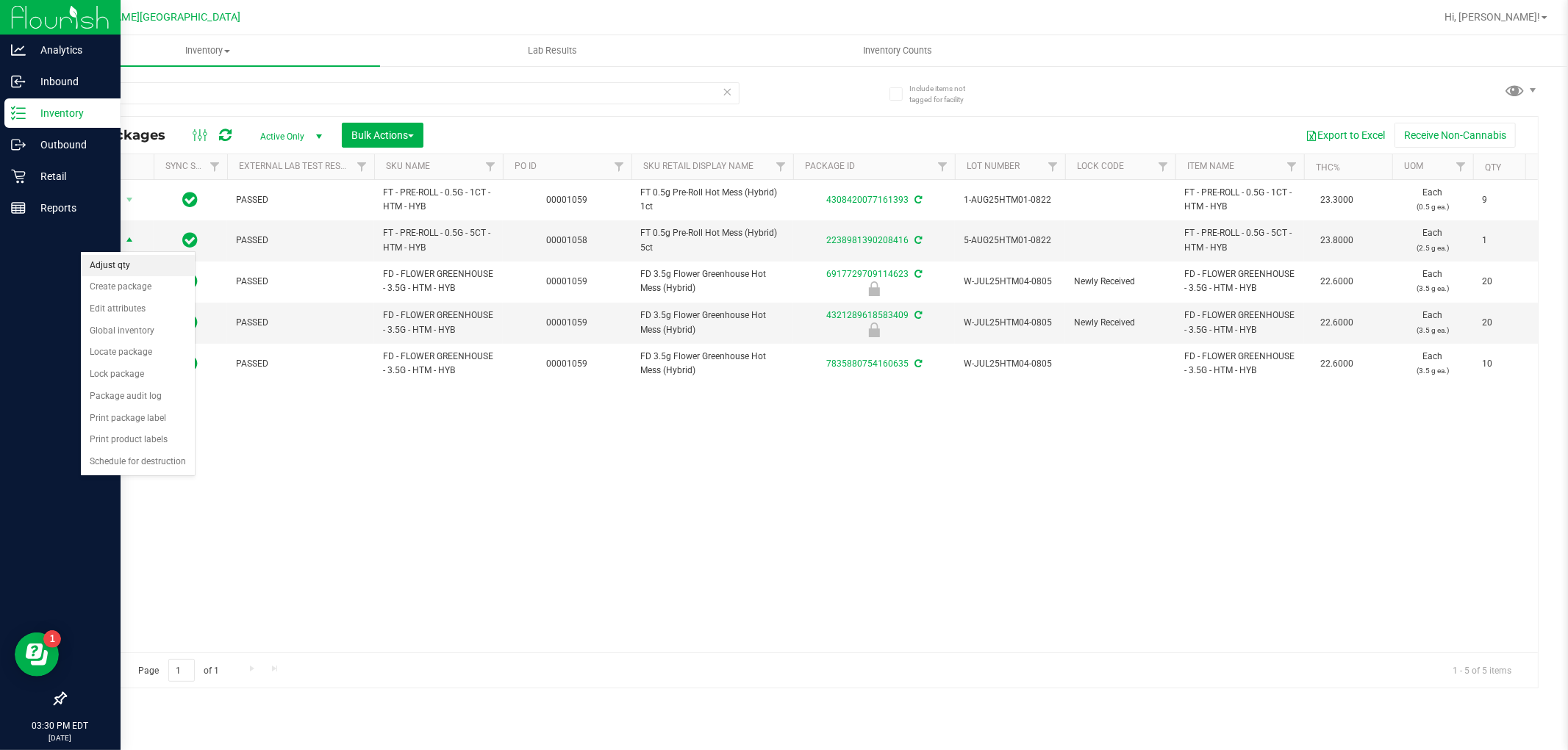
click at [155, 268] on li "Adjust qty" at bounding box center [137, 266] width 114 height 22
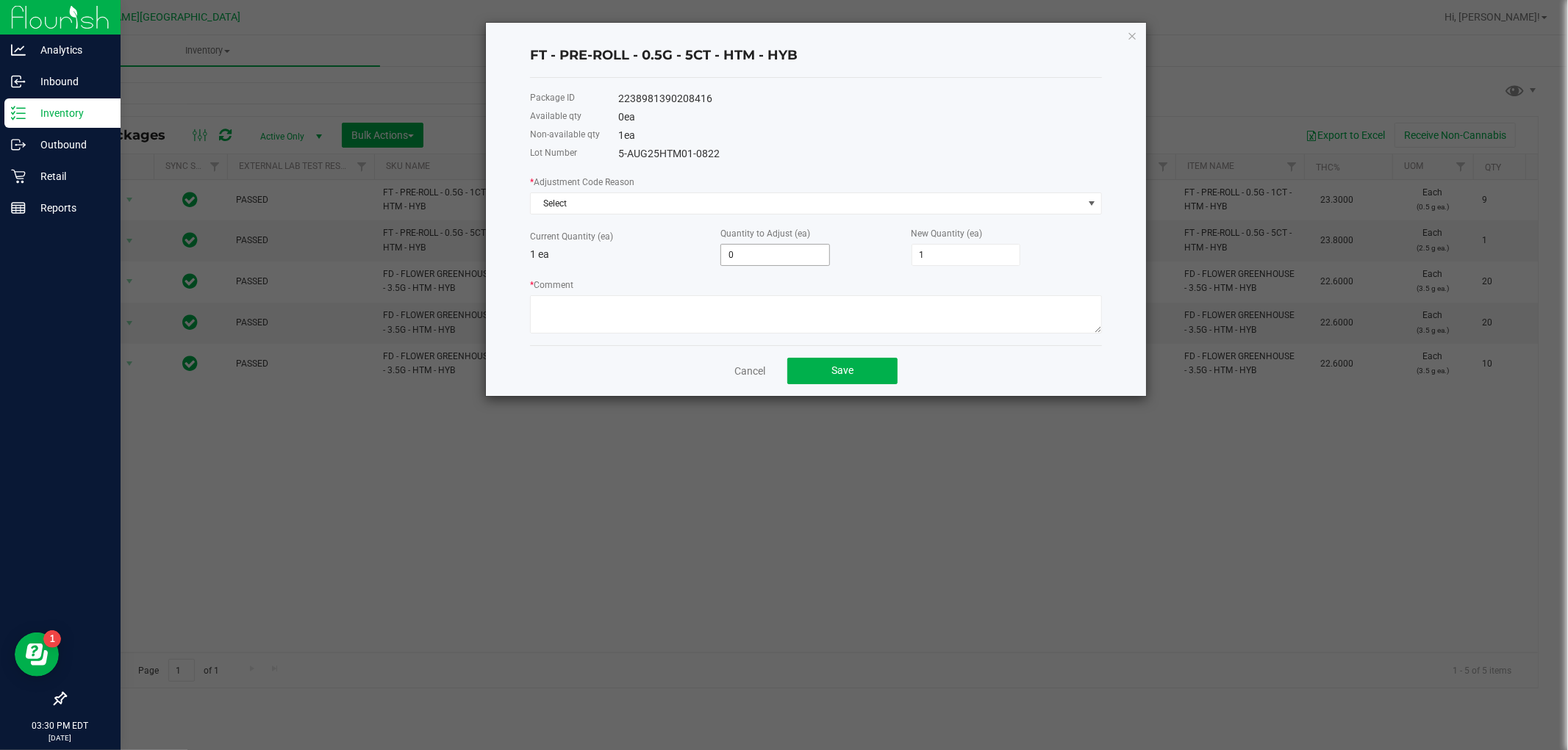
click at [738, 250] on input "0" at bounding box center [775, 255] width 108 height 21
type input "1"
type input "2"
type input "1"
click at [861, 362] on button "Save" at bounding box center [842, 371] width 110 height 27
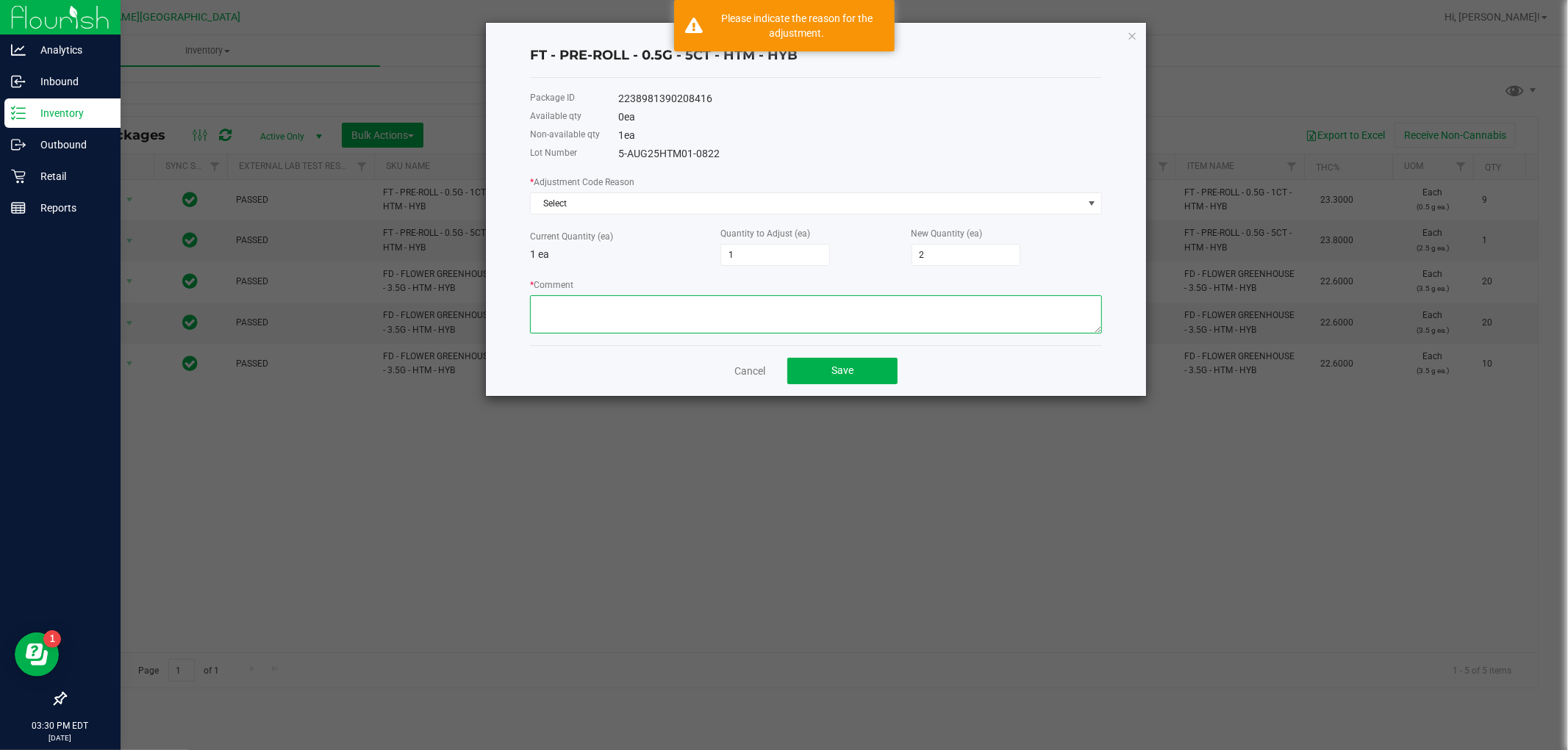
click at [822, 325] on textarea "* Comment" at bounding box center [816, 314] width 572 height 38
type textarea "bti"
click at [848, 365] on button "Save" at bounding box center [842, 371] width 110 height 27
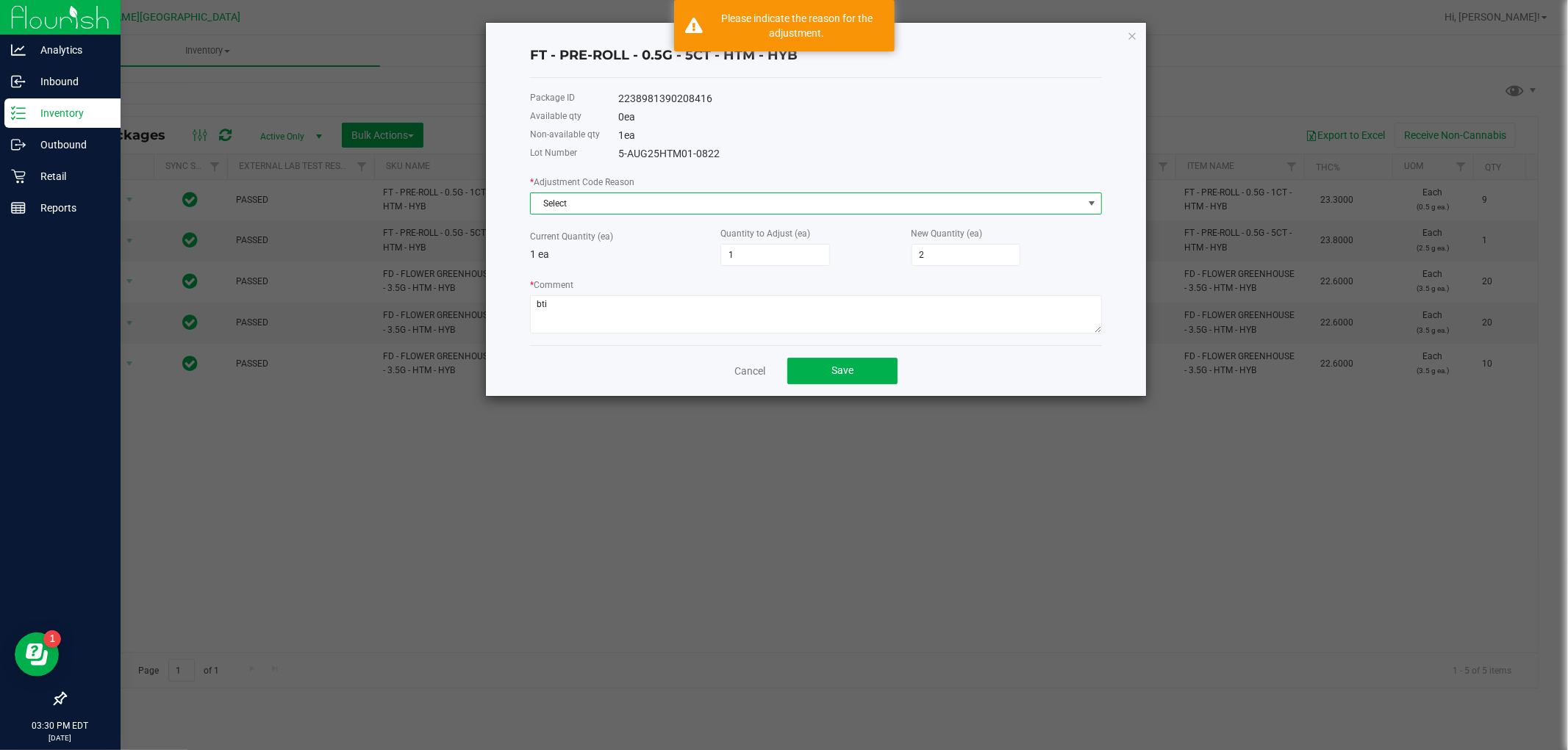
click at [869, 195] on span "Select" at bounding box center [806, 203] width 552 height 21
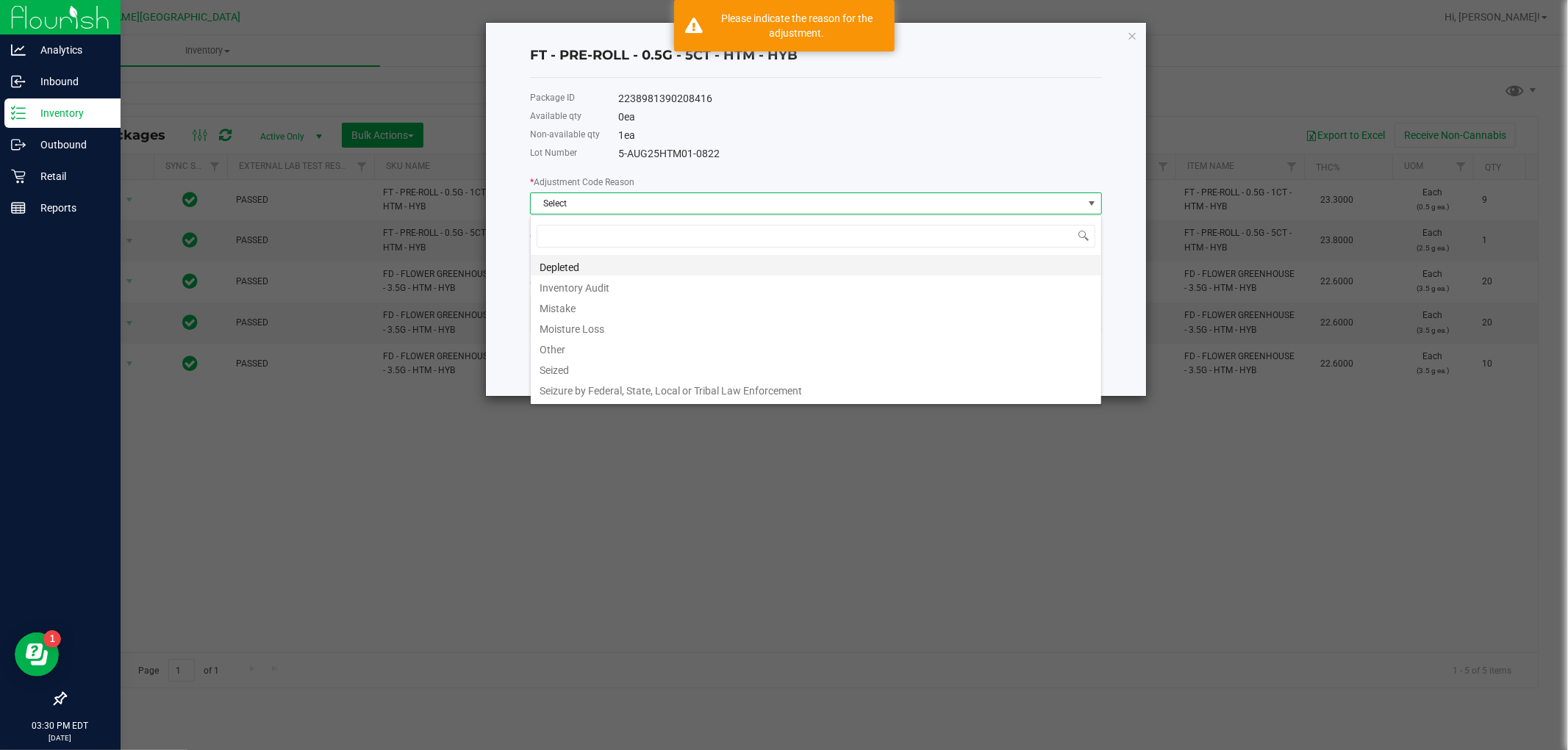
scroll to position [22, 571]
click at [625, 289] on li "Inventory Audit" at bounding box center [816, 286] width 570 height 21
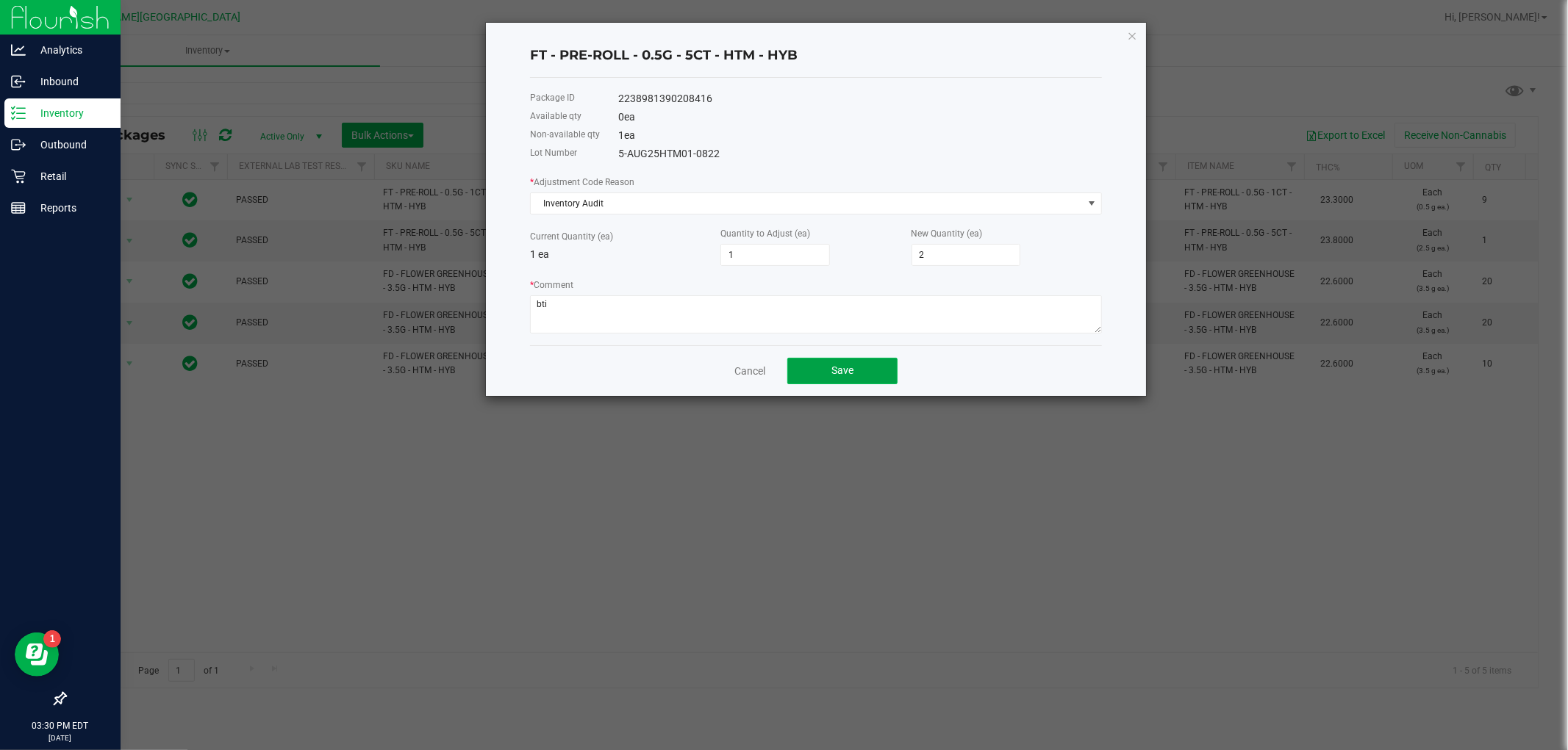
click at [832, 366] on span "Save" at bounding box center [842, 371] width 22 height 12
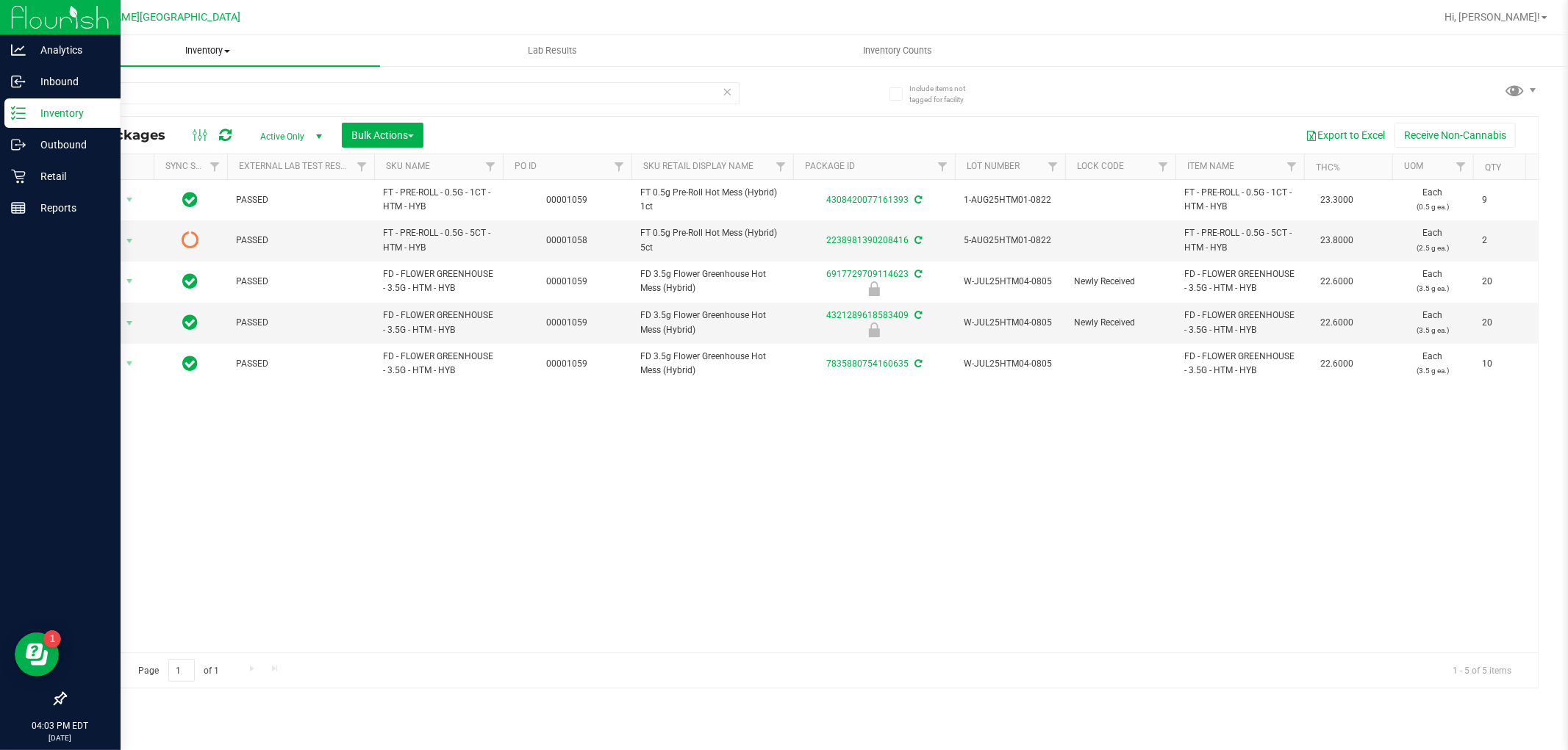
click at [212, 42] on uib-tab-heading "Inventory All packages All inventory Waste log Create inventory" at bounding box center [207, 50] width 345 height 31
click at [24, 177] on icon at bounding box center [19, 177] width 15 height 15
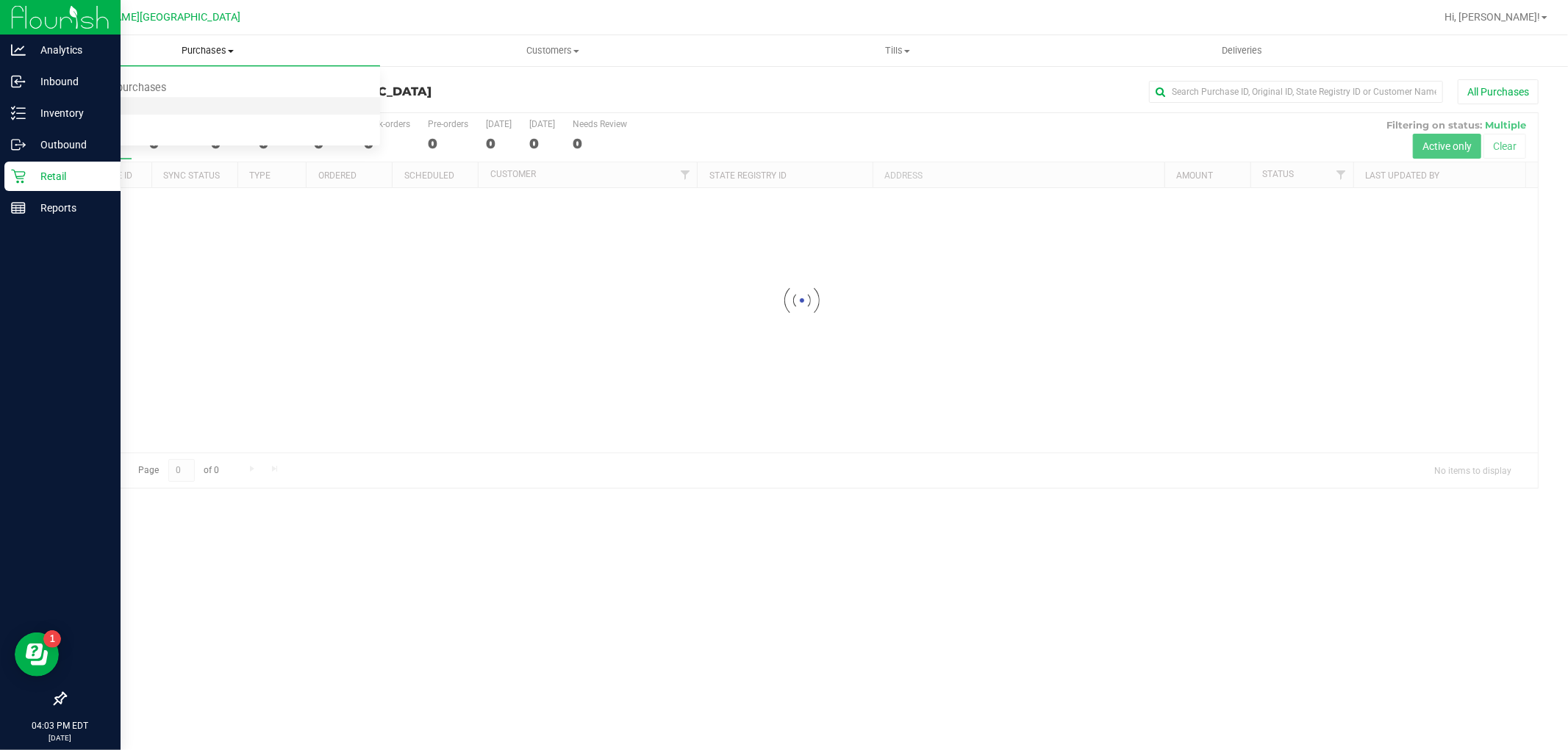
click at [120, 107] on span "Fulfillment" at bounding box center [80, 106] width 91 height 13
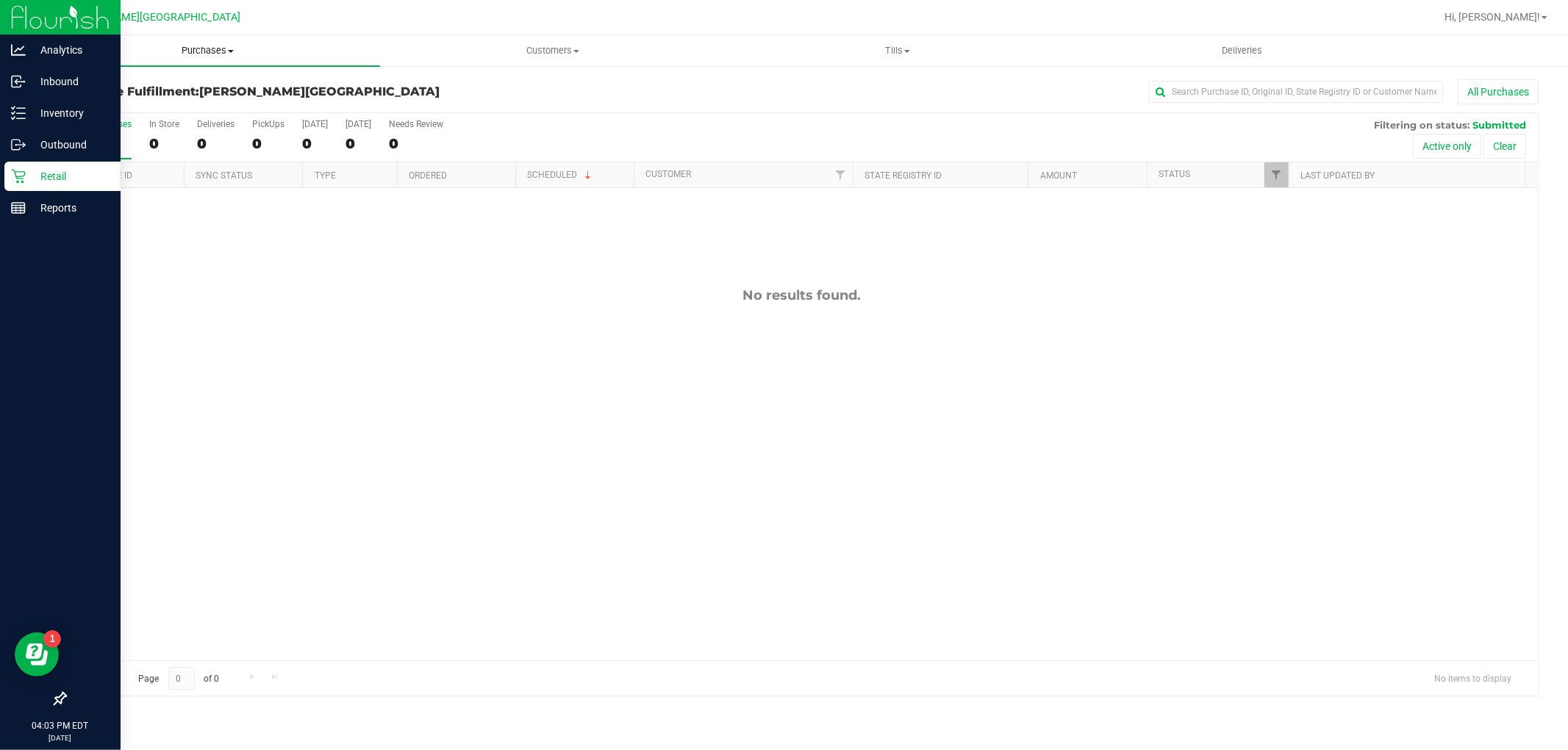
click at [189, 54] on span "Purchases" at bounding box center [207, 50] width 345 height 13
click at [85, 110] on span "Fulfillment" at bounding box center [80, 106] width 91 height 13
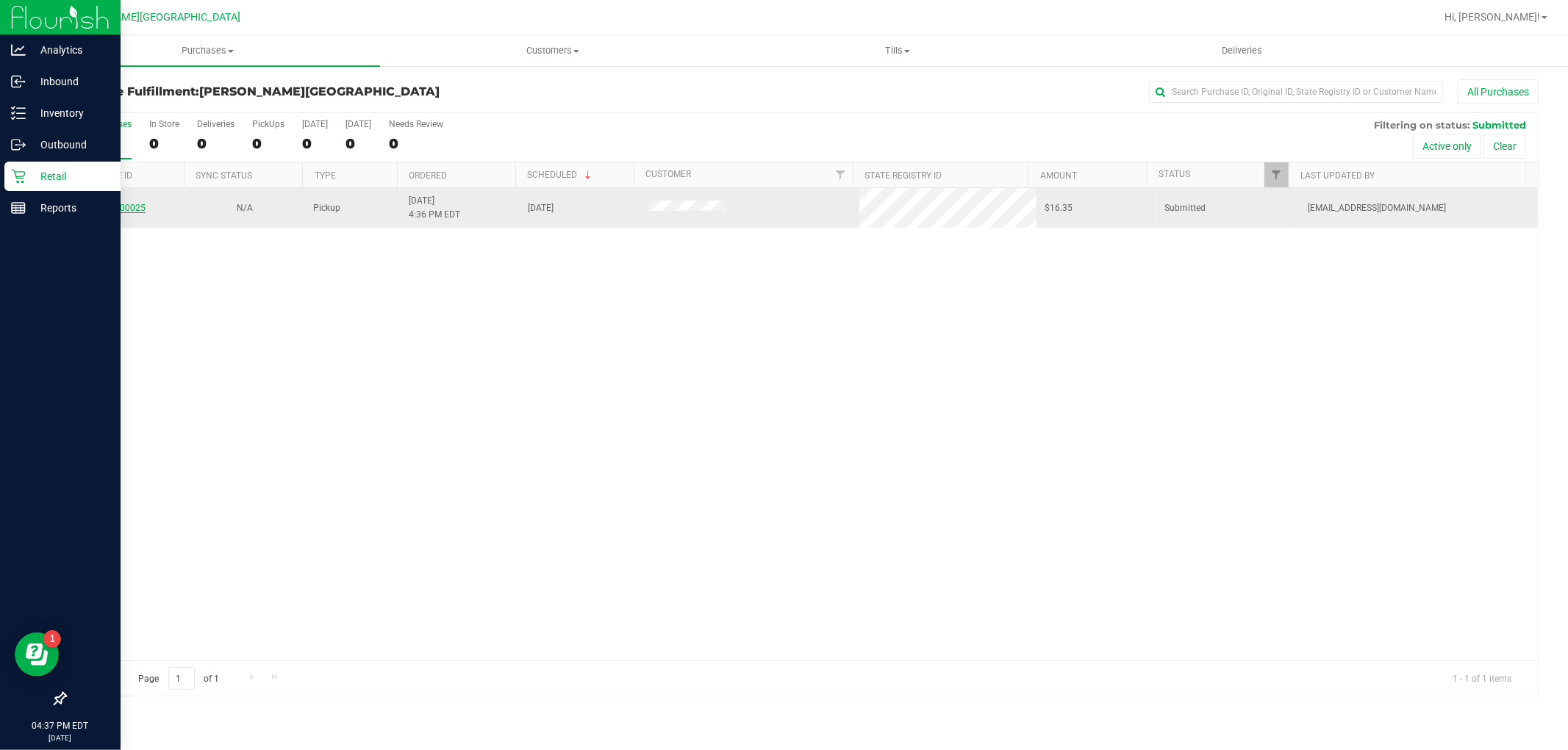
click at [141, 209] on link "12000025" at bounding box center [125, 208] width 41 height 10
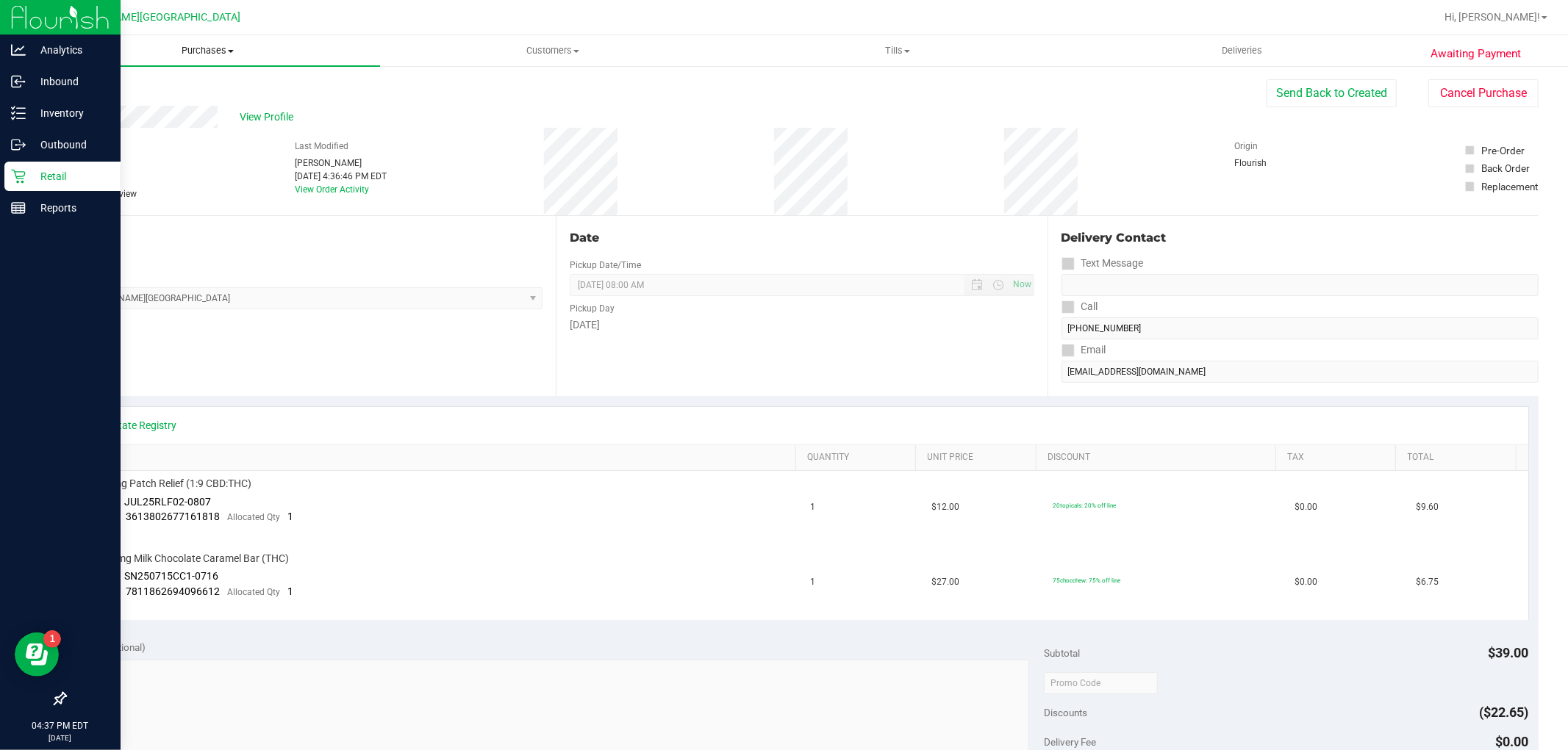
click at [200, 47] on span "Purchases" at bounding box center [207, 50] width 345 height 13
click at [131, 103] on li "Fulfillment" at bounding box center [207, 107] width 345 height 18
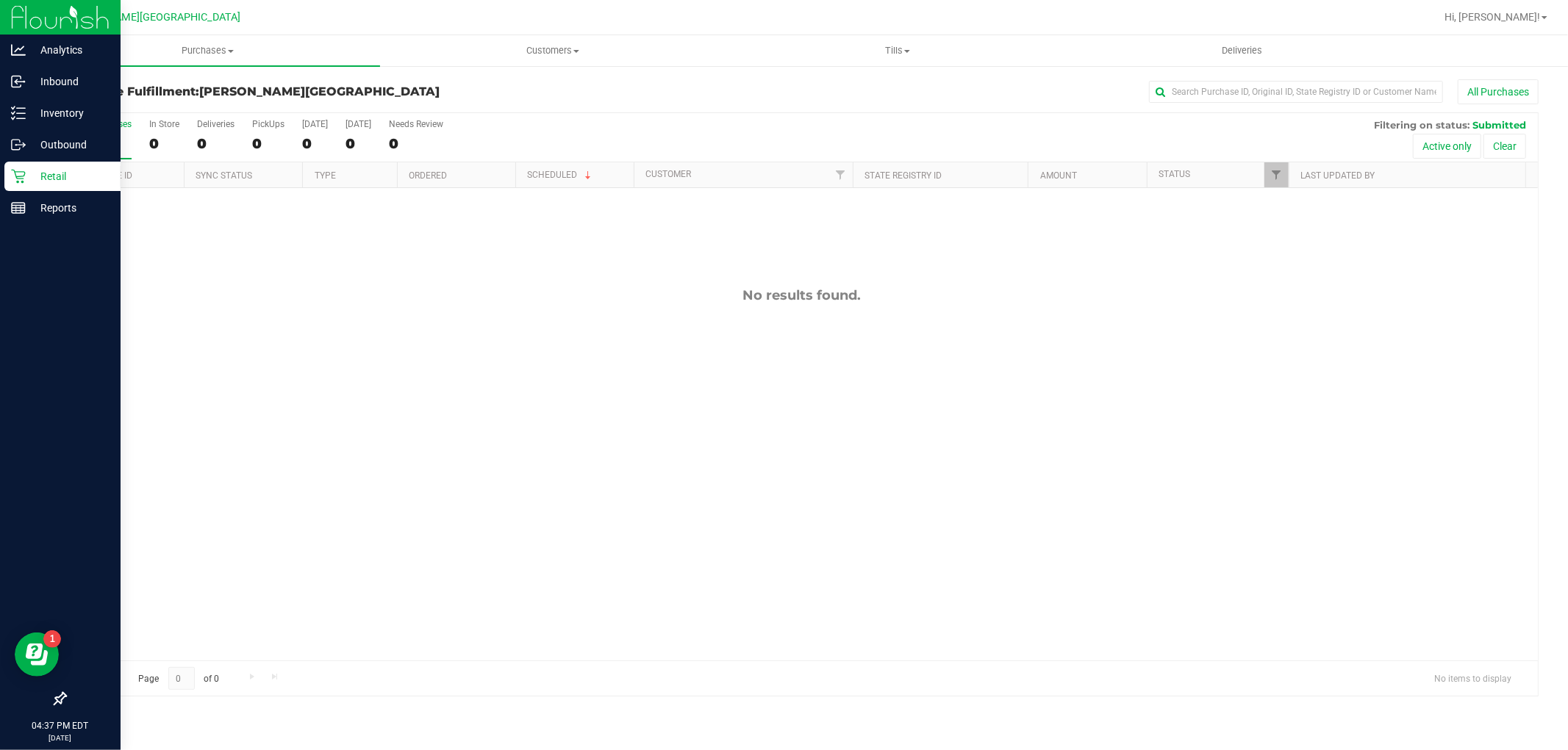
click at [78, 171] on p "Retail" at bounding box center [70, 177] width 88 height 18
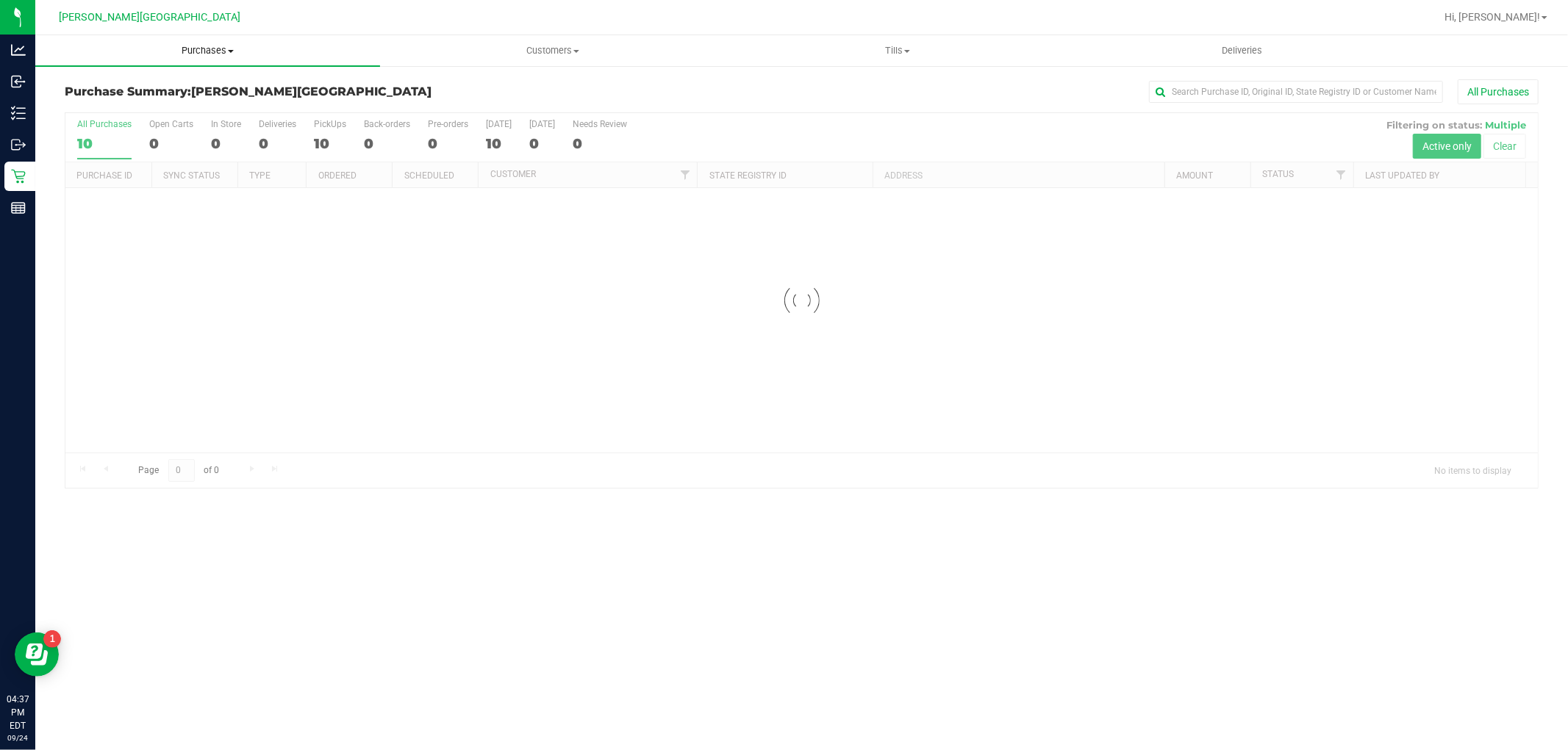
click at [184, 47] on span "Purchases" at bounding box center [207, 50] width 345 height 13
click at [104, 107] on span "Fulfillment" at bounding box center [80, 106] width 91 height 13
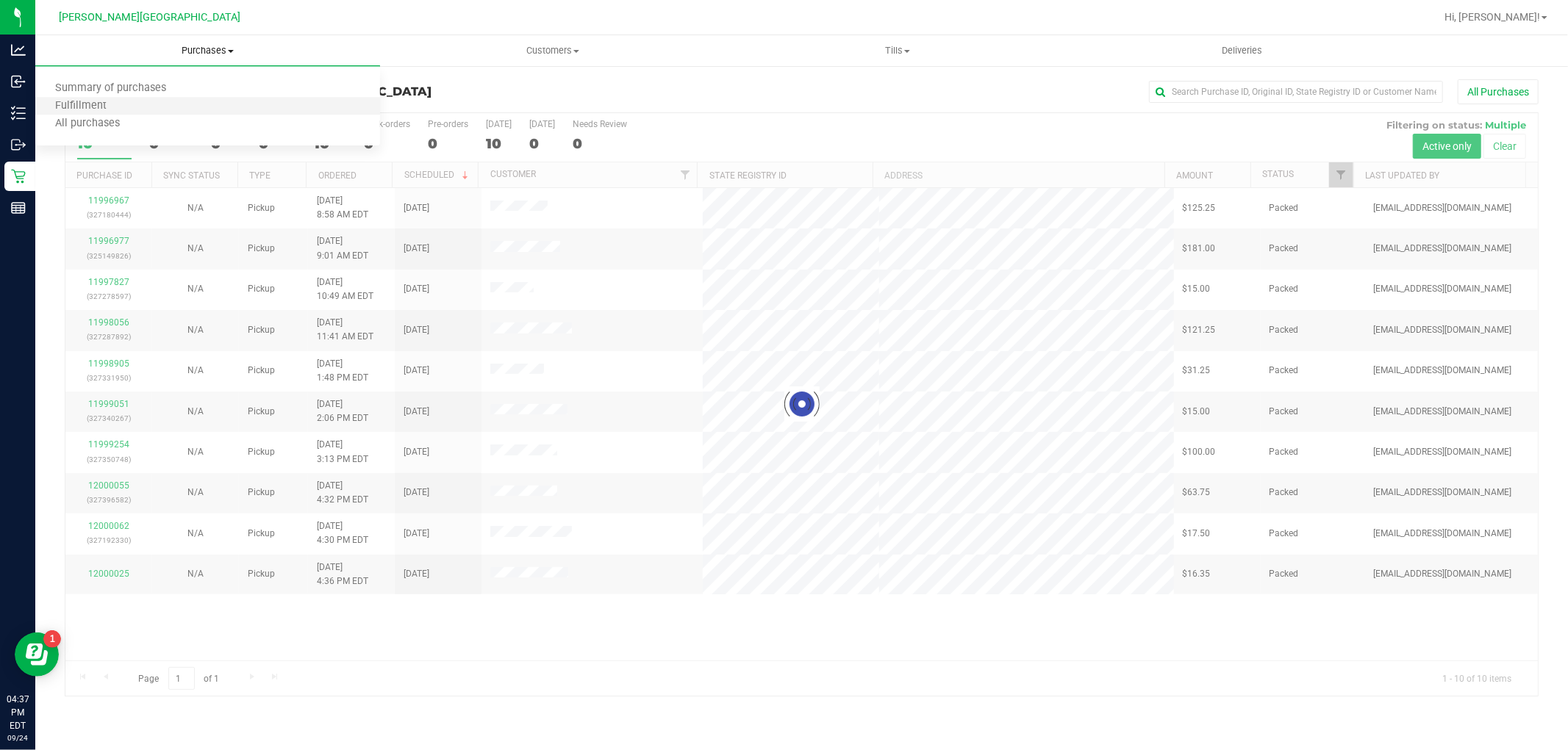
click at [160, 108] on li "Fulfillment" at bounding box center [207, 107] width 345 height 18
